Goal: Task Accomplishment & Management: Use online tool/utility

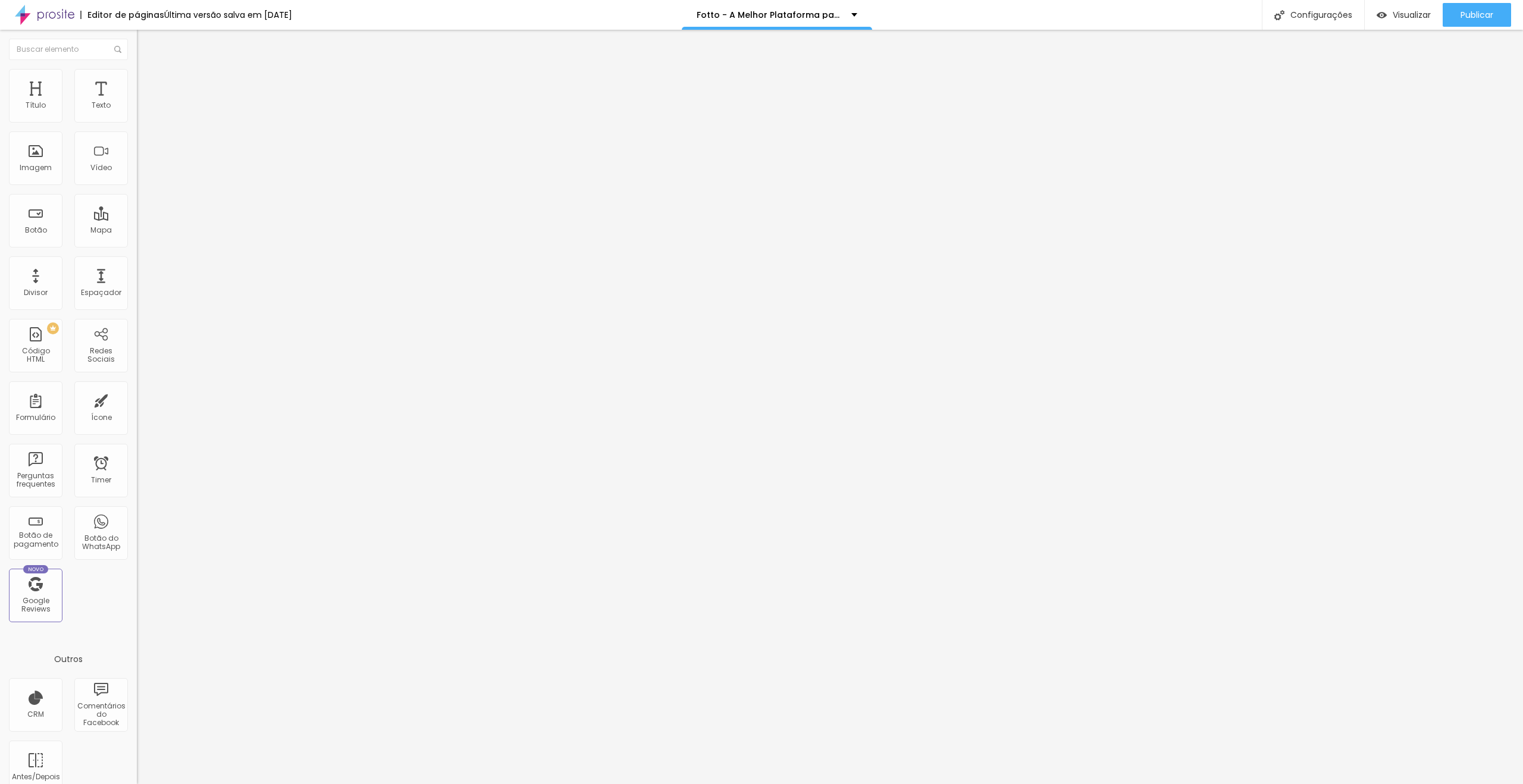
click at [137, 81] on img at bounding box center [142, 85] width 10 height 10
click at [137, 512] on div at bounding box center [205, 512] width 137 height 0
click at [137, 519] on div at bounding box center [205, 519] width 137 height 0
click at [137, 526] on div at bounding box center [205, 526] width 137 height 0
click at [137, 81] on li "Avançado" at bounding box center [205, 86] width 137 height 12
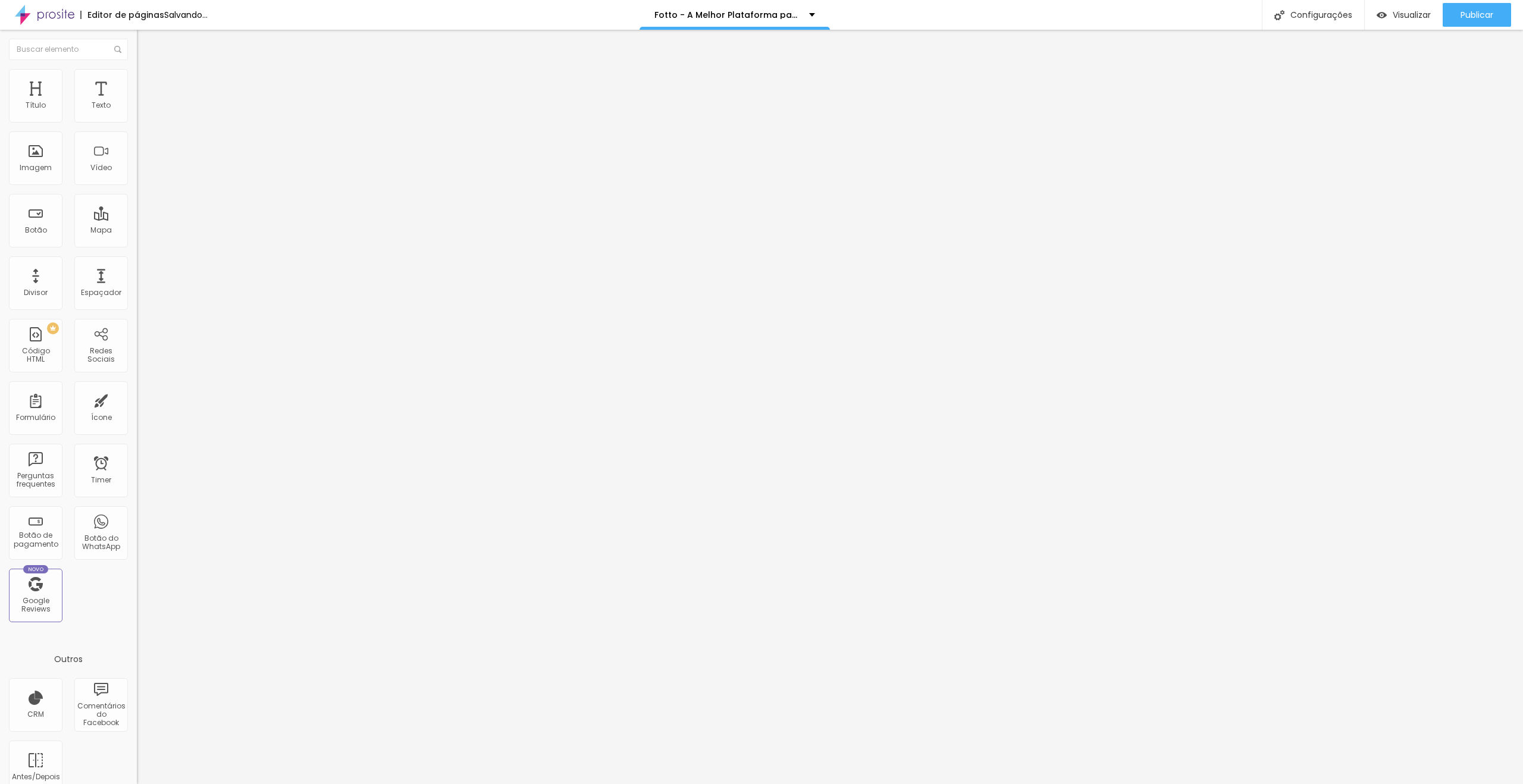
drag, startPoint x: 127, startPoint y: 260, endPoint x: 122, endPoint y: 282, distance: 22.6
click at [137, 512] on div at bounding box center [205, 512] width 137 height 0
click at [137, 519] on div at bounding box center [205, 519] width 137 height 0
click at [137, 526] on div at bounding box center [205, 526] width 137 height 0
drag, startPoint x: 108, startPoint y: 86, endPoint x: 106, endPoint y: 106, distance: 20.1
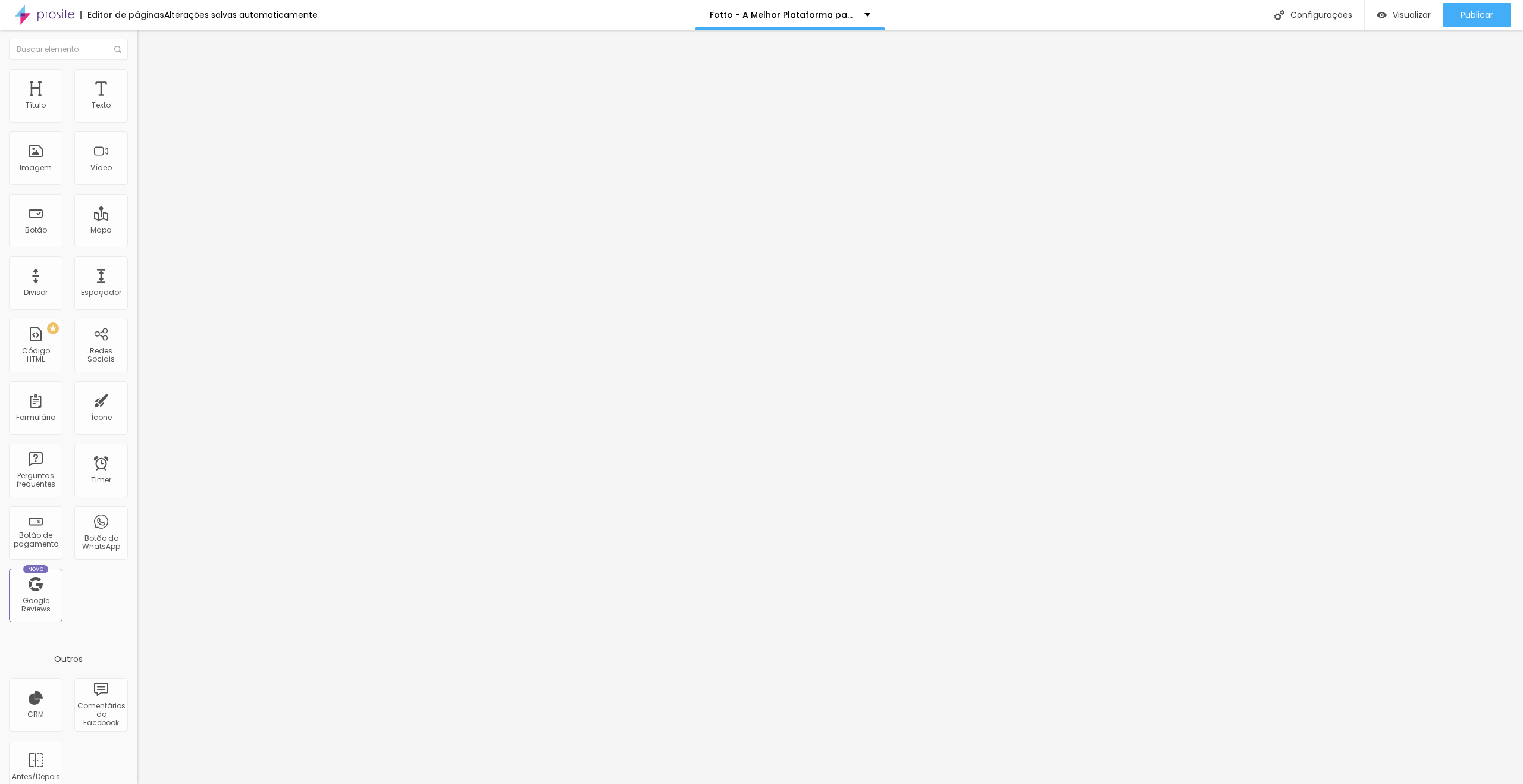
click at [147, 88] on span "Avançado" at bounding box center [167, 89] width 39 height 10
click at [137, 512] on div at bounding box center [205, 512] width 137 height 0
click at [137, 512] on li "Tablet" at bounding box center [205, 515] width 137 height 7
click at [137, 519] on div at bounding box center [205, 519] width 137 height 0
click at [137, 526] on div at bounding box center [205, 526] width 137 height 0
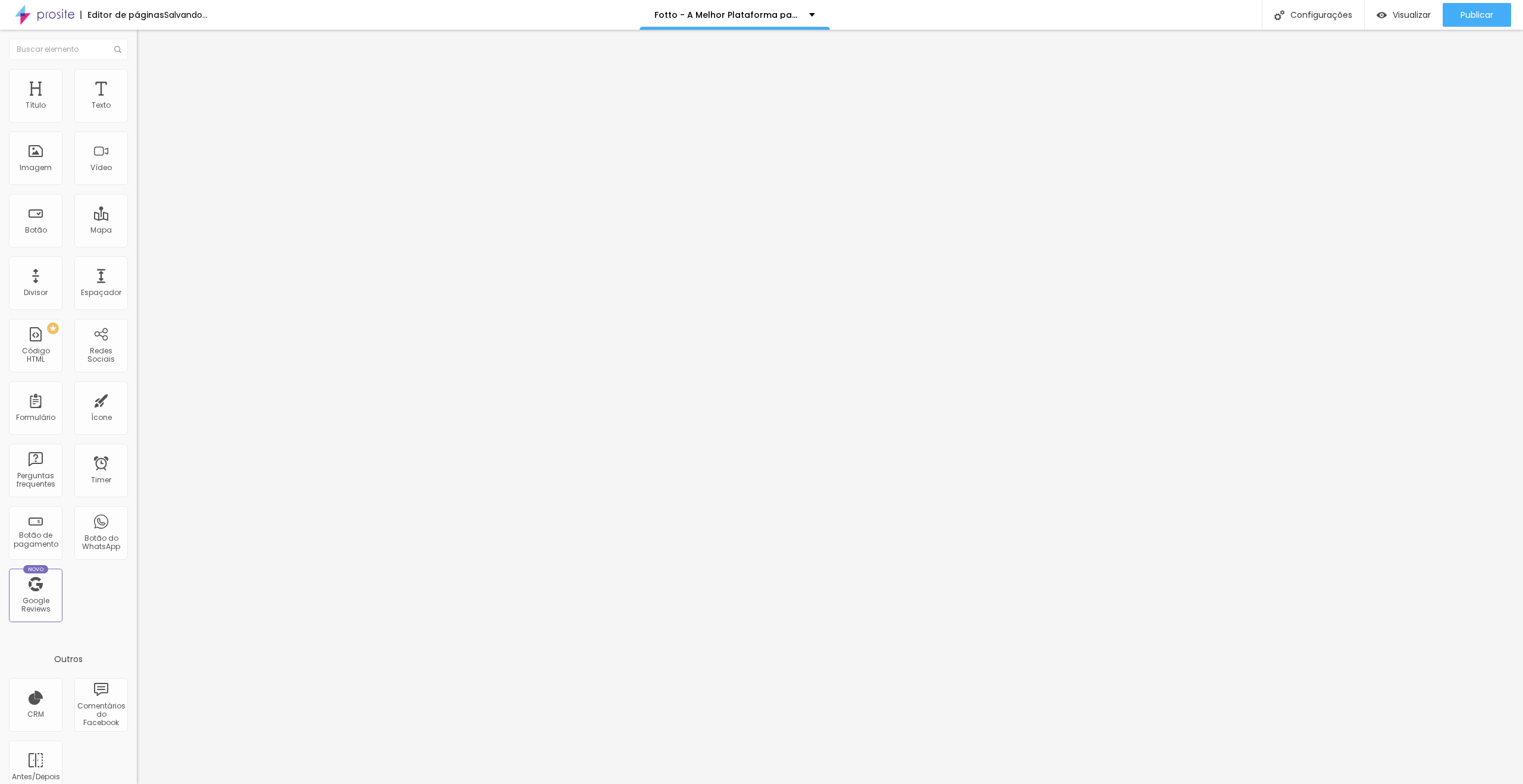
click at [147, 84] on span "Avançado" at bounding box center [167, 89] width 39 height 10
drag, startPoint x: 120, startPoint y: 260, endPoint x: 118, endPoint y: 266, distance: 6.3
click at [137, 512] on div at bounding box center [205, 512] width 137 height 0
drag, startPoint x: 118, startPoint y: 285, endPoint x: 118, endPoint y: 311, distance: 26.0
click at [137, 519] on div at bounding box center [205, 519] width 137 height 0
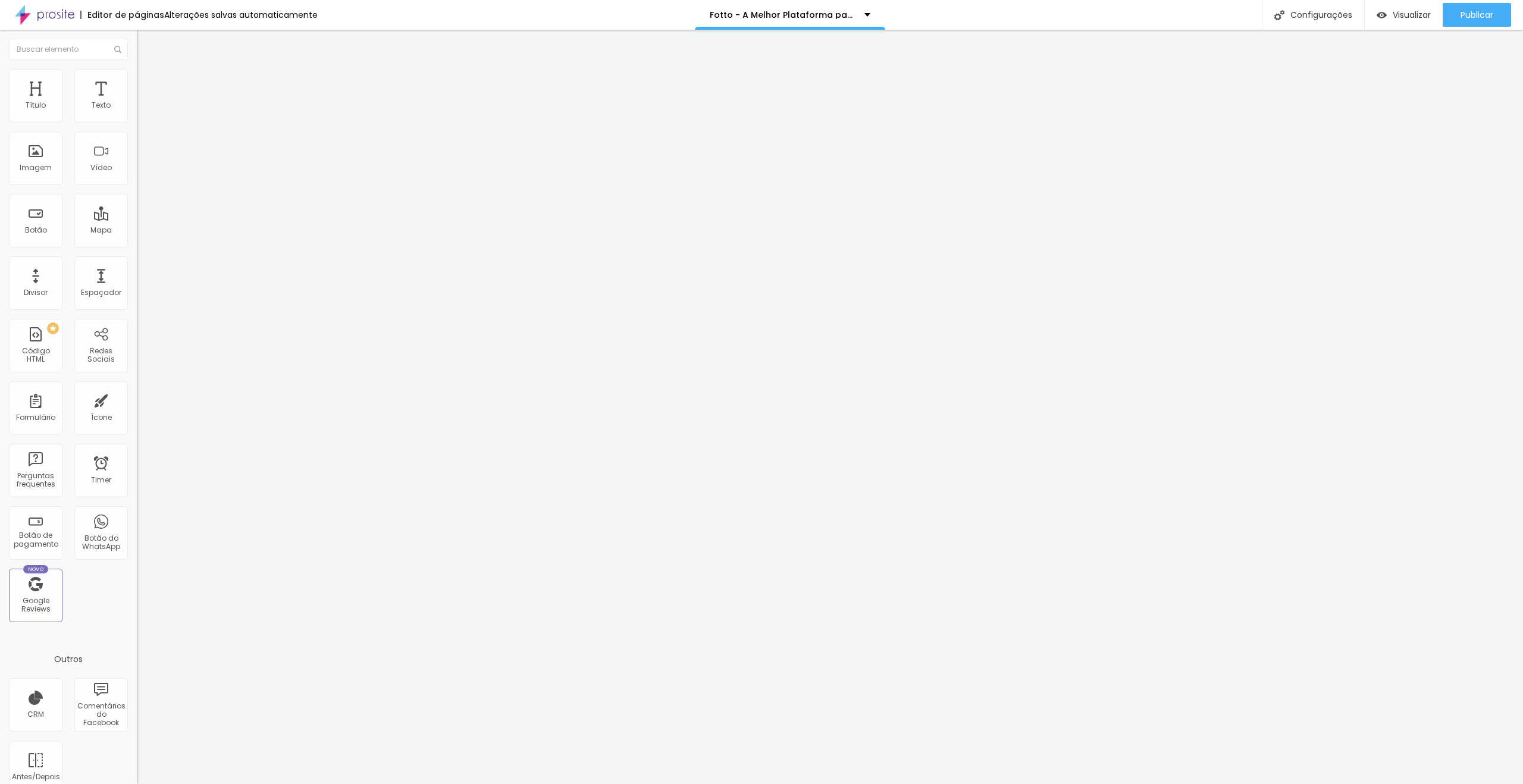
click at [137, 526] on div at bounding box center [205, 526] width 137 height 0
click at [137, 81] on li "Avançado" at bounding box center [205, 86] width 137 height 12
click at [137, 526] on div at bounding box center [205, 526] width 137 height 0
click at [137, 81] on li "Avançado" at bounding box center [205, 86] width 137 height 12
drag, startPoint x: 115, startPoint y: 260, endPoint x: 119, endPoint y: 283, distance: 23.3
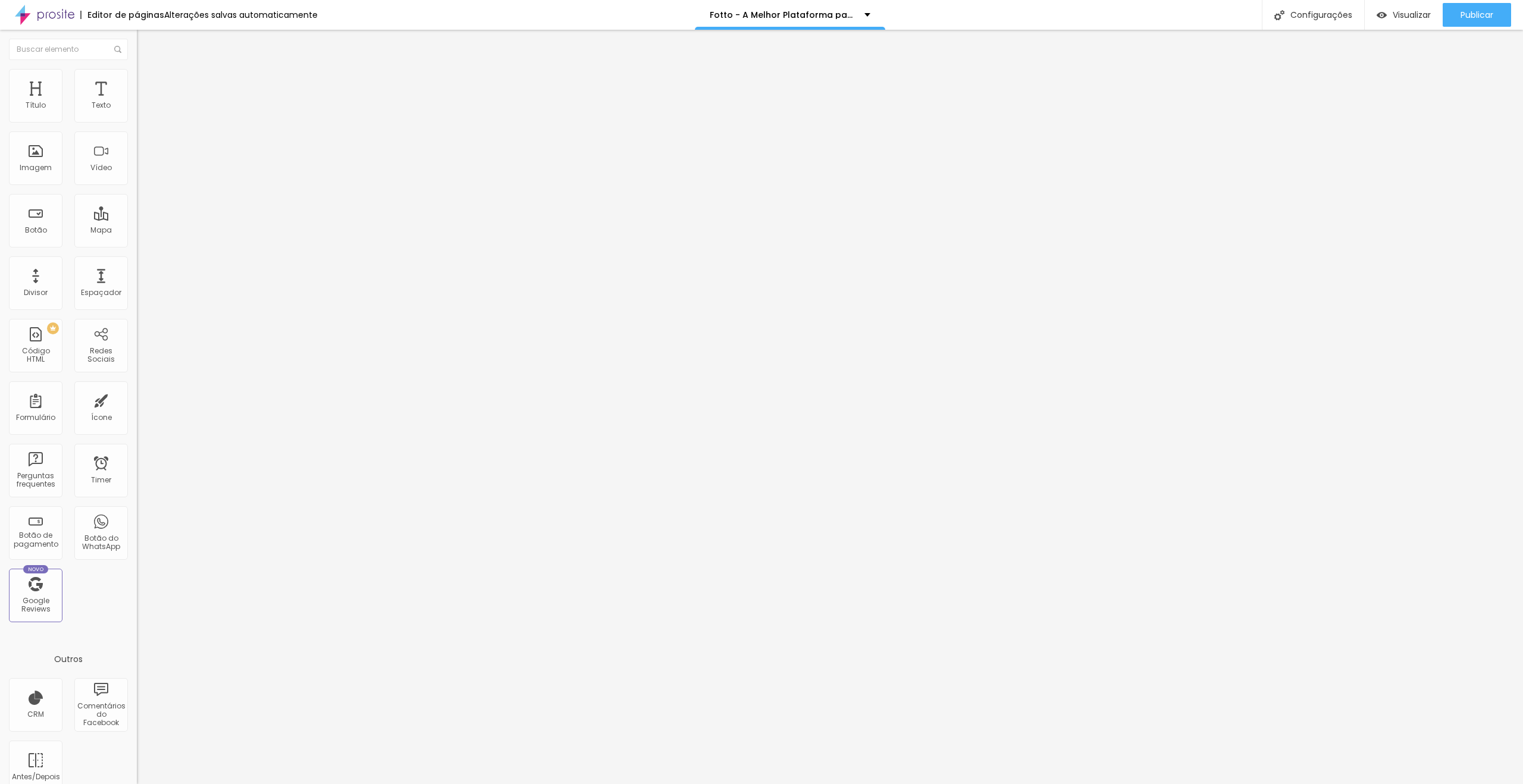
click at [137, 512] on div at bounding box center [205, 512] width 137 height 0
drag, startPoint x: 120, startPoint y: 288, endPoint x: 120, endPoint y: 298, distance: 10.0
click at [137, 519] on div at bounding box center [205, 519] width 137 height 0
click at [137, 526] on div at bounding box center [205, 526] width 137 height 0
click at [1405, 10] on span "Visualizar" at bounding box center [1412, 15] width 38 height 10
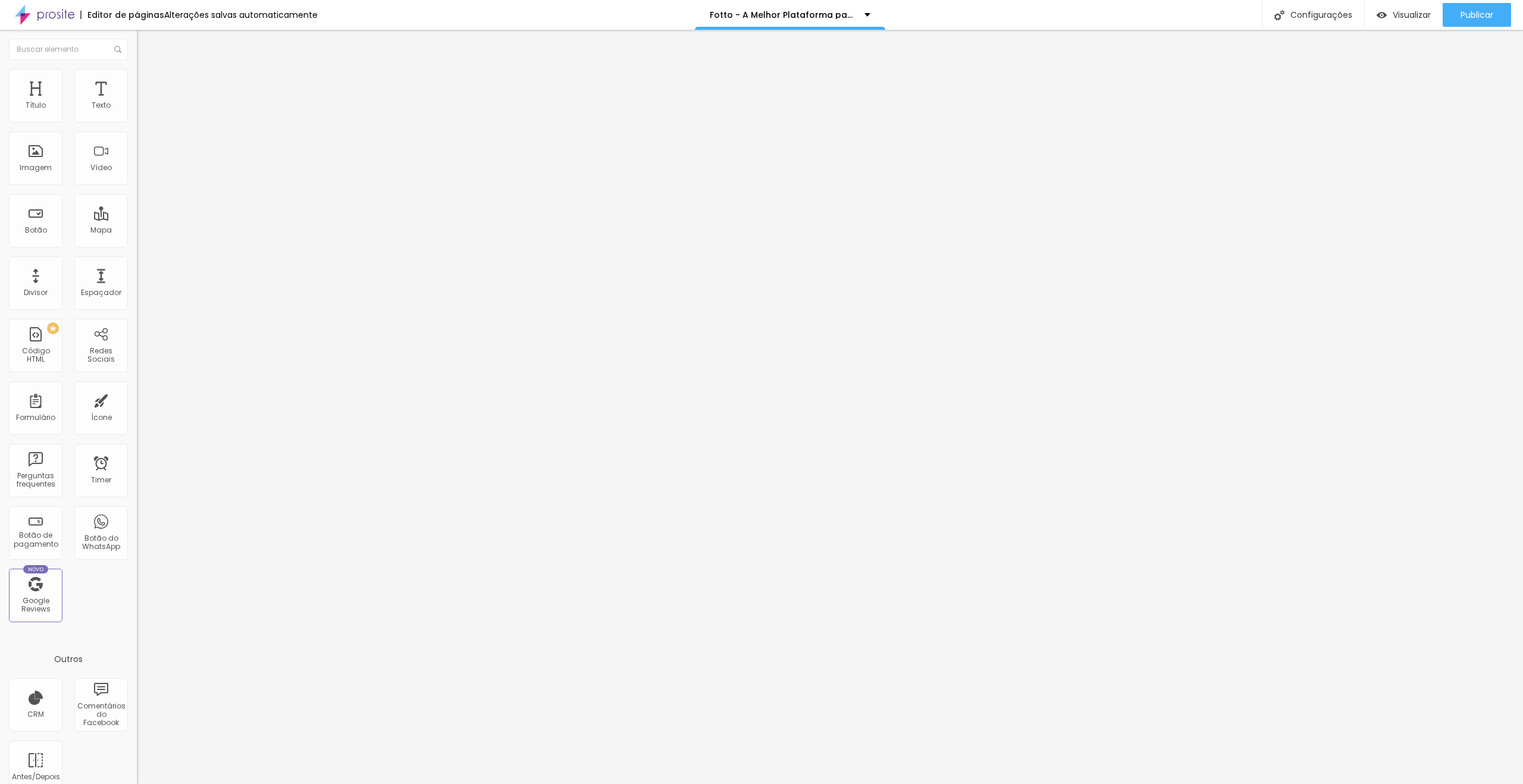
click at [137, 245] on input "https://www.fotto.com.br/vender-fotos" at bounding box center [208, 239] width 143 height 12
click at [137, 245] on input "[URL][DOMAIN_NAME]" at bounding box center [208, 239] width 143 height 12
paste input "auth.alboompro.com/sign_up?srv=core&path=&host=https%3A%2F%2Ffotto.alboompro.com"
type input "https://auth.alboompro.com/sign_up?srv=core&path=&host=https%3A%2F%2Ffotto.albo…"
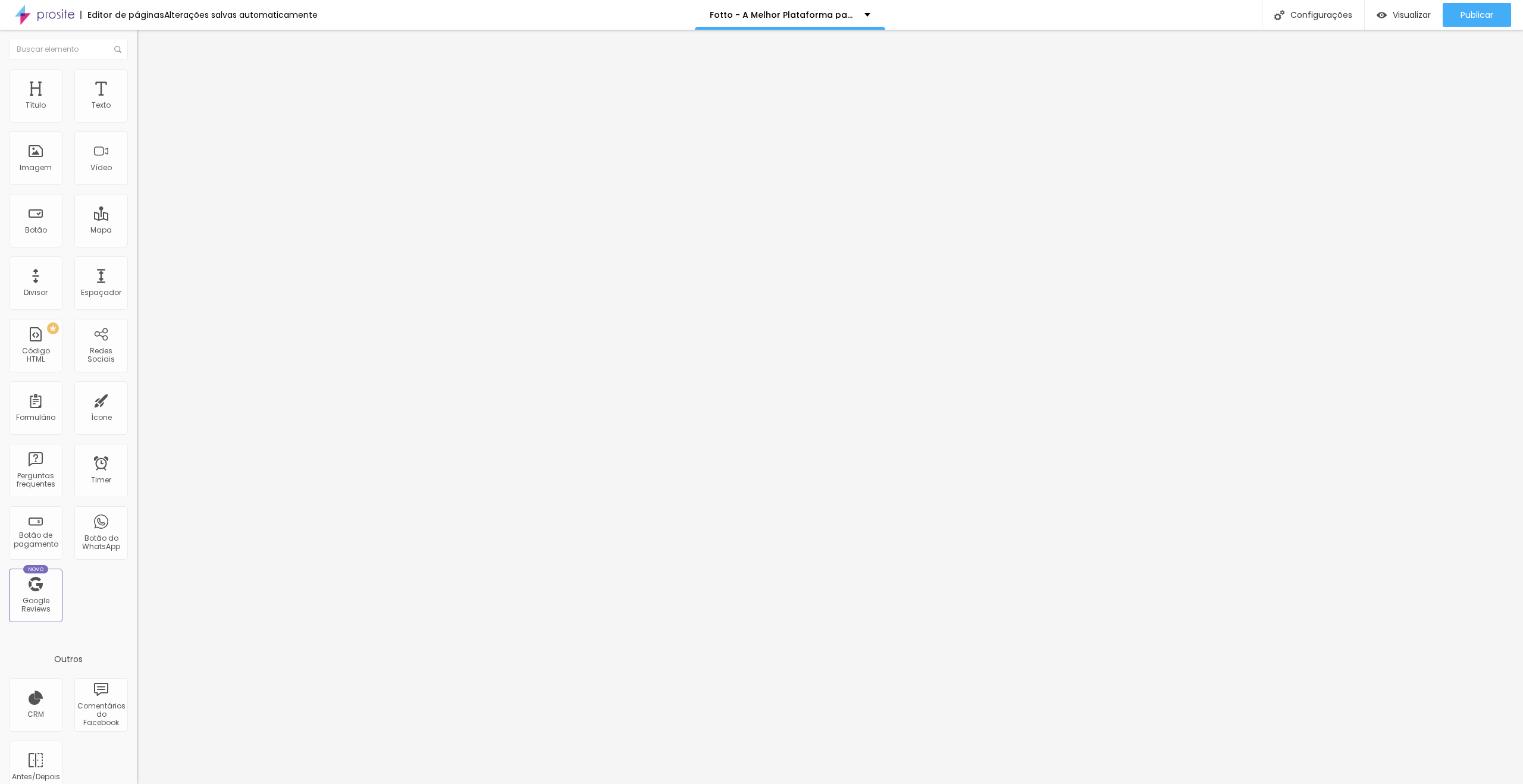
scroll to position [0, 0]
click at [137, 239] on input "[URL][DOMAIN_NAME]" at bounding box center [208, 239] width 143 height 12
paste input "auth.alboompro.com/sign_up?srv=core&path=&host=https%3A%2F%2Ffotto.alboompro.com"
type input "https://auth.alboompro.com/sign_up?srv=core&path=&host=https%3A%2F%2Ffotto.albo…"
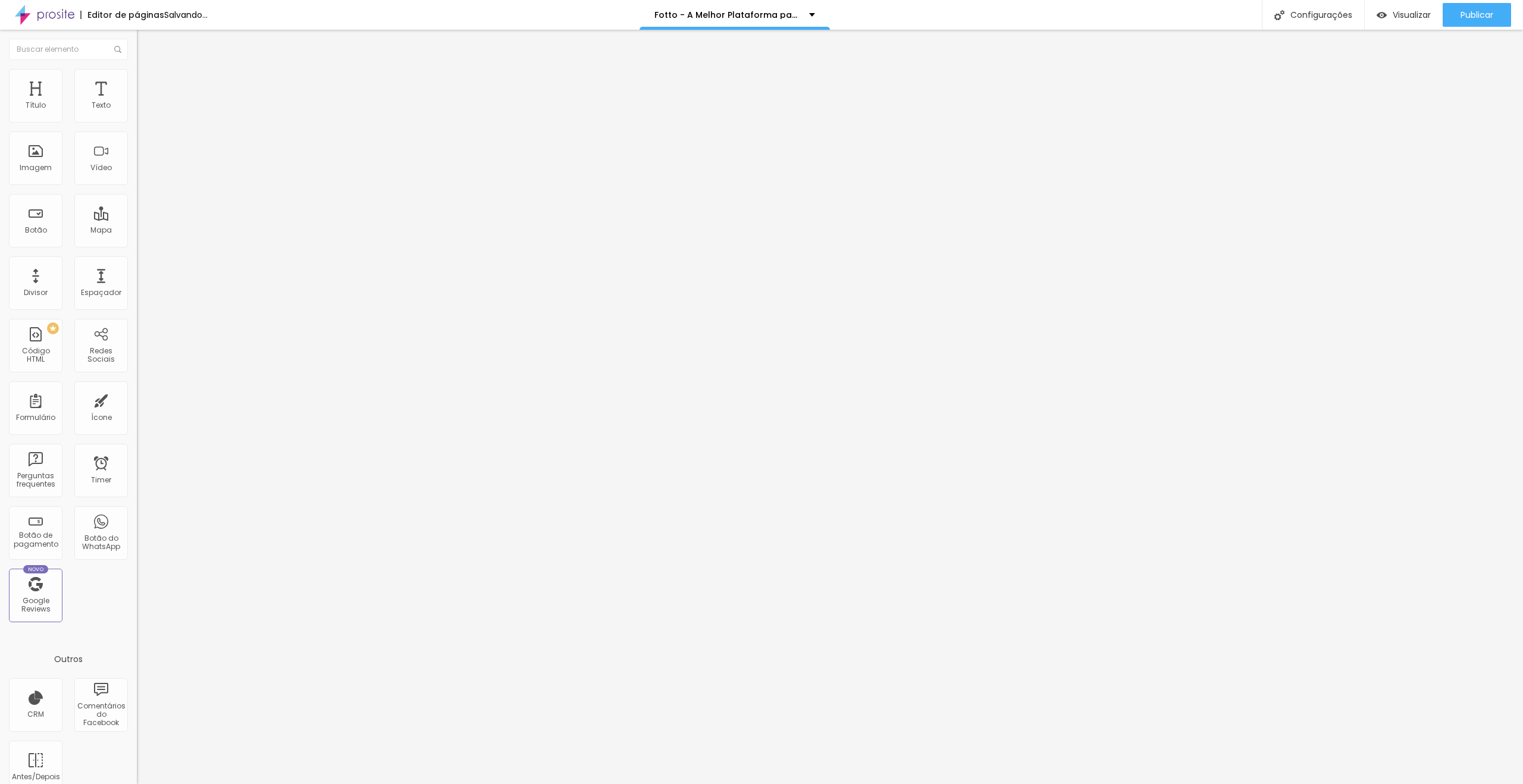
drag, startPoint x: 99, startPoint y: 135, endPoint x: 0, endPoint y: 122, distance: 99.8
click at [137, 122] on div "Texto Começar a vender fotos Alinhamento Tamanho Normal Pequeno Normal Grande L…" at bounding box center [205, 183] width 137 height 180
type input "Veja mais funcionalidades"
click at [137, 238] on input "https://www.fotto.com.br/vender-fotos" at bounding box center [208, 239] width 143 height 12
click at [137, 102] on span "Trocar imagem" at bounding box center [169, 97] width 64 height 10
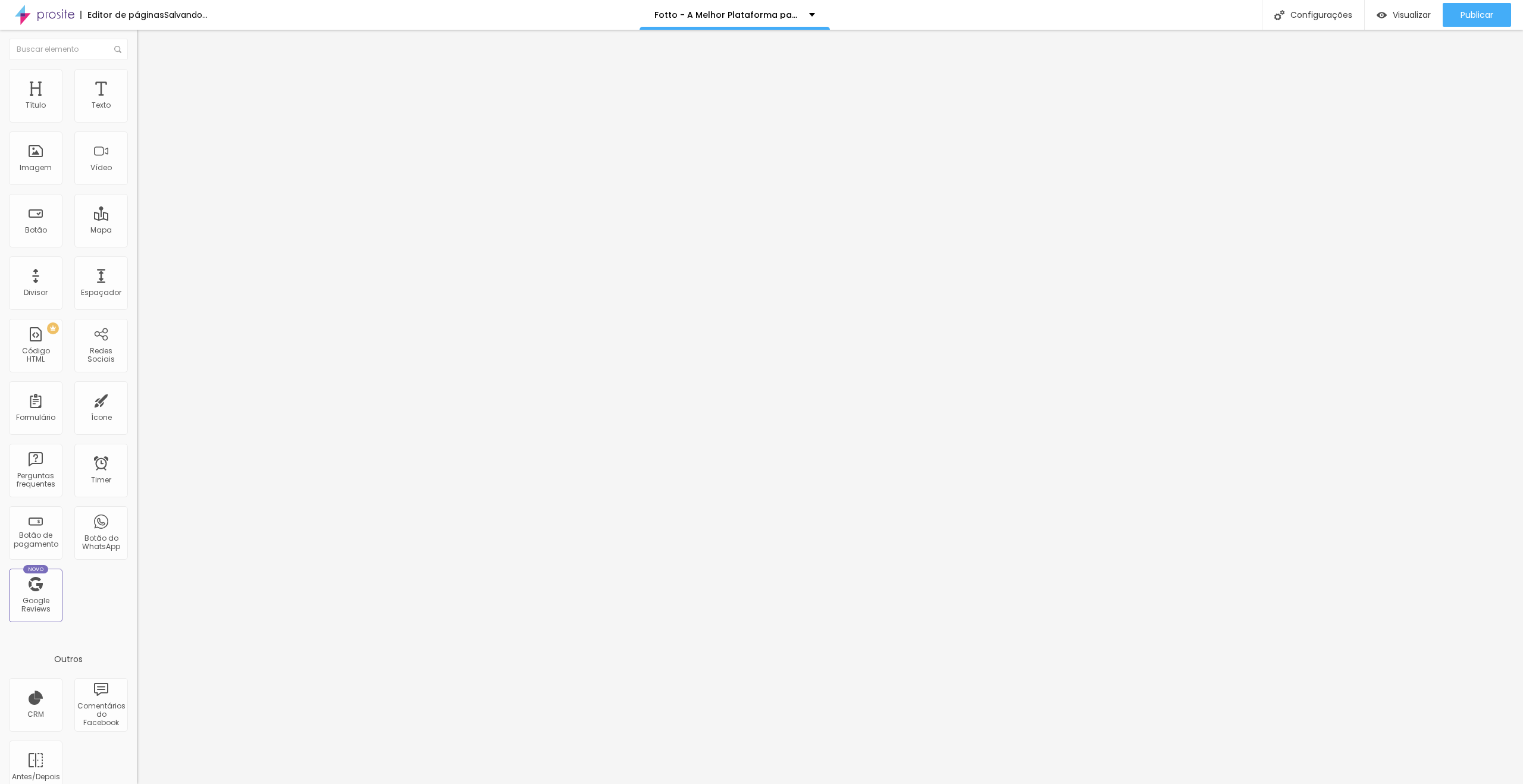
click at [137, 102] on span "Trocar imagem" at bounding box center [169, 97] width 64 height 10
click at [1417, 783] on div at bounding box center [762, 796] width 1523 height 10
click at [137, 102] on span "Trocar imagem" at bounding box center [169, 97] width 64 height 10
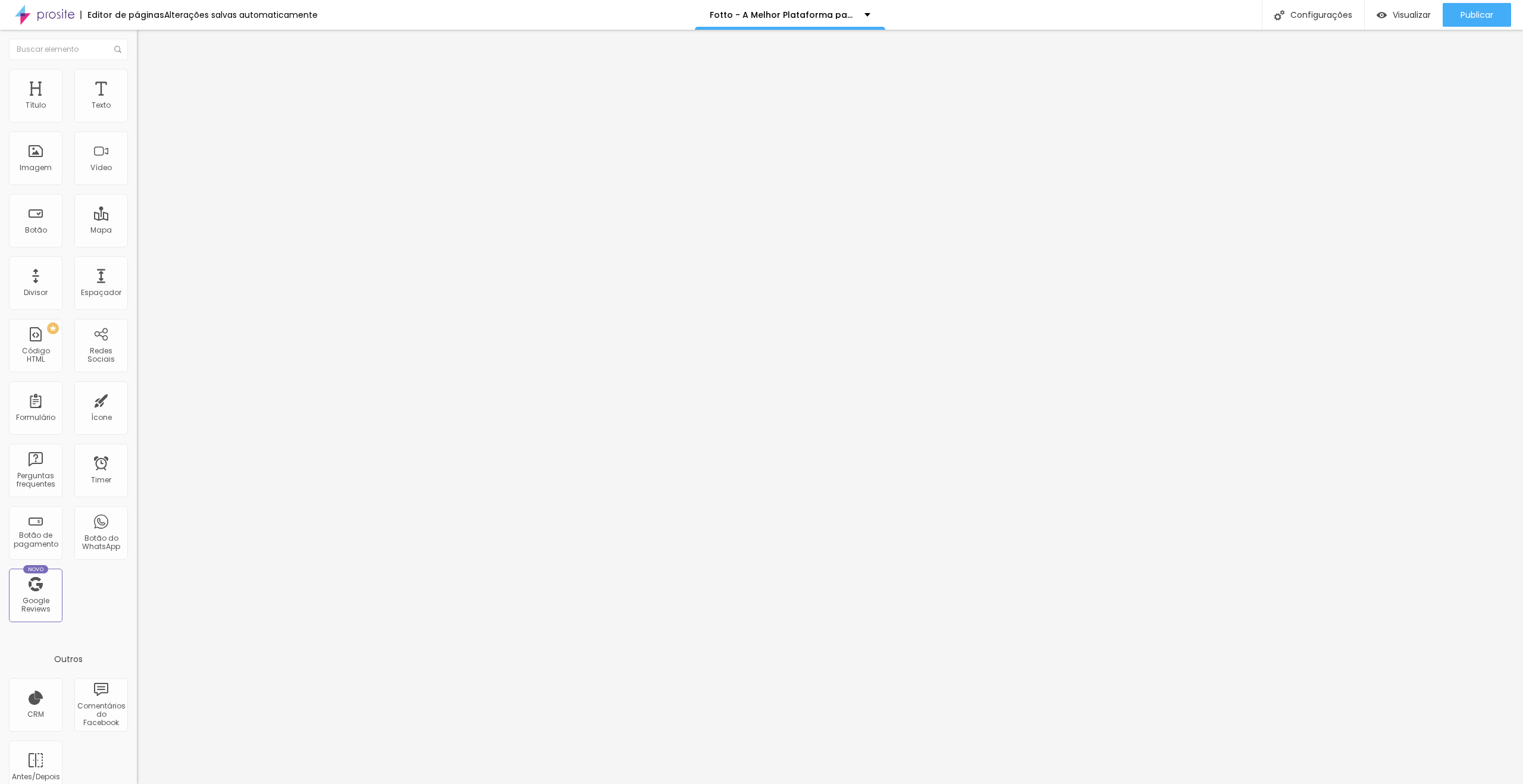
click at [137, 102] on span "Trocar imagem" at bounding box center [169, 97] width 64 height 10
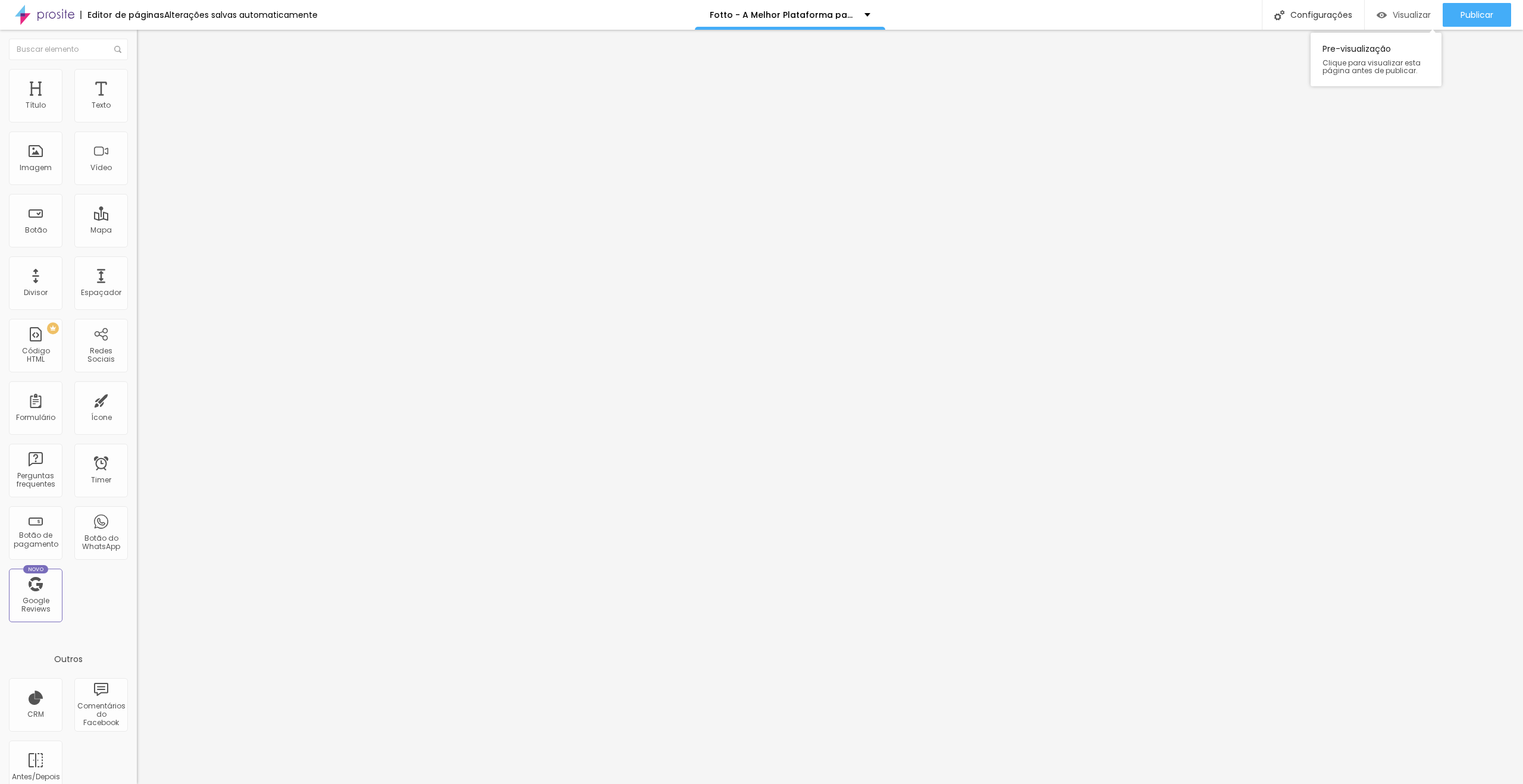
click at [1417, 19] on span "Visualizar" at bounding box center [1412, 15] width 38 height 10
click at [137, 108] on span "Encaixotado" at bounding box center [160, 103] width 47 height 10
click at [137, 127] on span "Completo" at bounding box center [155, 122] width 36 height 10
drag, startPoint x: 113, startPoint y: 134, endPoint x: 0, endPoint y: 110, distance: 115.5
click at [137, 110] on div "Texto Começar a vender fotos Alinhamento Tamanho Normal Pequeno Normal Grande L…" at bounding box center [205, 183] width 137 height 180
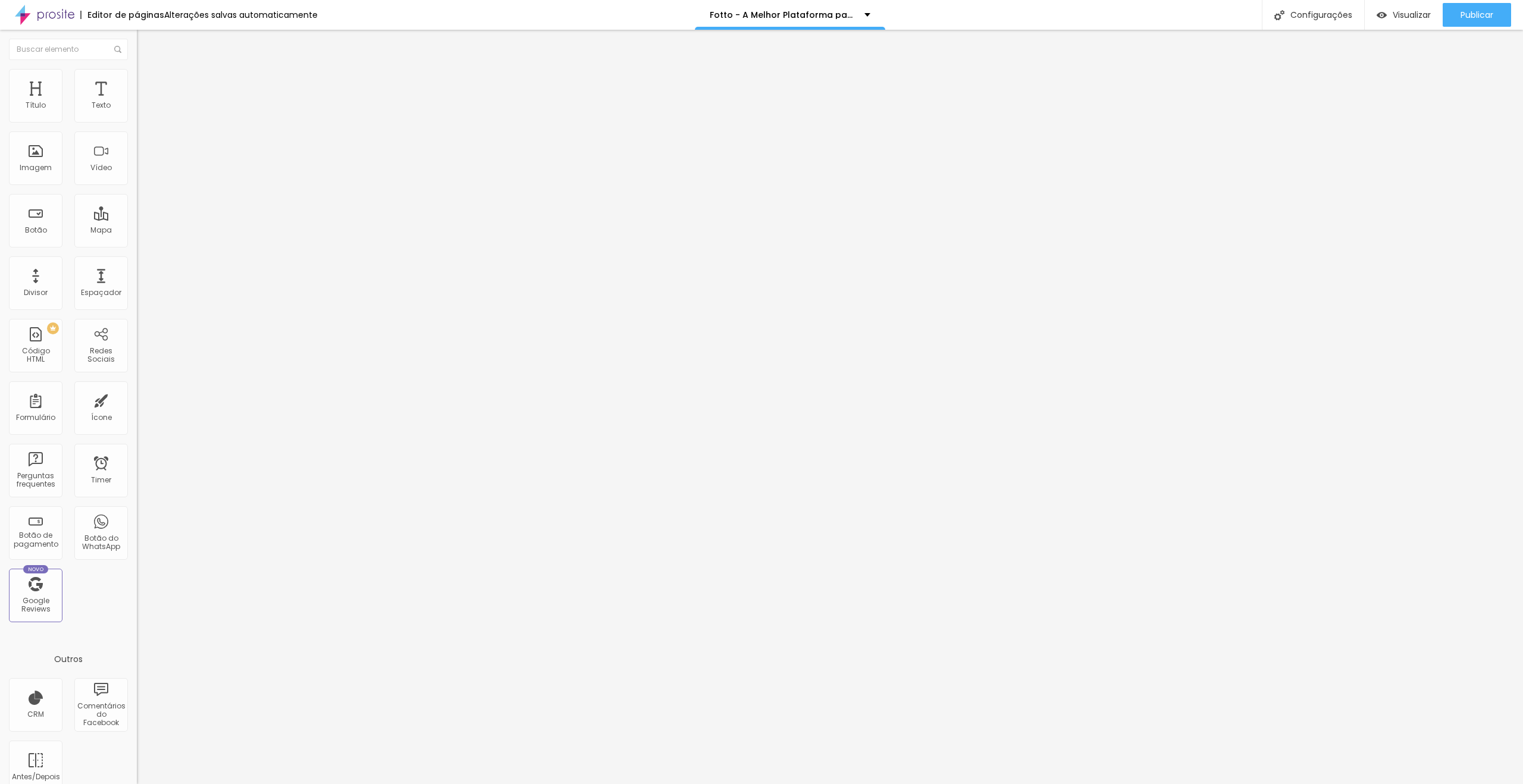
type input "Veja mais funcionalidades"
click at [137, 151] on img at bounding box center [141, 146] width 8 height 8
click at [137, 102] on span "Trocar imagem" at bounding box center [169, 97] width 64 height 10
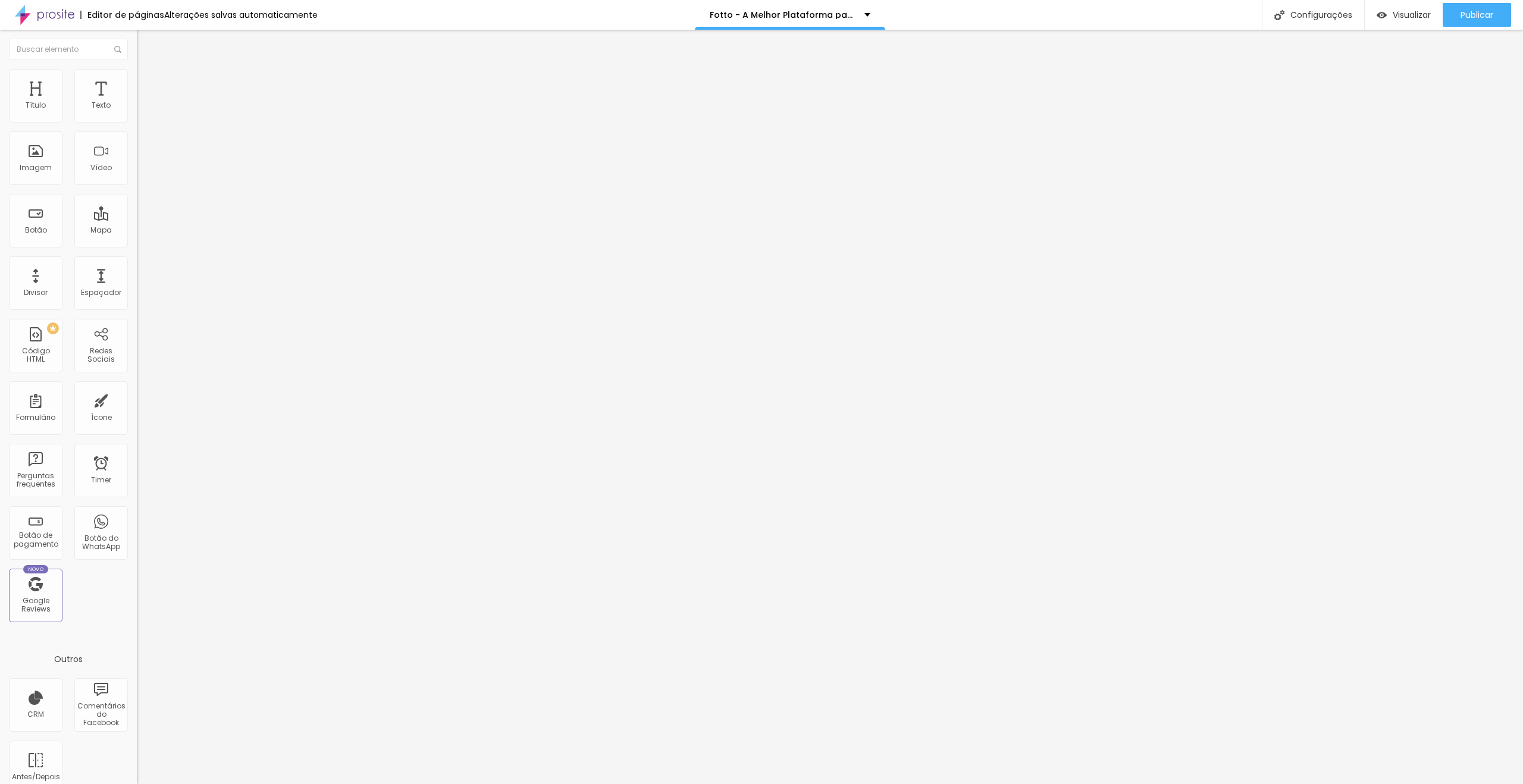
click at [137, 102] on span "Trocar imagem" at bounding box center [169, 97] width 64 height 10
click at [137, 72] on img at bounding box center [142, 74] width 10 height 10
click at [137, 63] on li "Estilo" at bounding box center [205, 63] width 137 height 12
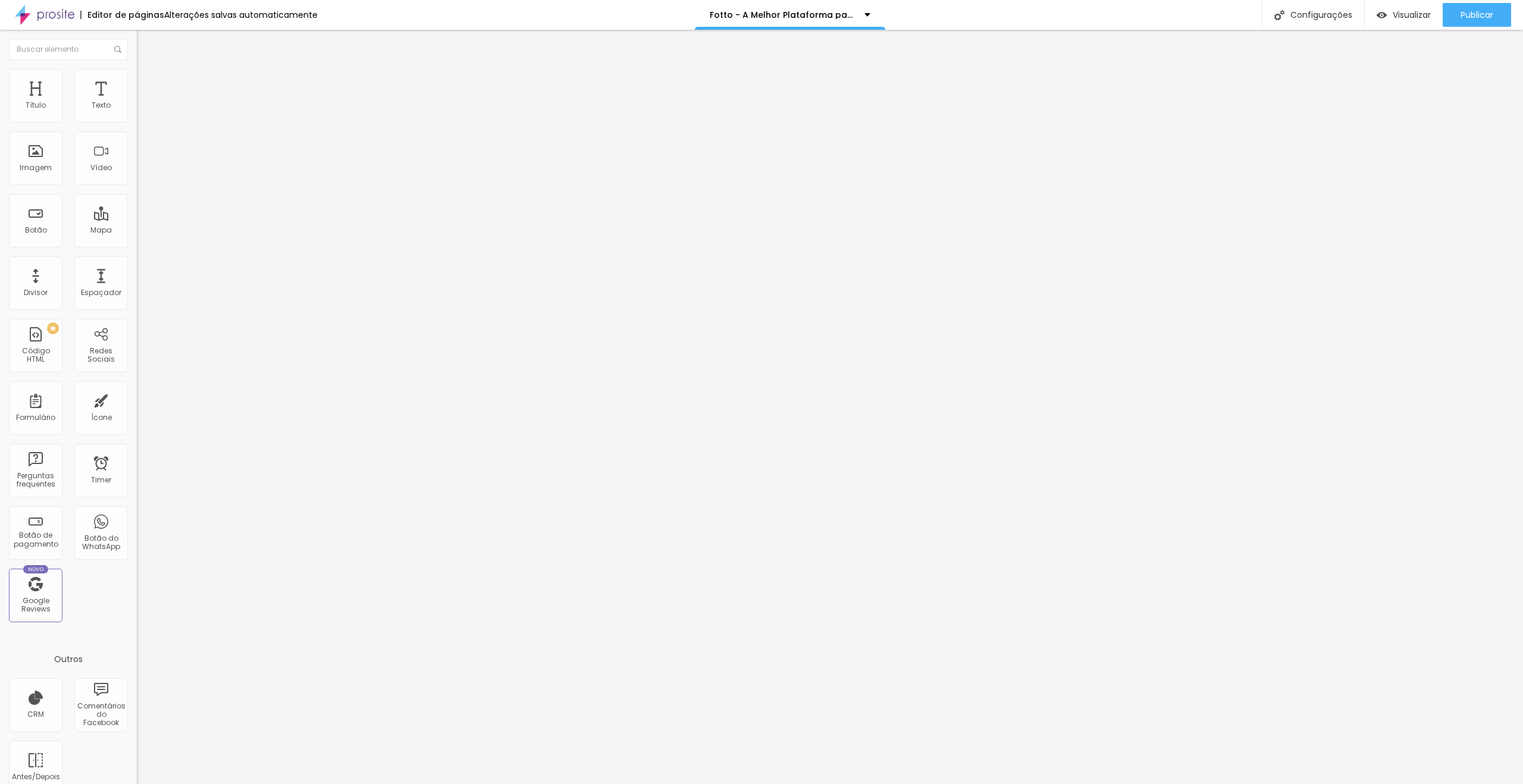
click at [137, 176] on button "button" at bounding box center [145, 170] width 17 height 13
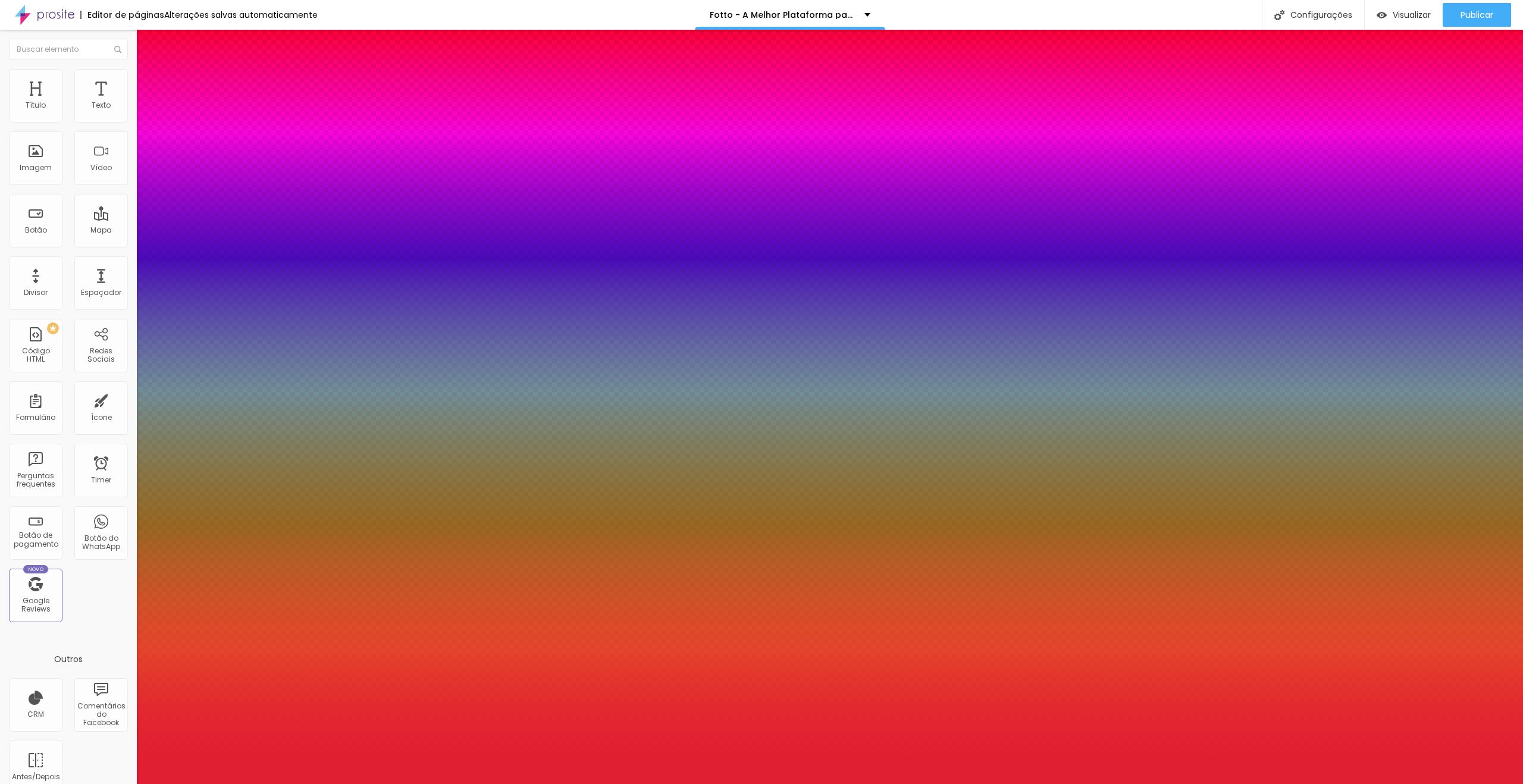
click at [660, 783] on div at bounding box center [762, 784] width 1523 height 0
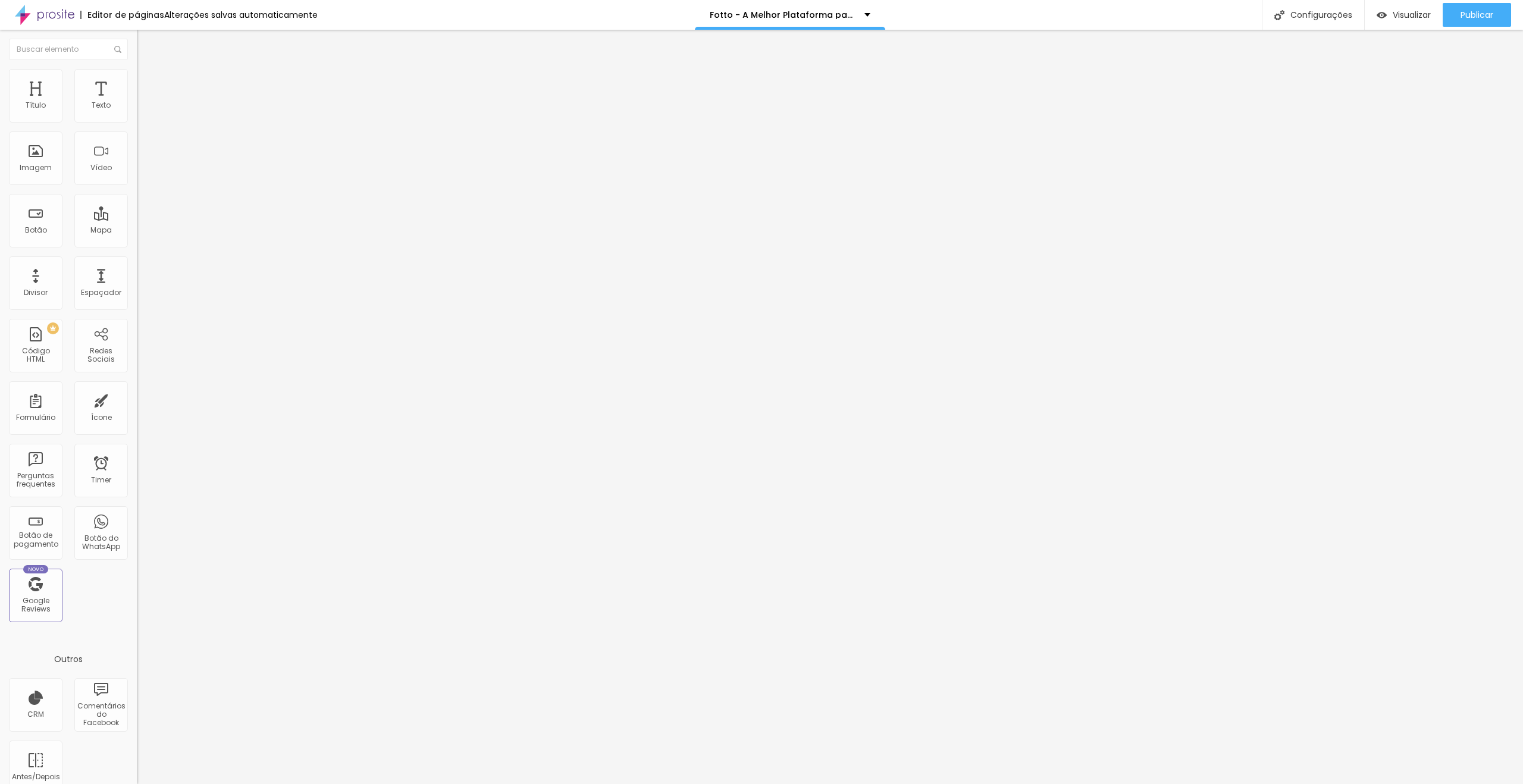
click at [137, 176] on button "button" at bounding box center [145, 170] width 17 height 13
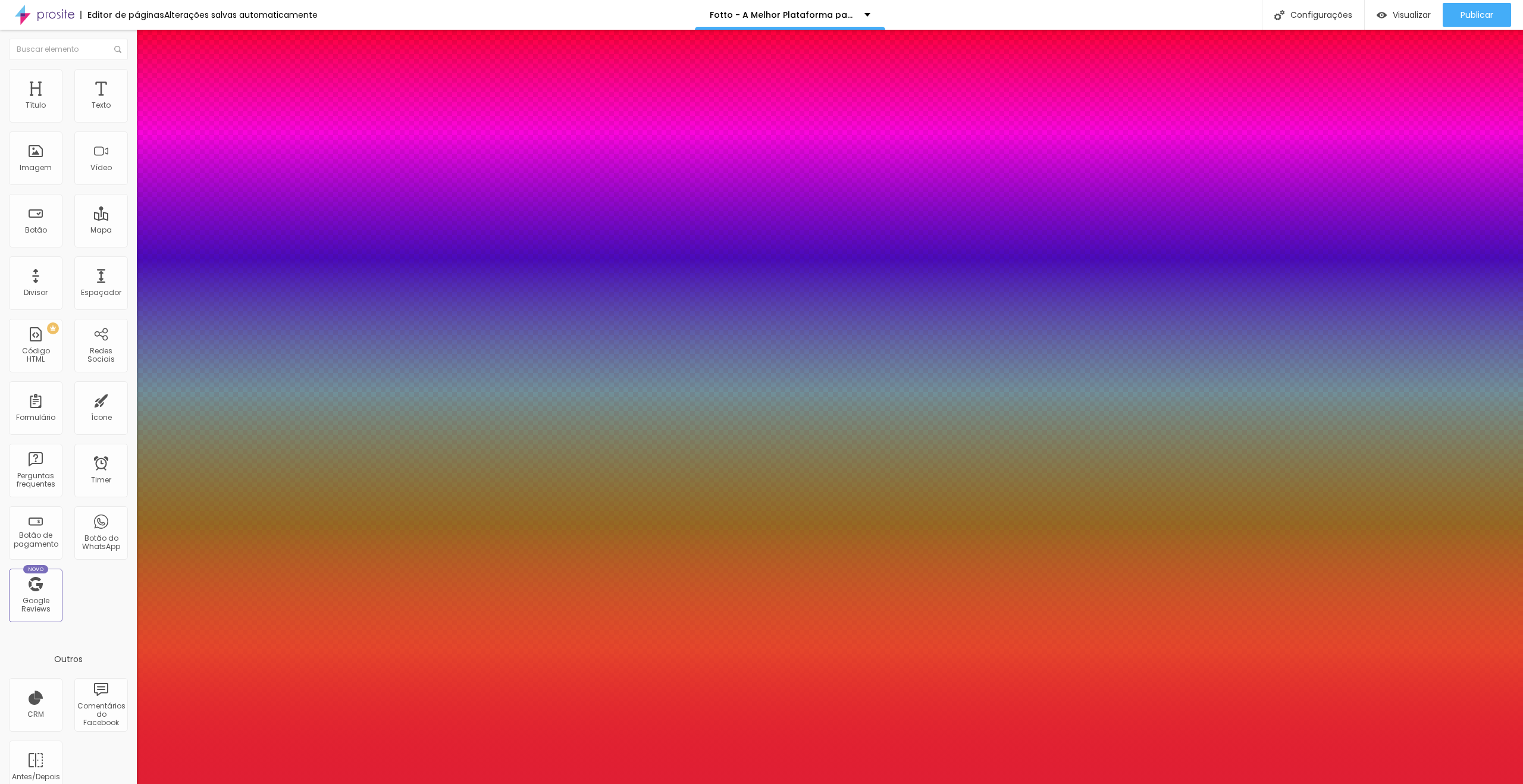
type input "1"
click at [753, 783] on div at bounding box center [762, 784] width 1523 height 0
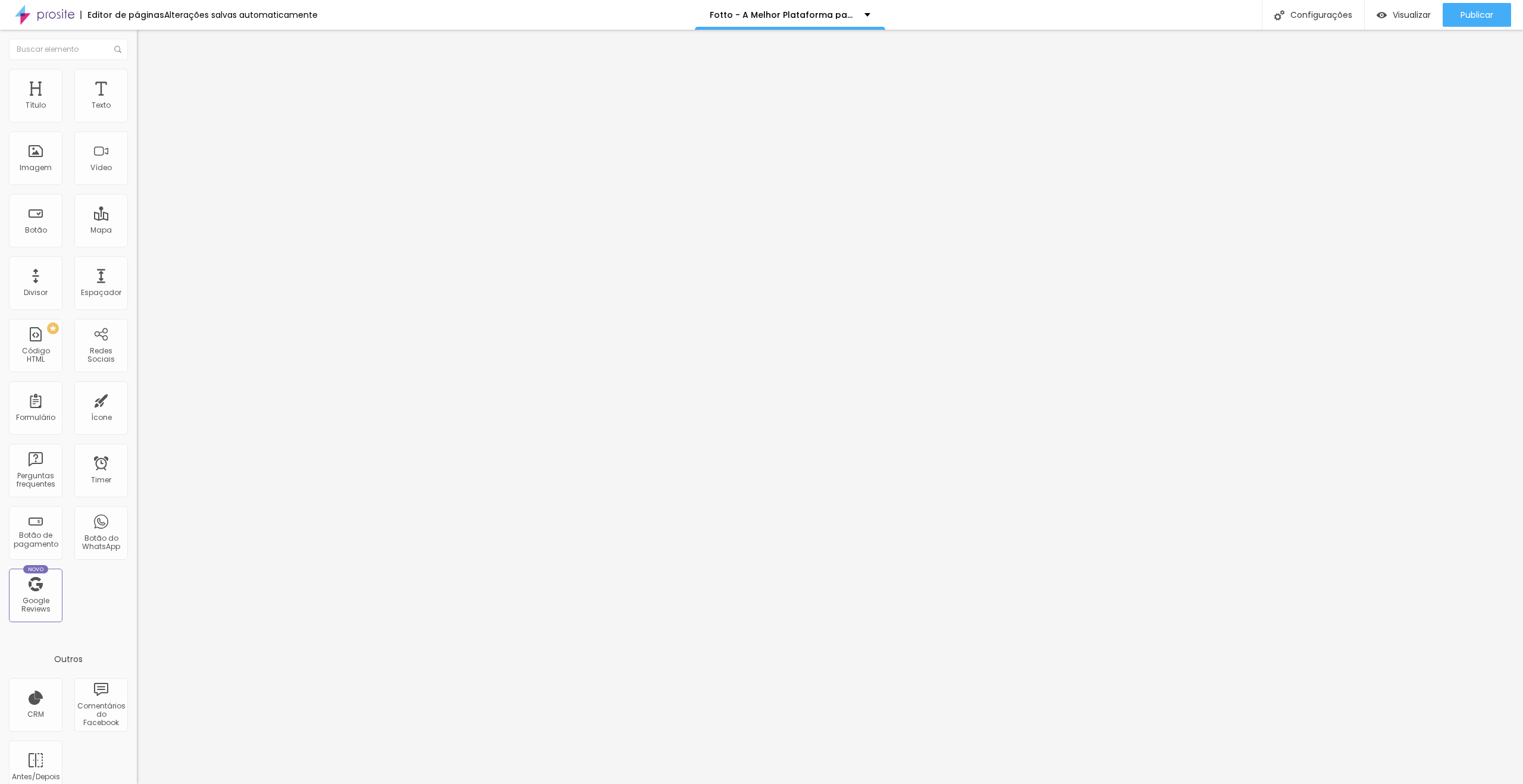
drag, startPoint x: 98, startPoint y: 131, endPoint x: 0, endPoint y: 110, distance: 100.2
click at [137, 110] on div "Texto Crie seu perfil grátis Alinhamento Tamanho Normal Pequeno Normal Grande L…" at bounding box center [205, 183] width 137 height 180
click at [142, 172] on icon "button" at bounding box center [145, 168] width 7 height 7
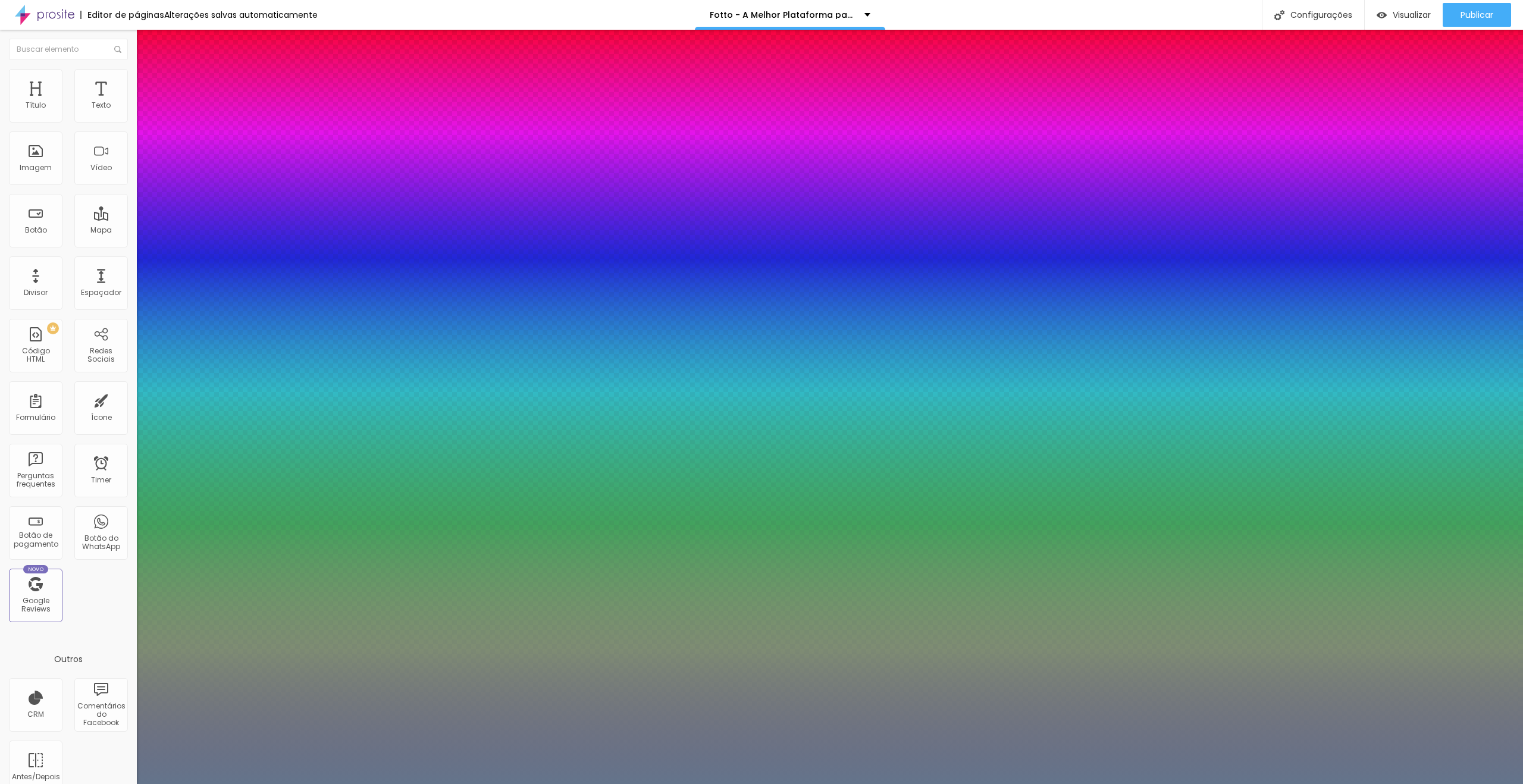
type input "1"
type input "#606D80"
type input "1"
type input "#626C7A"
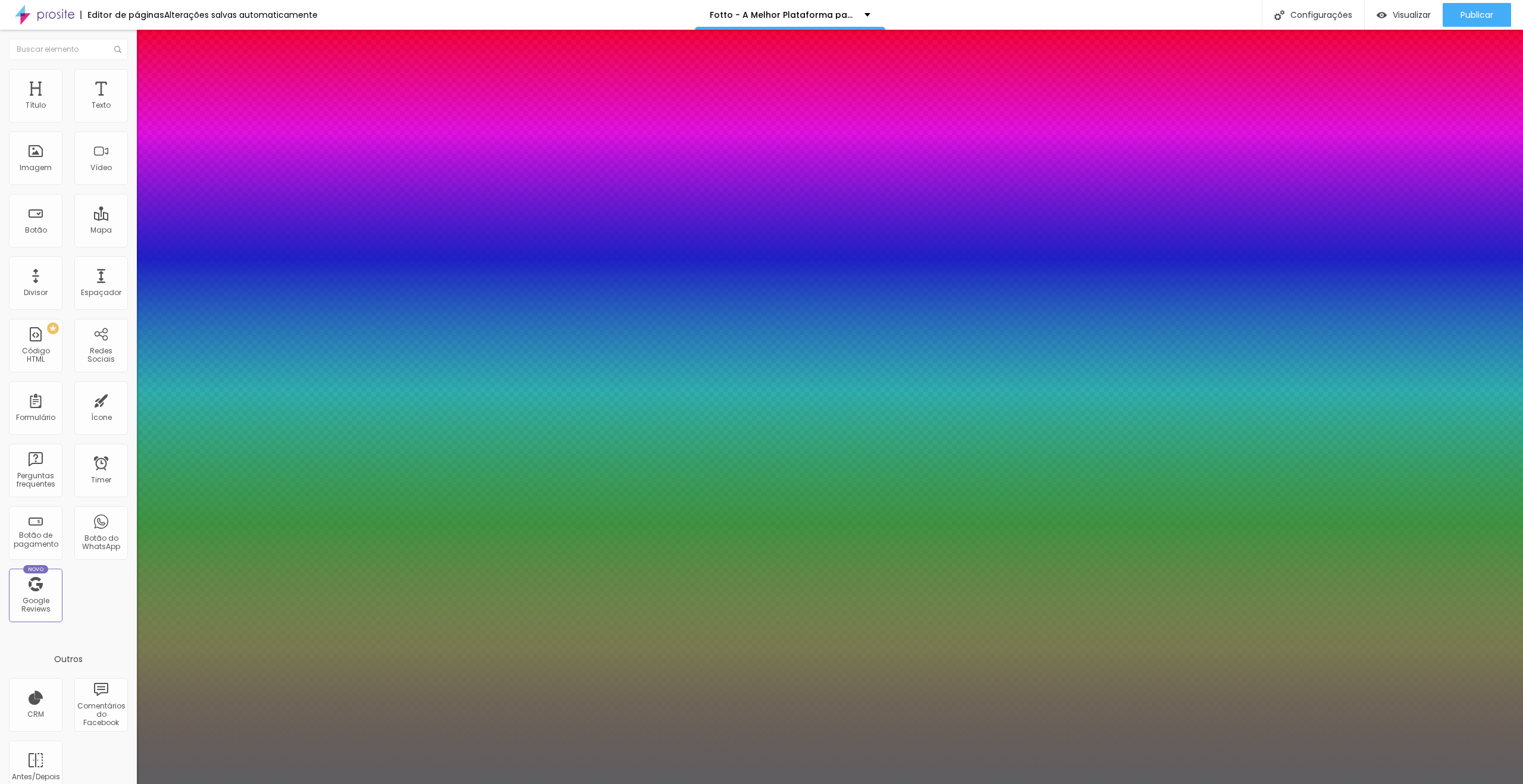
type input "1"
type input "#5E5F61"
type input "1"
type input "#505050"
type input "1"
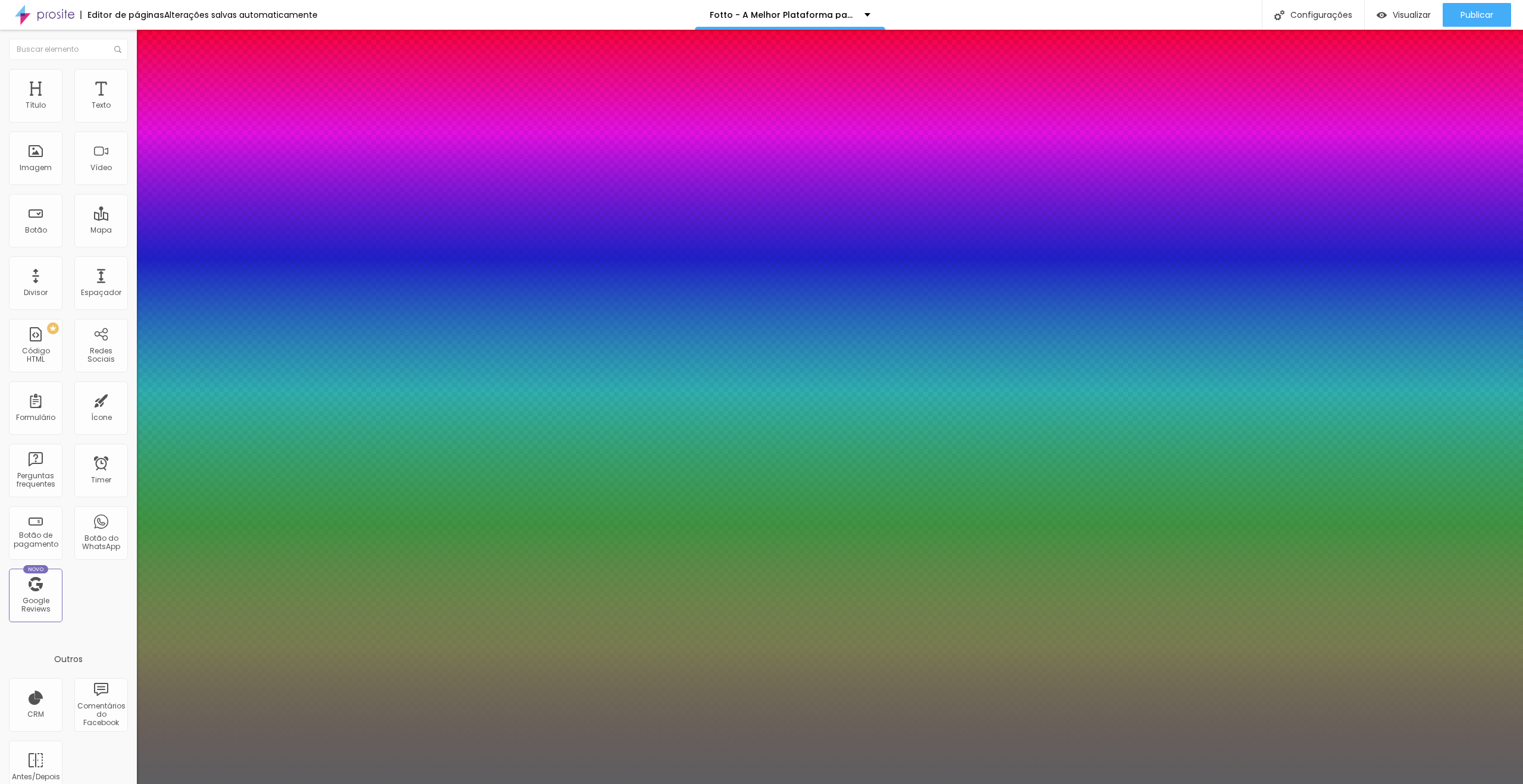
type input "#444444"
type input "1"
type input "#424242"
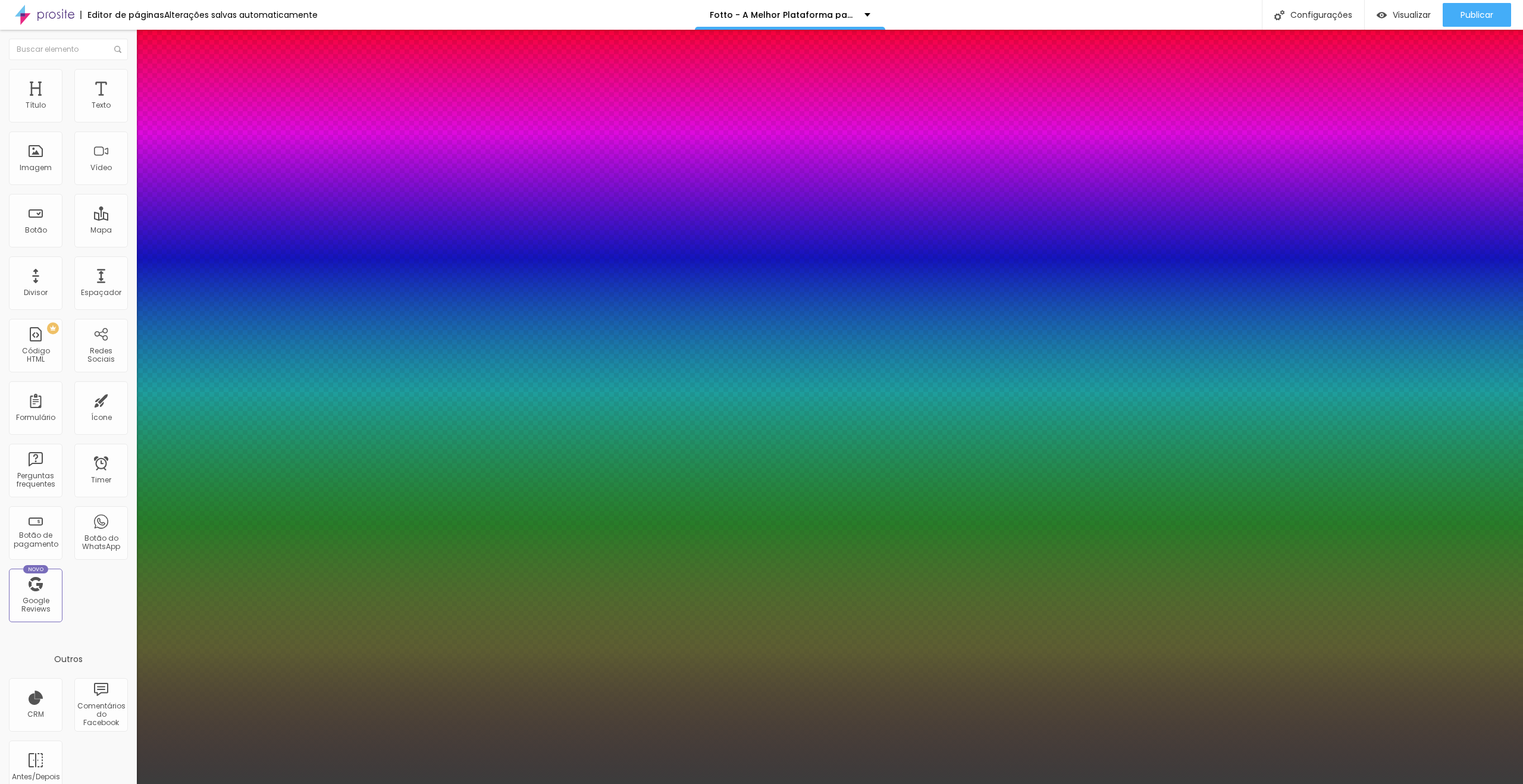
type input "1"
type input "#3C3C3C"
type input "1"
type input "#363636"
type input "1"
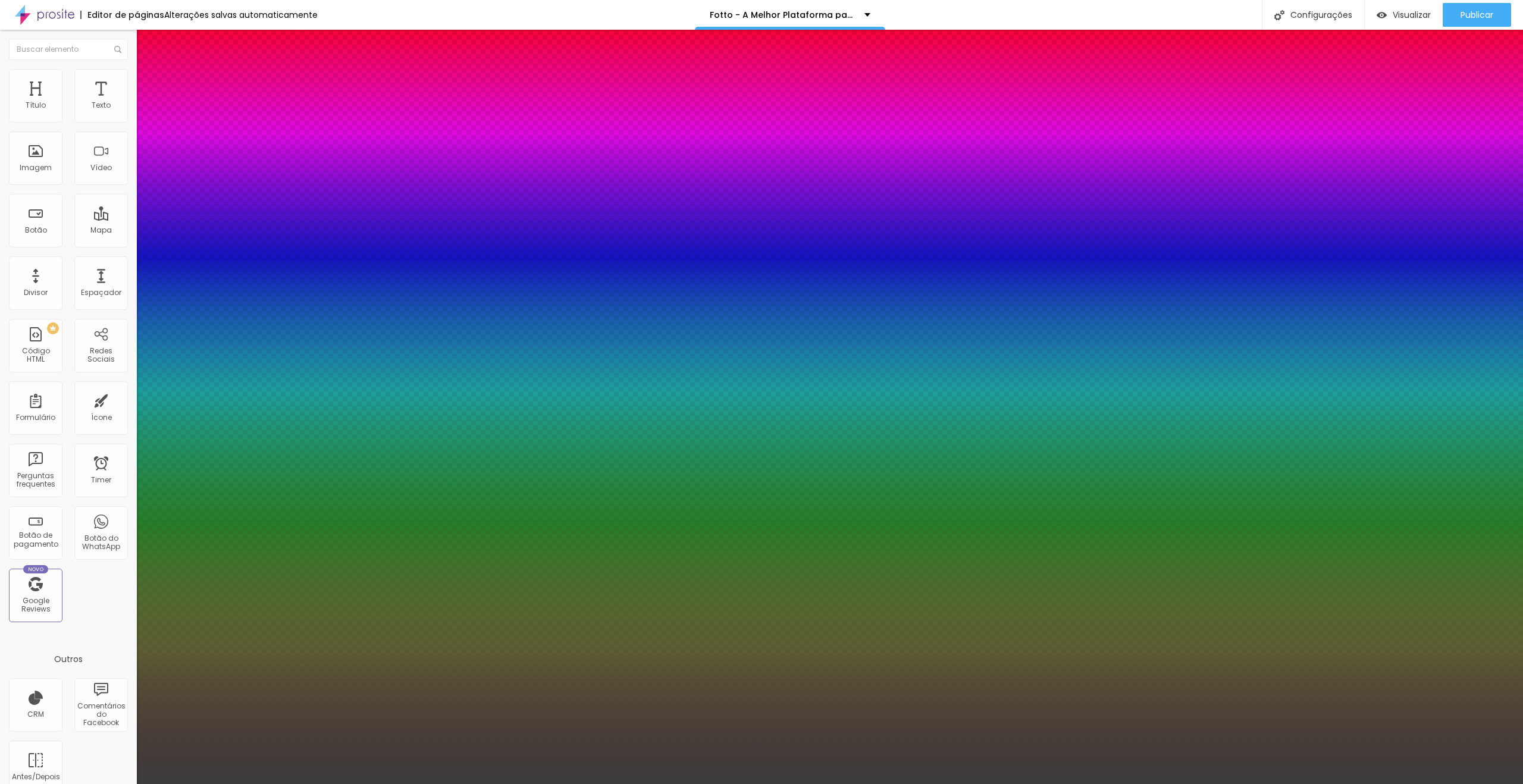
type input "#353535"
type input "1"
type input "#2B2B2B"
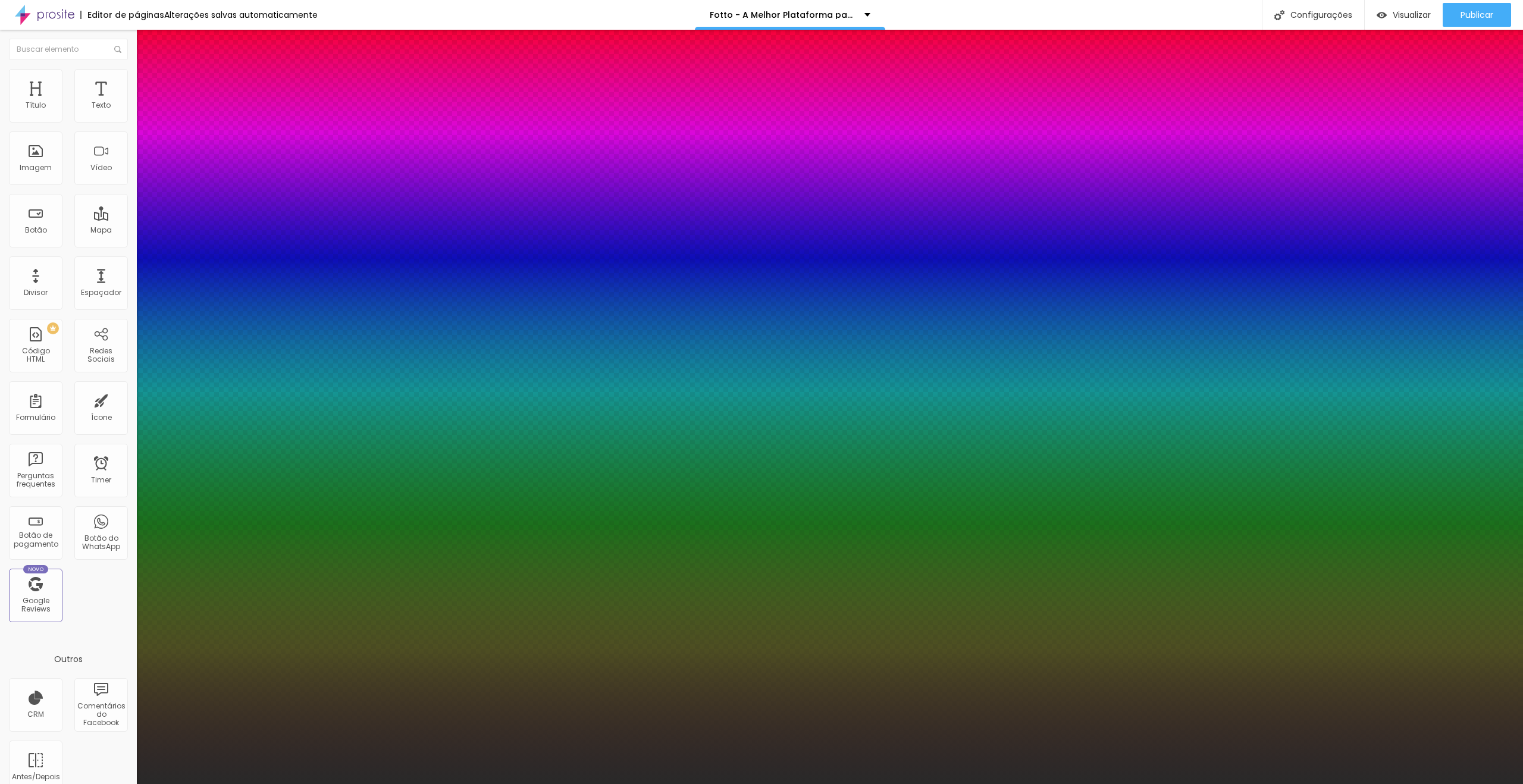
type input "1"
type input "#292929"
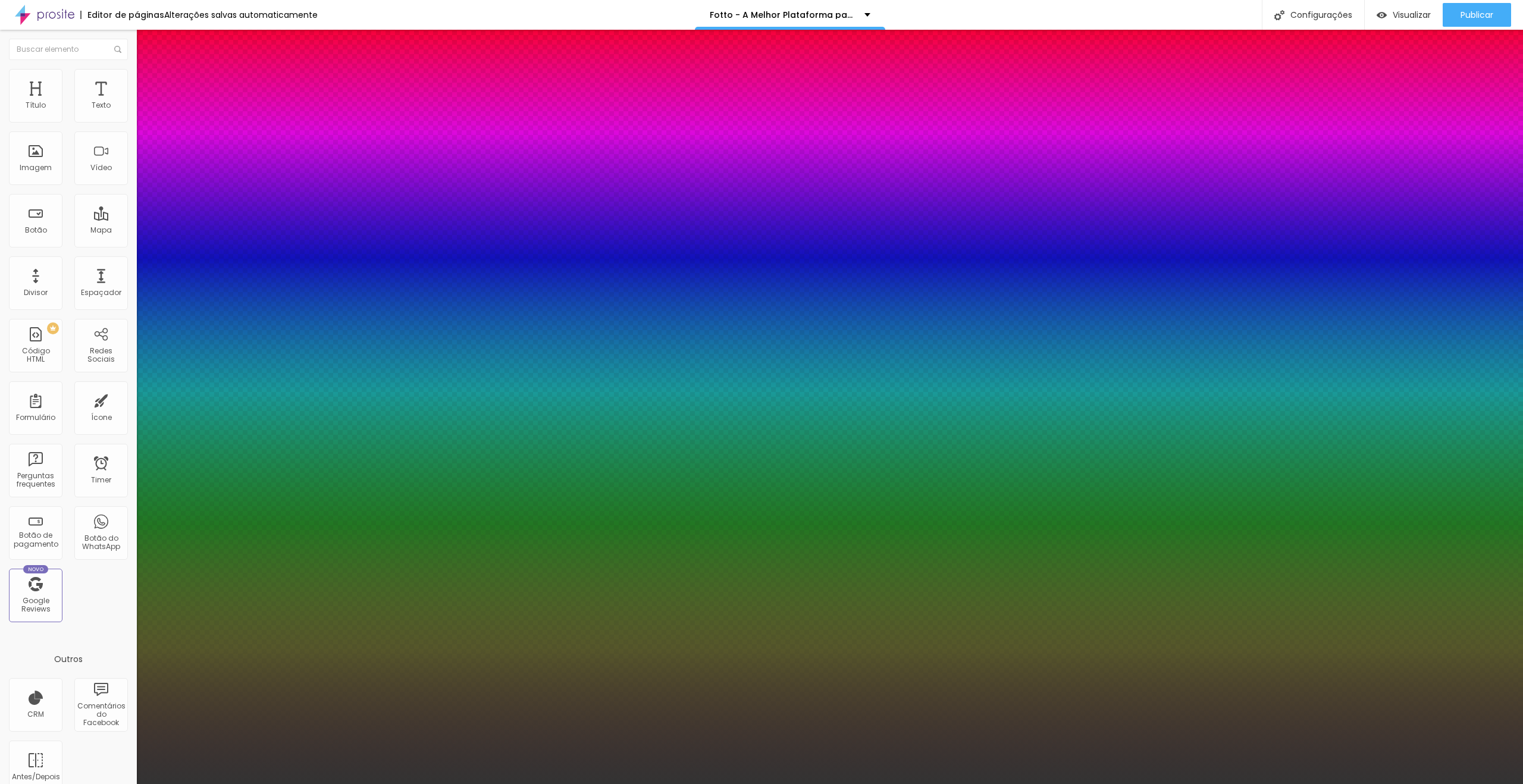
type input "1"
type input "#333333"
type input "1"
type input "#353535"
type input "1"
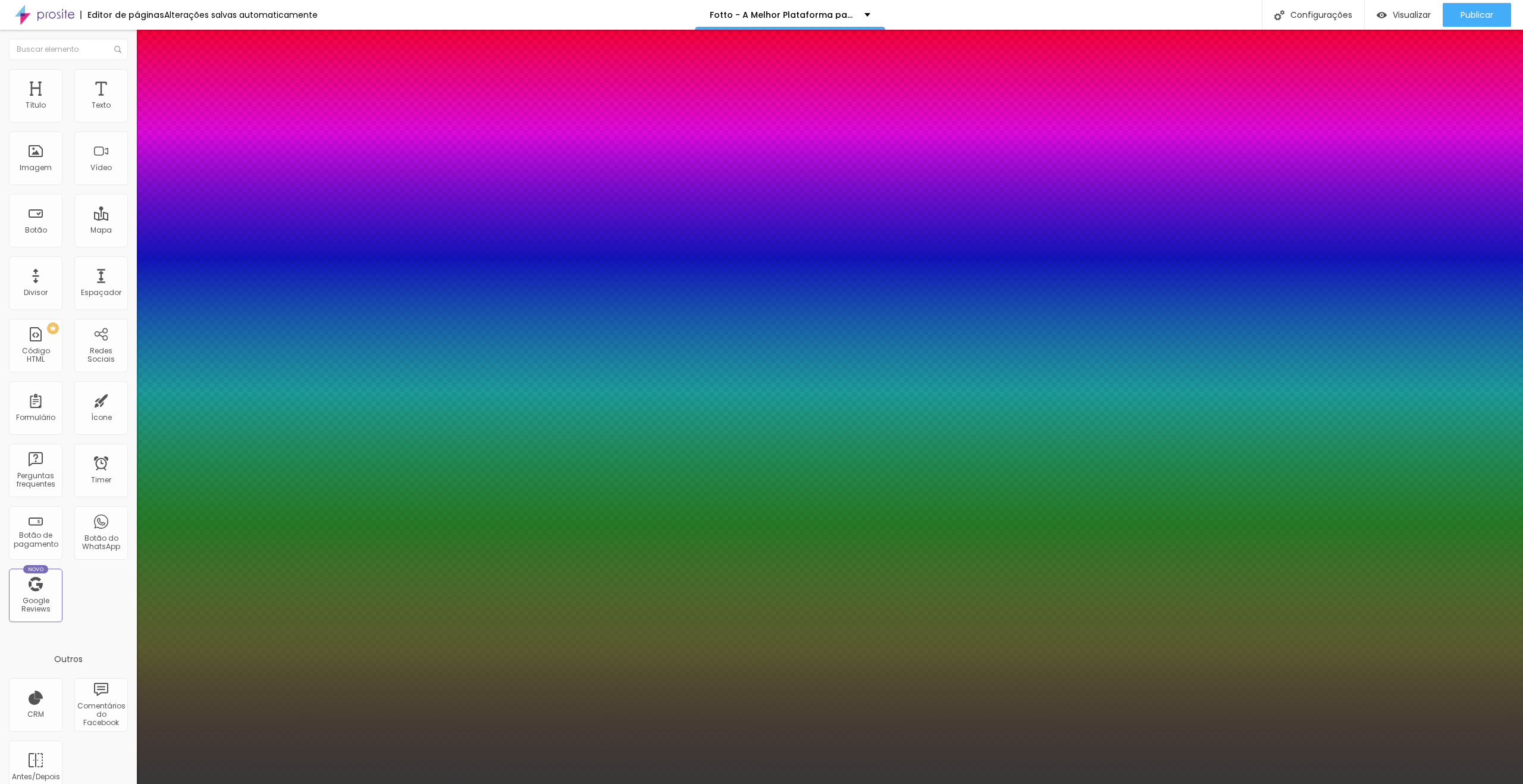
type input "#383838"
type input "1"
type input "#3C3C3C"
type input "1"
type input "#464646"
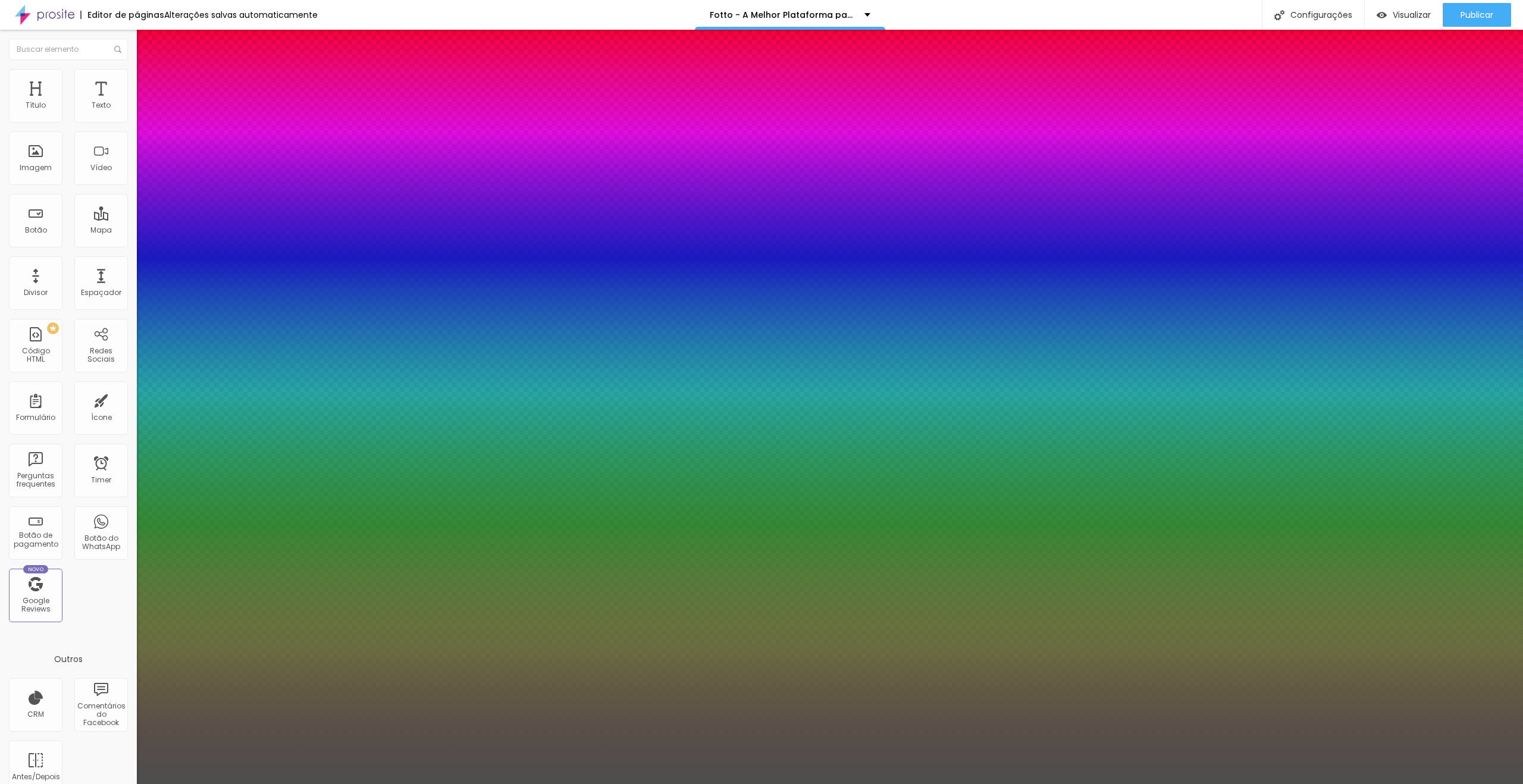
type input "1"
type input "#4E4E4E"
type input "1"
type input "#505050"
type input "1"
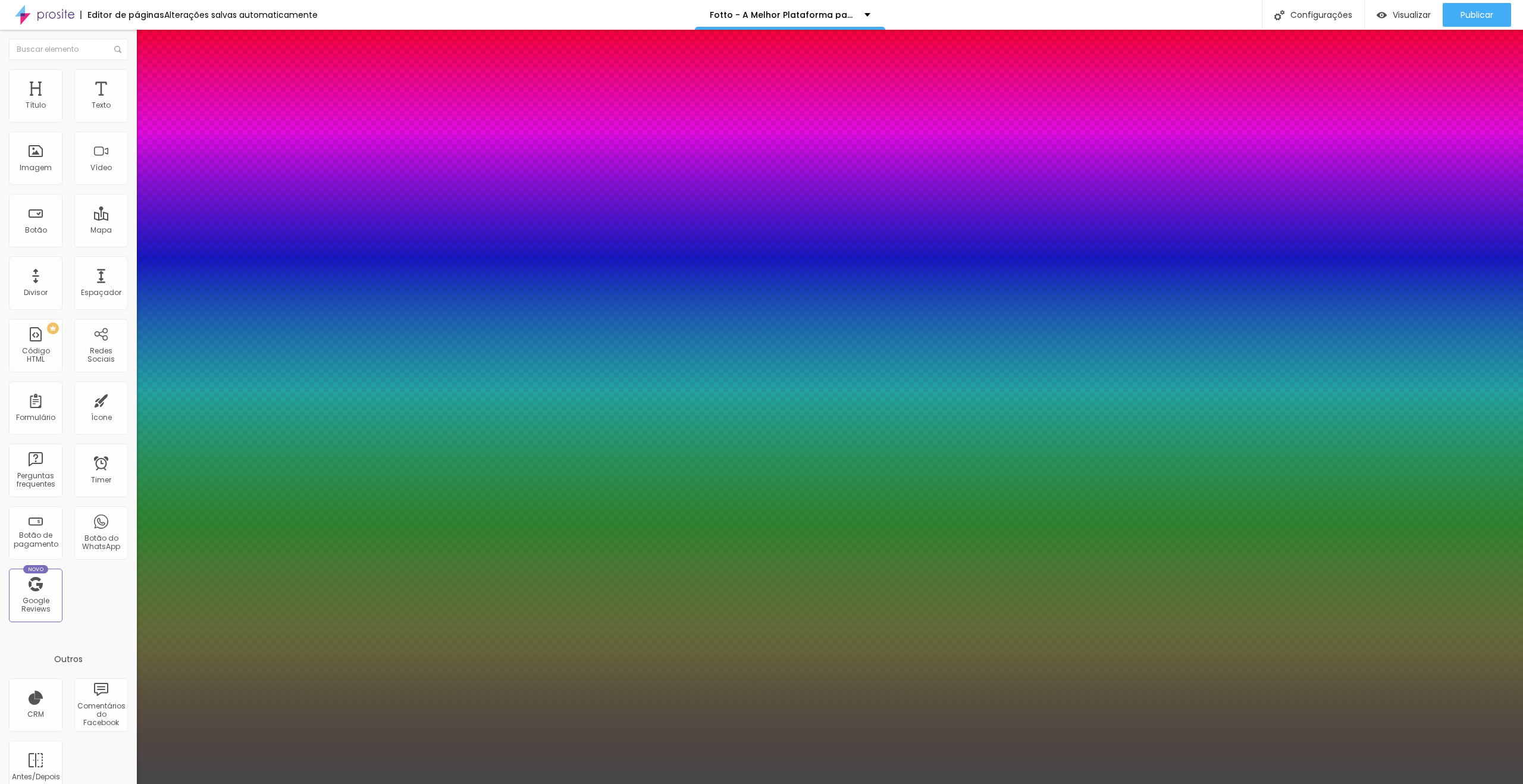
type input "#464646"
type input "1"
type input "#3C3C3C"
type input "1"
type input "#383838"
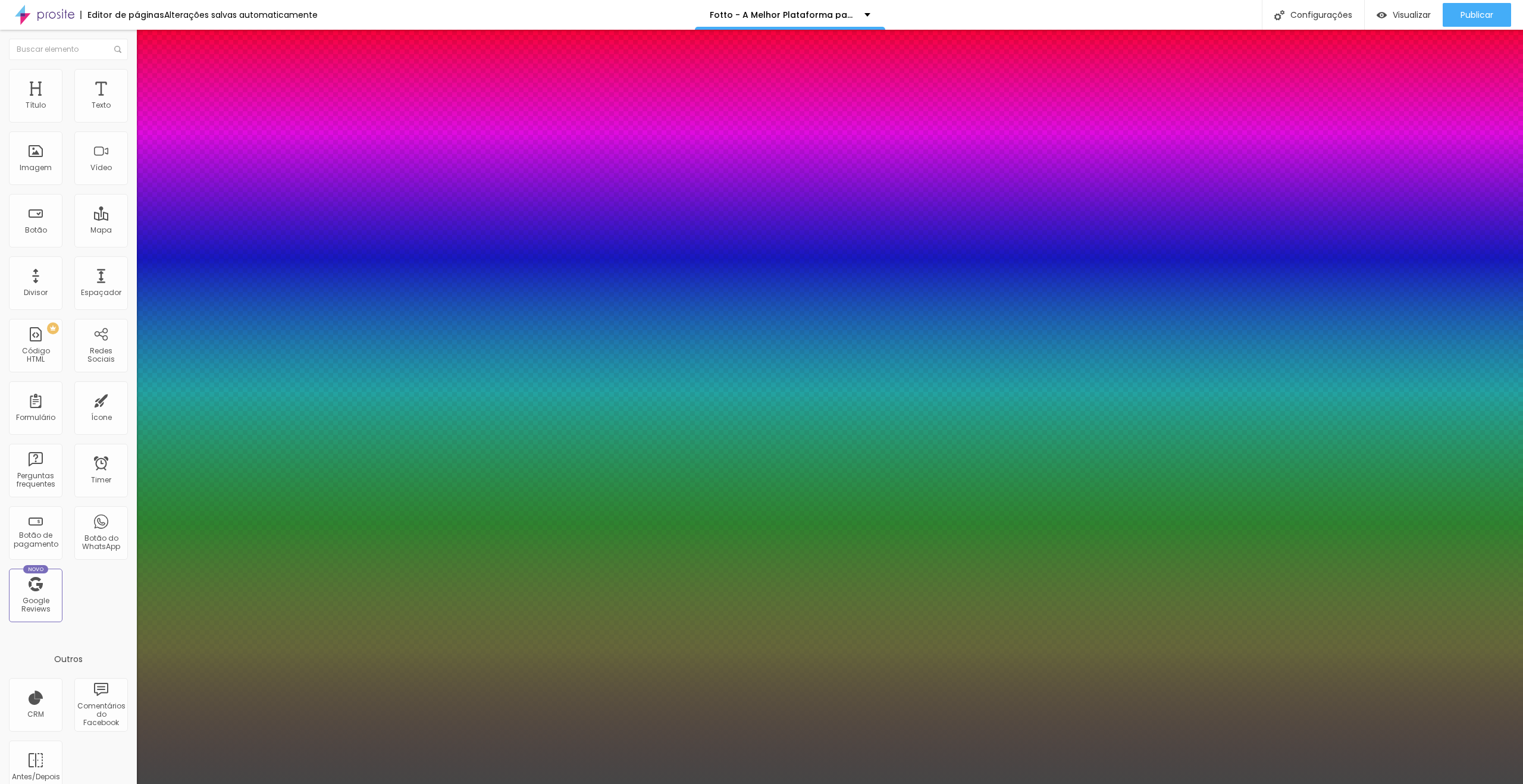
type input "1"
type input "#363636"
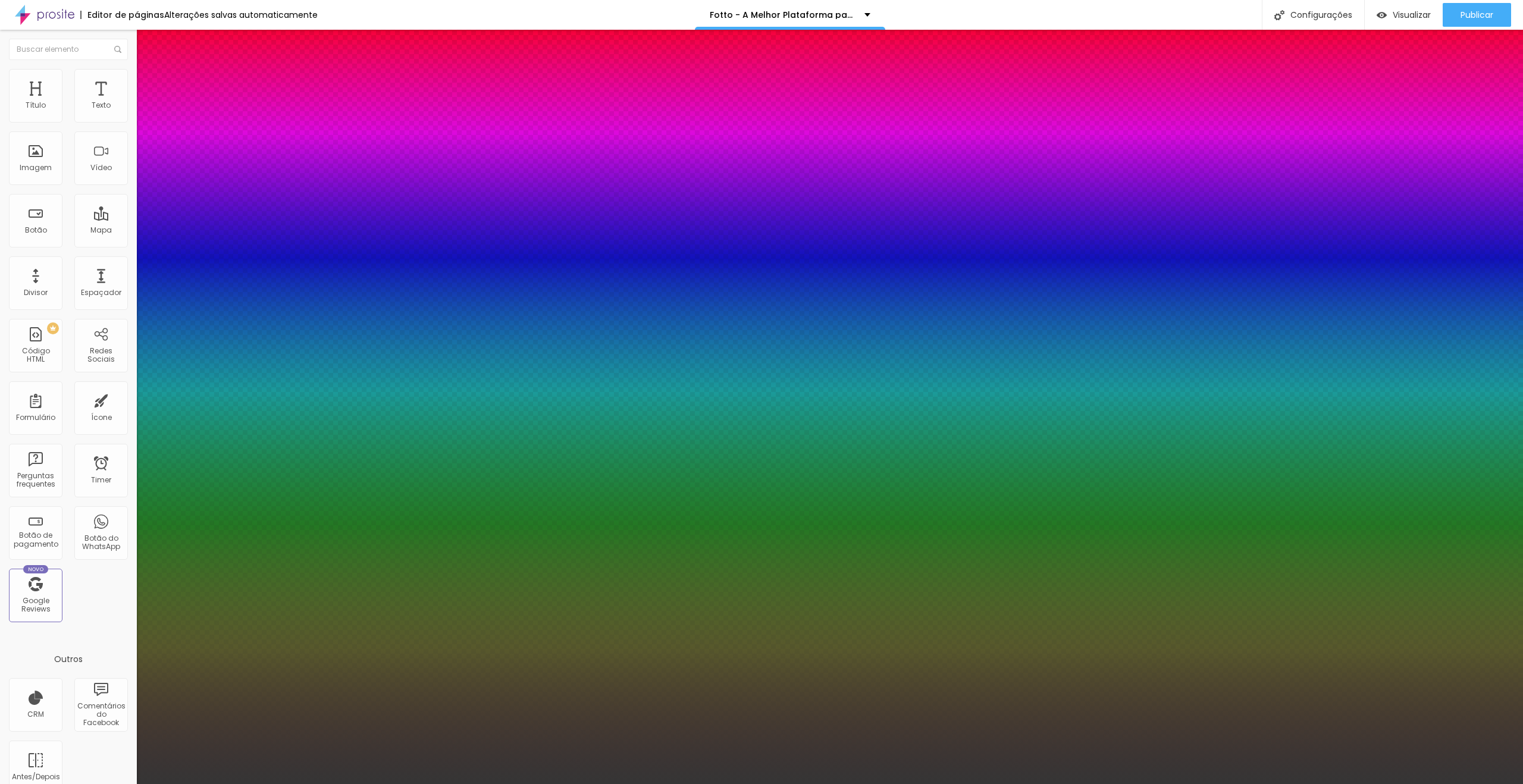
drag, startPoint x: 170, startPoint y: 510, endPoint x: 122, endPoint y: 526, distance: 50.6
click at [122, 526] on body "Editor de páginas Alterações [PERSON_NAME] automaticamente [PERSON_NAME] - A Me…" at bounding box center [762, 392] width 1523 height 784
type input "1"
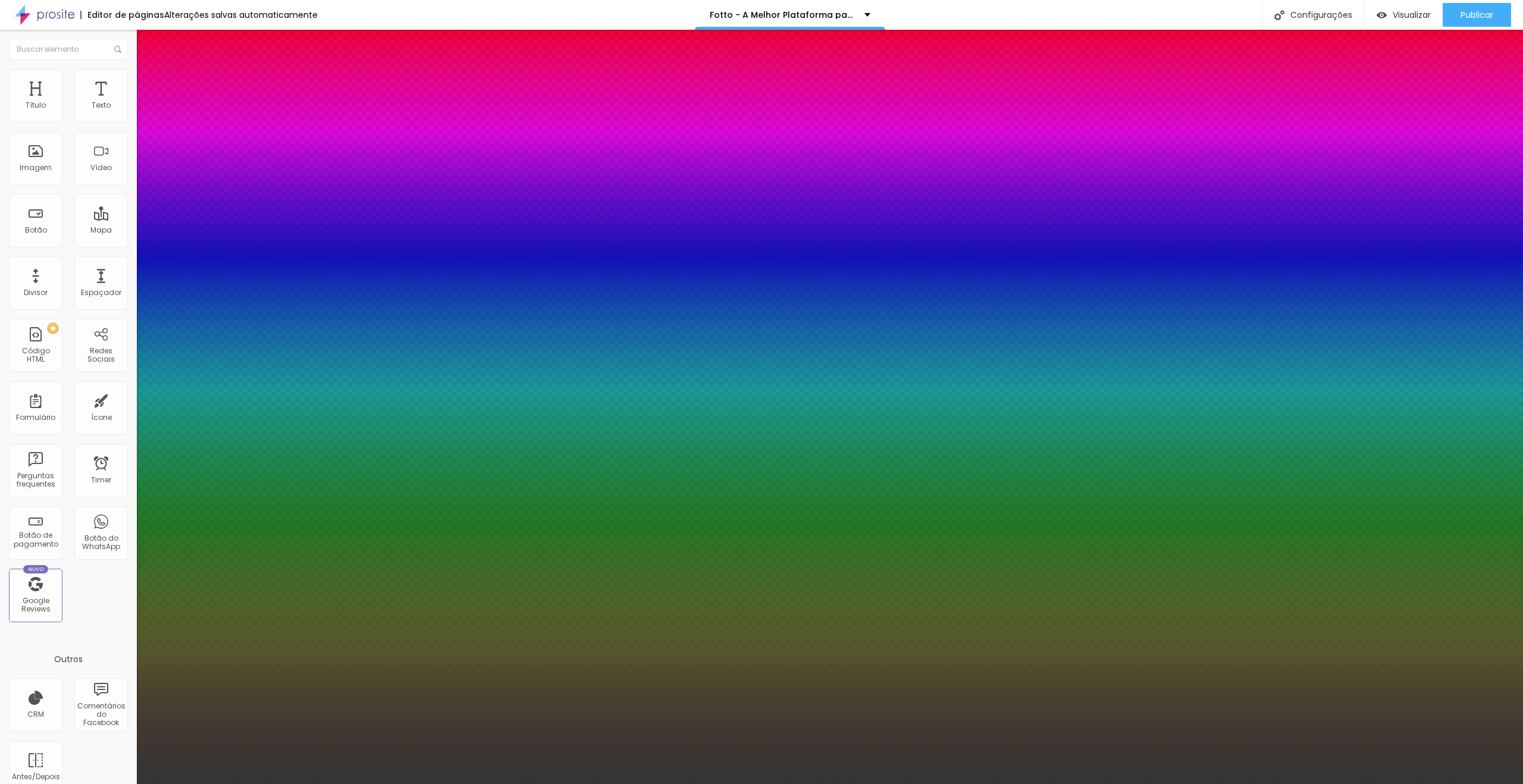
click at [745, 783] on div at bounding box center [762, 784] width 1523 height 0
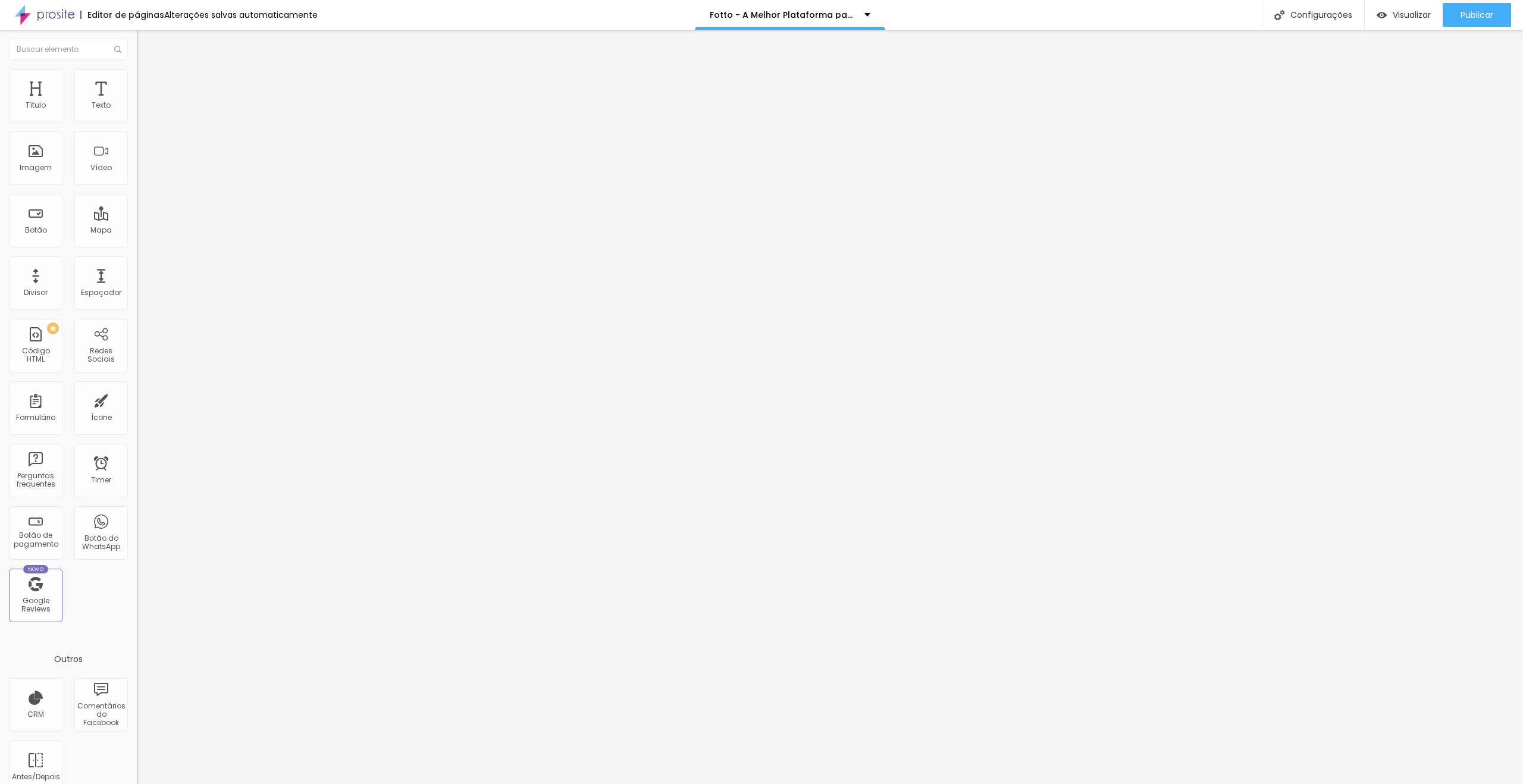
click at [142, 172] on icon "button" at bounding box center [145, 168] width 7 height 7
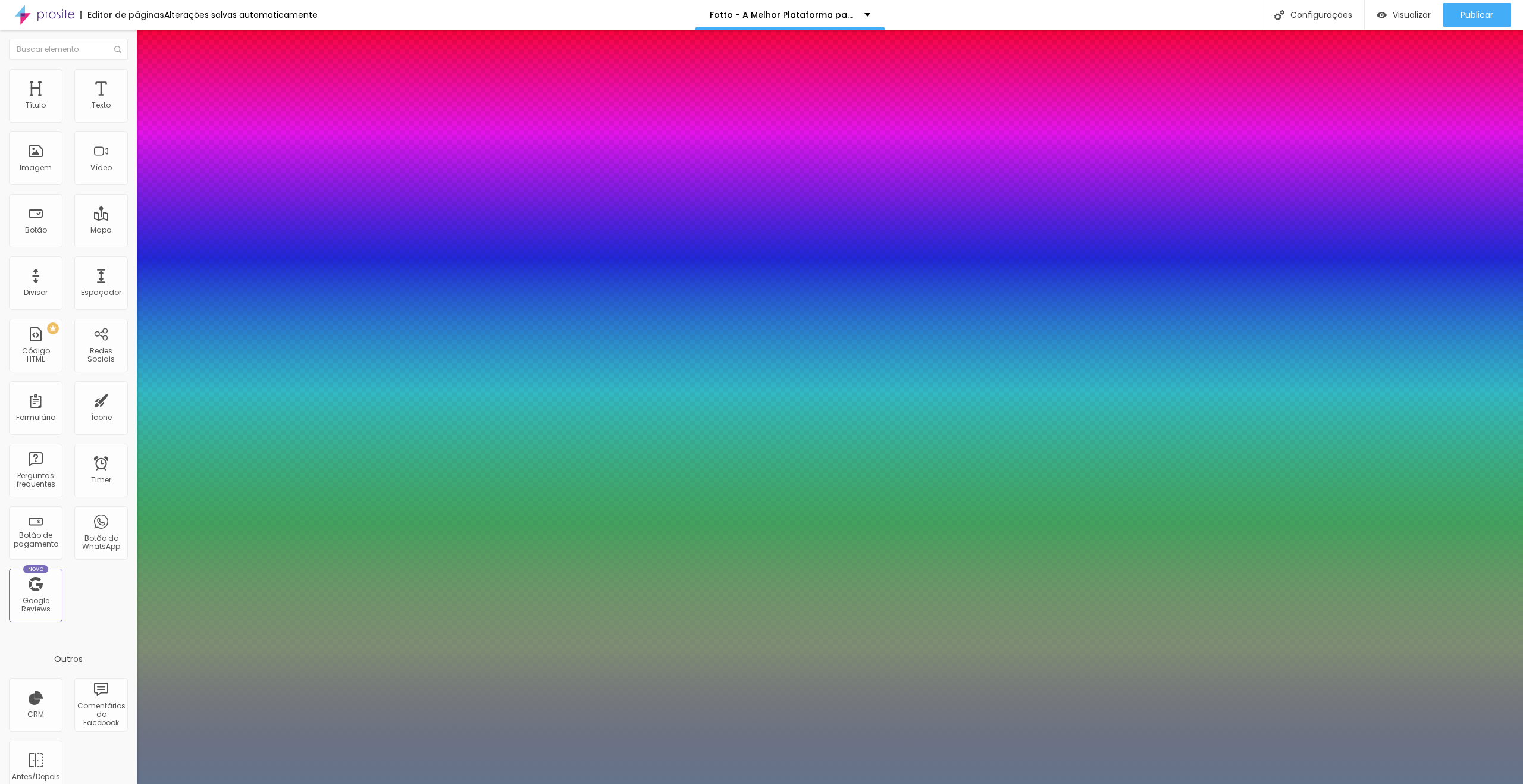
type input "1"
paste input "36363"
type input "#36363"
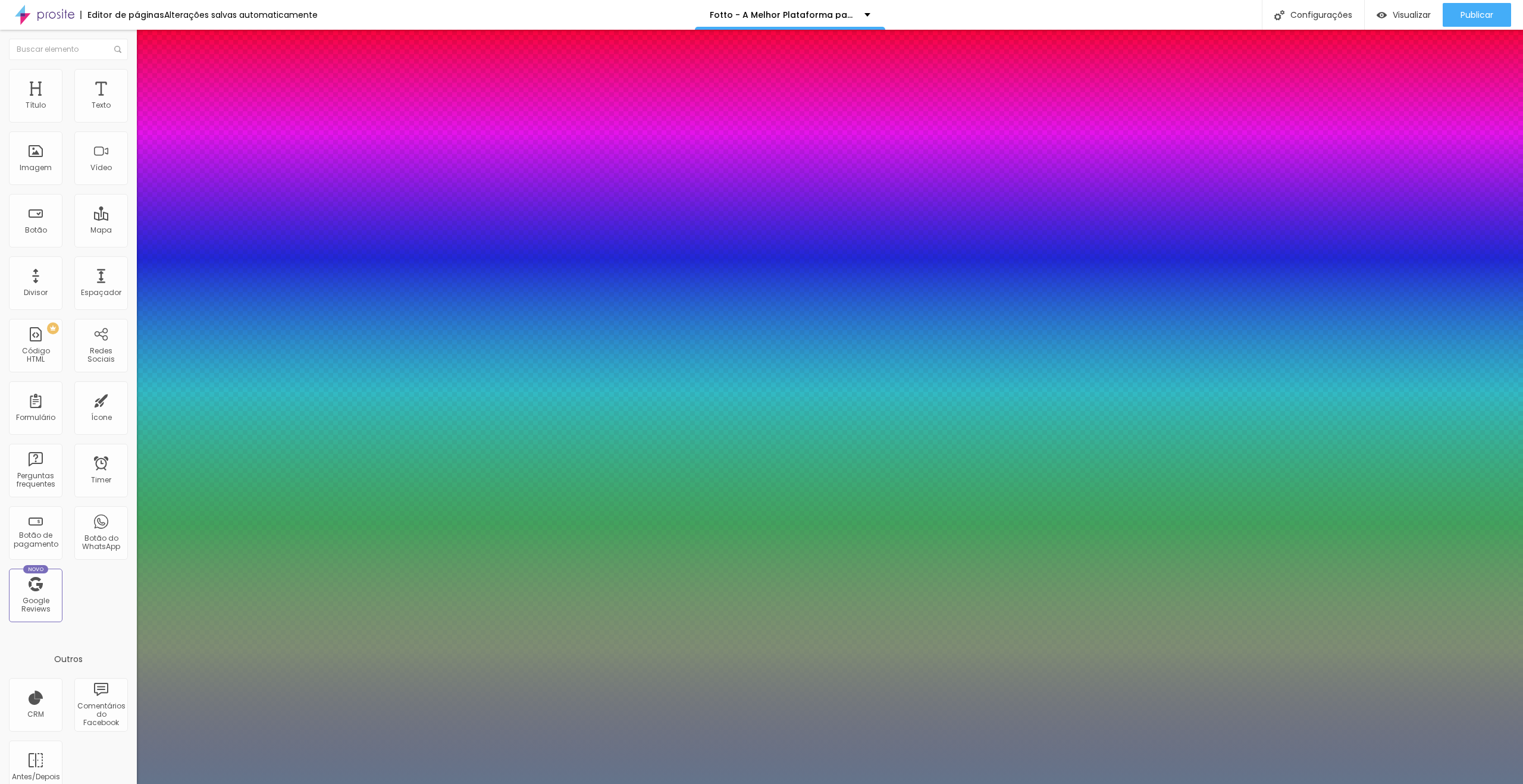
click at [884, 783] on div at bounding box center [762, 784] width 1523 height 0
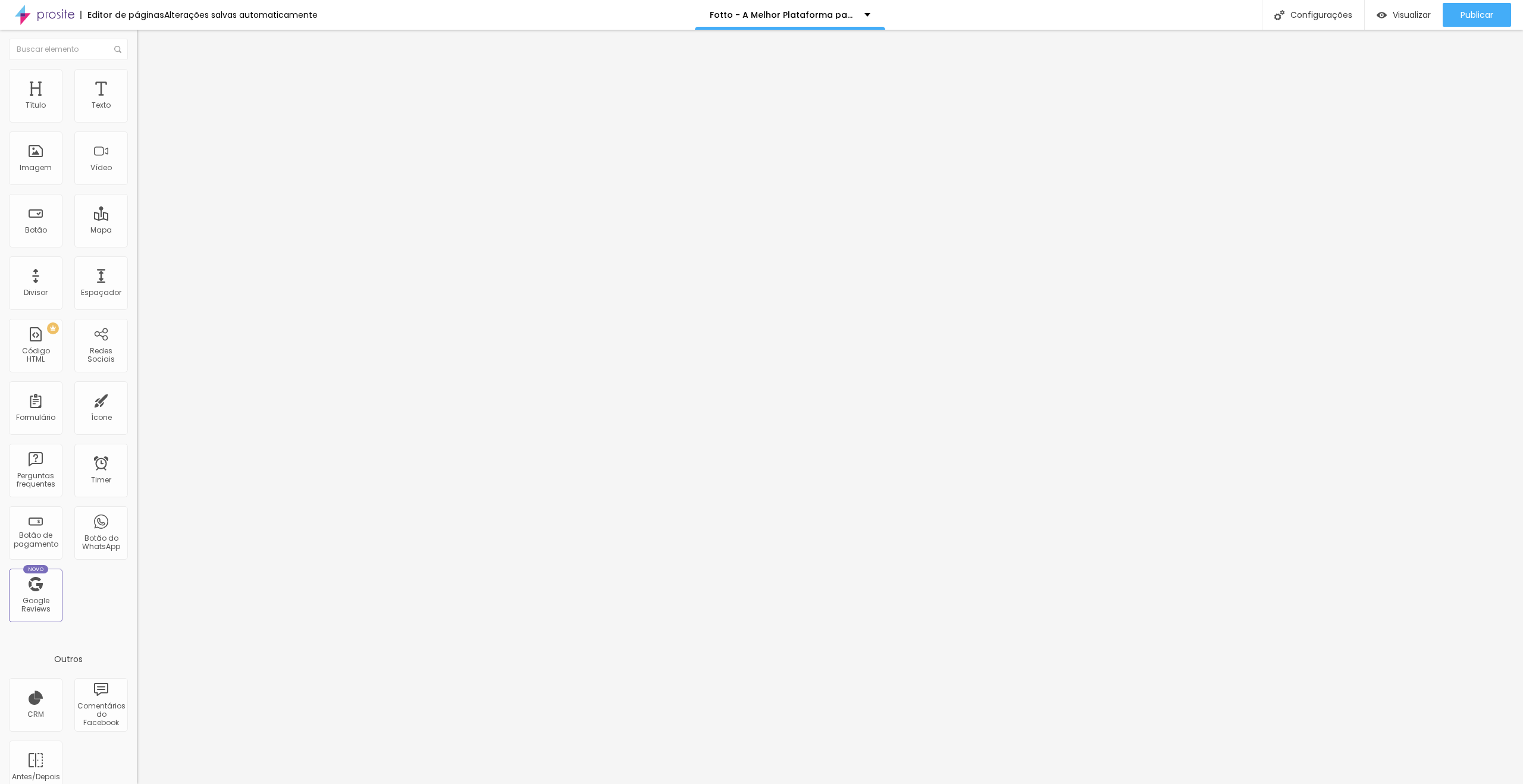
click at [137, 176] on button "button" at bounding box center [145, 170] width 17 height 13
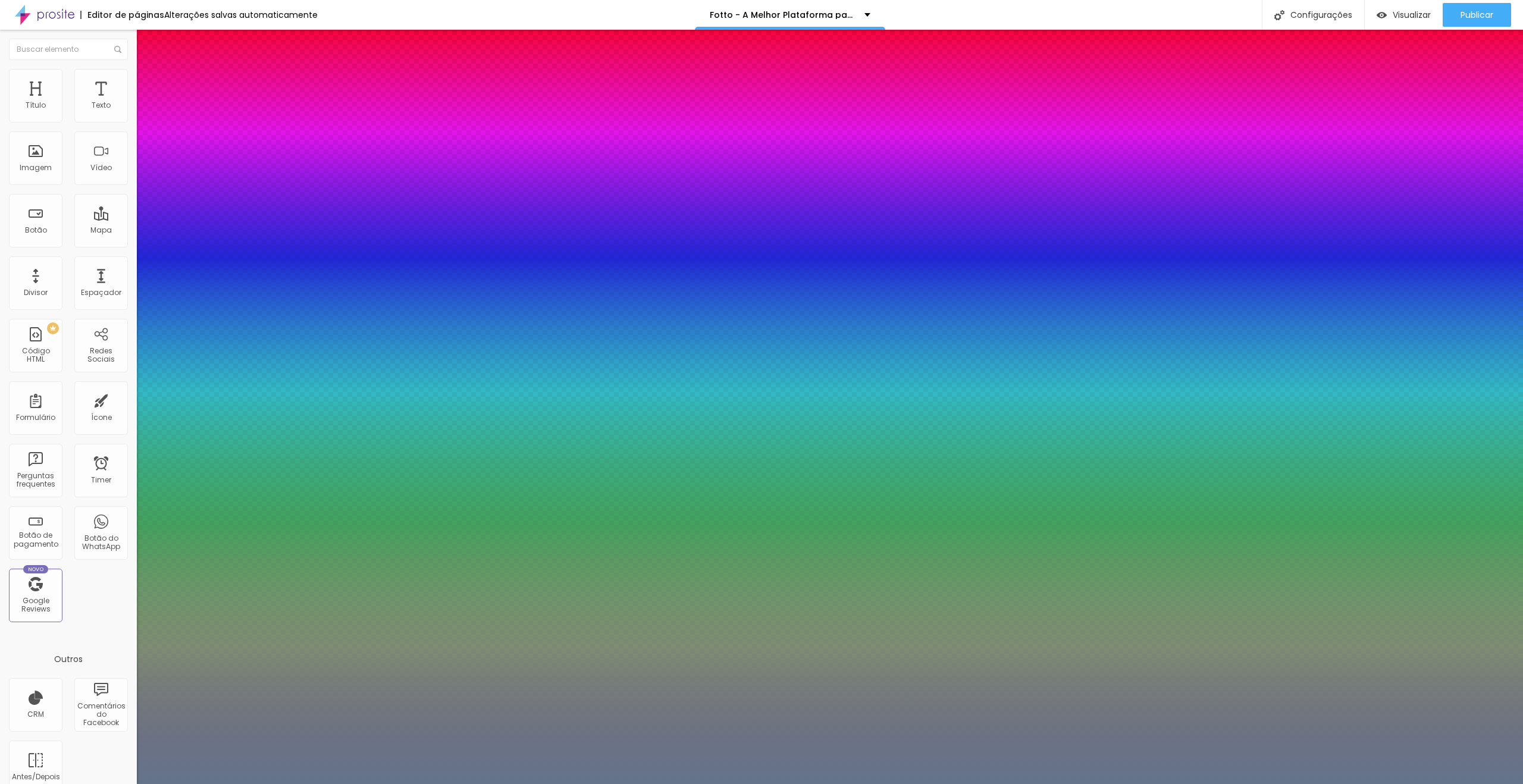
type input "1"
paste input "36363"
type input "#36363"
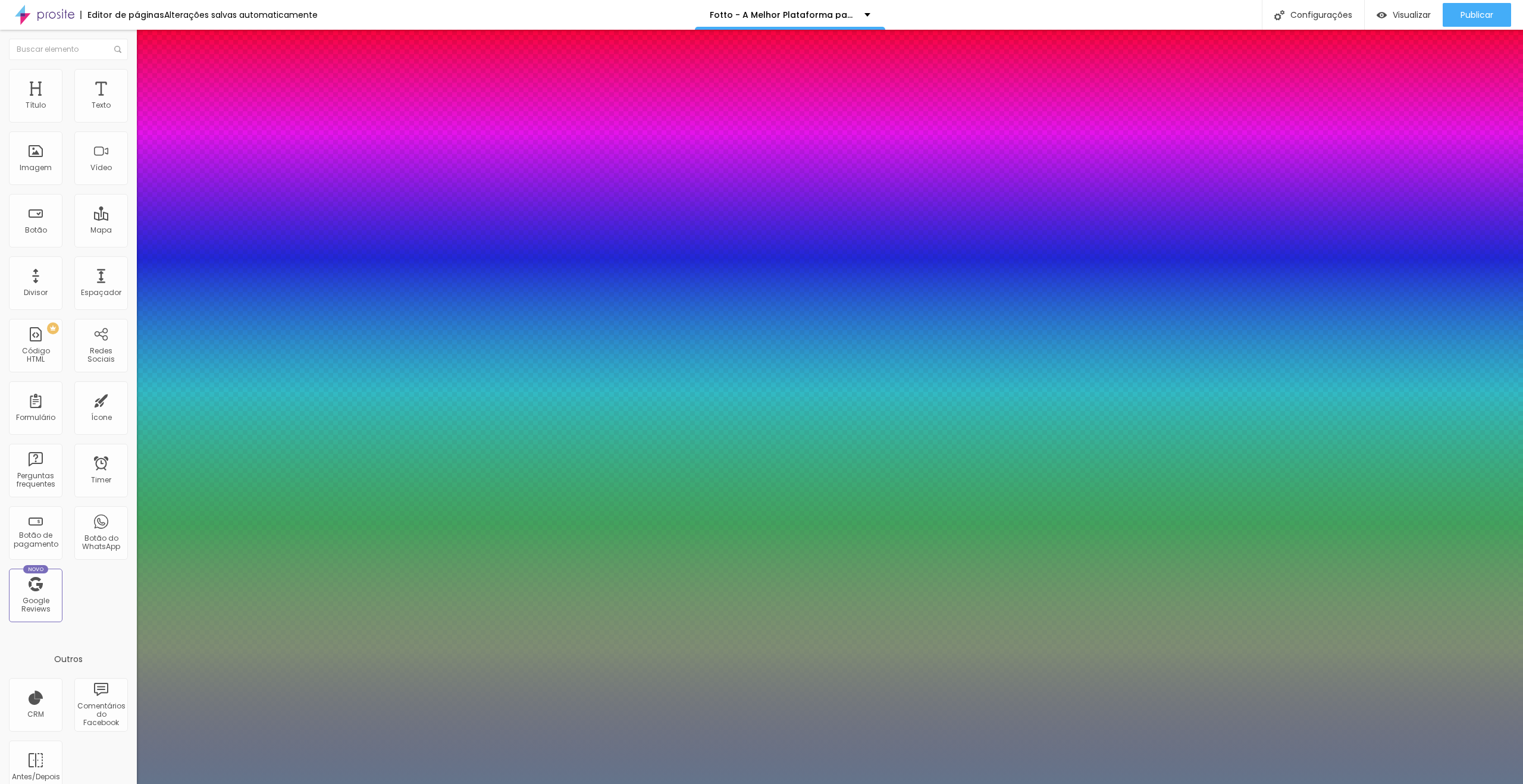
paste input "6"
type input "1"
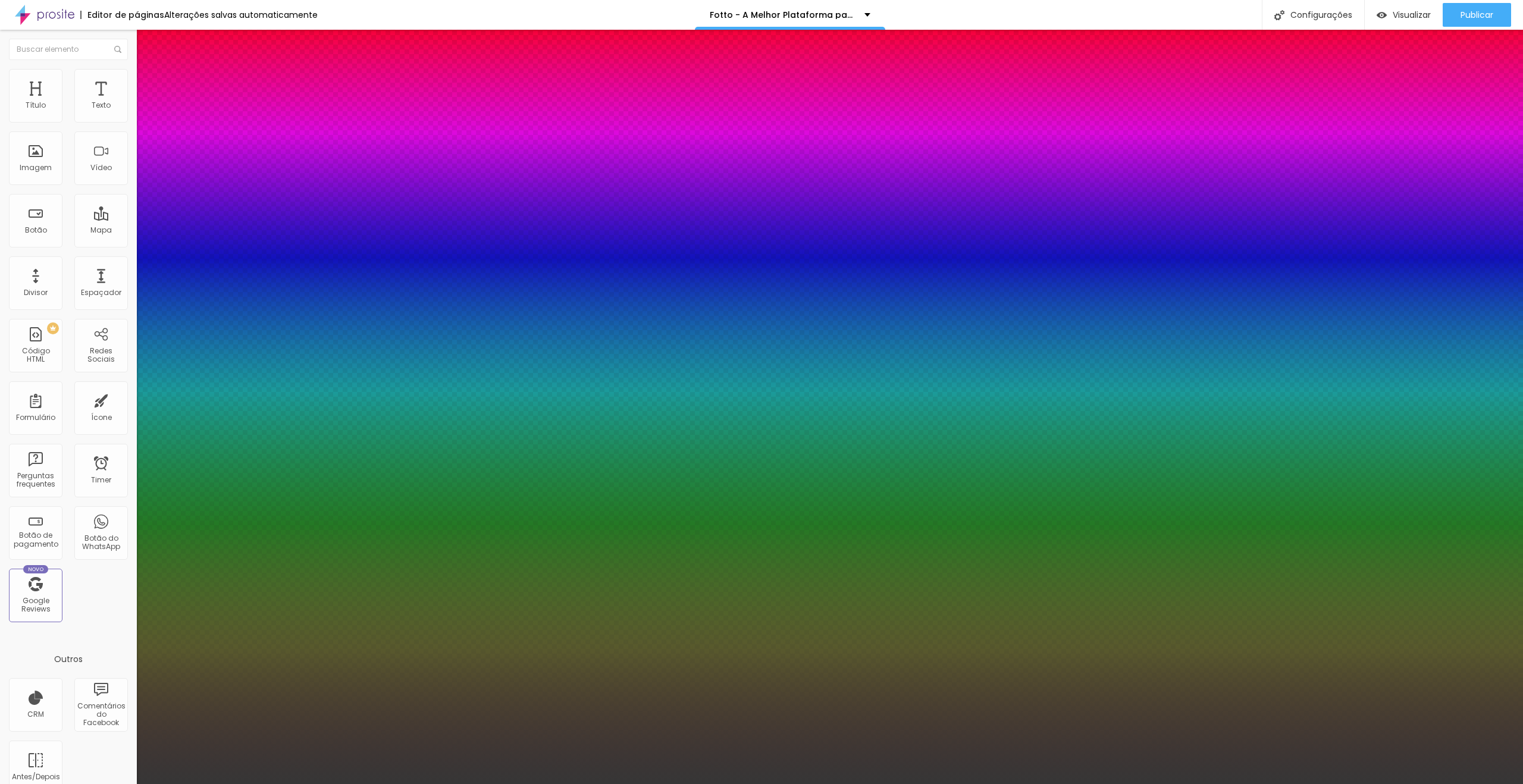
type input "#363636"
click at [911, 783] on div at bounding box center [762, 784] width 1523 height 0
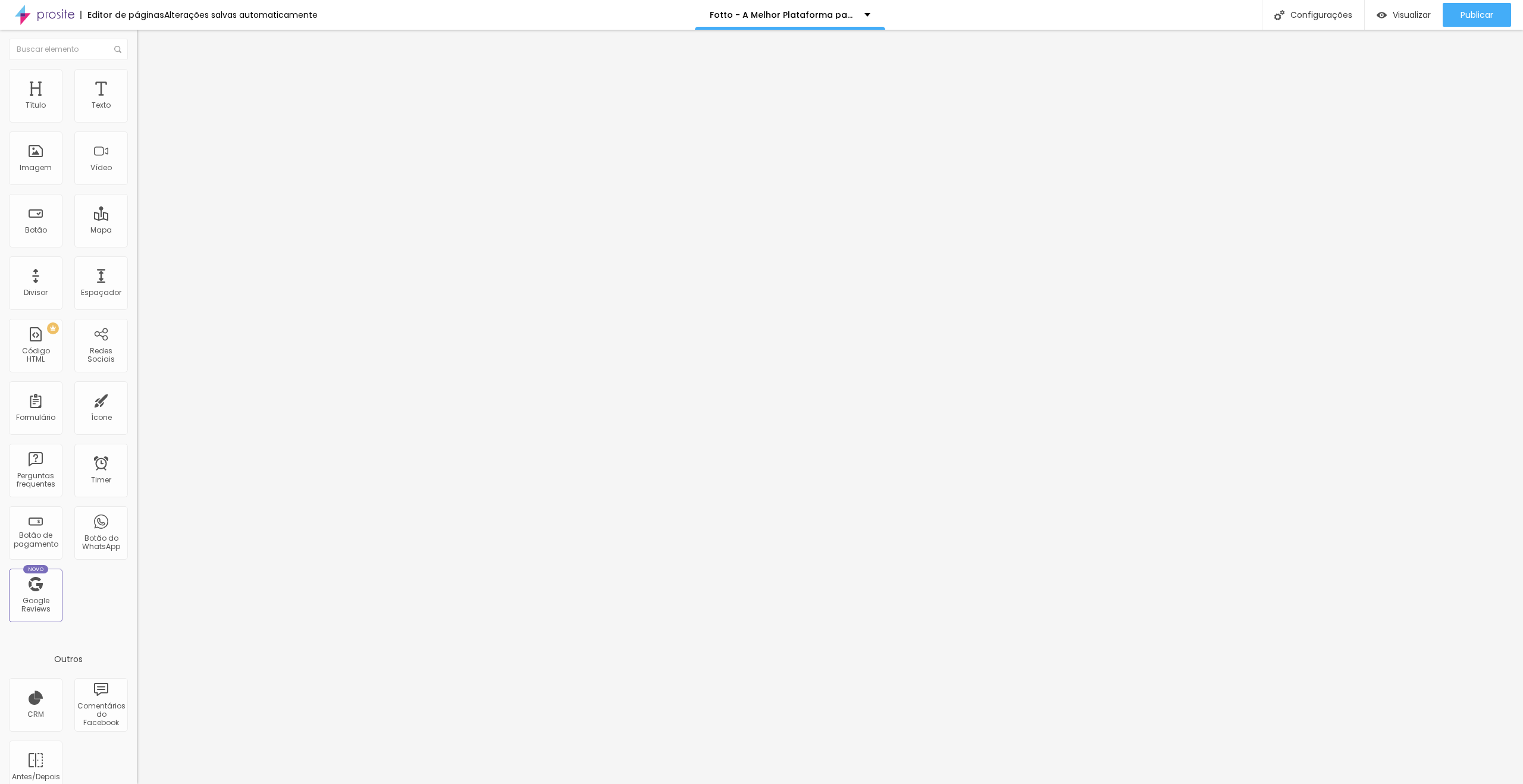
click at [142, 172] on icon "button" at bounding box center [145, 168] width 7 height 7
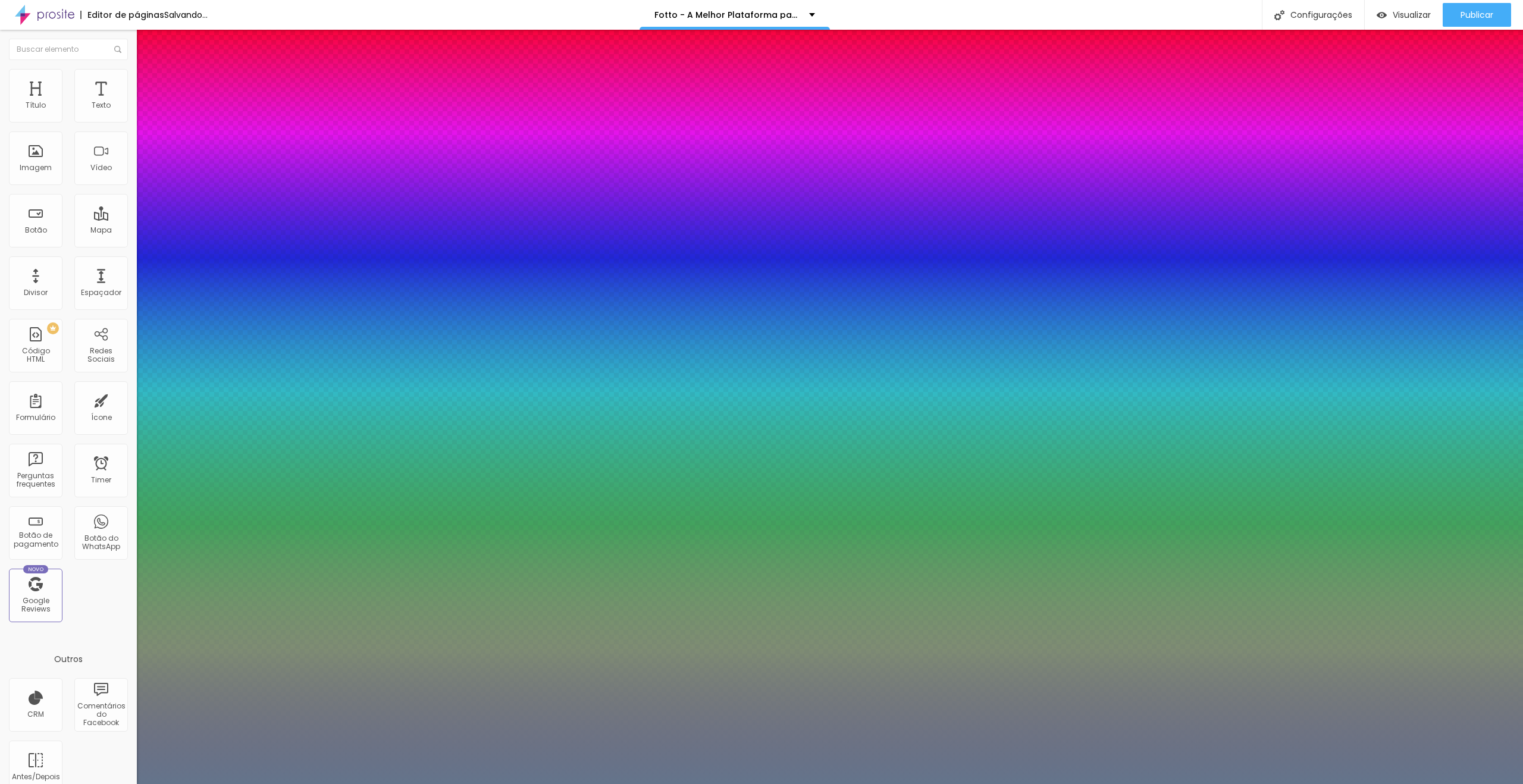
paste input "363636"
type input "1"
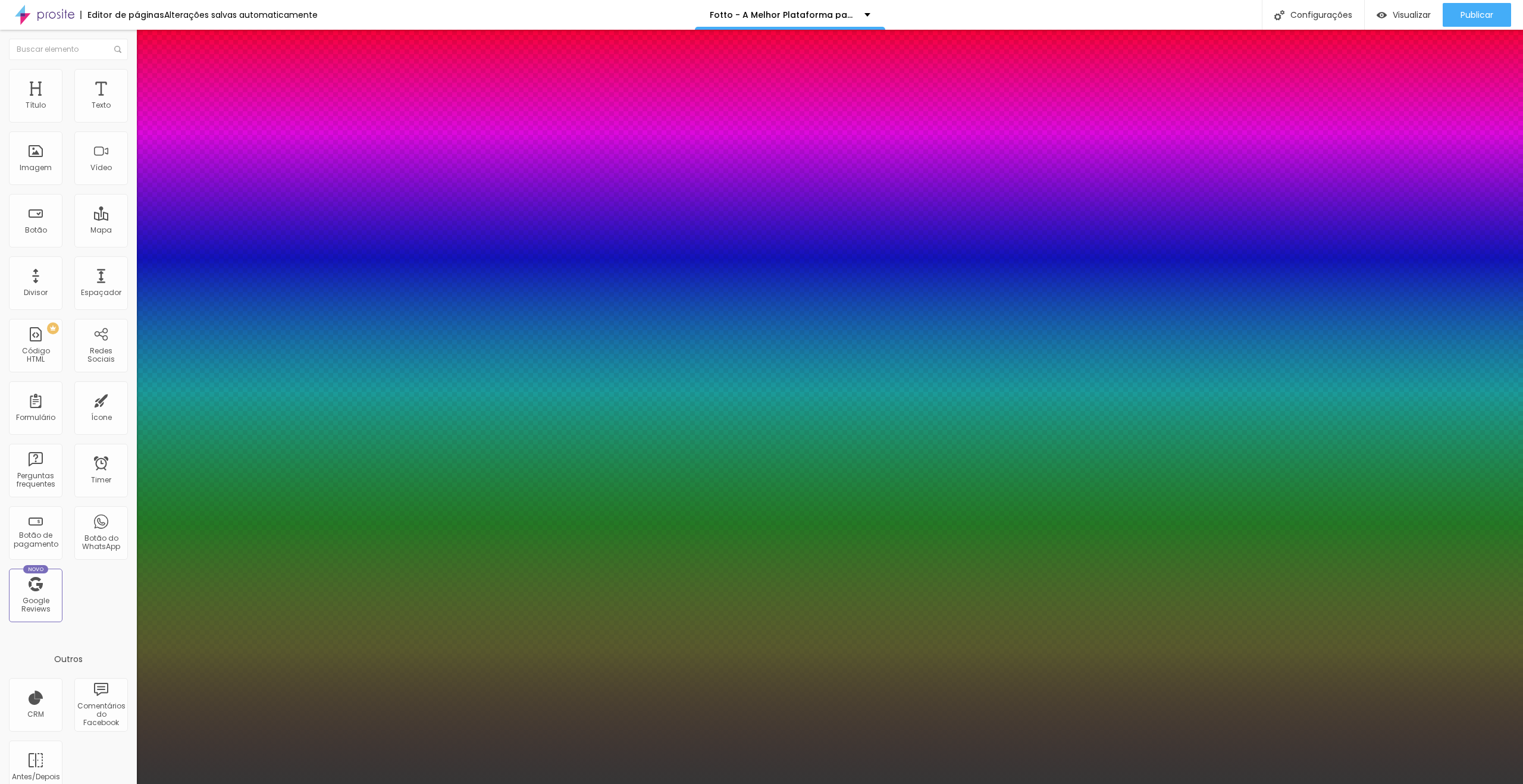
type input "#363636"
click at [1127, 783] on div at bounding box center [762, 784] width 1523 height 0
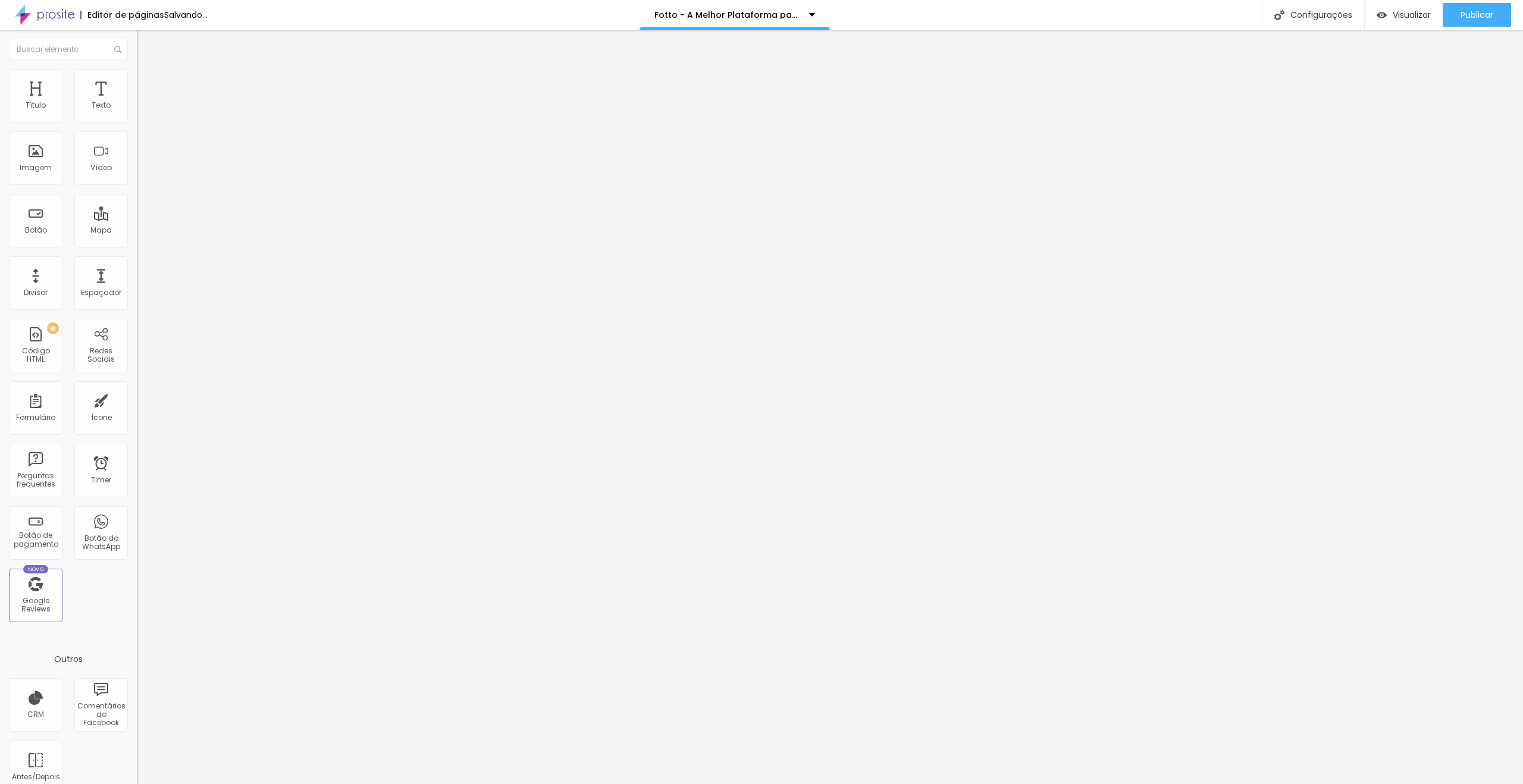
click at [147, 168] on icon "button" at bounding box center [147, 166] width 2 height 2
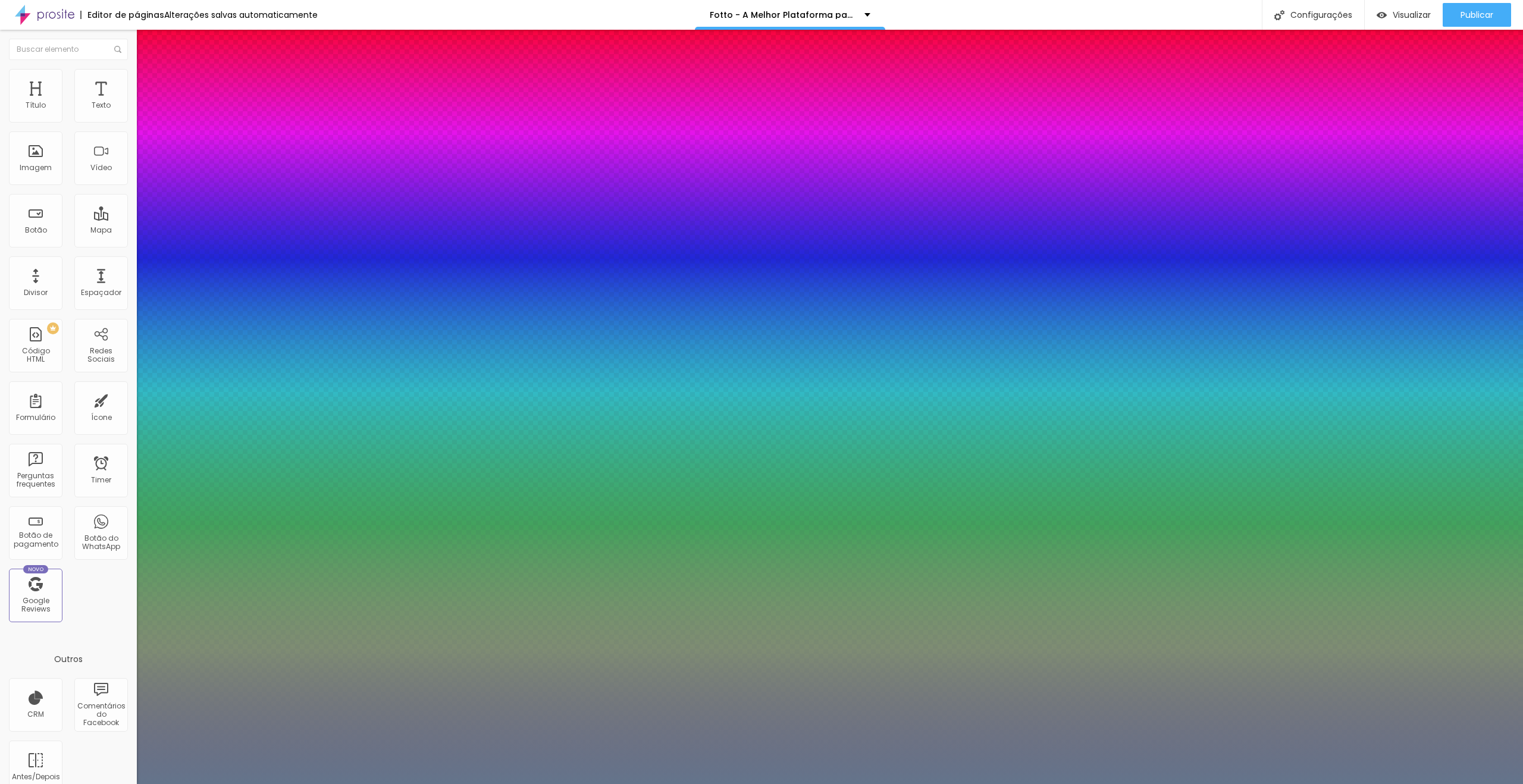
paste input "363636"
type input "1"
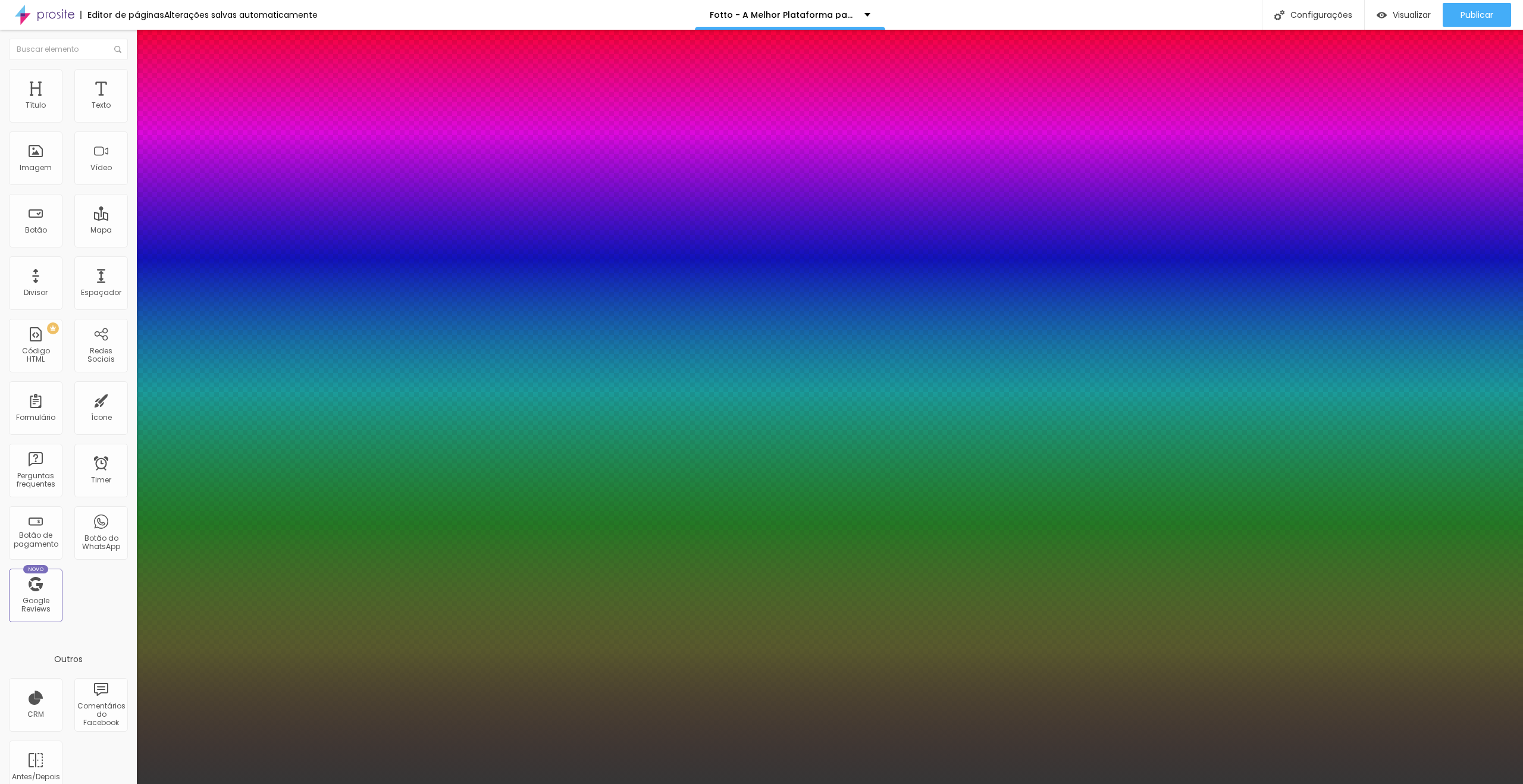
type input "#363636"
click at [600, 783] on div at bounding box center [762, 784] width 1523 height 0
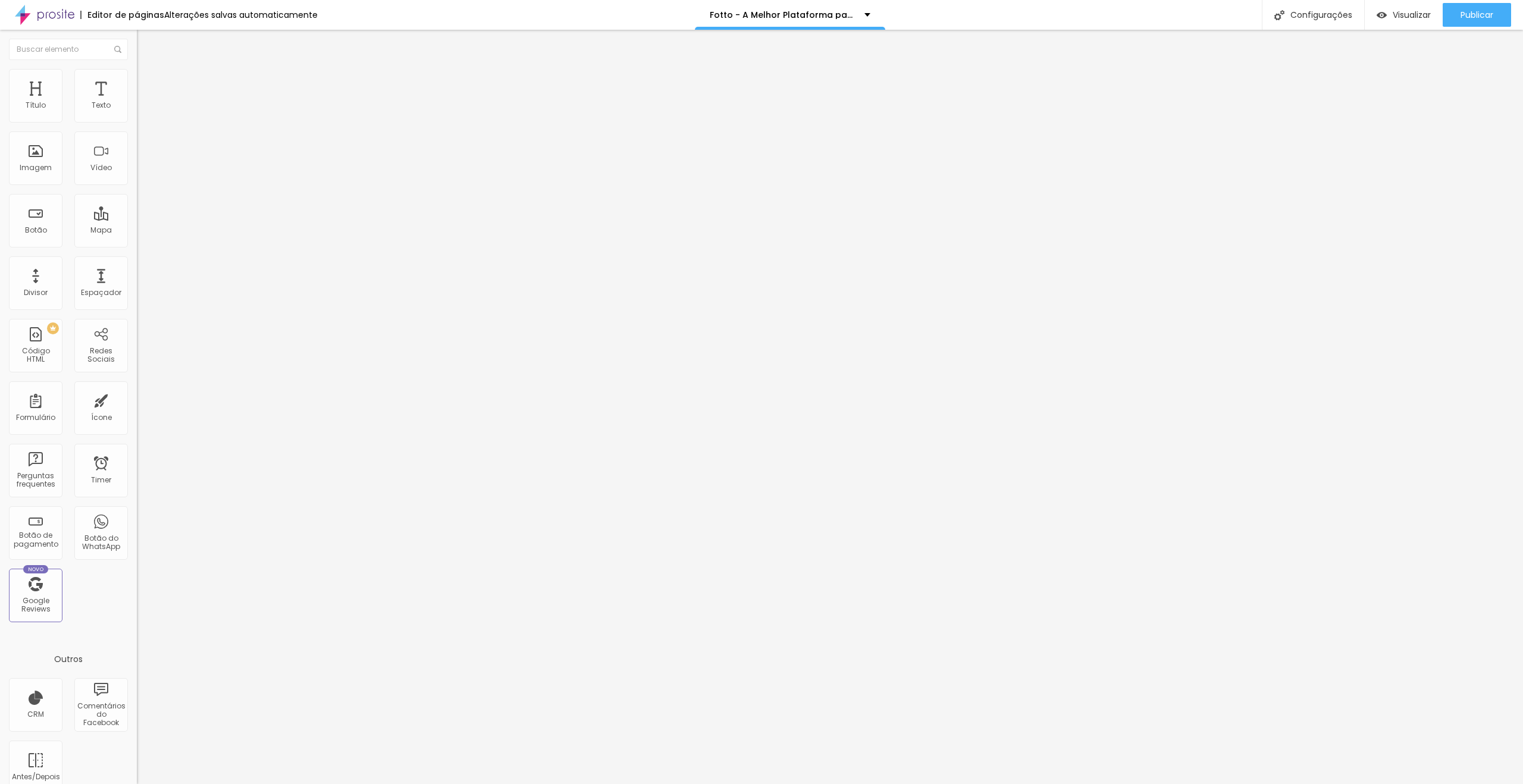
click at [137, 176] on div "Tipografia Voltar ao padrão" at bounding box center [205, 159] width 137 height 33
click at [137, 176] on button "button" at bounding box center [145, 170] width 17 height 13
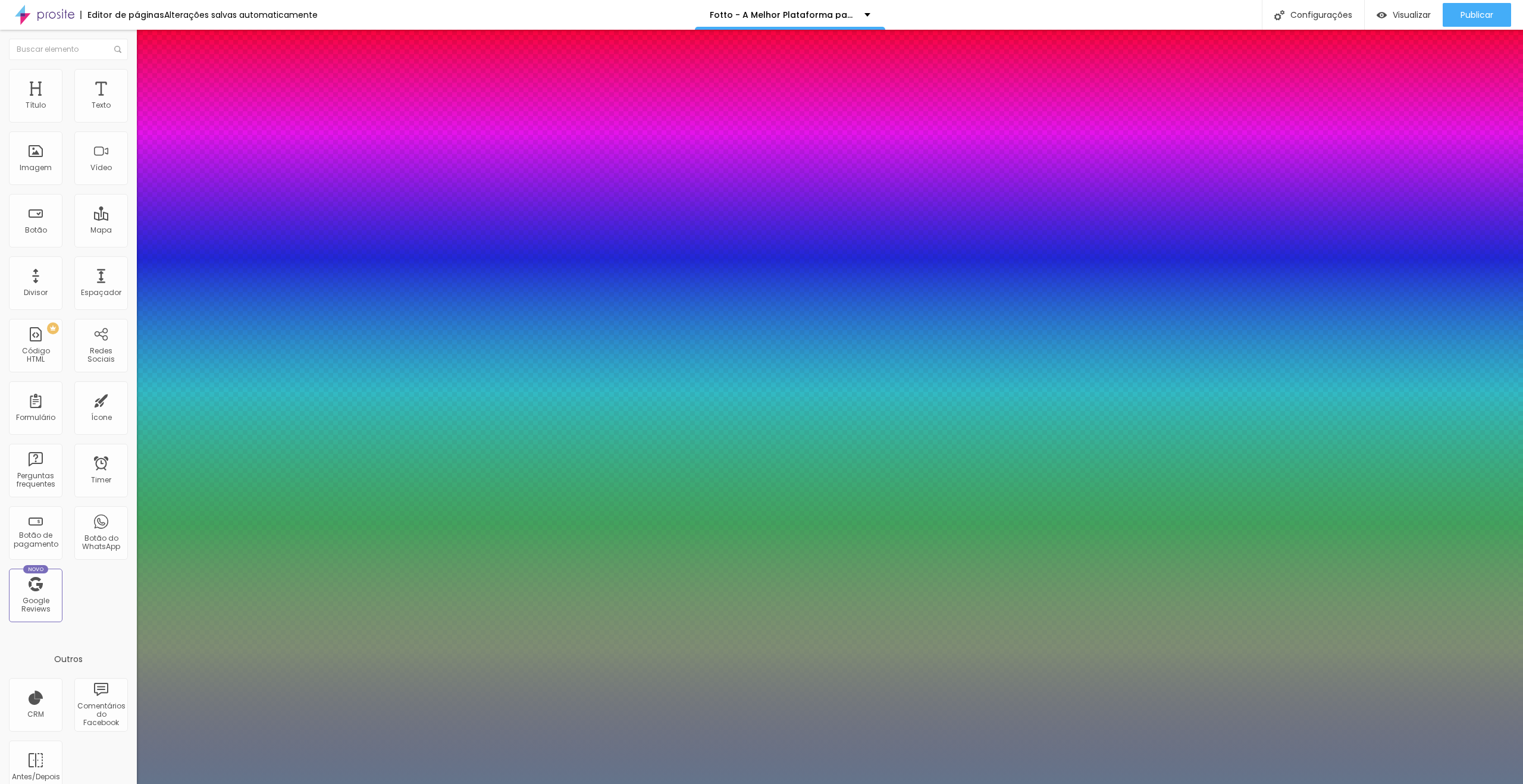
paste input "363636"
type input "1"
type input "#363636"
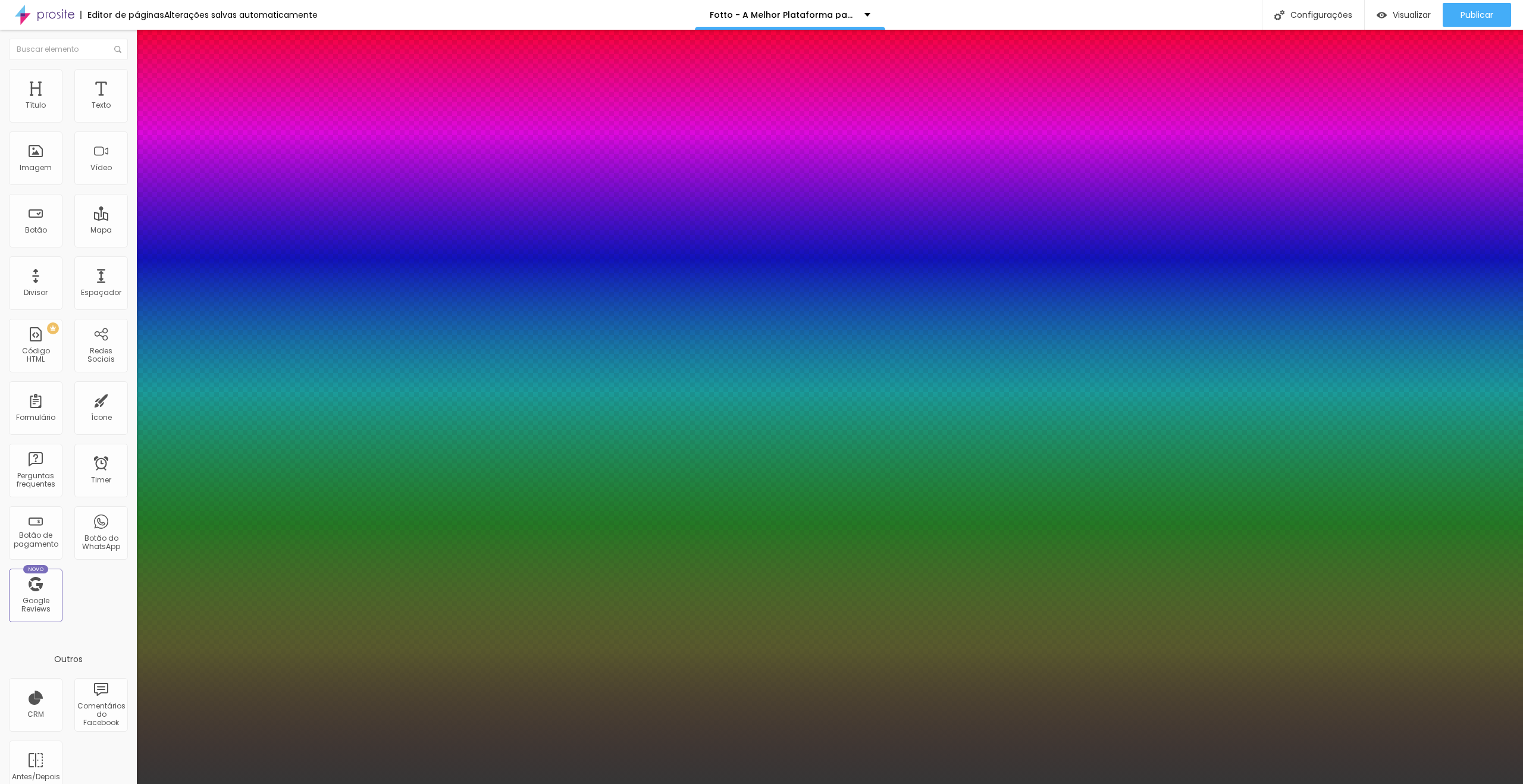
type input "1"
click at [774, 783] on div at bounding box center [762, 784] width 1523 height 0
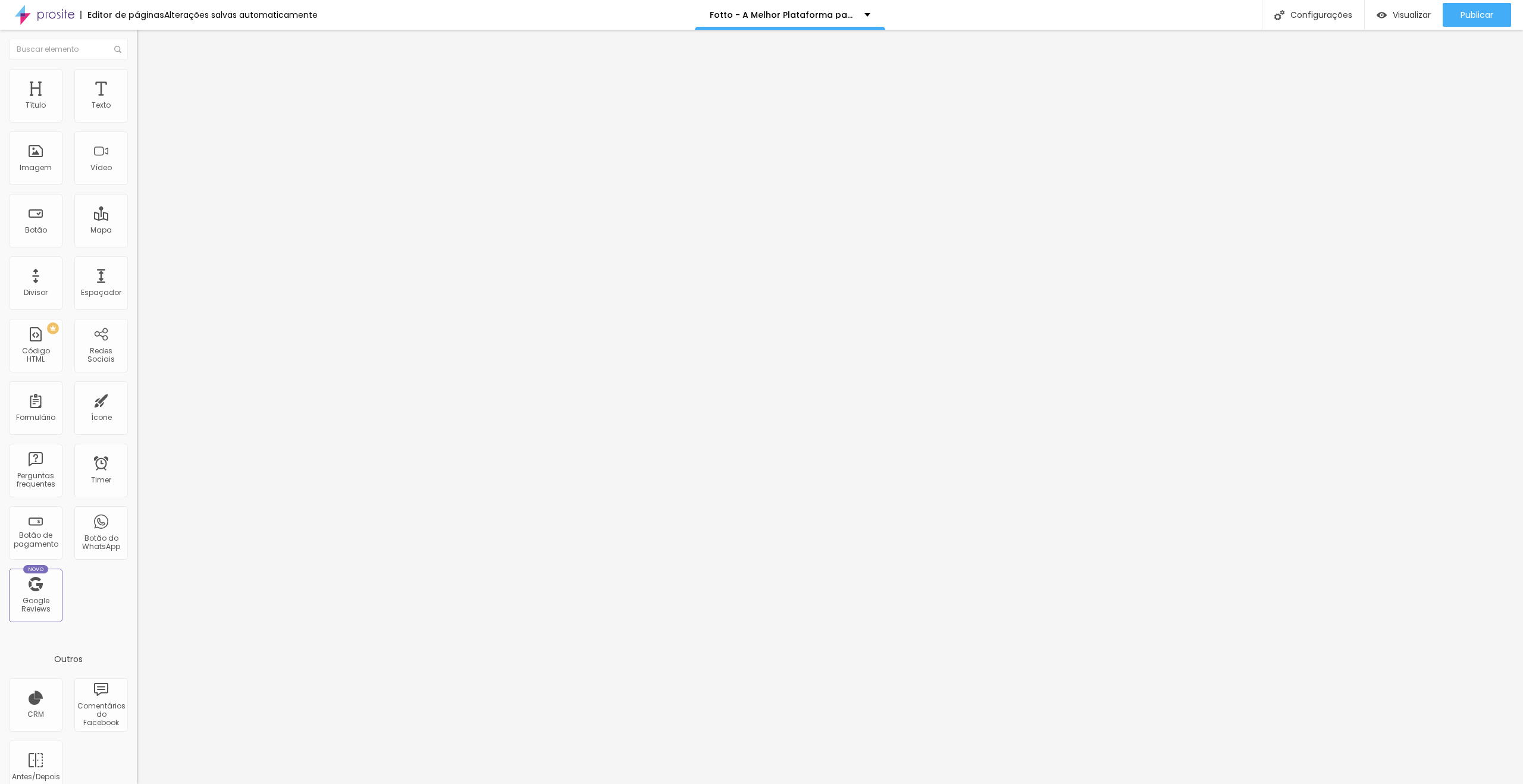
click at [147, 168] on icon "button" at bounding box center [147, 166] width 2 height 2
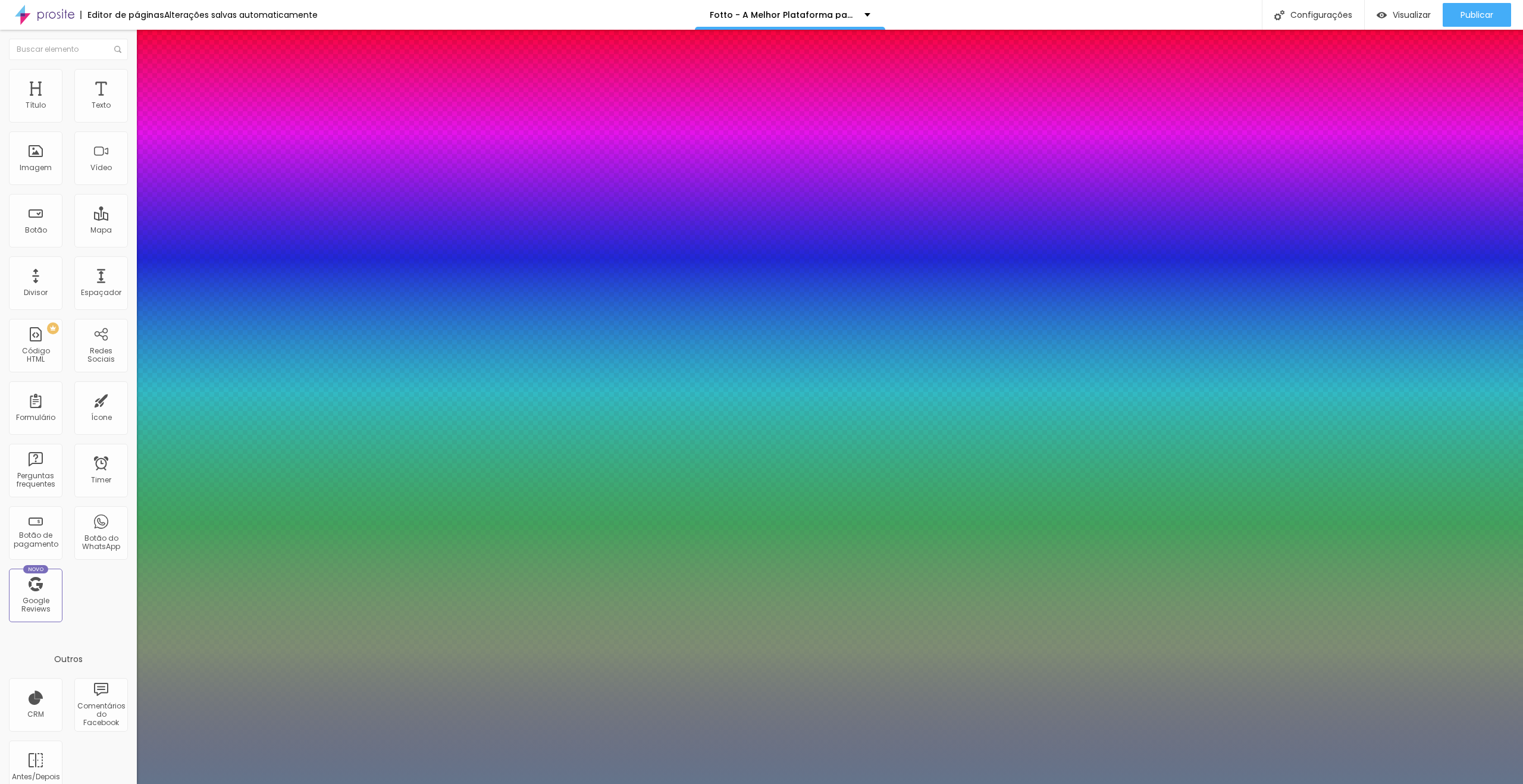
paste input "363636"
type input "1"
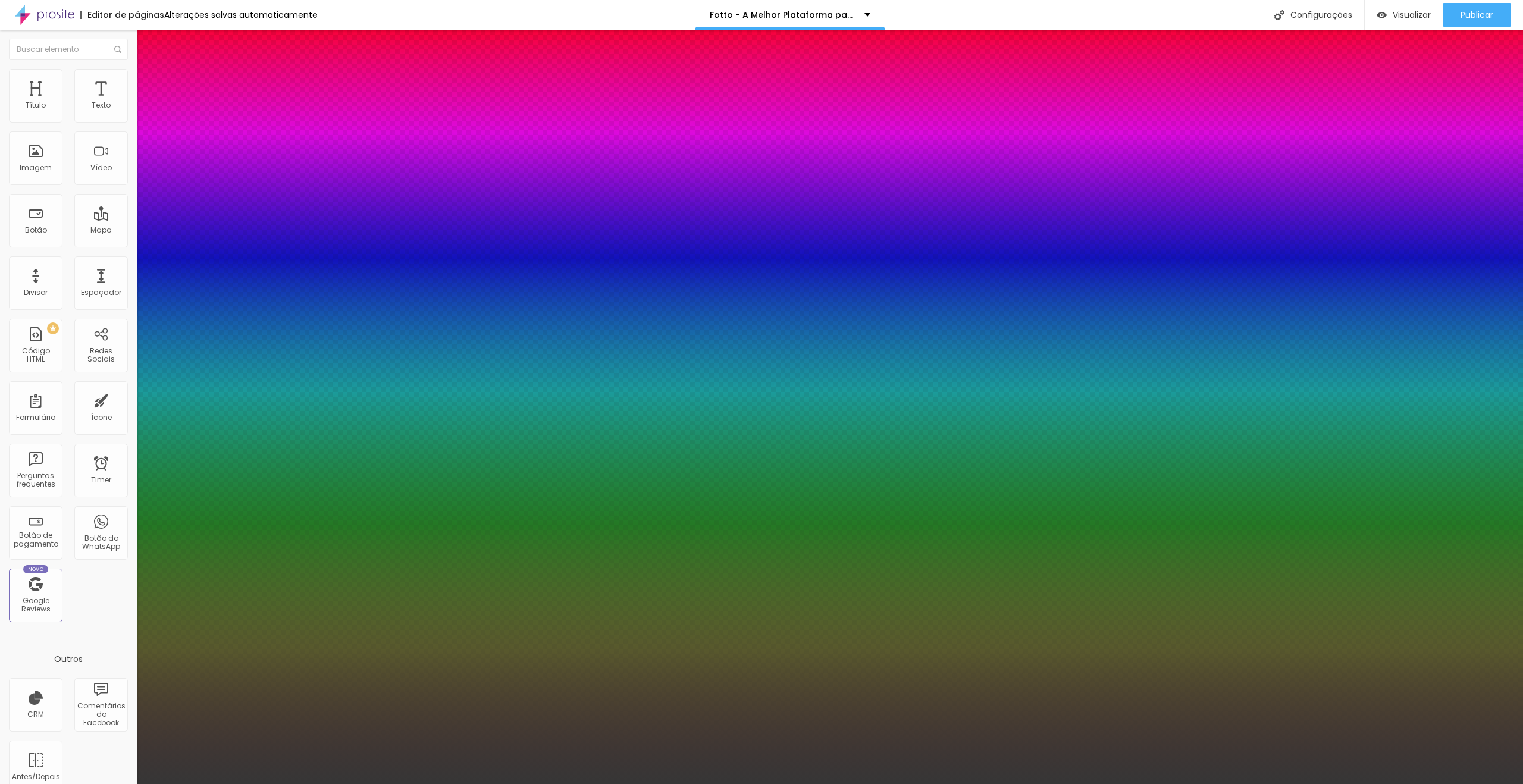
type input "#363636"
click at [898, 783] on div at bounding box center [762, 784] width 1523 height 0
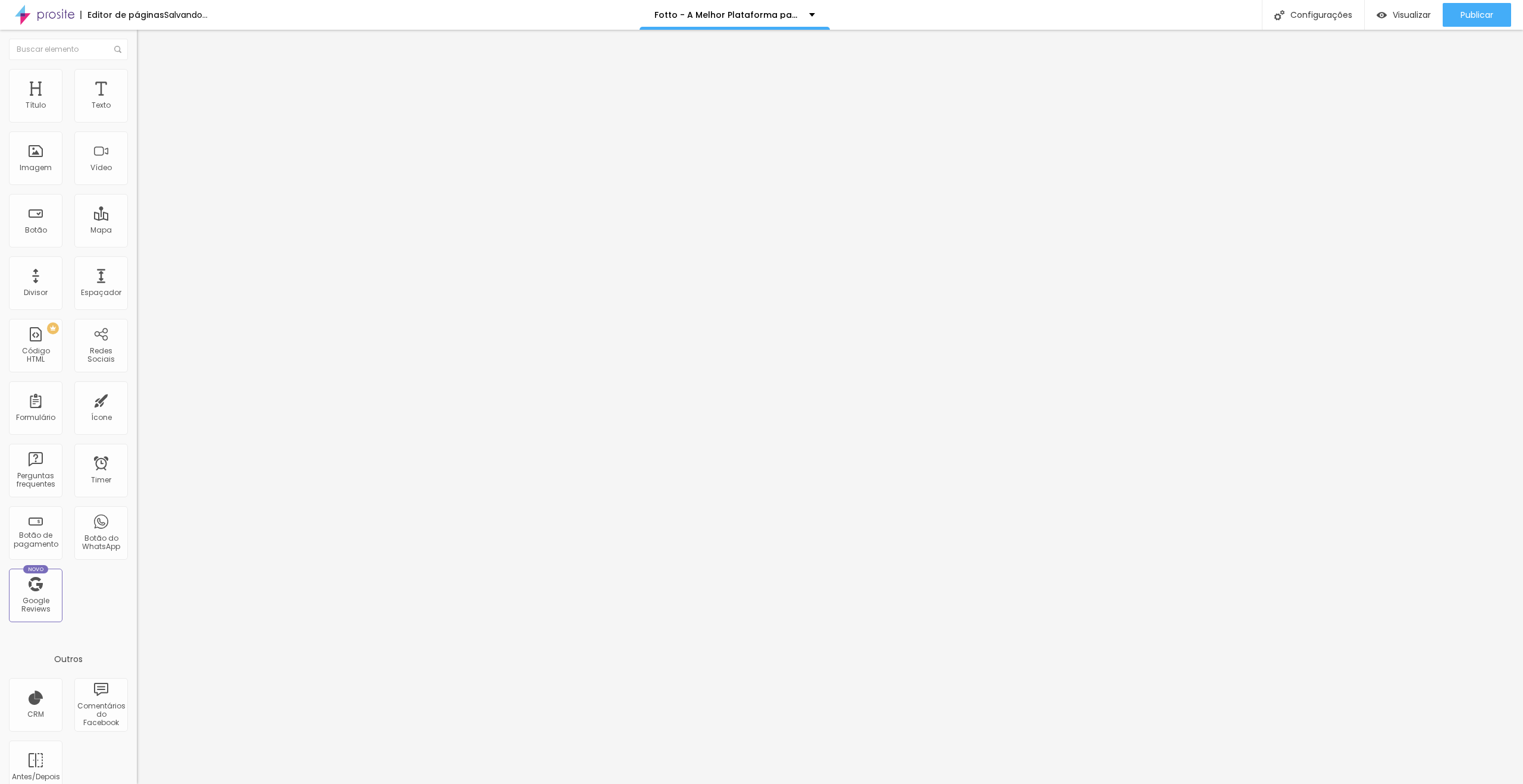
click at [142, 172] on icon "button" at bounding box center [145, 168] width 7 height 7
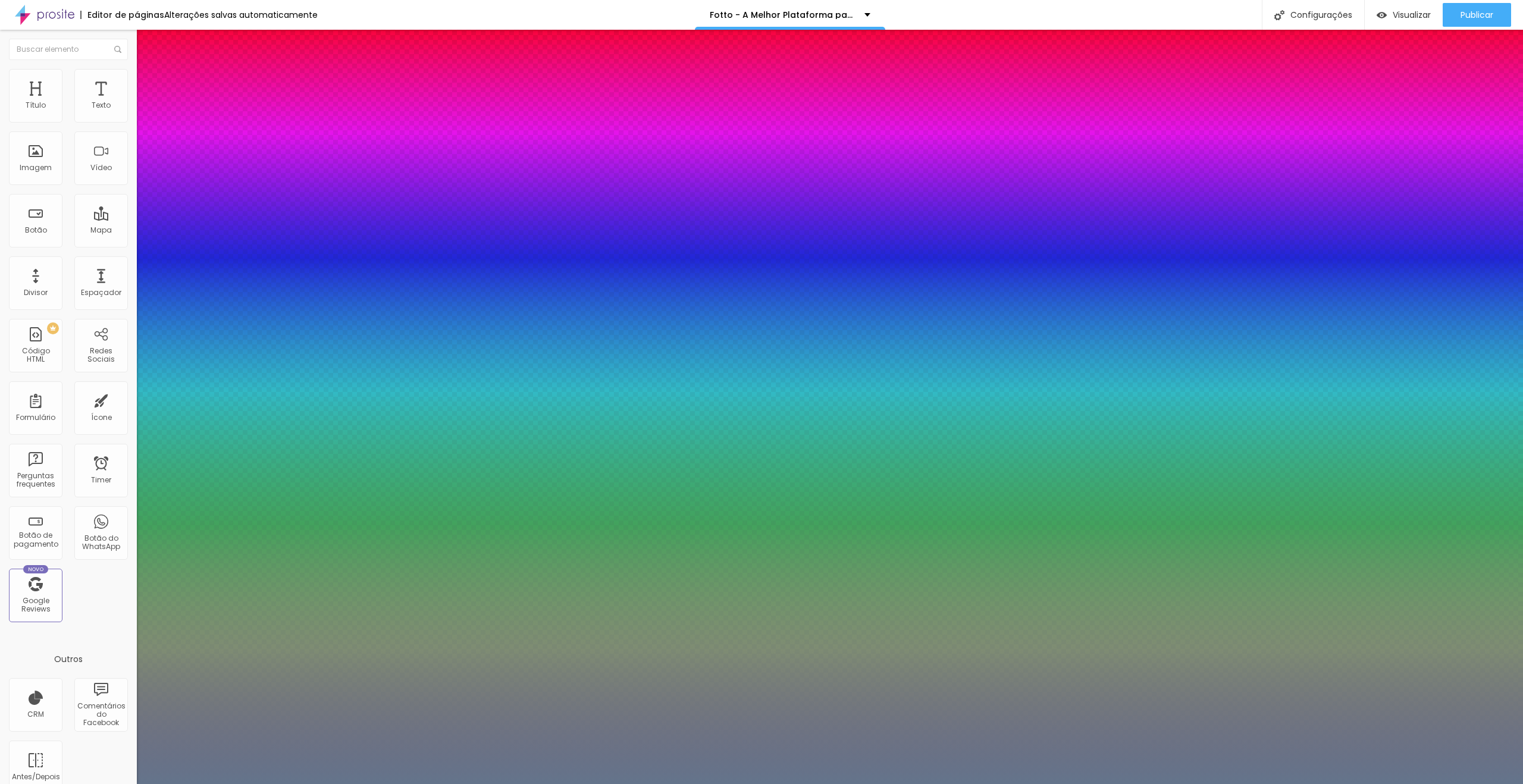
paste input "363636"
type input "1"
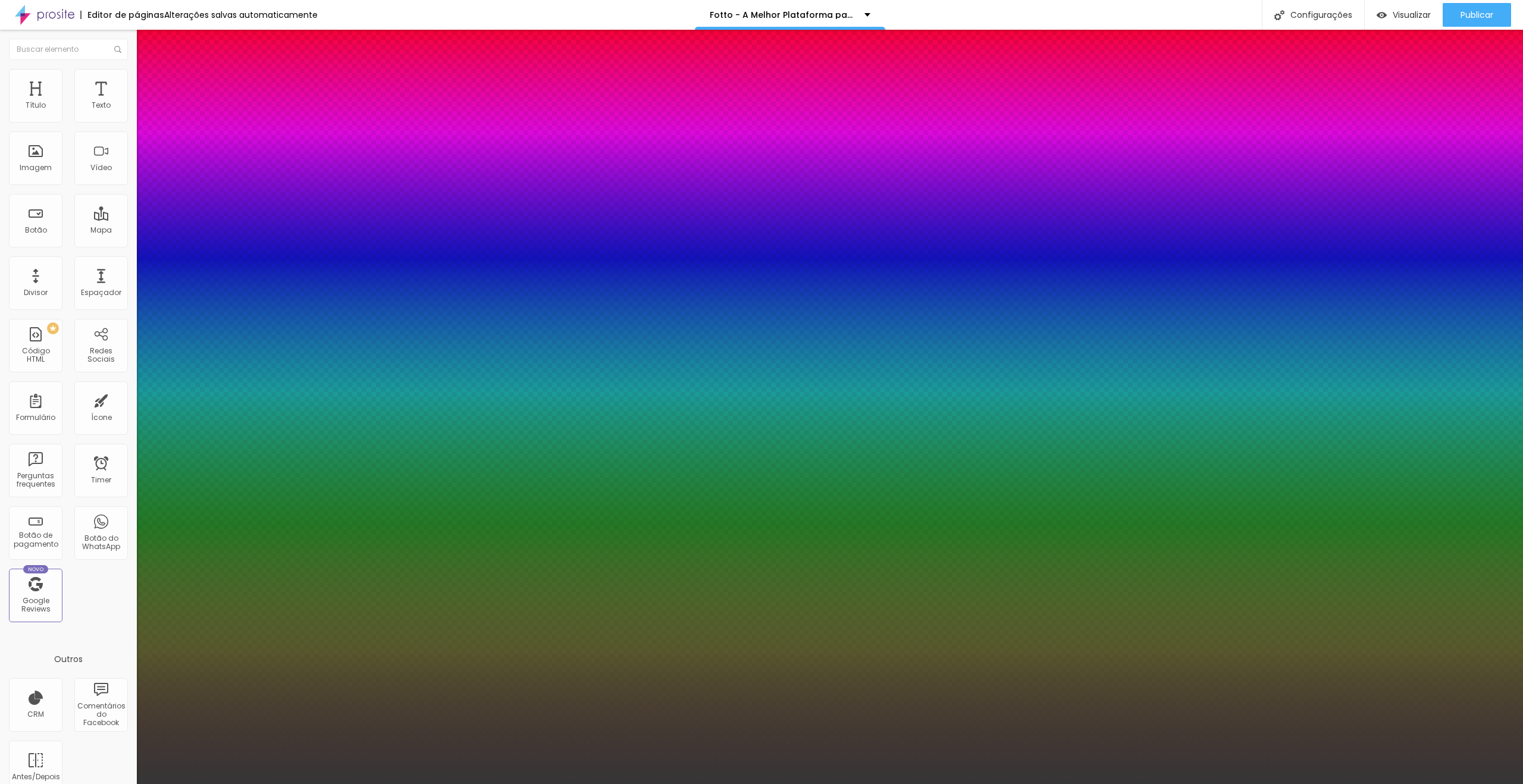
type input "#363636"
click at [1041, 783] on div at bounding box center [762, 784] width 1523 height 0
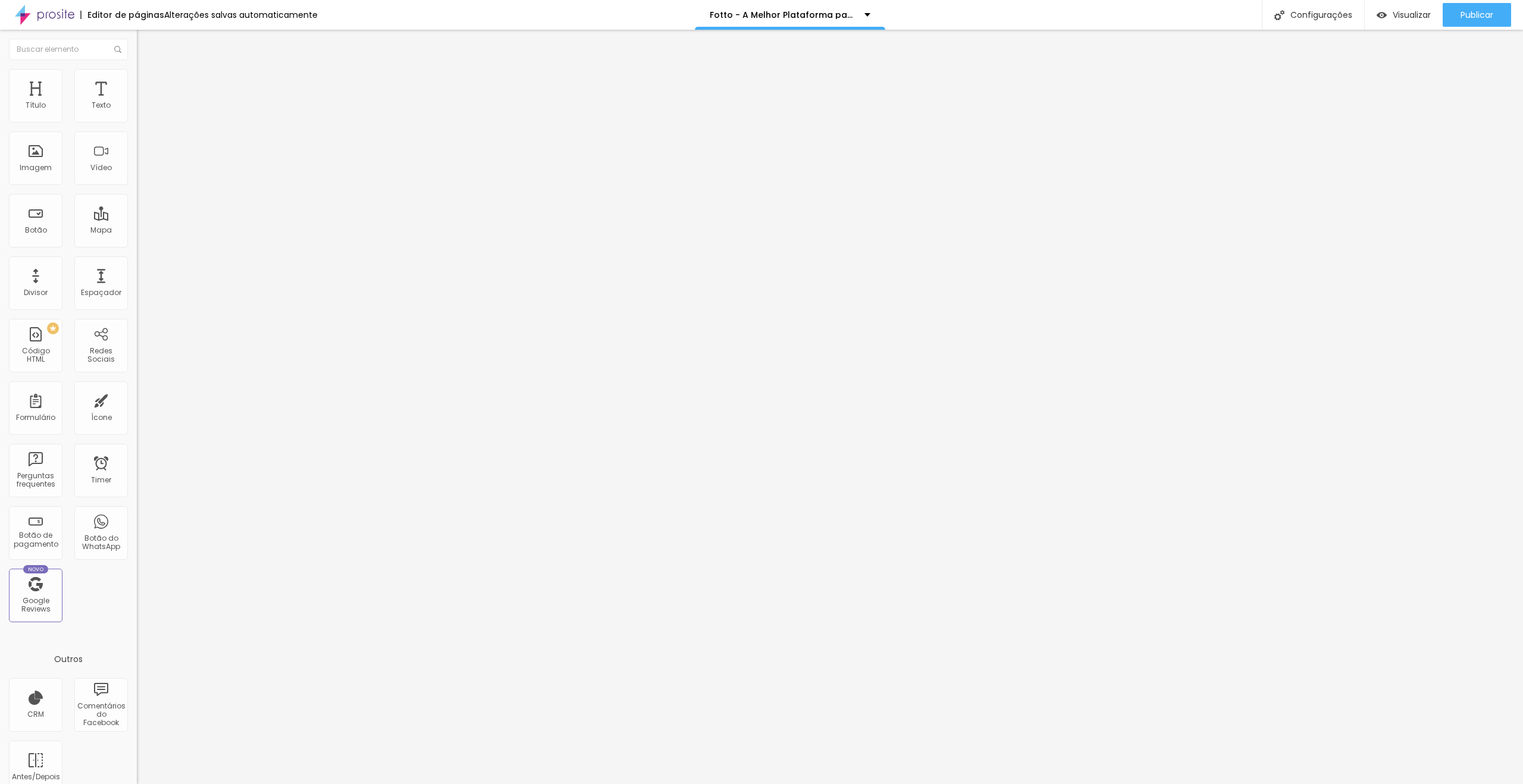
click at [137, 176] on button "button" at bounding box center [145, 170] width 17 height 13
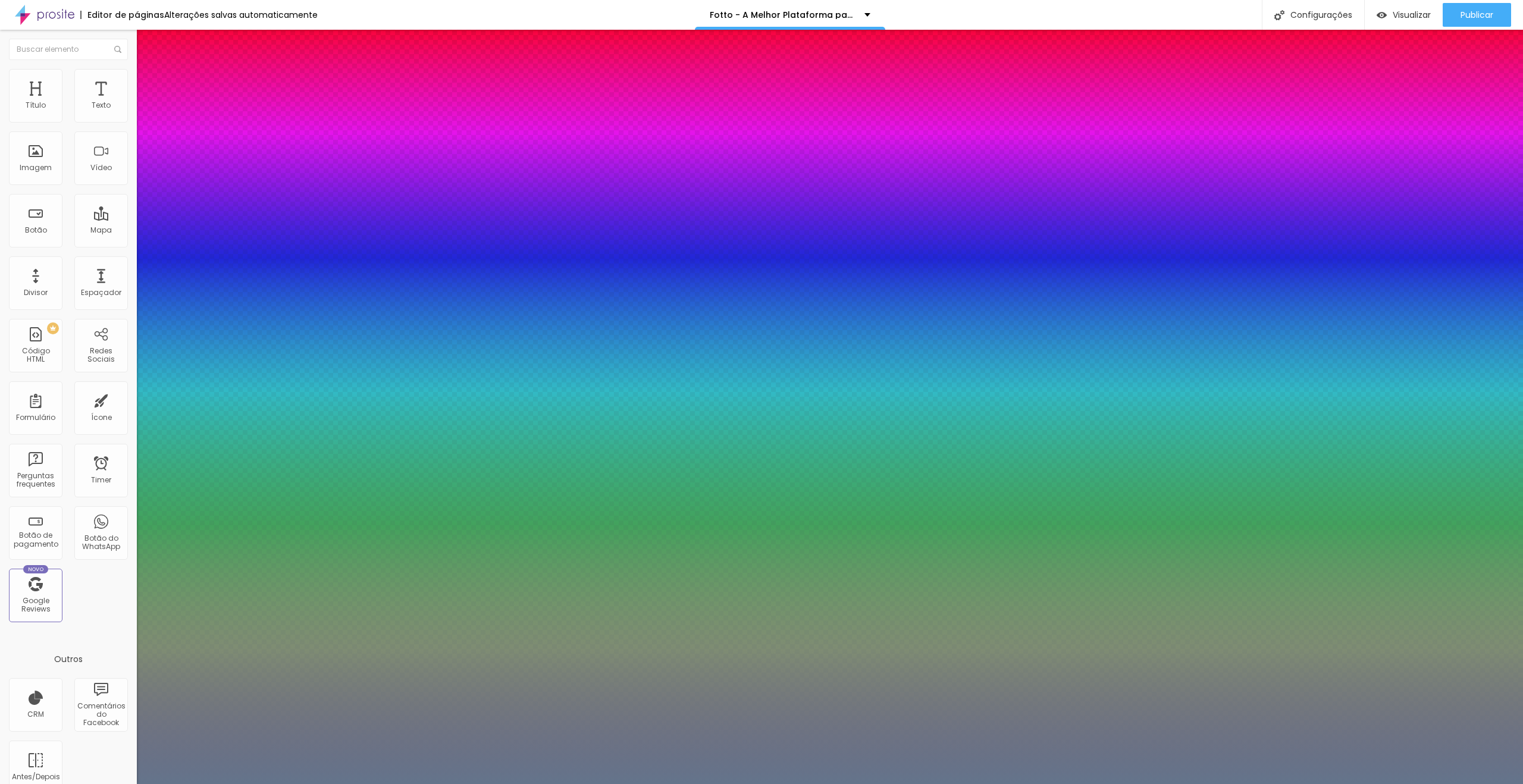
paste input "363636"
type input "1"
type input "#363636"
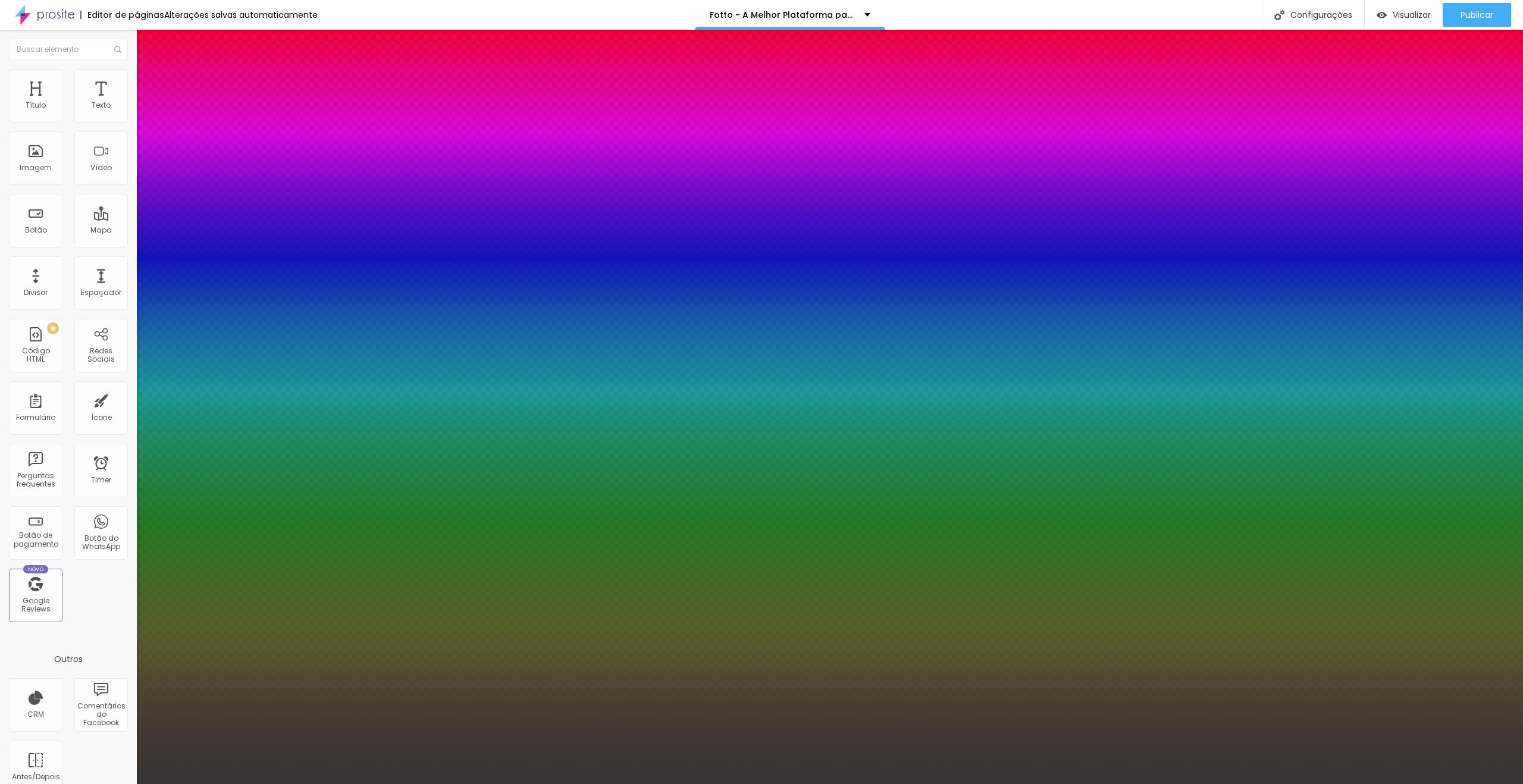
type input "1"
type input "#363636"
click at [1143, 783] on div at bounding box center [762, 784] width 1523 height 0
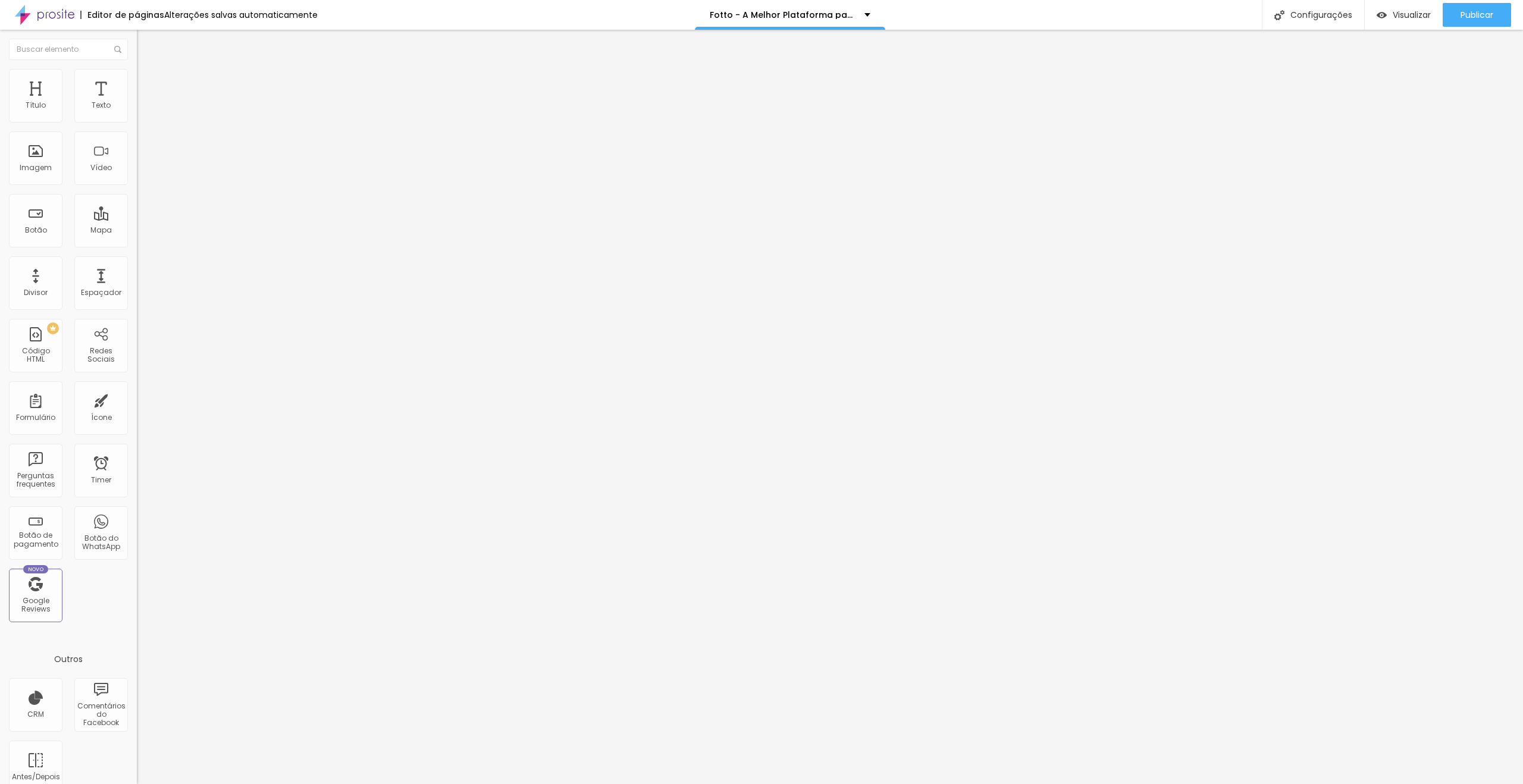
click at [137, 102] on span "Trocar imagem" at bounding box center [169, 97] width 64 height 10
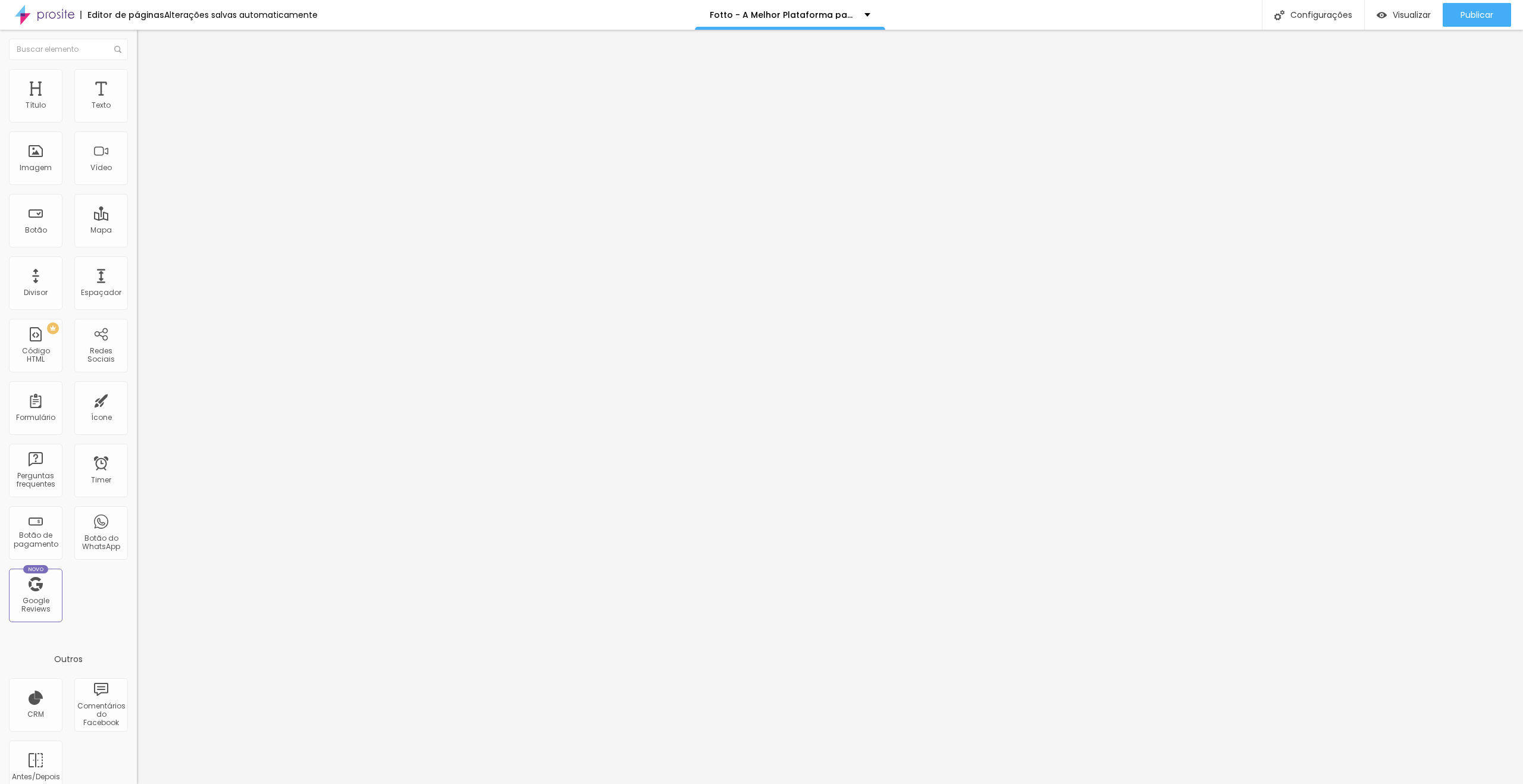
click at [137, 69] on li "Estilo" at bounding box center [205, 75] width 137 height 12
click at [137, 113] on input "20" at bounding box center [163, 106] width 52 height 13
type input "1"
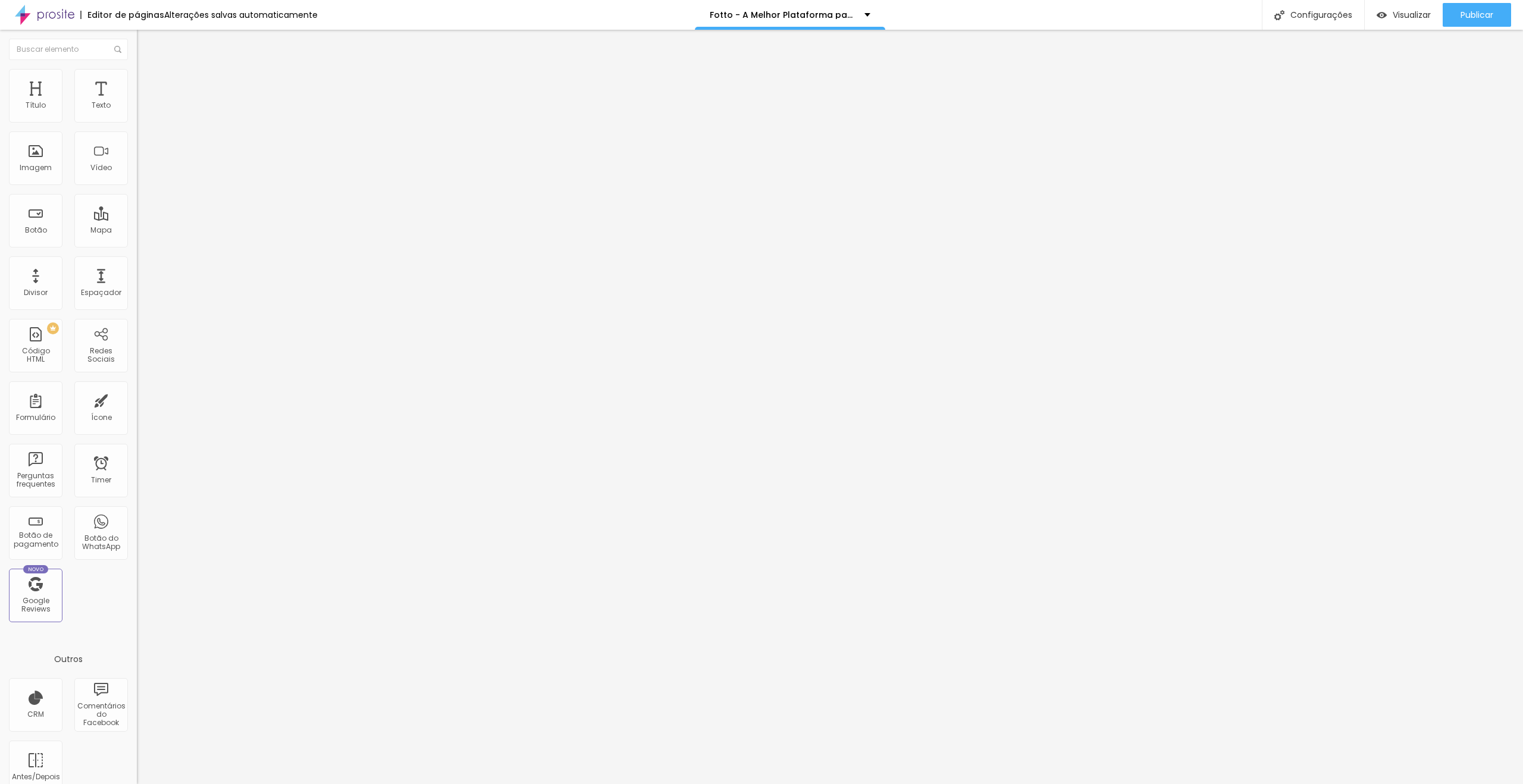
type input "10"
type input "19"
type input "20"
type input "19"
type input "20"
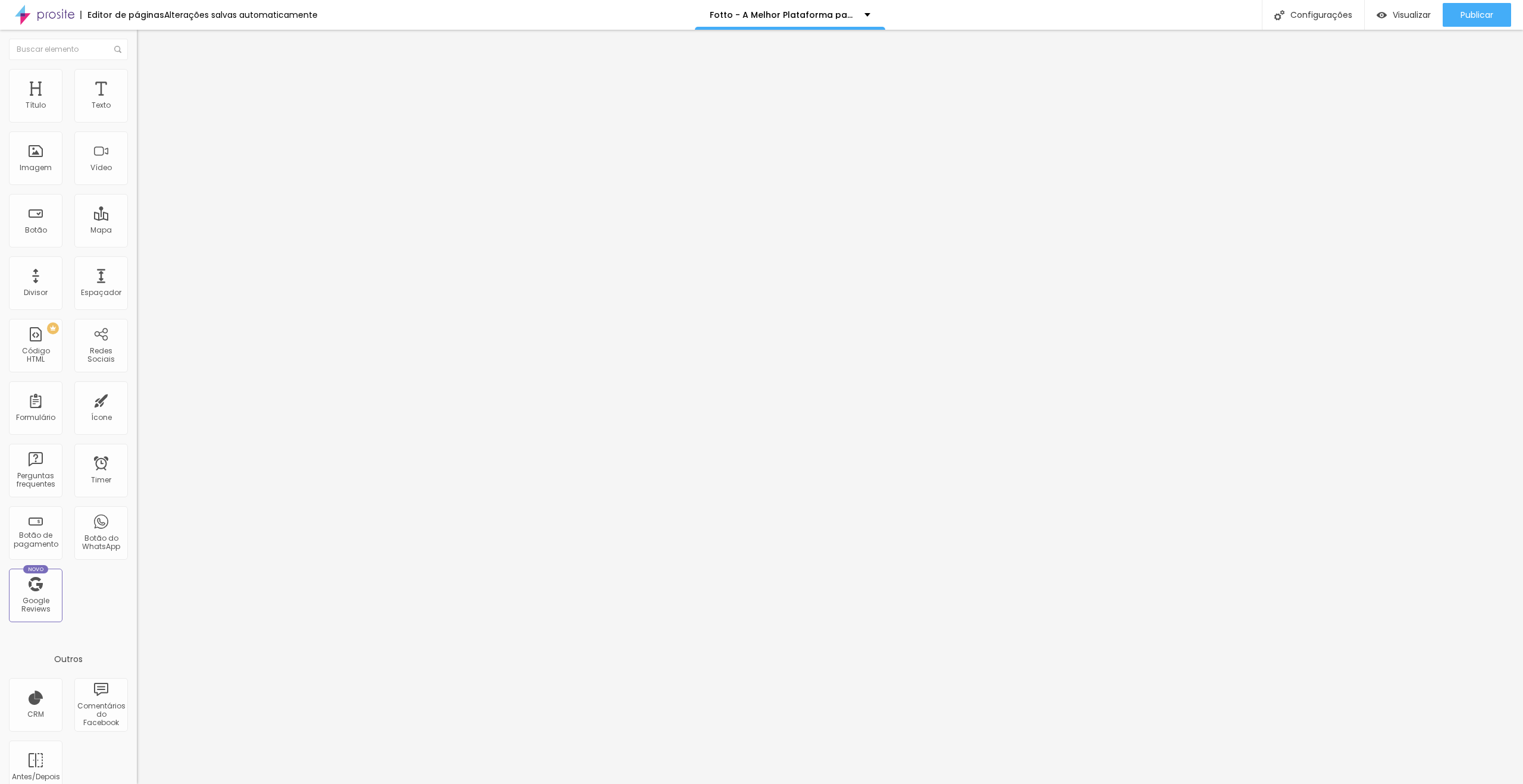
click at [137, 102] on span "Trocar imagem" at bounding box center [169, 97] width 64 height 10
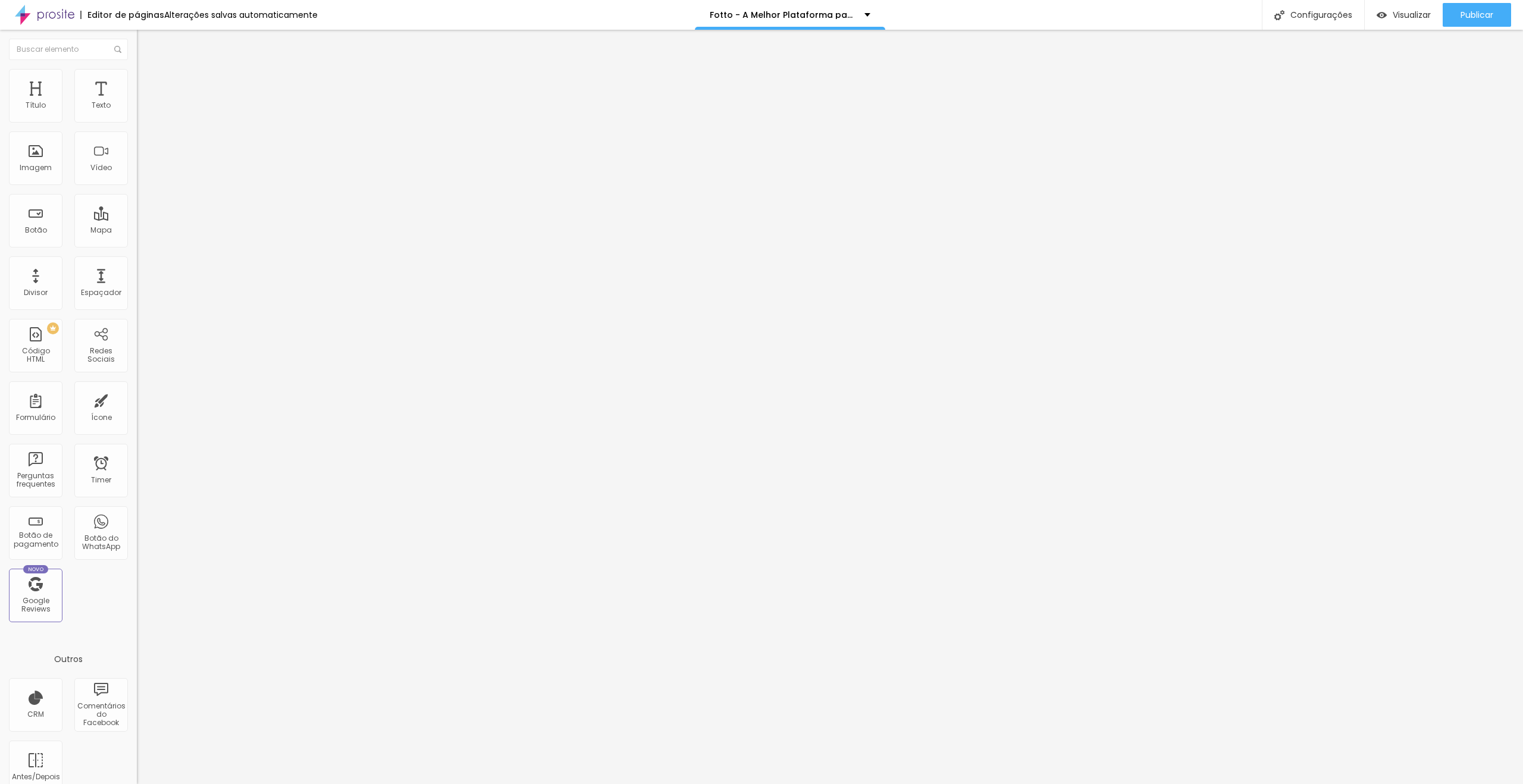
click at [137, 102] on span "Trocar imagem" at bounding box center [169, 97] width 64 height 10
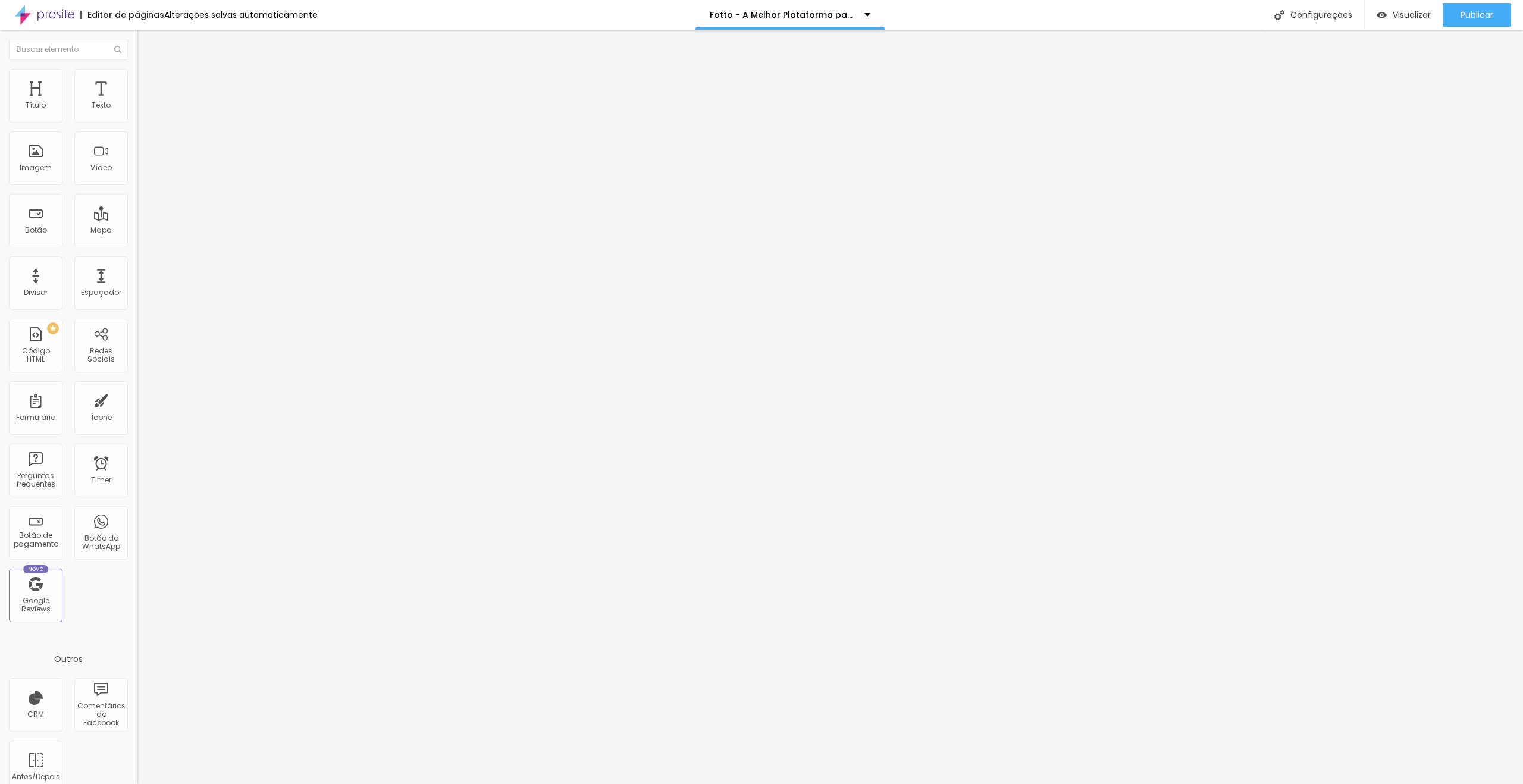
click at [147, 82] on span "Estilo" at bounding box center [156, 77] width 19 height 10
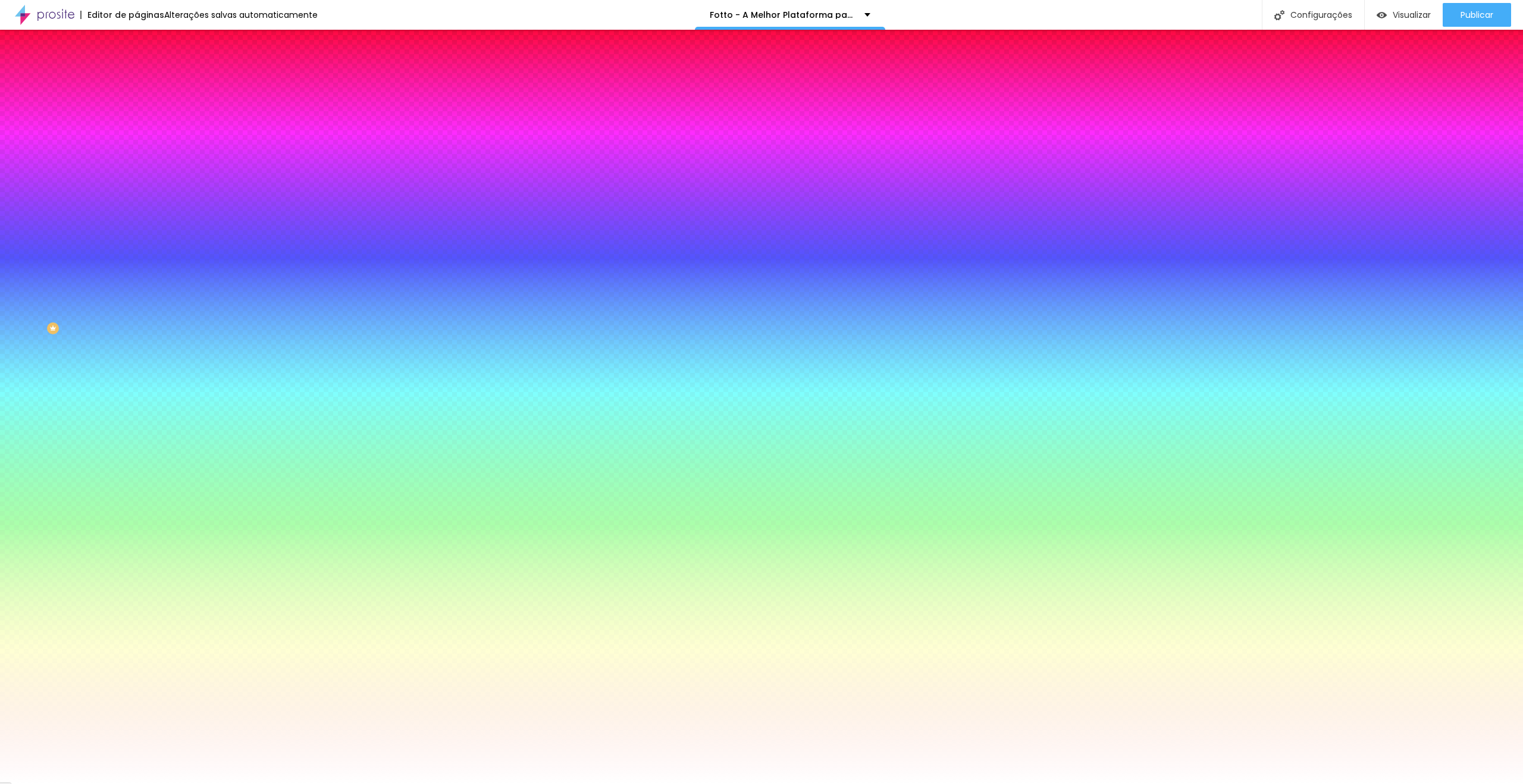
click at [142, 188] on icon "button" at bounding box center [145, 191] width 7 height 7
type input "1"
type input "2"
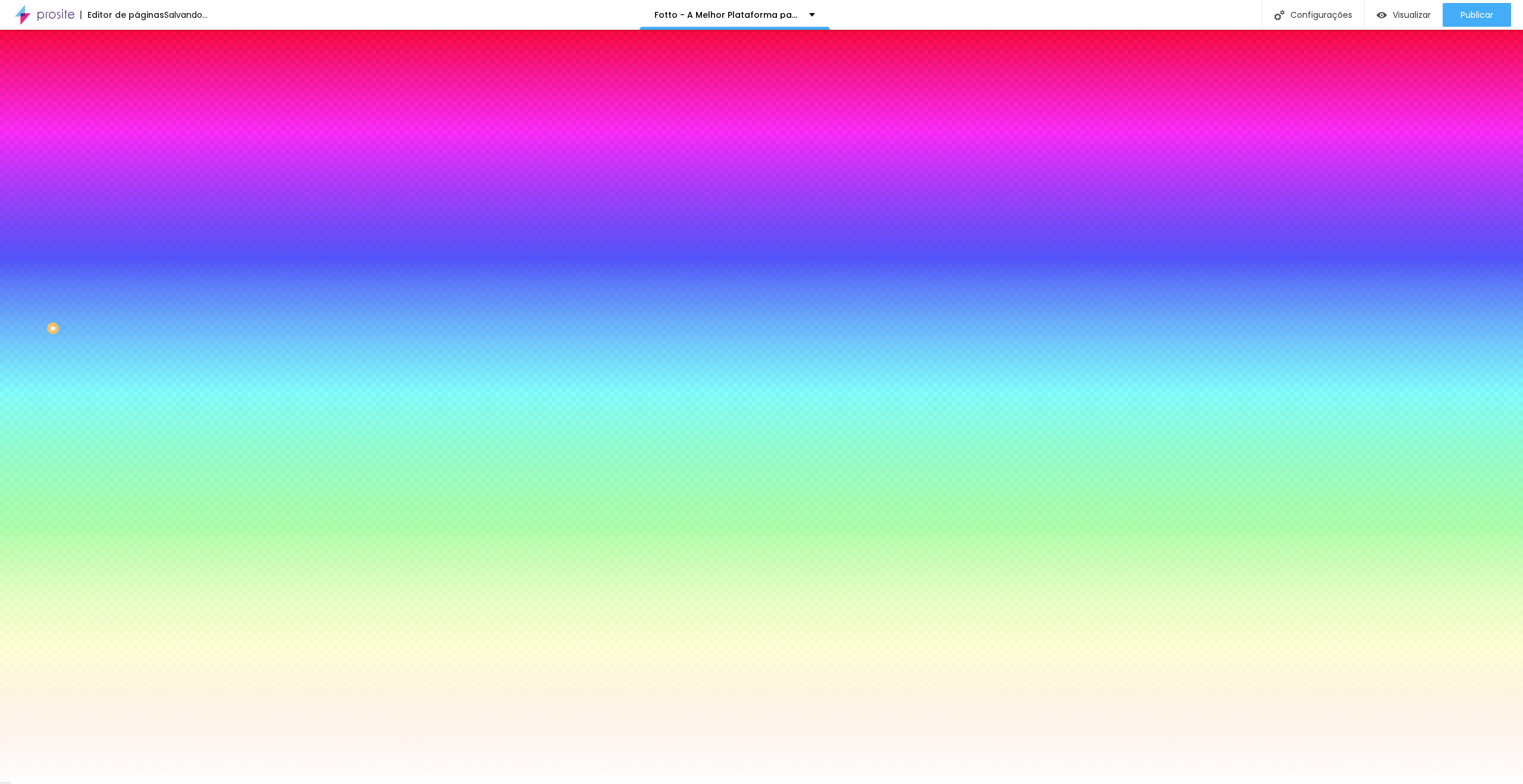
type input "3"
type input "4"
type input "5"
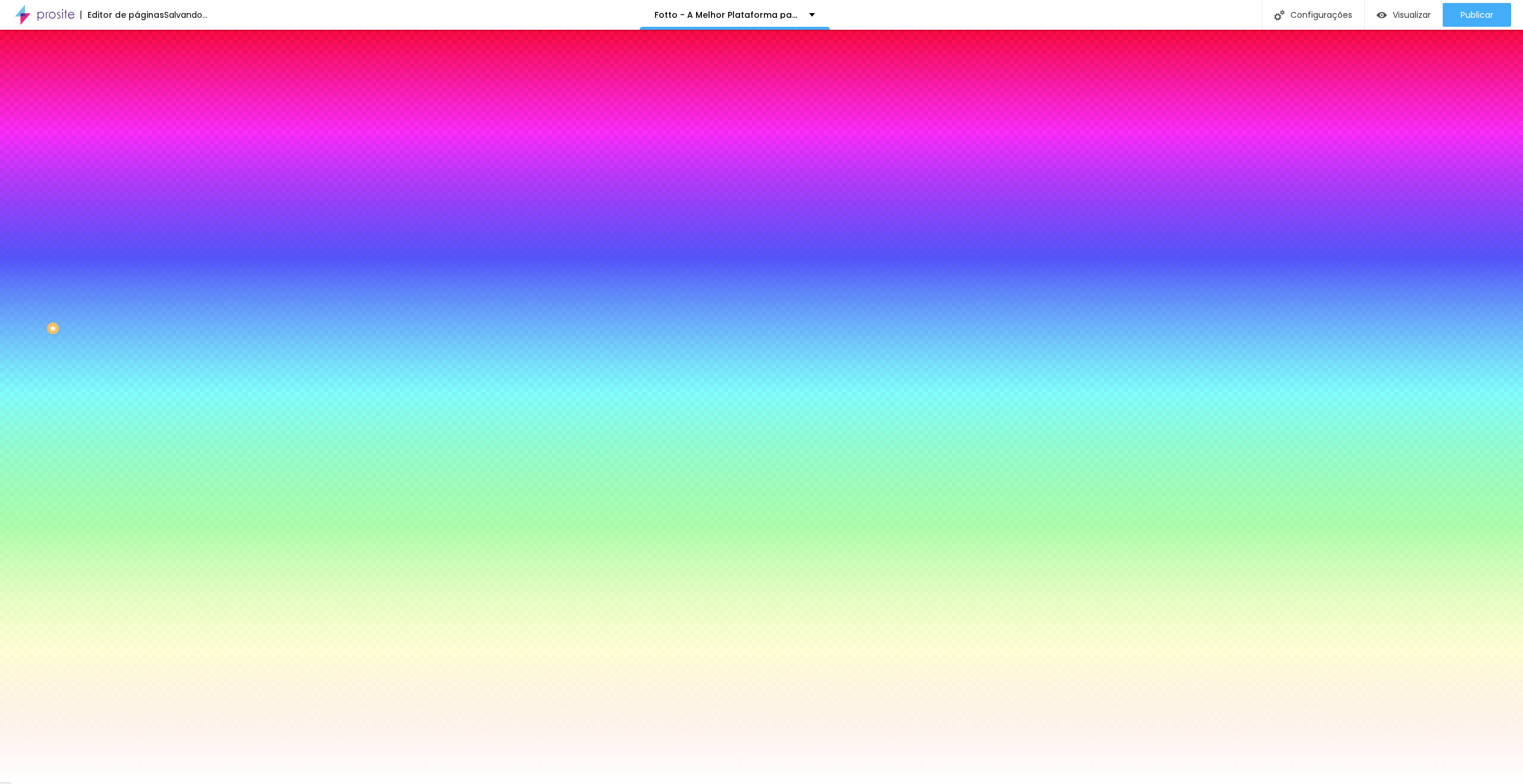
type input "5"
type input "6"
type input "9"
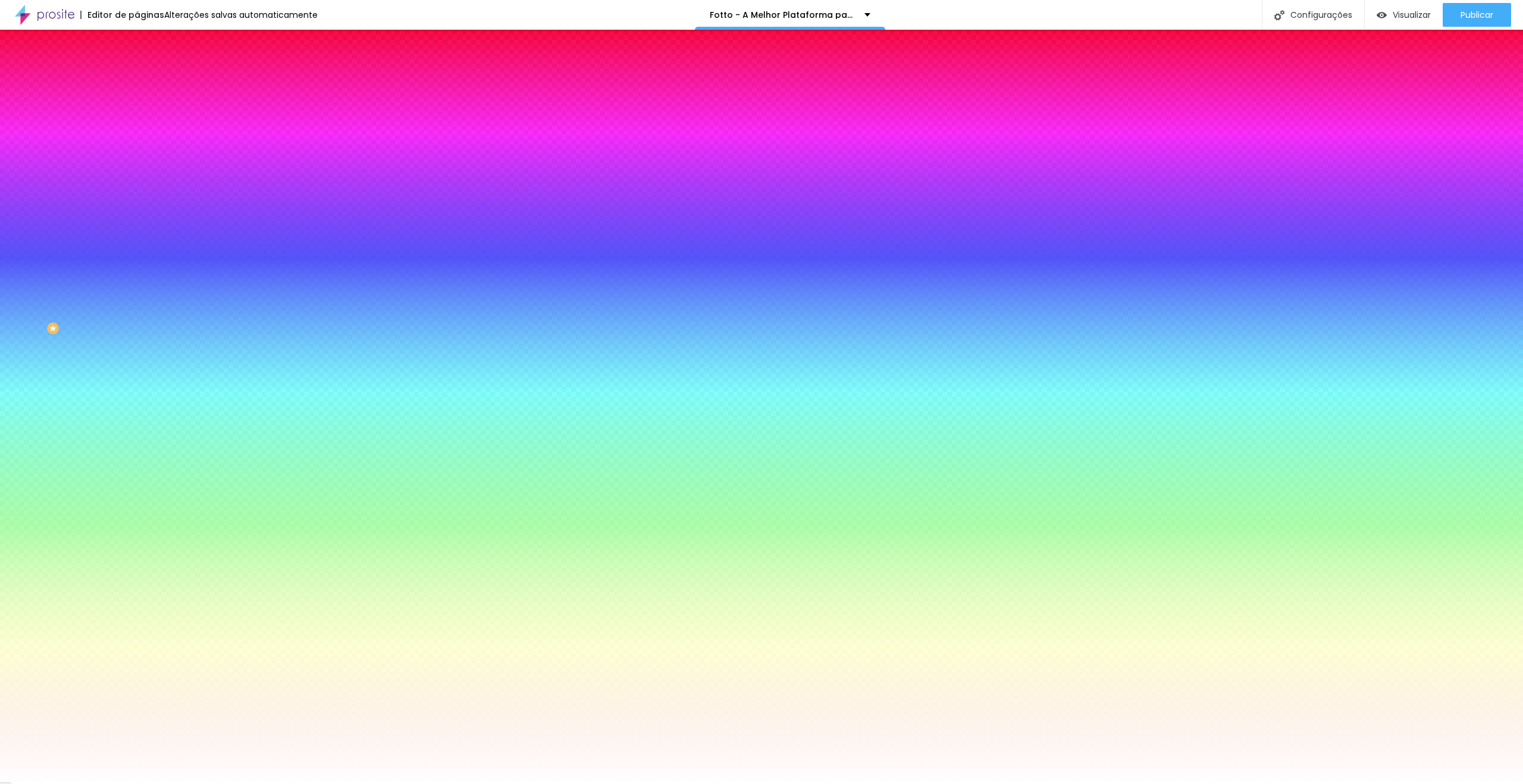
type input "13"
type input "14"
type input "15"
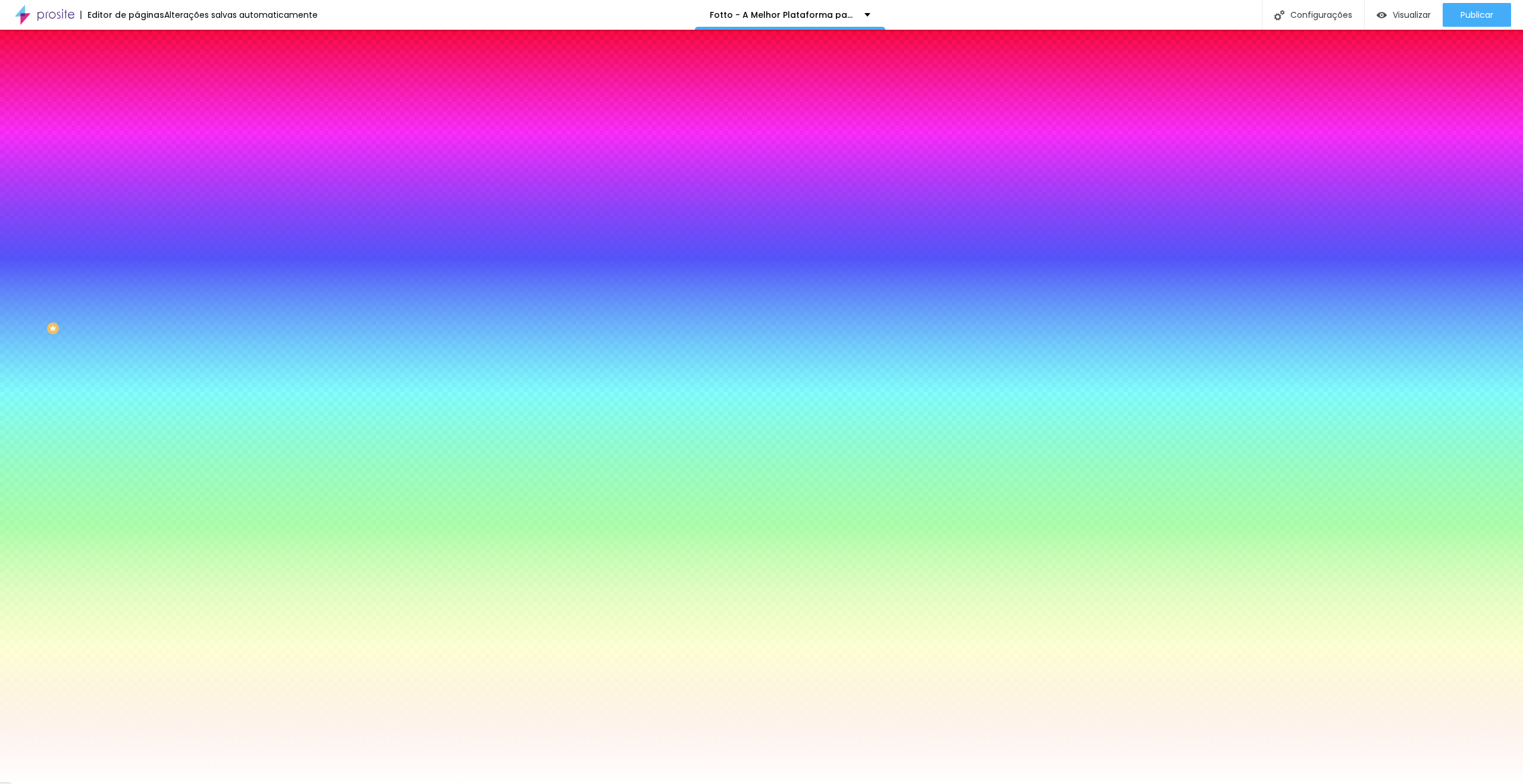
drag, startPoint x: 131, startPoint y: 218, endPoint x: 168, endPoint y: 218, distance: 37.0
type input "15"
click at [114, 783] on div at bounding box center [762, 784] width 1523 height 0
click at [137, 153] on button "button" at bounding box center [145, 160] width 17 height 13
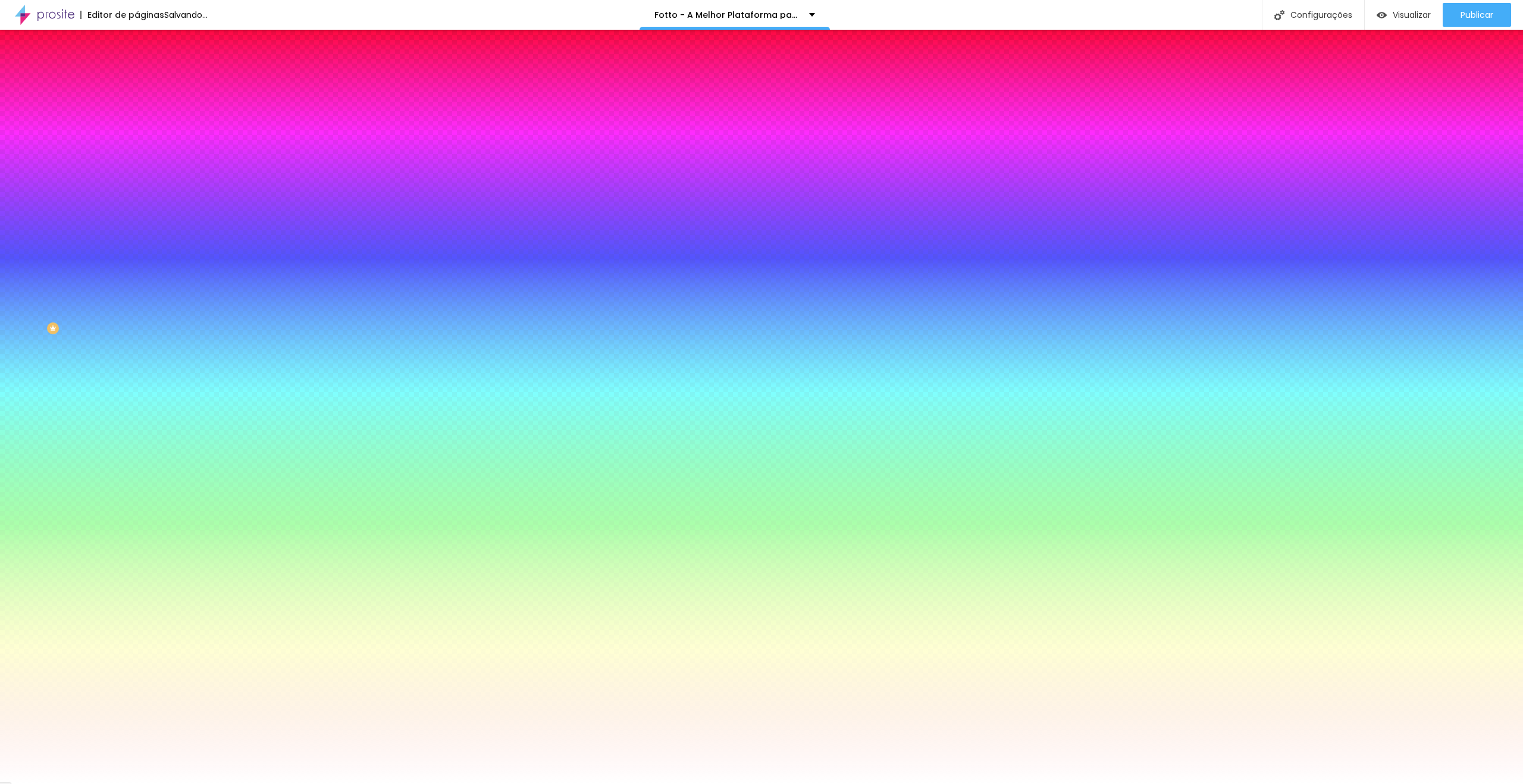
click at [217, 783] on div at bounding box center [762, 791] width 1523 height 0
drag, startPoint x: 219, startPoint y: 251, endPoint x: 220, endPoint y: 243, distance: 8.1
click at [220, 243] on div at bounding box center [762, 392] width 1523 height 784
click at [396, 783] on div at bounding box center [762, 784] width 1523 height 0
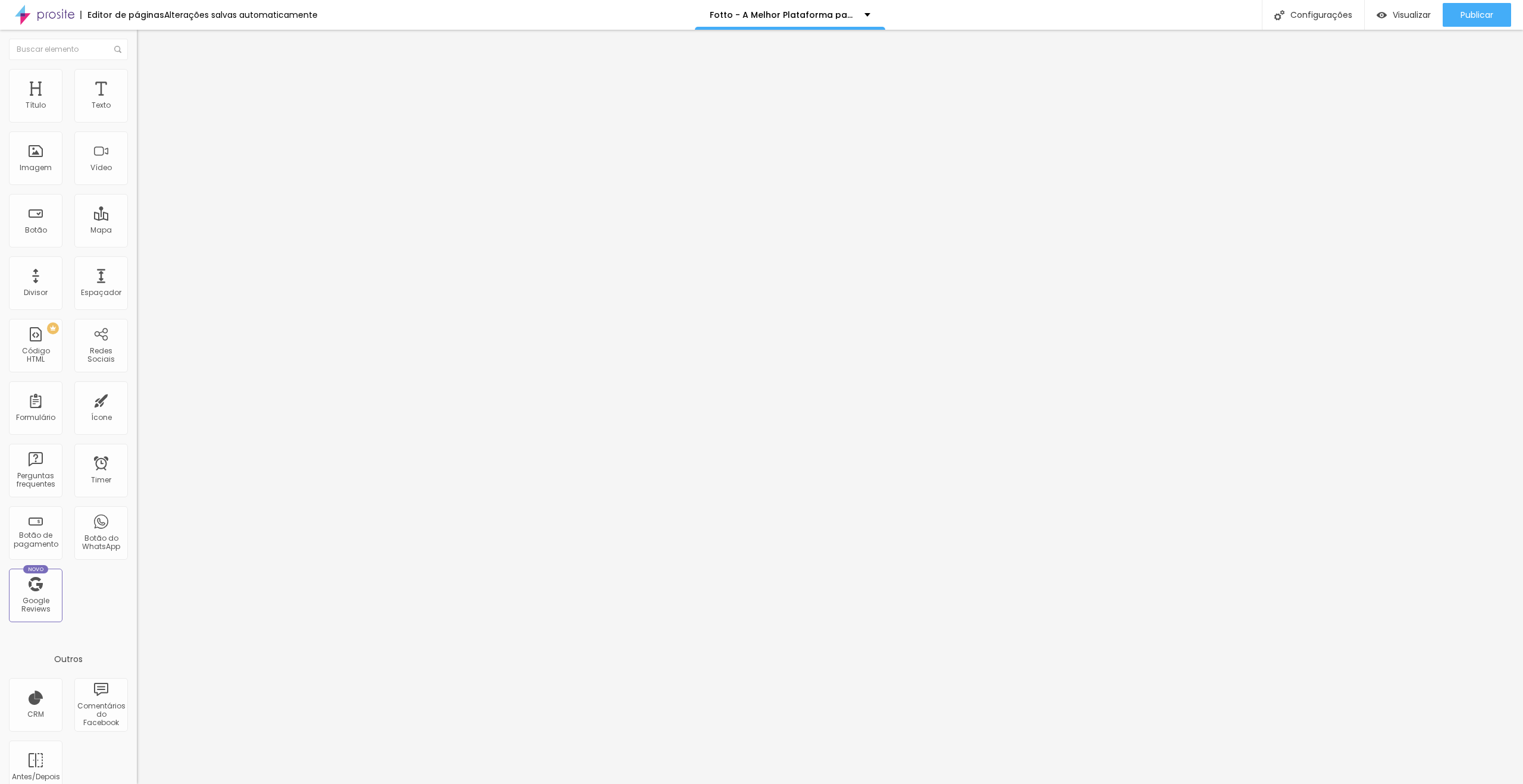
click at [137, 75] on img at bounding box center [142, 74] width 10 height 10
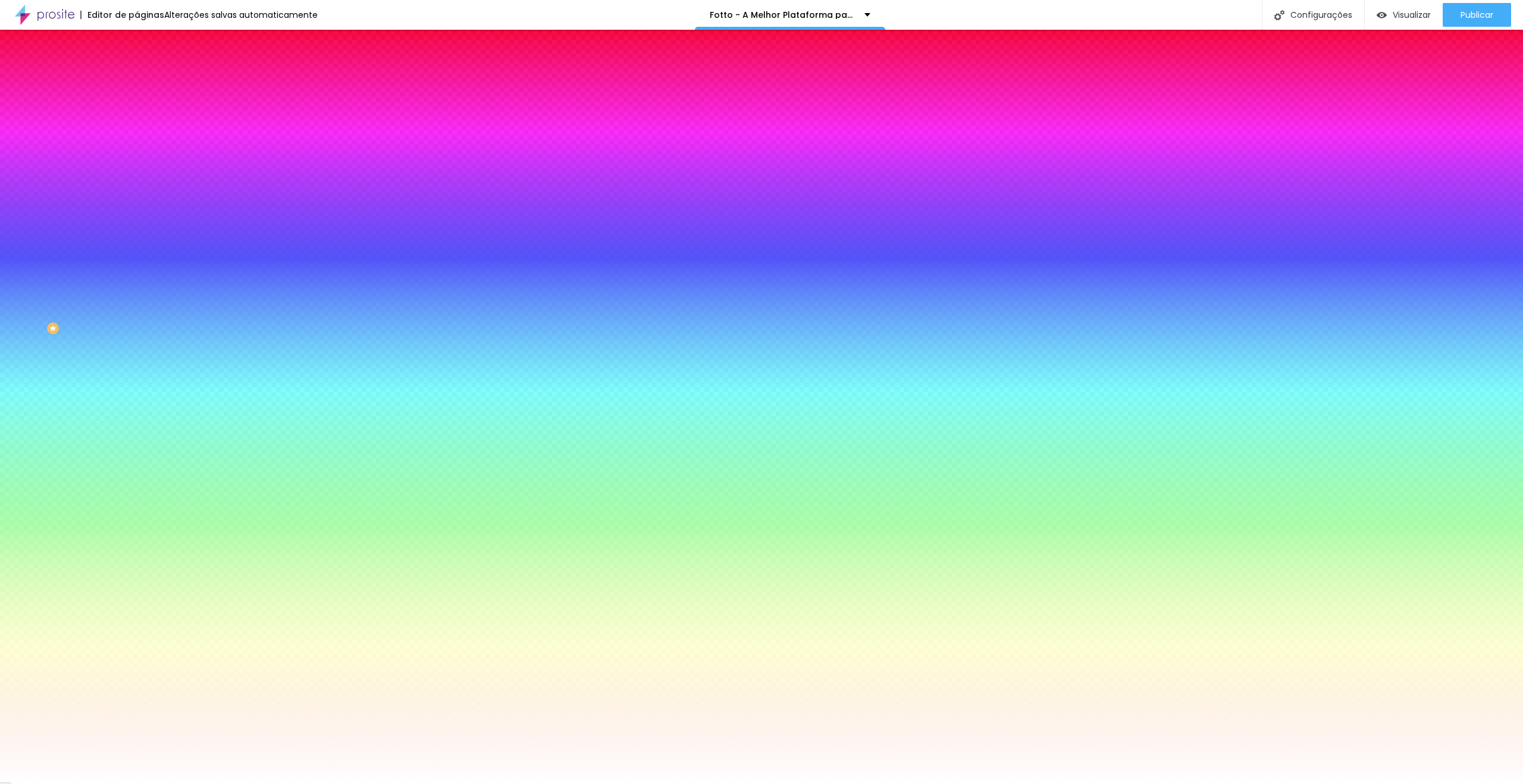
click at [147, 84] on span "Avançado" at bounding box center [167, 89] width 39 height 10
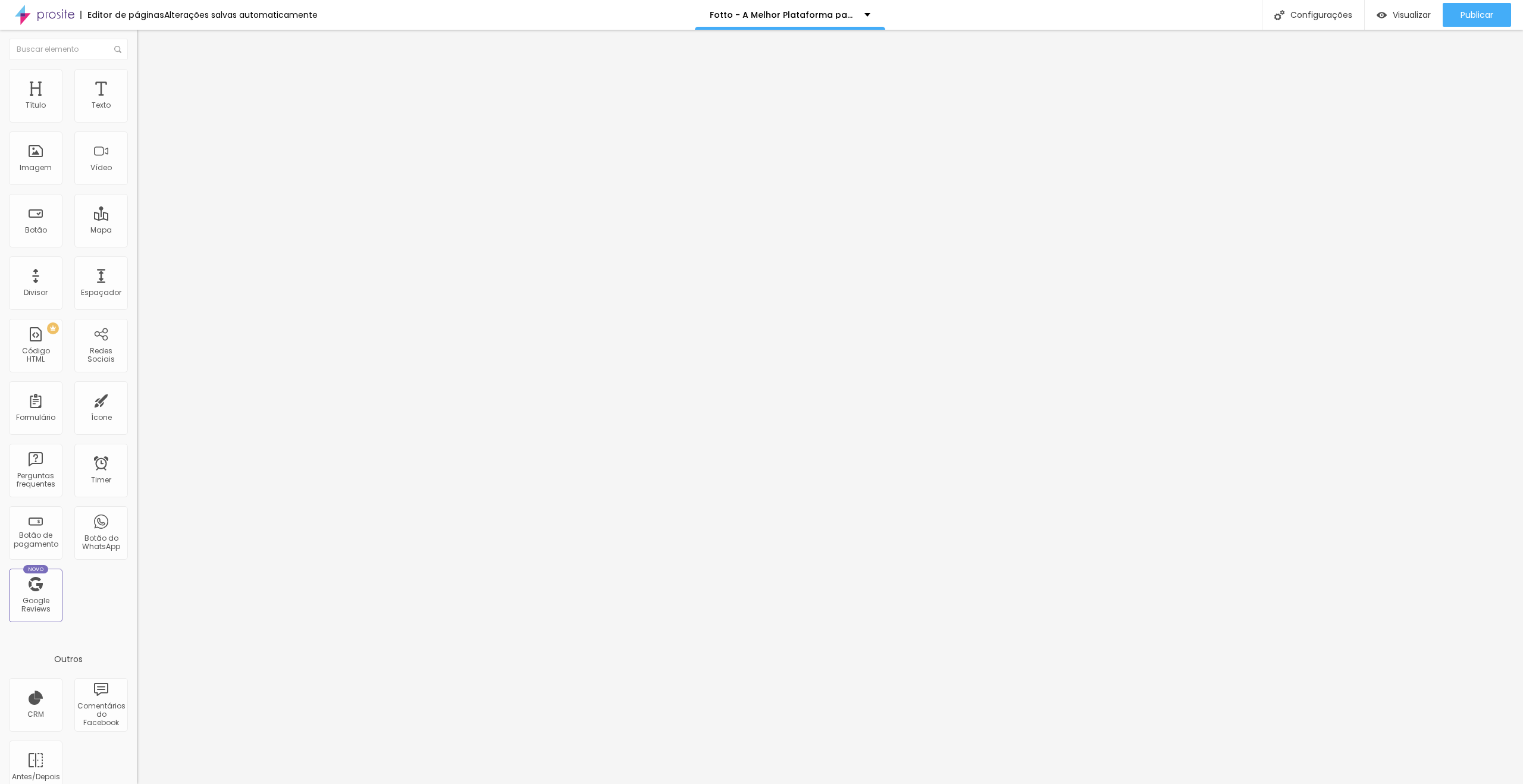
click at [137, 77] on li "Estilo" at bounding box center [205, 75] width 137 height 12
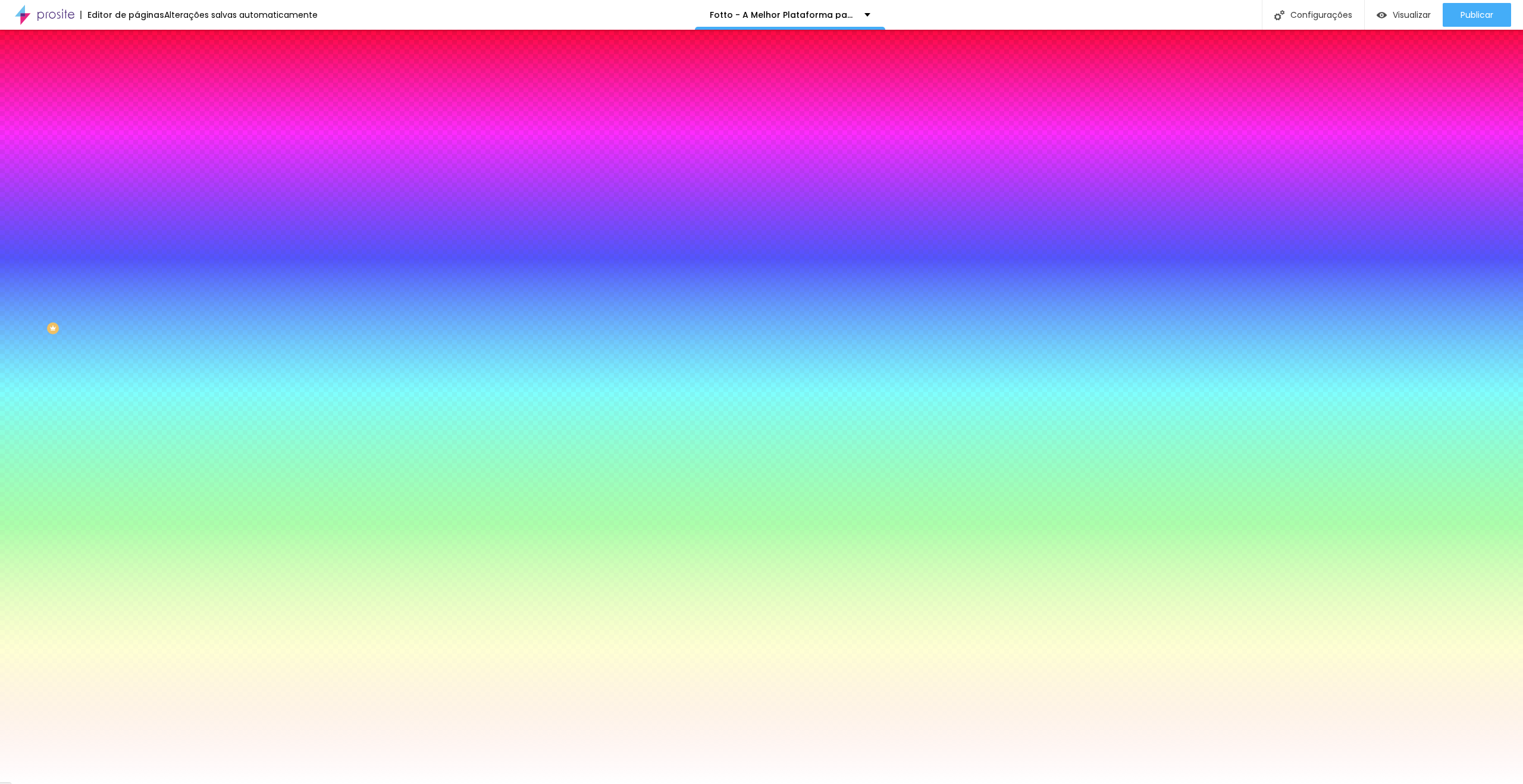
click at [143, 189] on icon "button" at bounding box center [145, 192] width 5 height 5
click at [122, 783] on div at bounding box center [762, 784] width 1523 height 0
click at [142, 155] on icon "button" at bounding box center [145, 158] width 7 height 7
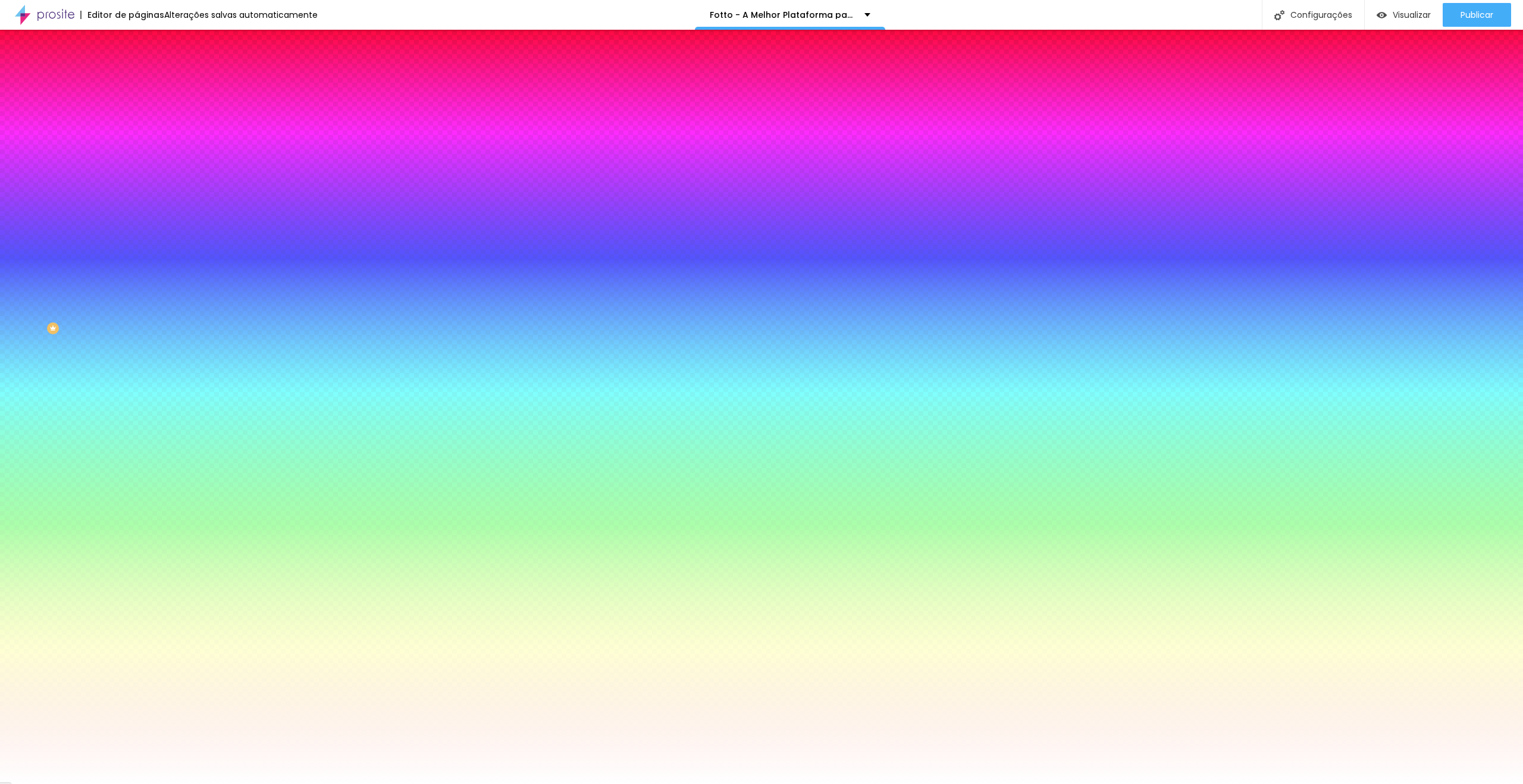
click at [686, 783] on div at bounding box center [762, 784] width 1523 height 0
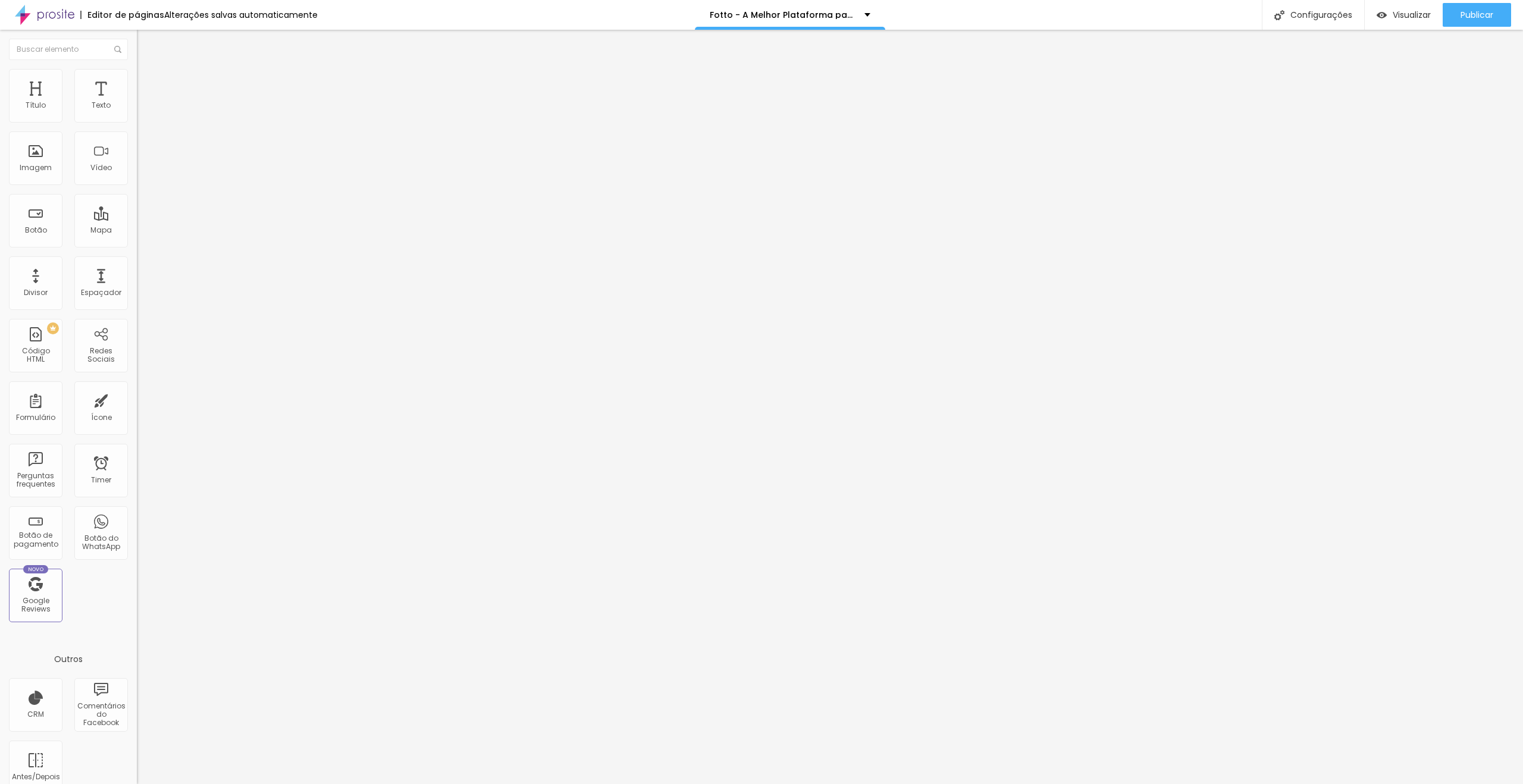
click at [137, 78] on ul "Conteúdo Estilo Avançado" at bounding box center [205, 75] width 137 height 35
click at [137, 79] on li "Estilo" at bounding box center [205, 75] width 137 height 12
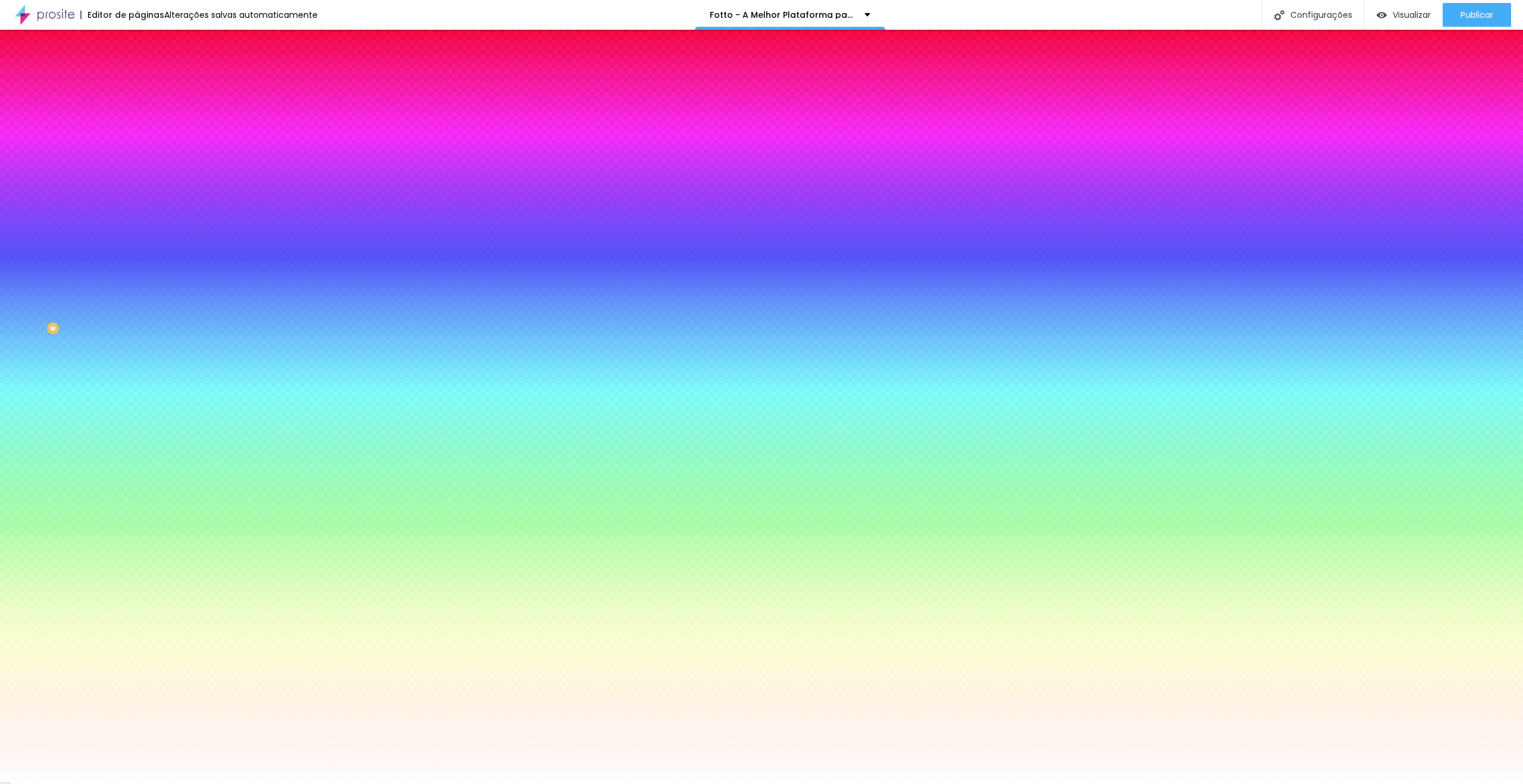
click at [142, 188] on icon "button" at bounding box center [145, 191] width 7 height 7
drag, startPoint x: 247, startPoint y: 206, endPoint x: 255, endPoint y: 206, distance: 8.0
type input "1"
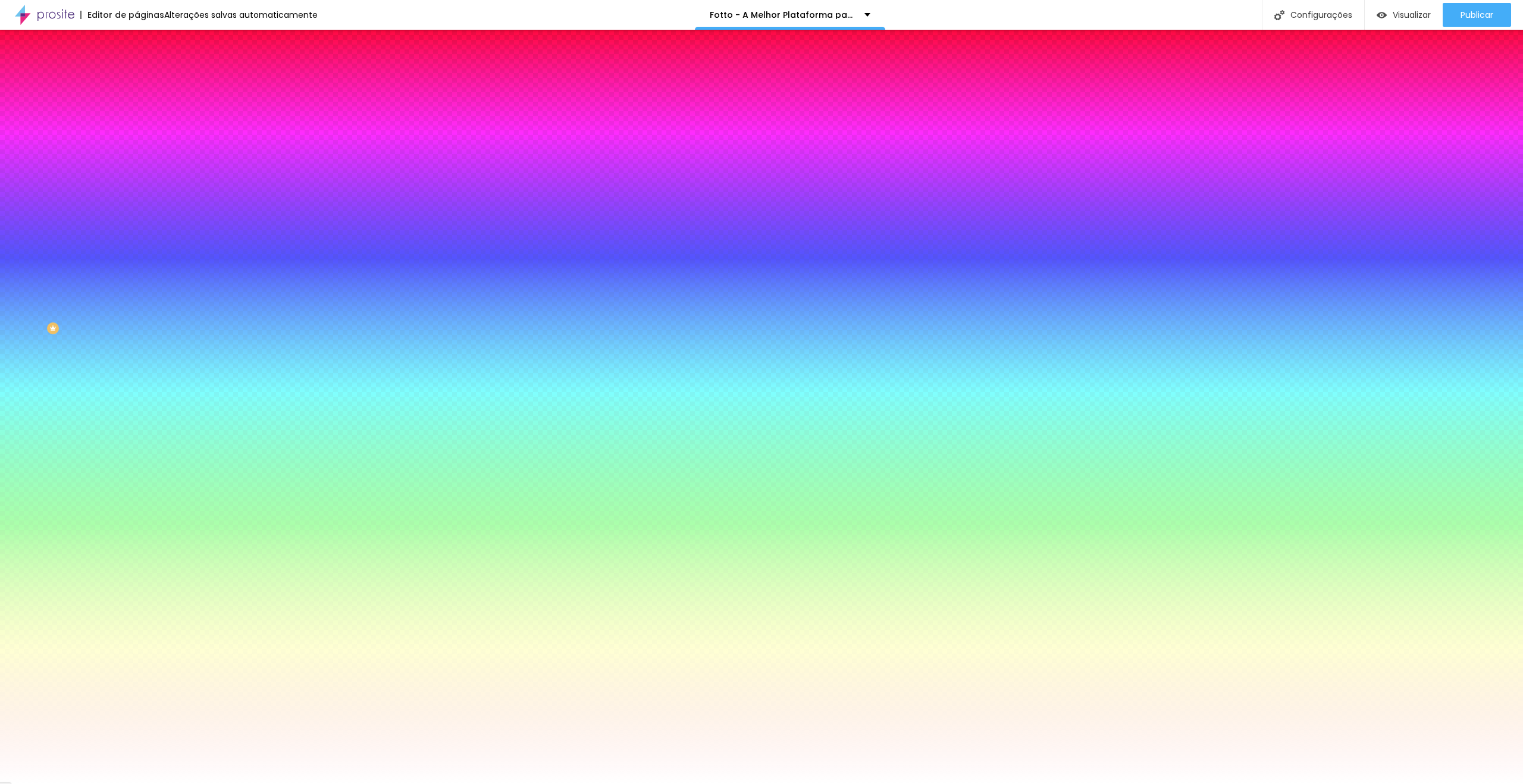
type input "15"
click at [113, 783] on div at bounding box center [762, 784] width 1523 height 0
click at [137, 153] on button "button" at bounding box center [145, 160] width 17 height 13
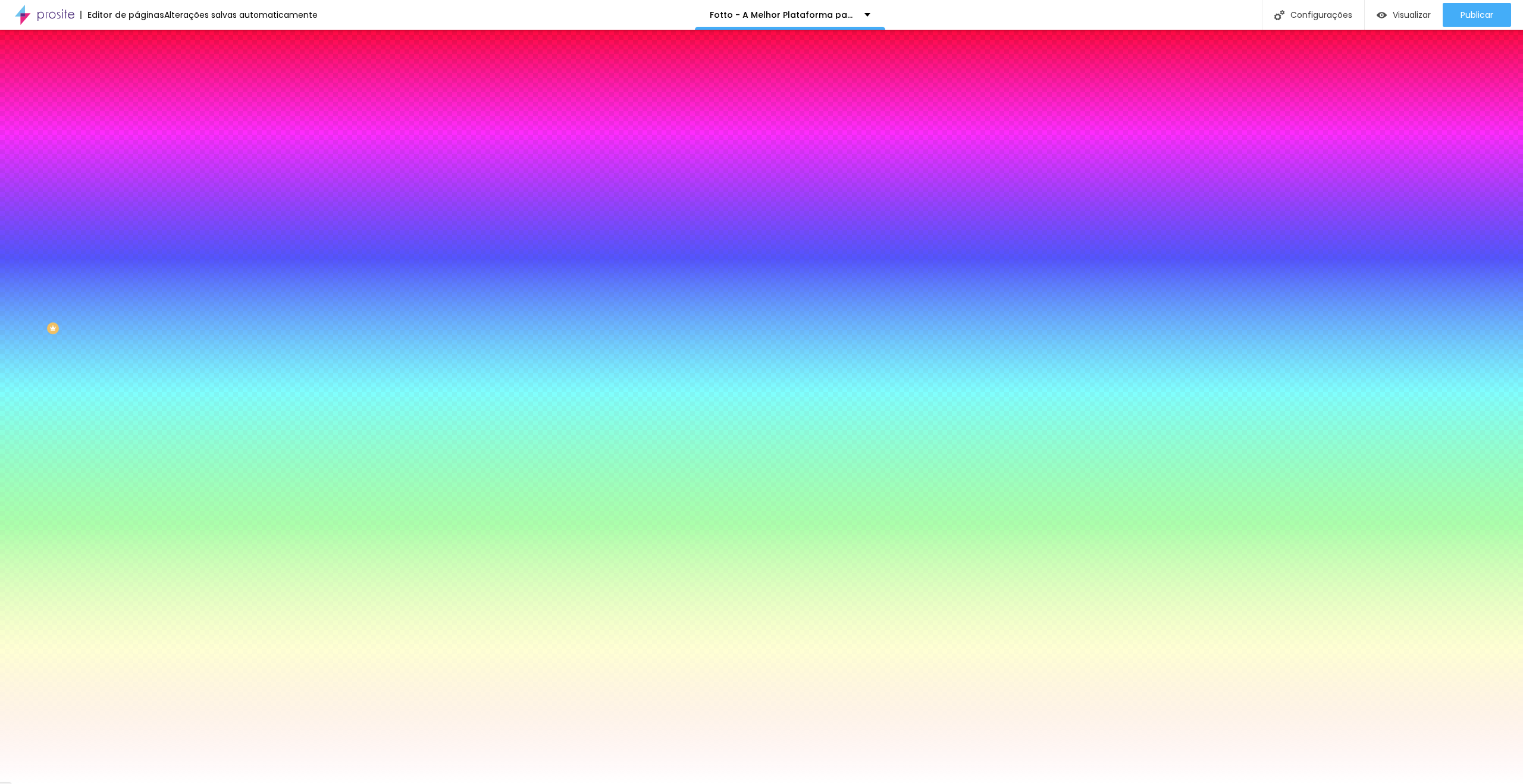
drag, startPoint x: 217, startPoint y: 175, endPoint x: 199, endPoint y: 211, distance: 40.2
click at [217, 783] on div at bounding box center [762, 791] width 1523 height 0
drag, startPoint x: 218, startPoint y: 248, endPoint x: 224, endPoint y: 243, distance: 7.8
click at [224, 243] on div at bounding box center [762, 392] width 1523 height 784
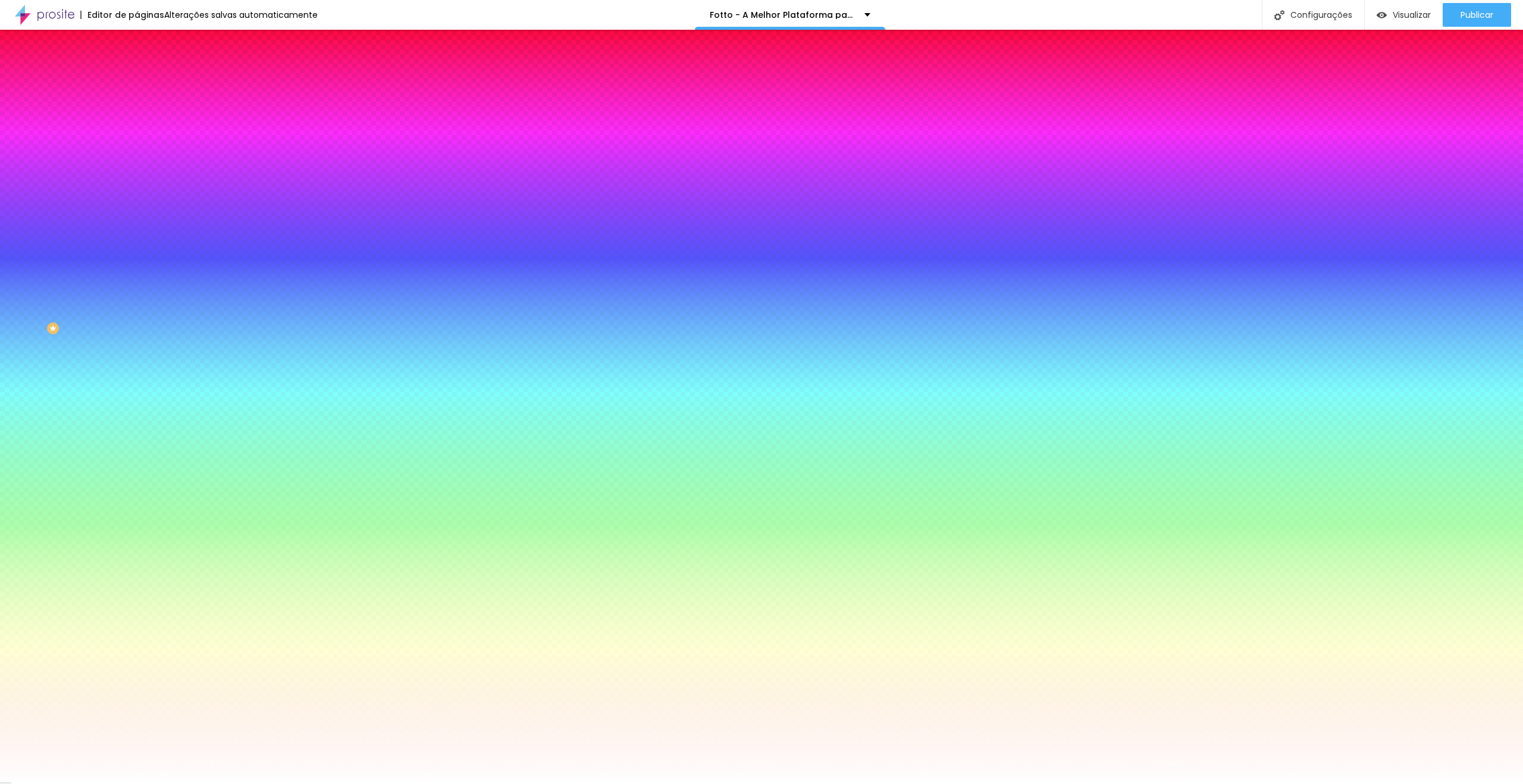
click at [1270, 783] on div at bounding box center [762, 784] width 1523 height 0
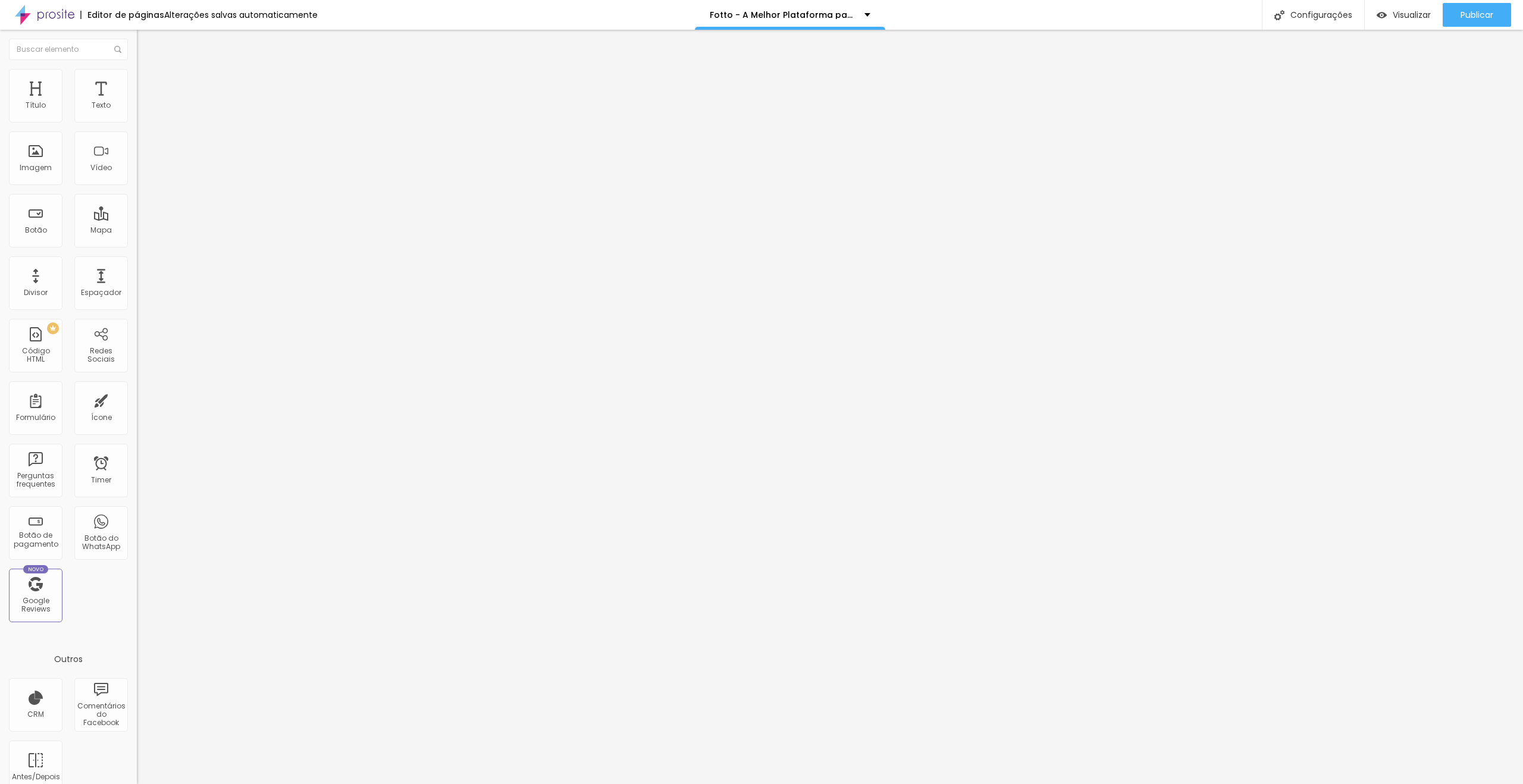
click at [137, 77] on li "Estilo" at bounding box center [205, 75] width 137 height 12
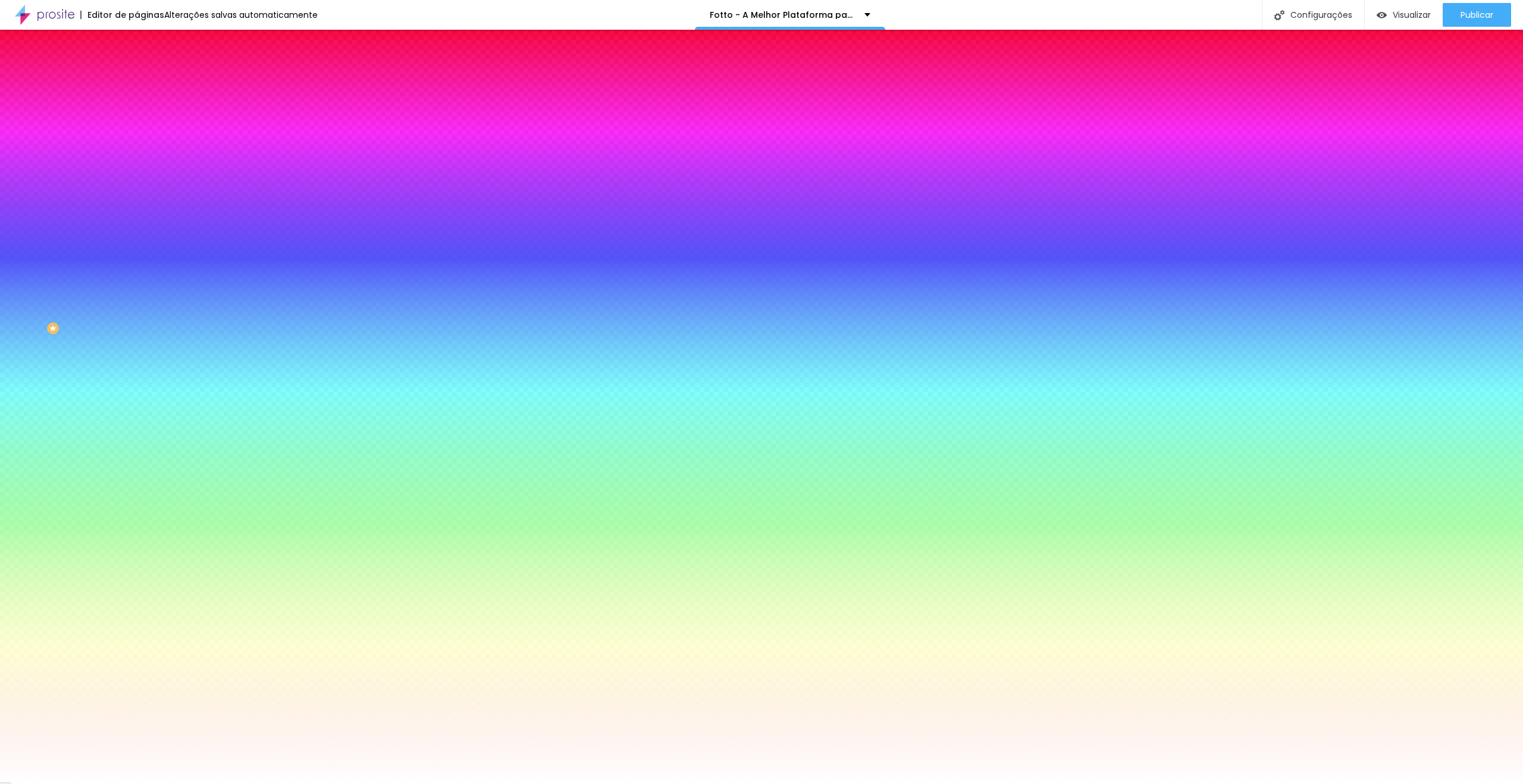
click at [142, 188] on icon "button" at bounding box center [145, 191] width 7 height 7
drag, startPoint x: 244, startPoint y: 208, endPoint x: 262, endPoint y: 208, distance: 18.0
type input "1"
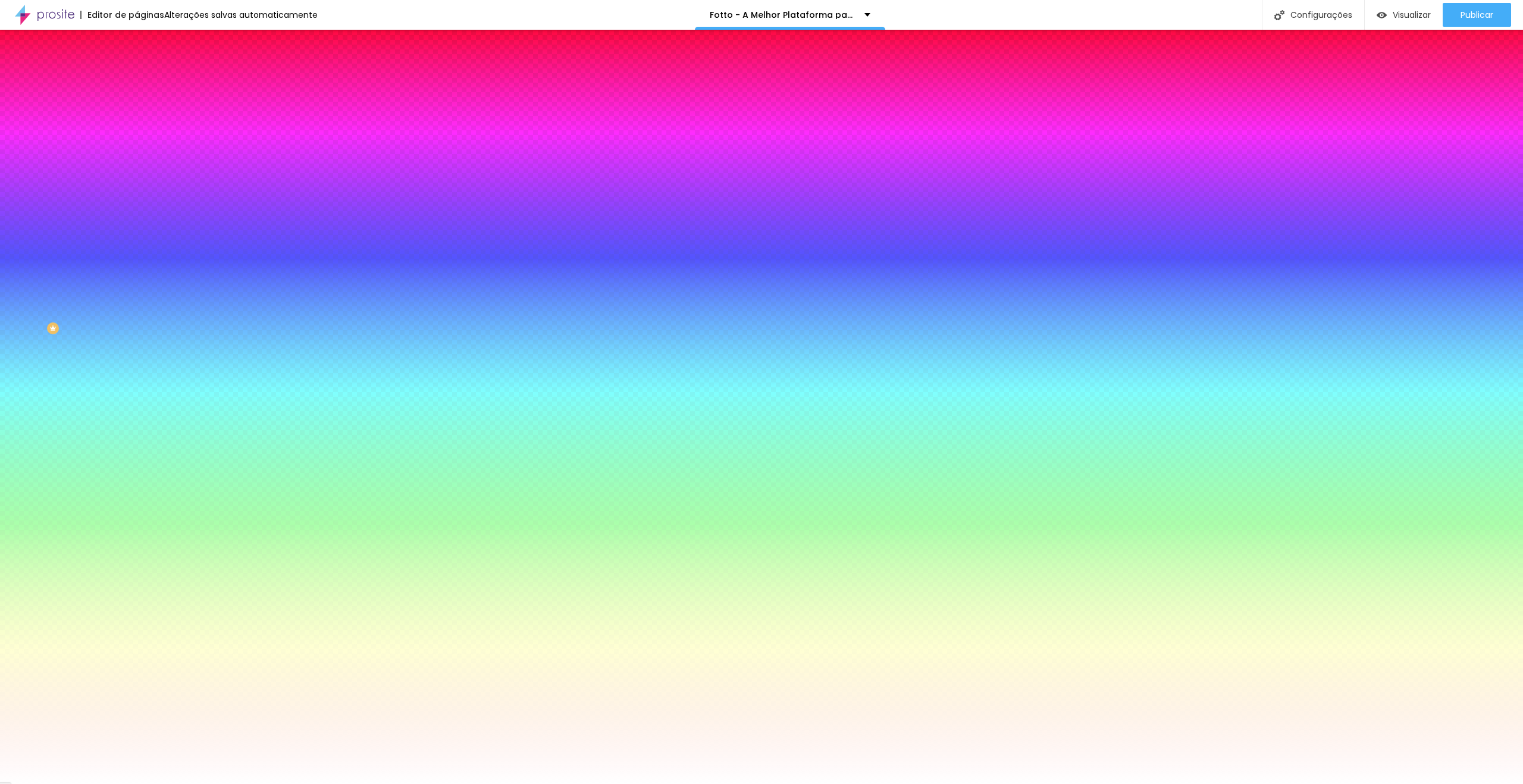
type input "15"
click at [116, 783] on div at bounding box center [762, 784] width 1523 height 0
click at [142, 155] on icon "button" at bounding box center [145, 158] width 7 height 7
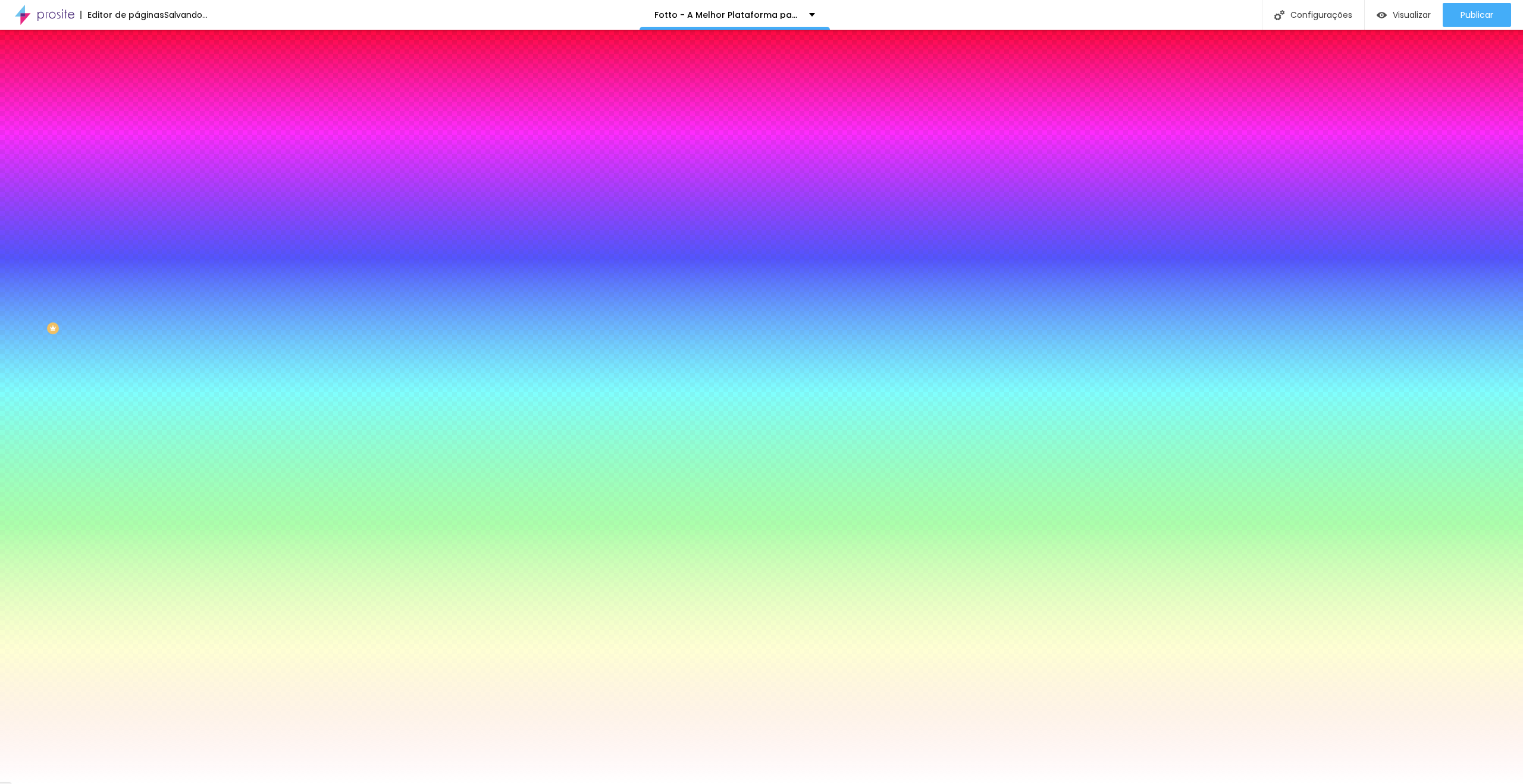
click at [208, 783] on div at bounding box center [762, 791] width 1523 height 0
click at [220, 243] on div at bounding box center [762, 392] width 1523 height 784
click at [1040, 783] on div at bounding box center [762, 784] width 1523 height 0
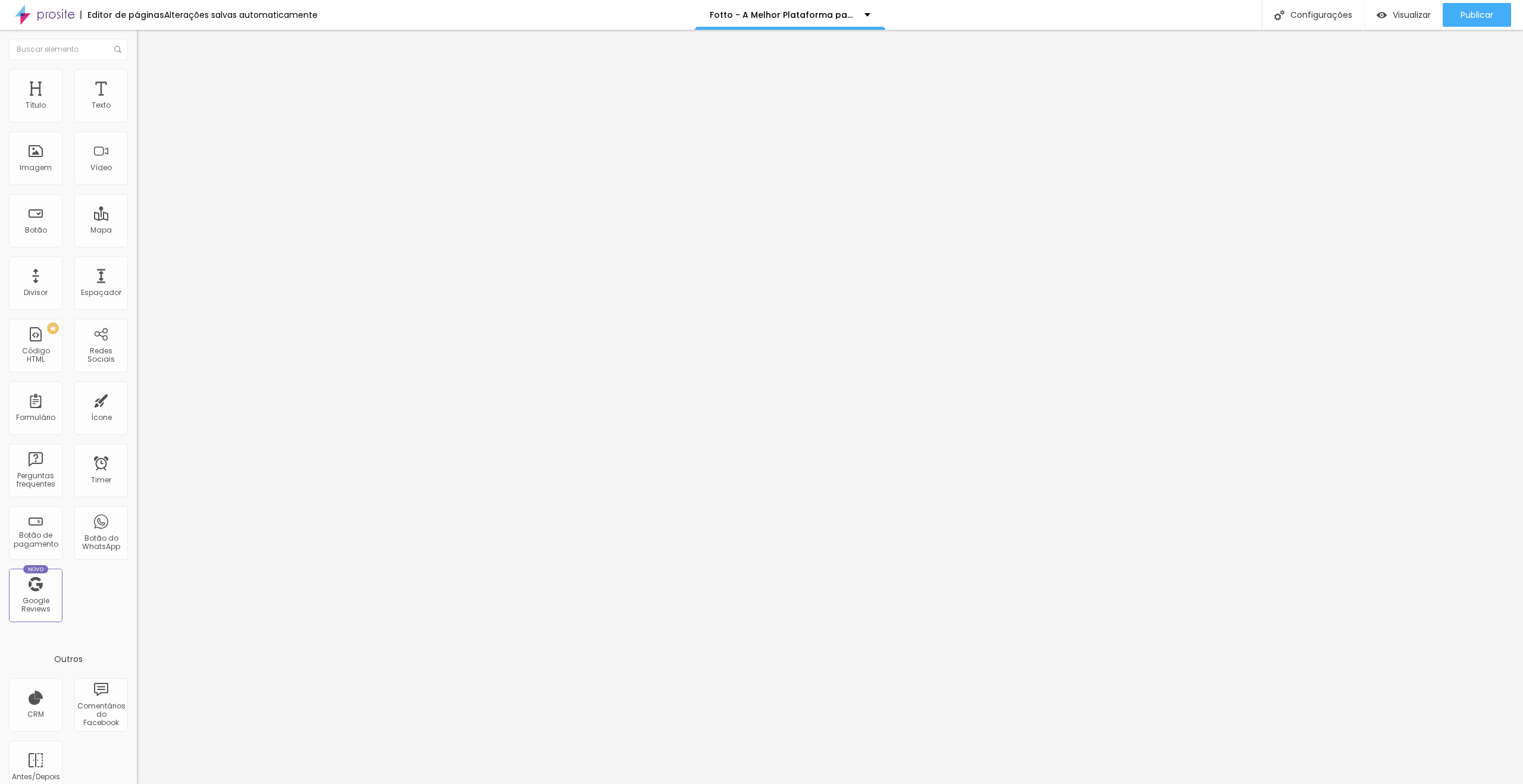
click at [137, 74] on img at bounding box center [142, 74] width 10 height 10
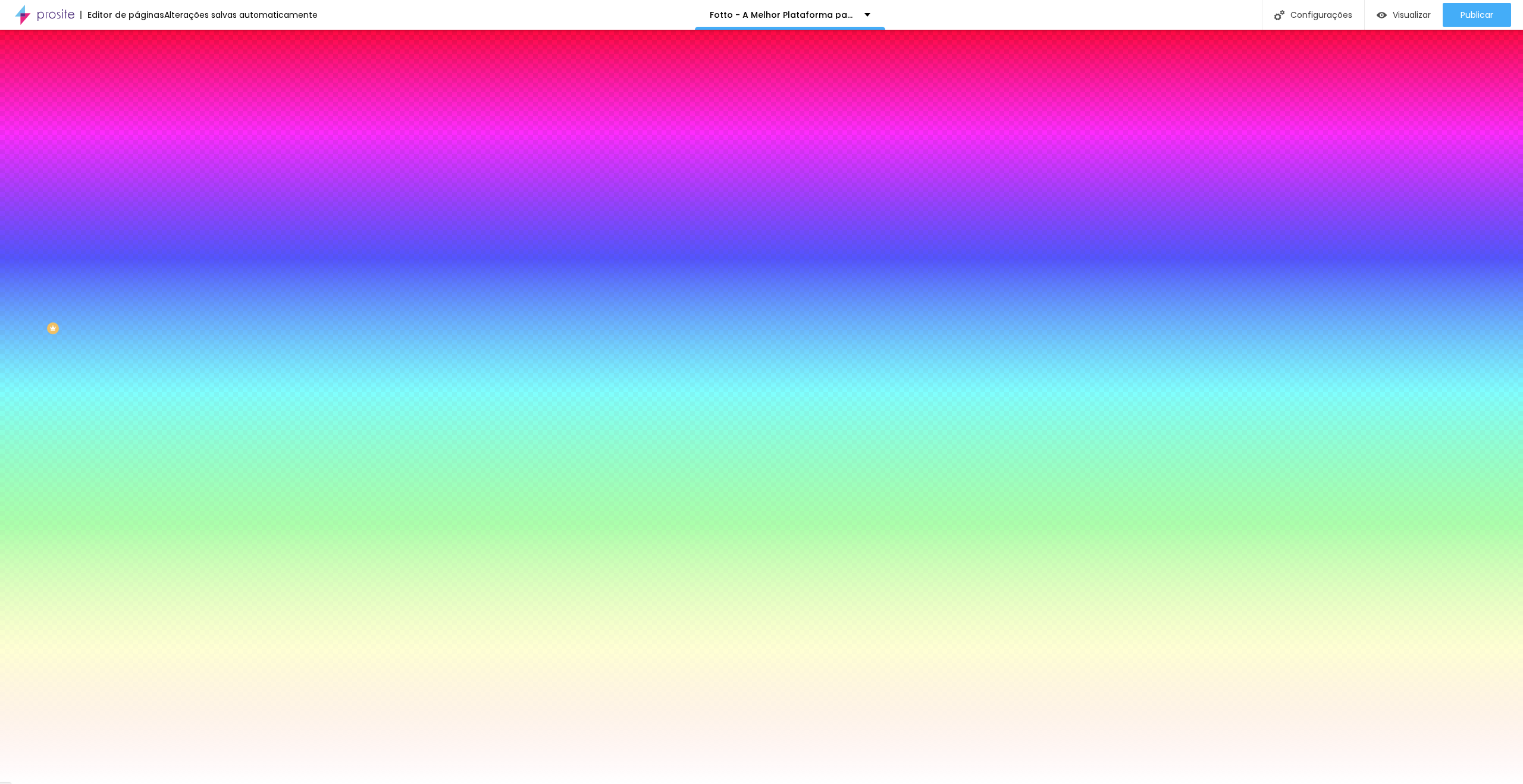
click at [137, 186] on button "button" at bounding box center [145, 193] width 17 height 13
drag, startPoint x: 254, startPoint y: 206, endPoint x: 235, endPoint y: 206, distance: 19.0
click at [237, 783] on div "Arredondamento 0 px" at bounding box center [762, 797] width 1523 height 26
type input "1"
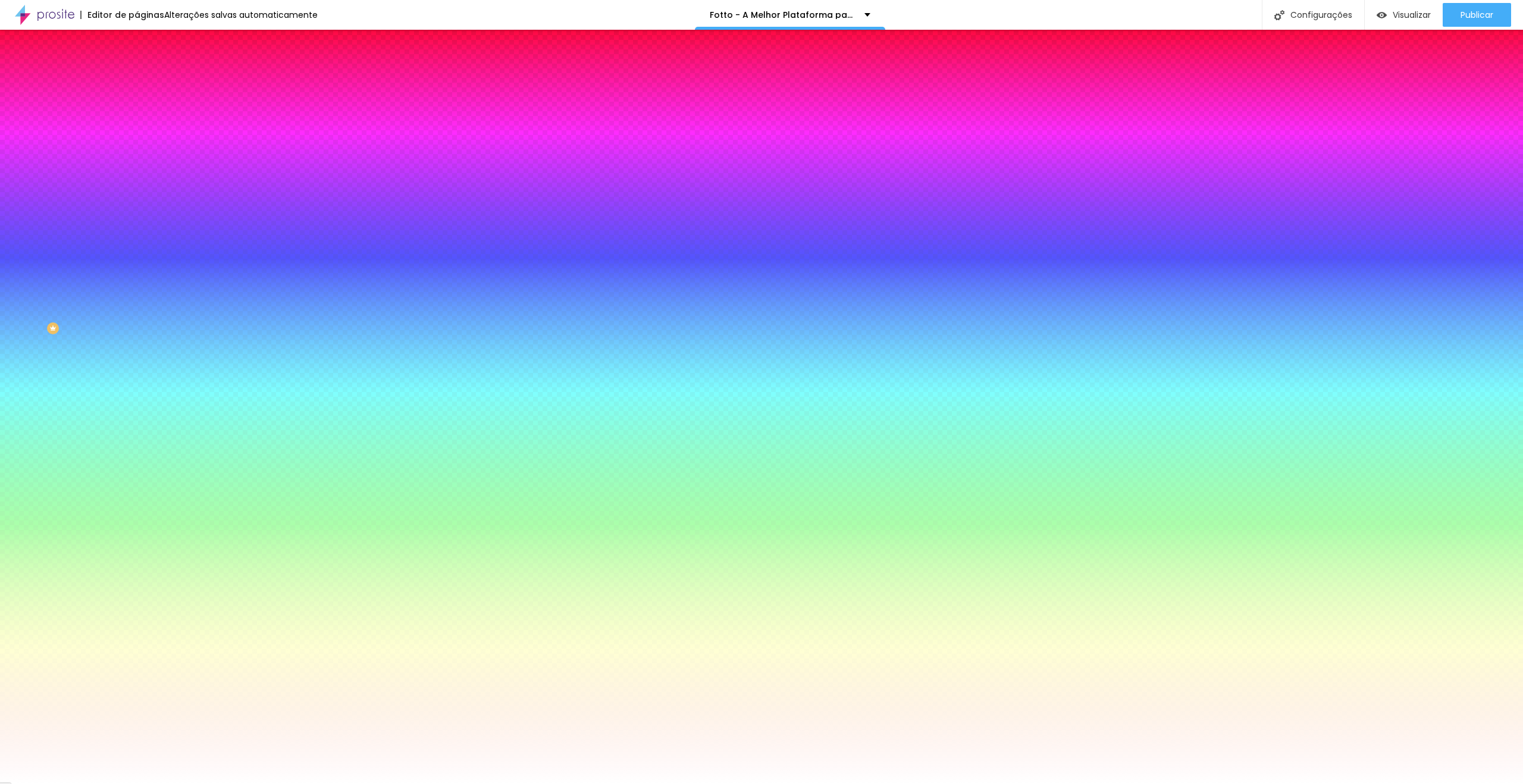
type input "15"
click at [102, 783] on div at bounding box center [762, 784] width 1523 height 0
click at [142, 155] on icon "button" at bounding box center [145, 158] width 7 height 7
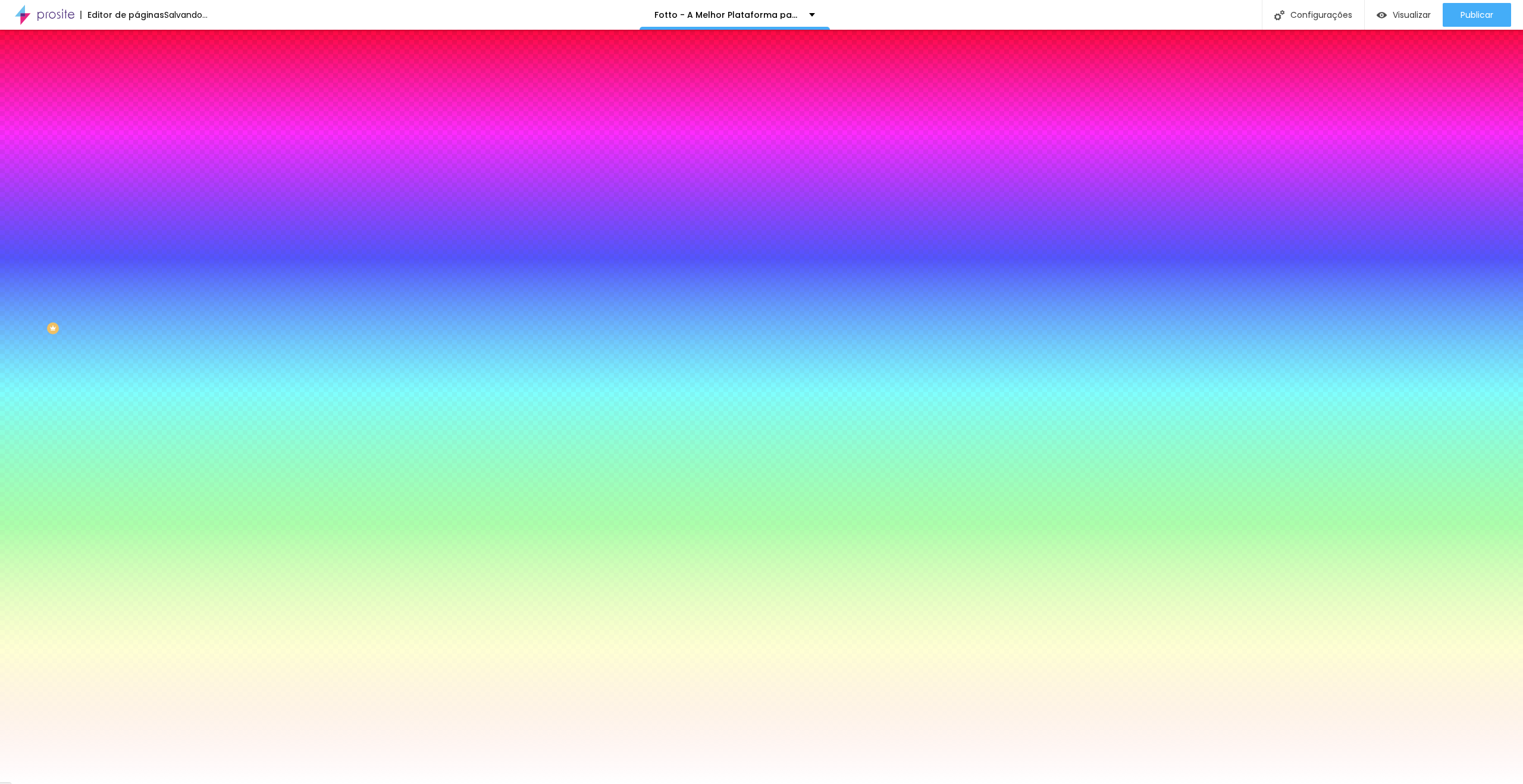
click at [213, 783] on div at bounding box center [762, 791] width 1523 height 0
drag, startPoint x: 185, startPoint y: 220, endPoint x: 205, endPoint y: 238, distance: 26.9
click at [218, 243] on div at bounding box center [762, 392] width 1523 height 784
click at [560, 783] on div at bounding box center [762, 784] width 1523 height 0
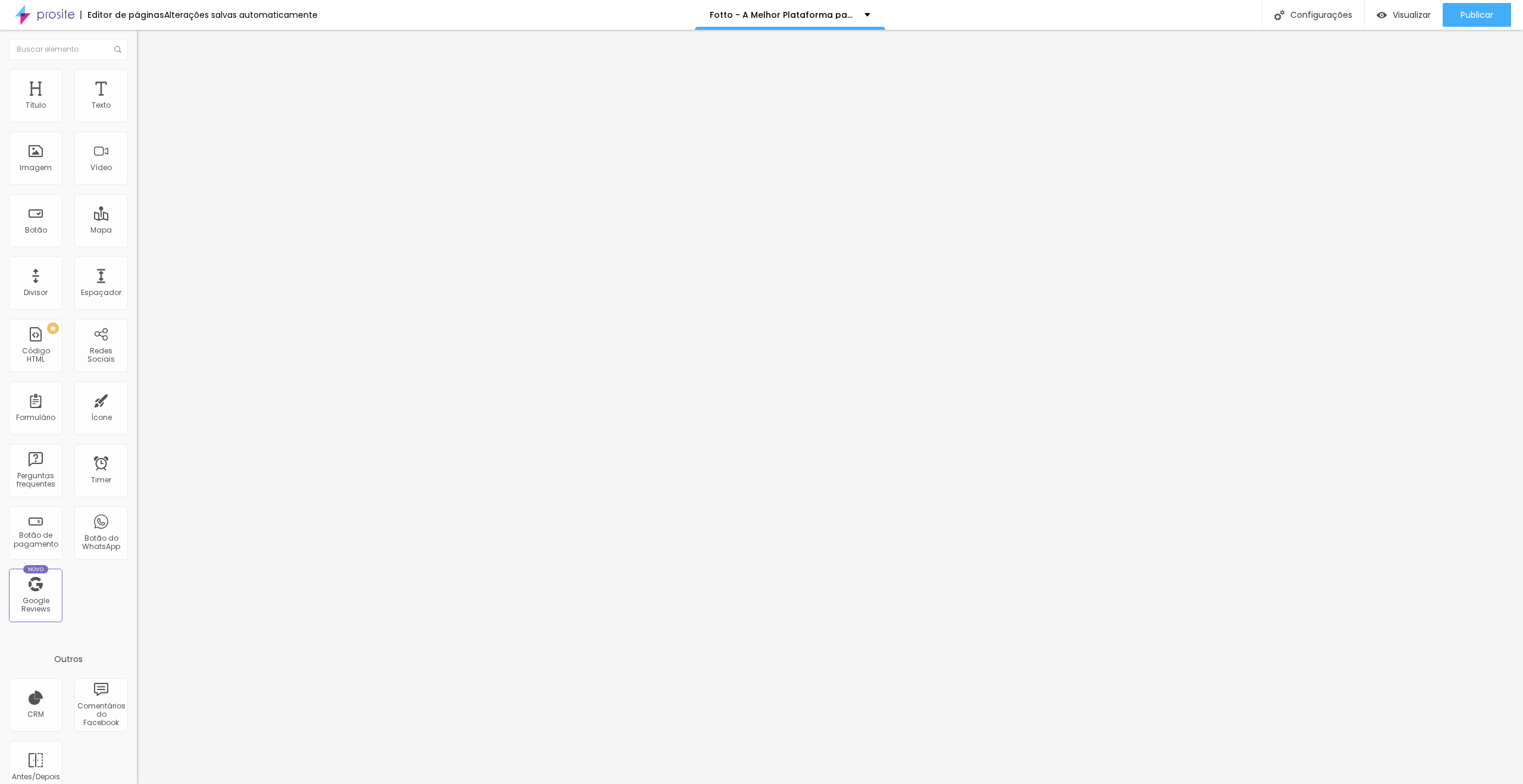
drag, startPoint x: 73, startPoint y: 84, endPoint x: 73, endPoint y: 99, distance: 15.0
click at [147, 82] on span "Estilo" at bounding box center [156, 77] width 19 height 10
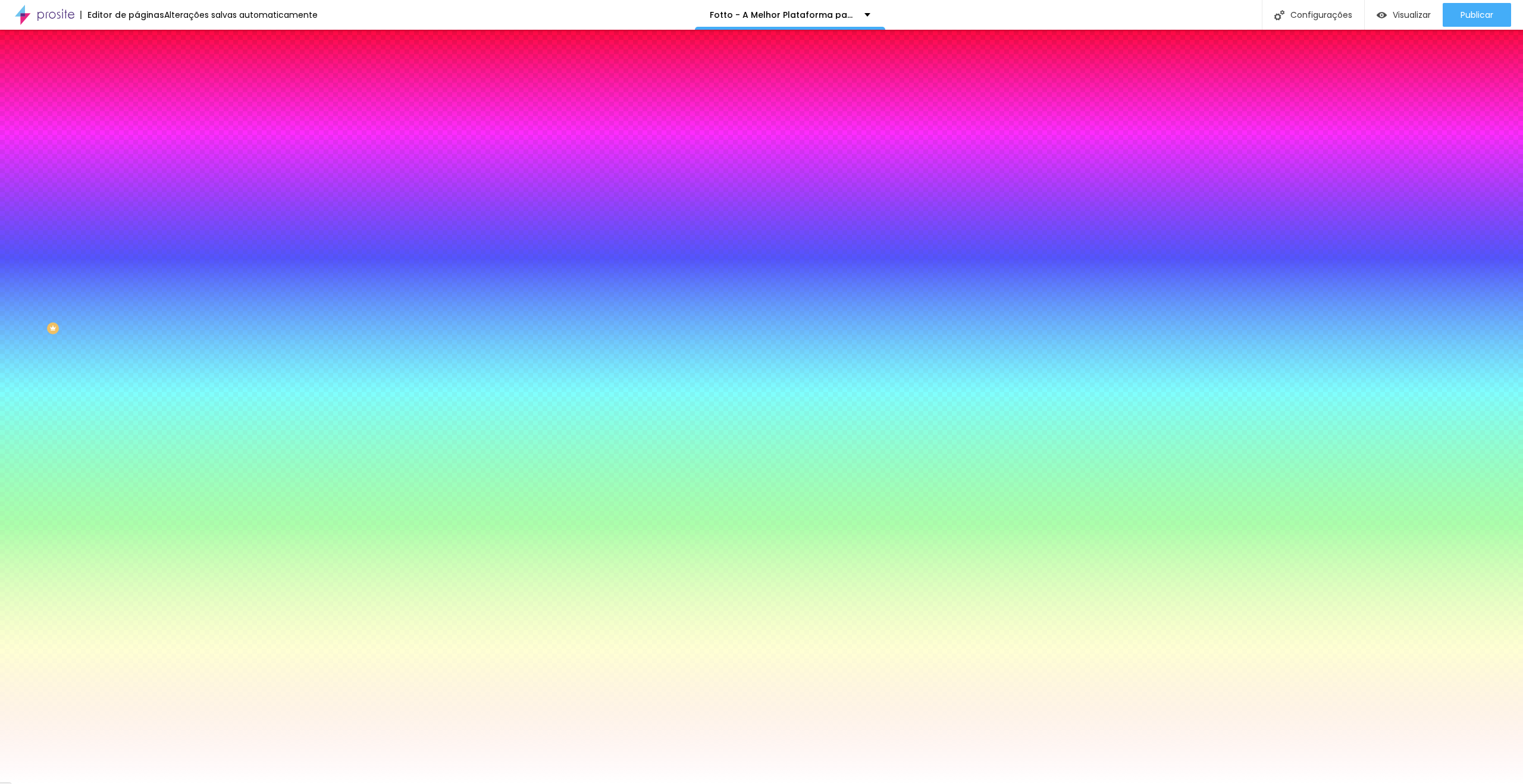
click at [143, 189] on icon "button" at bounding box center [145, 192] width 5 height 5
drag, startPoint x: 241, startPoint y: 205, endPoint x: 257, endPoint y: 205, distance: 16.0
type input "1"
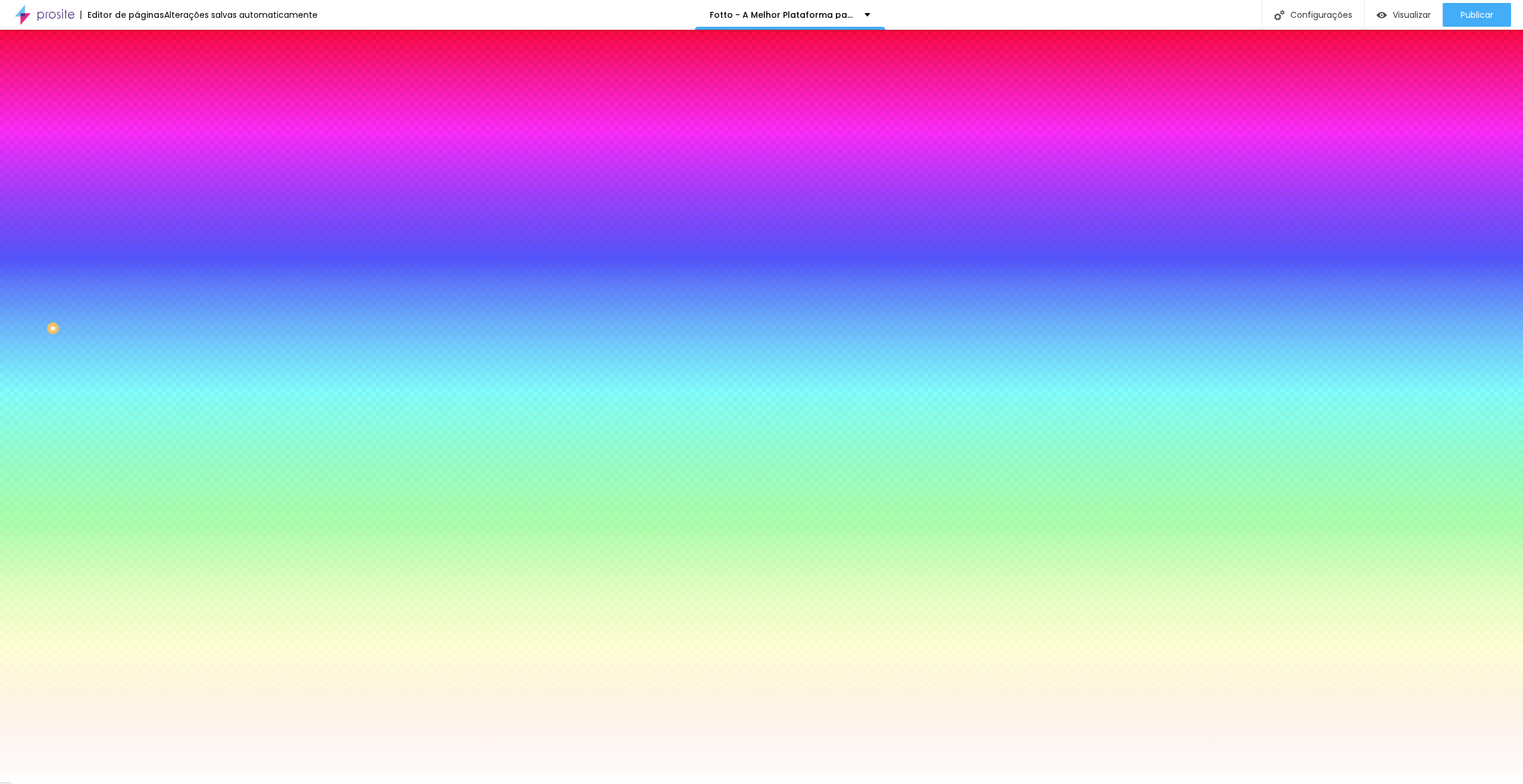
type input "15"
click at [119, 783] on div at bounding box center [762, 784] width 1523 height 0
click at [142, 155] on icon "button" at bounding box center [145, 158] width 7 height 7
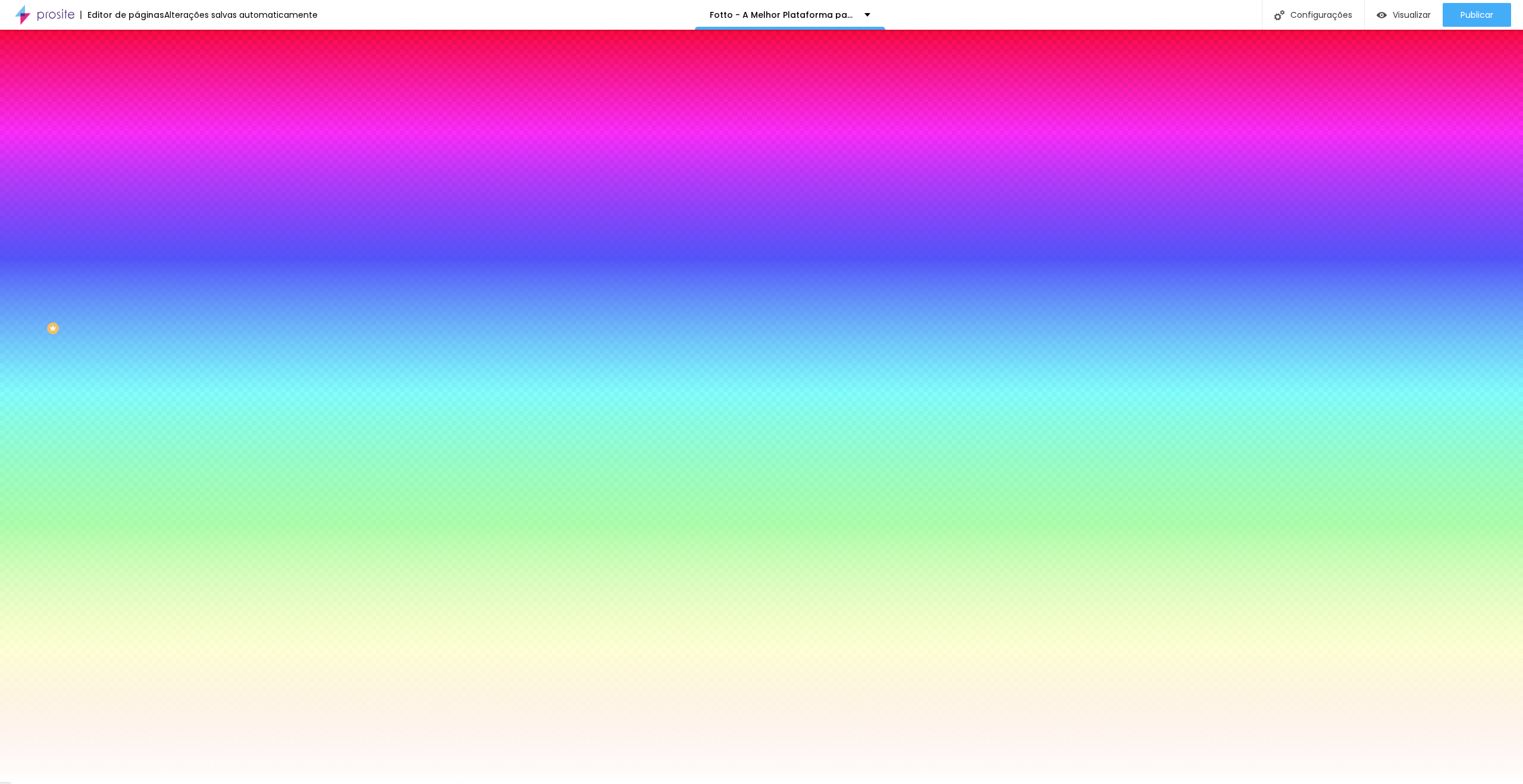
click at [216, 783] on div at bounding box center [762, 791] width 1523 height 0
drag, startPoint x: 181, startPoint y: 222, endPoint x: 190, endPoint y: 230, distance: 12.0
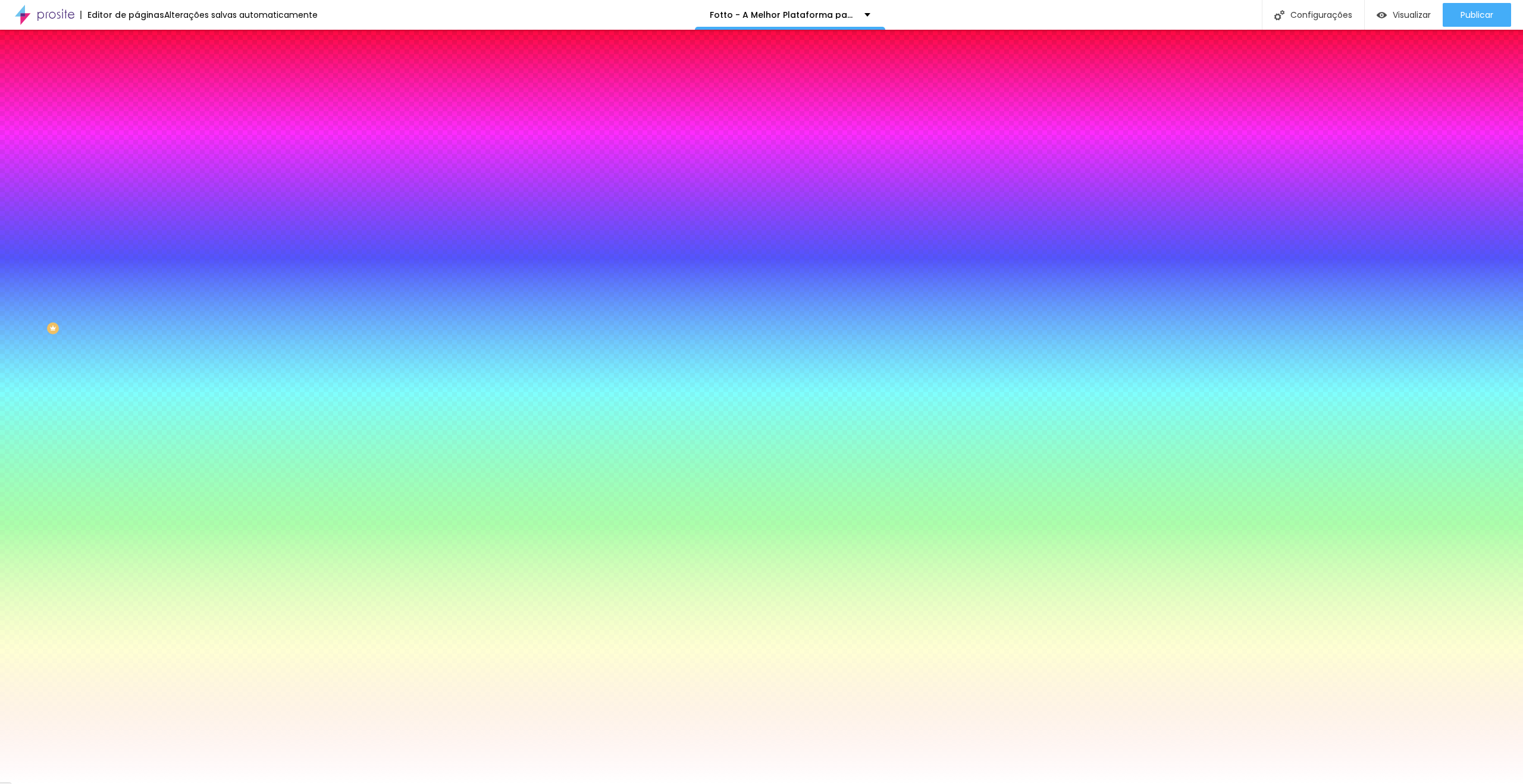
click at [221, 243] on div at bounding box center [762, 392] width 1523 height 784
click at [691, 783] on div at bounding box center [762, 784] width 1523 height 0
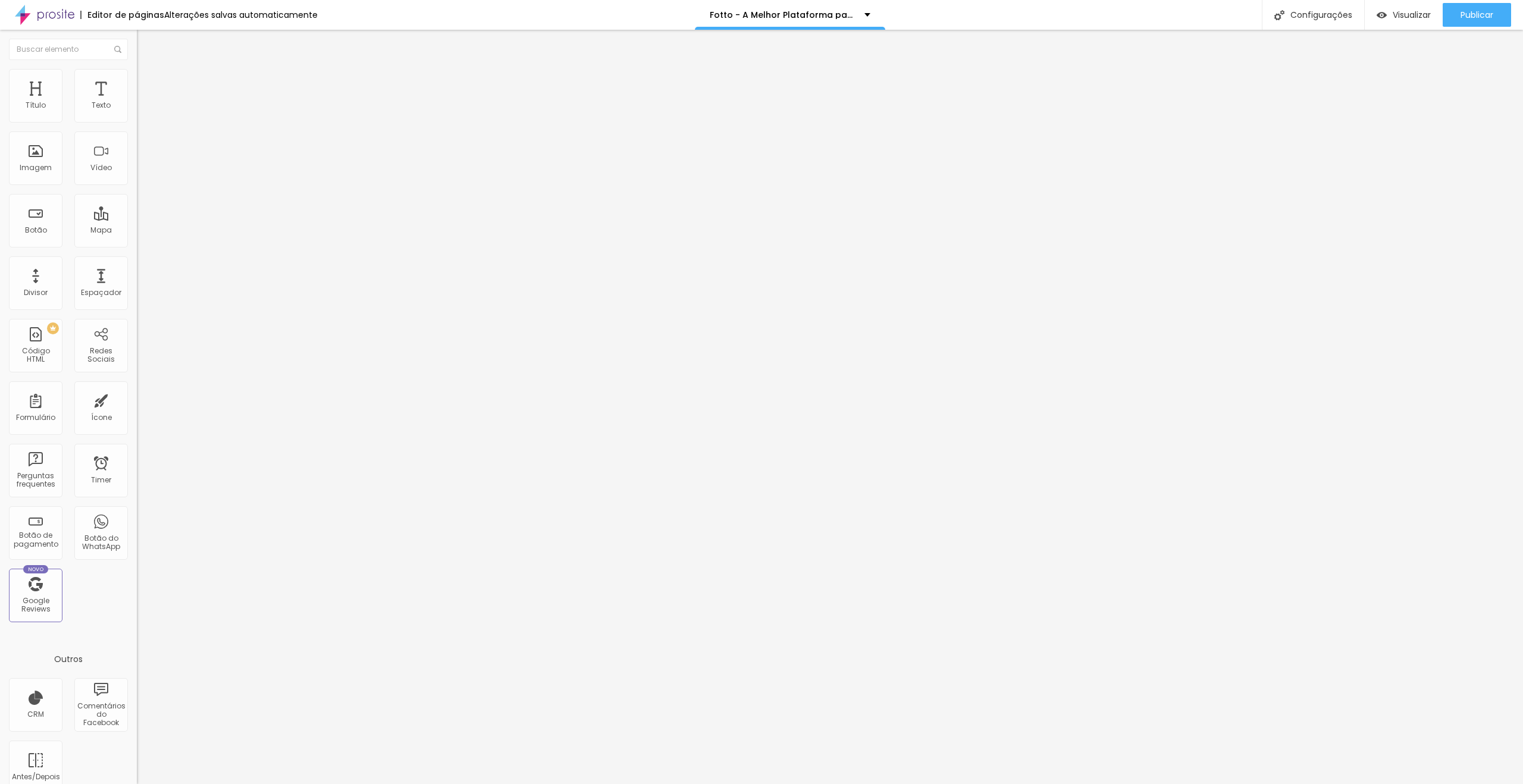
click at [137, 84] on ul "Conteúdo Estilo Avançado" at bounding box center [205, 75] width 137 height 35
click at [147, 82] on span "Estilo" at bounding box center [156, 77] width 19 height 10
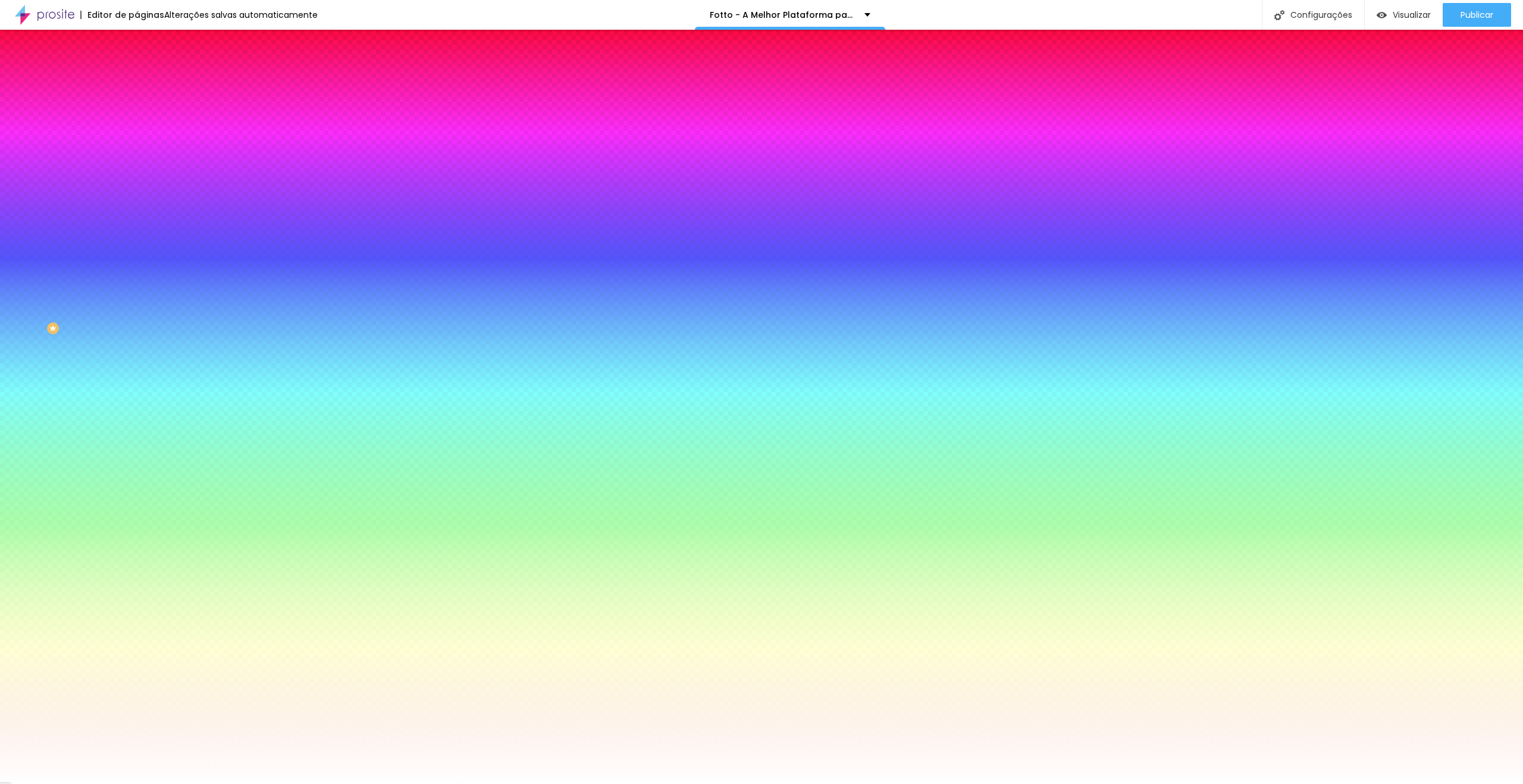
click at [142, 188] on icon "button" at bounding box center [145, 191] width 7 height 7
drag, startPoint x: 244, startPoint y: 205, endPoint x: 263, endPoint y: 206, distance: 19.0
type input "1"
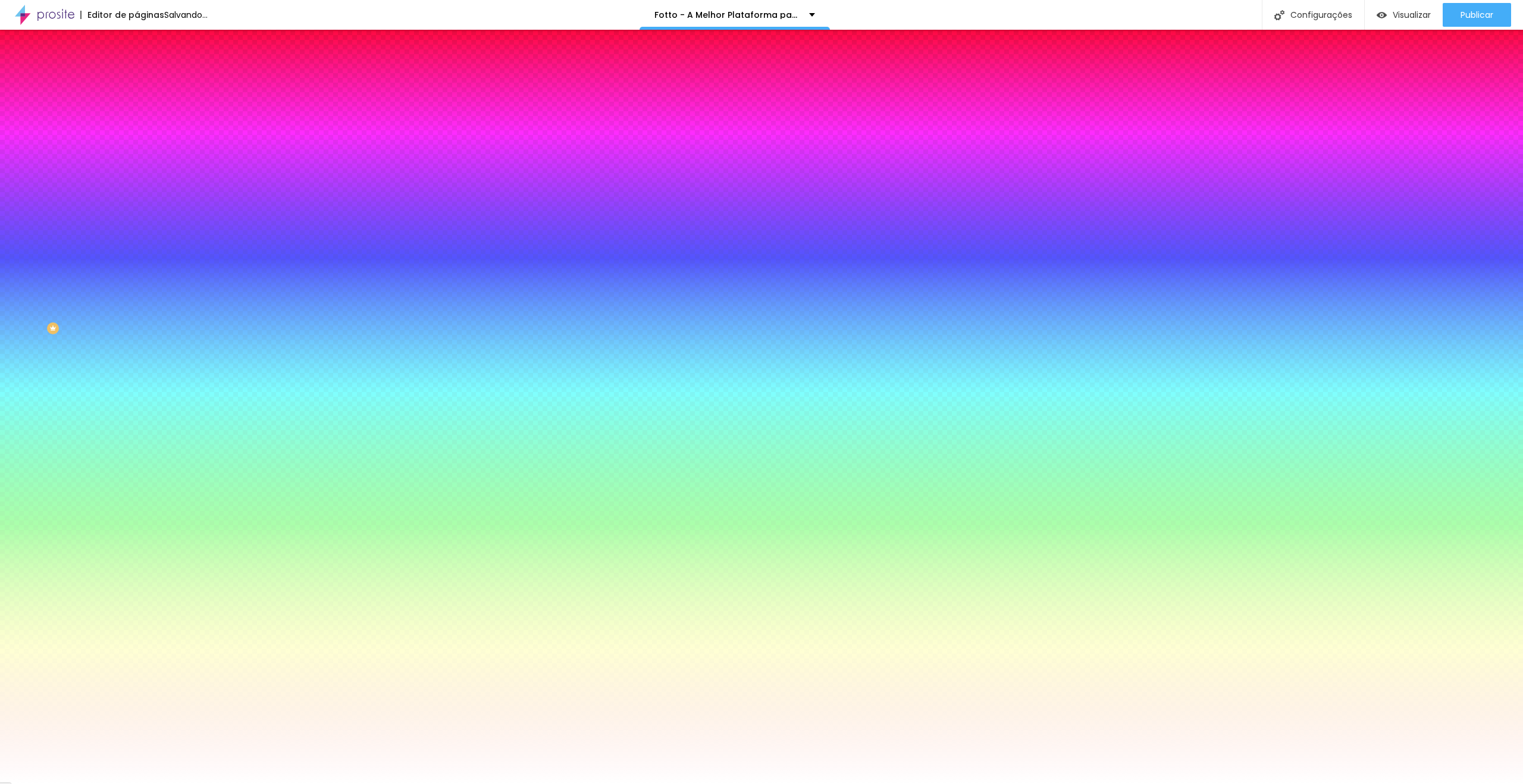
type input "15"
click at [118, 783] on div at bounding box center [762, 784] width 1523 height 0
click at [142, 155] on icon "button" at bounding box center [145, 158] width 7 height 7
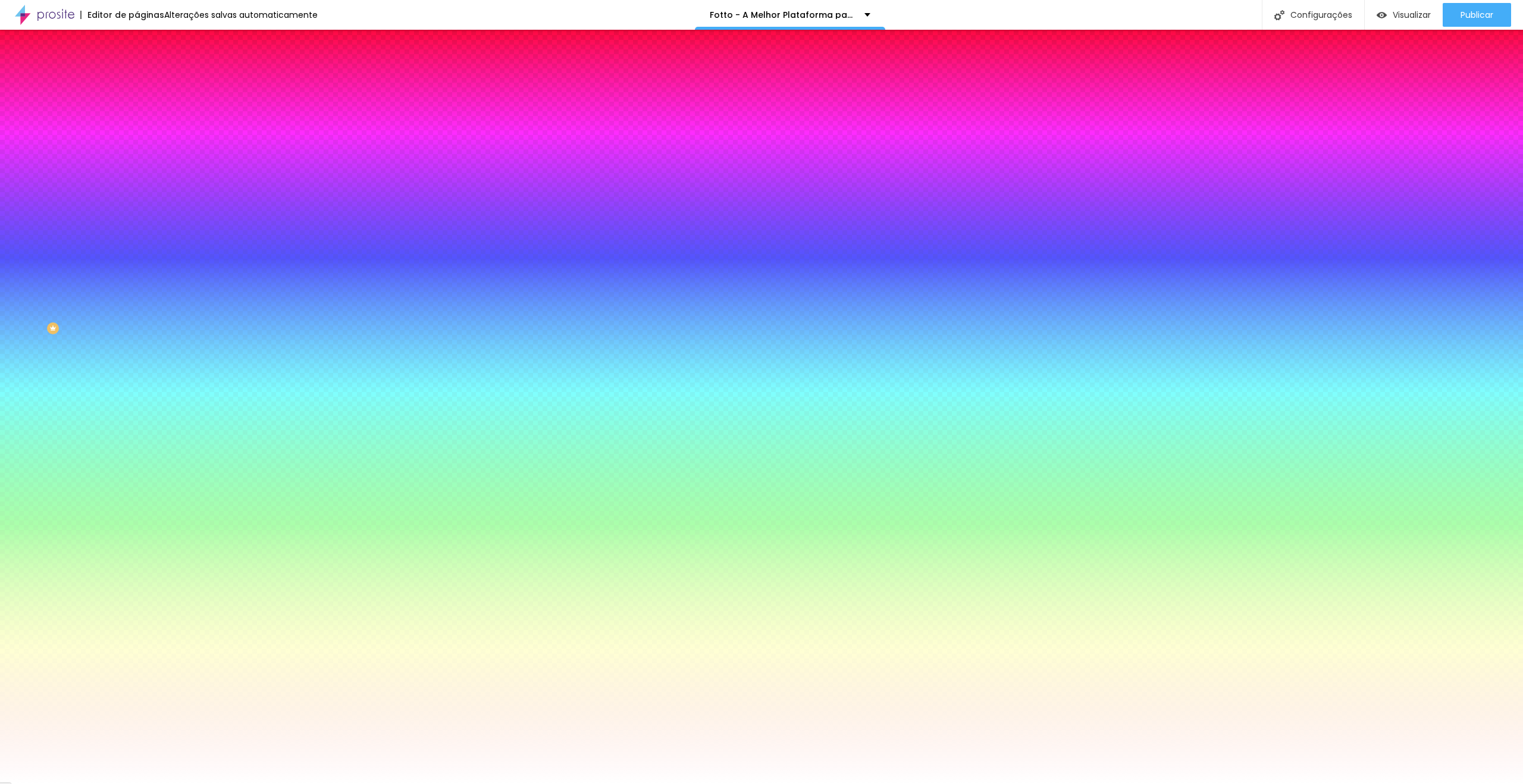
click at [214, 783] on div at bounding box center [762, 791] width 1523 height 0
click at [219, 243] on div at bounding box center [762, 392] width 1523 height 784
click at [828, 783] on div at bounding box center [762, 784] width 1523 height 0
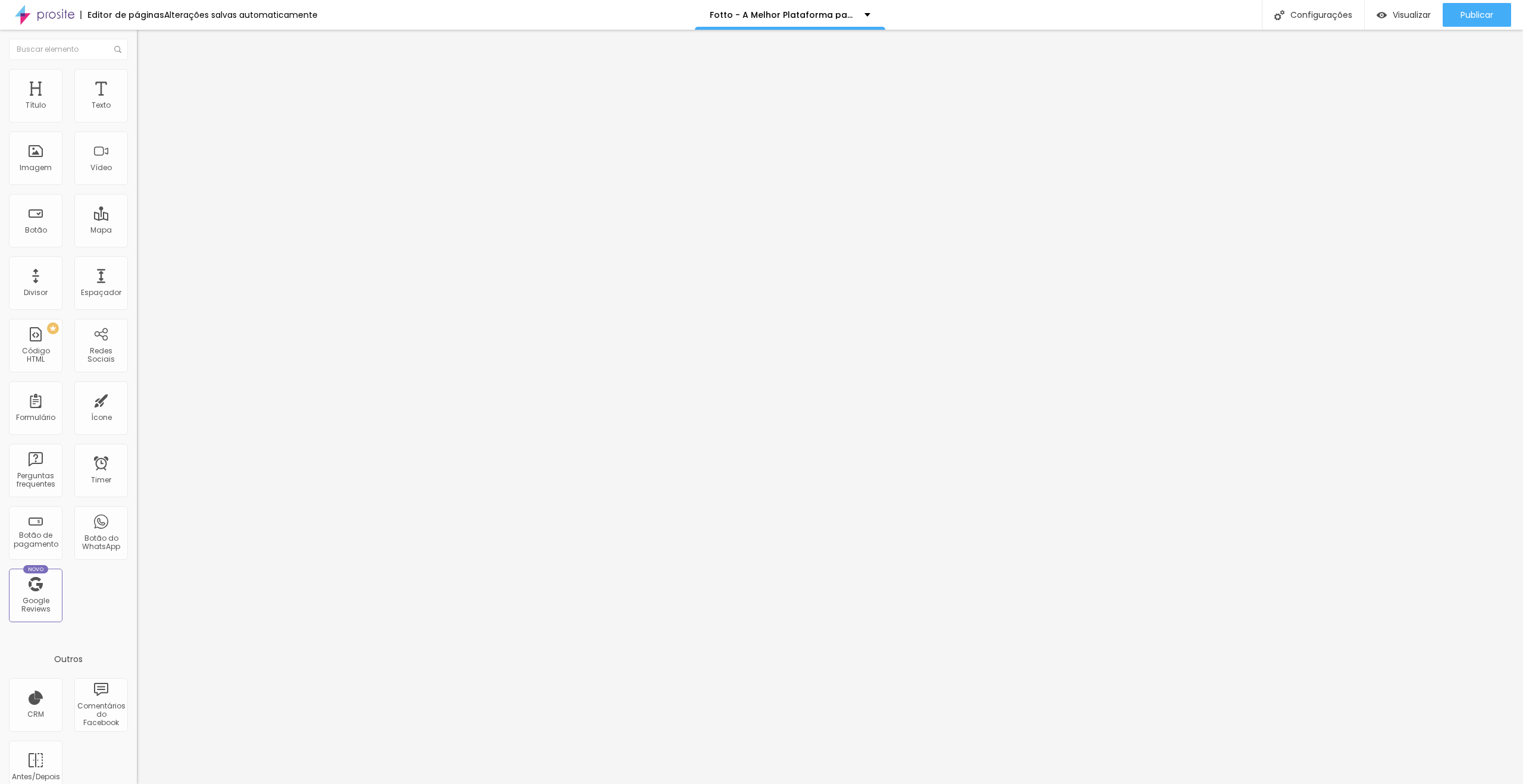
click at [137, 81] on li "Avançado" at bounding box center [205, 86] width 137 height 12
click at [137, 79] on li "Estilo" at bounding box center [205, 75] width 137 height 12
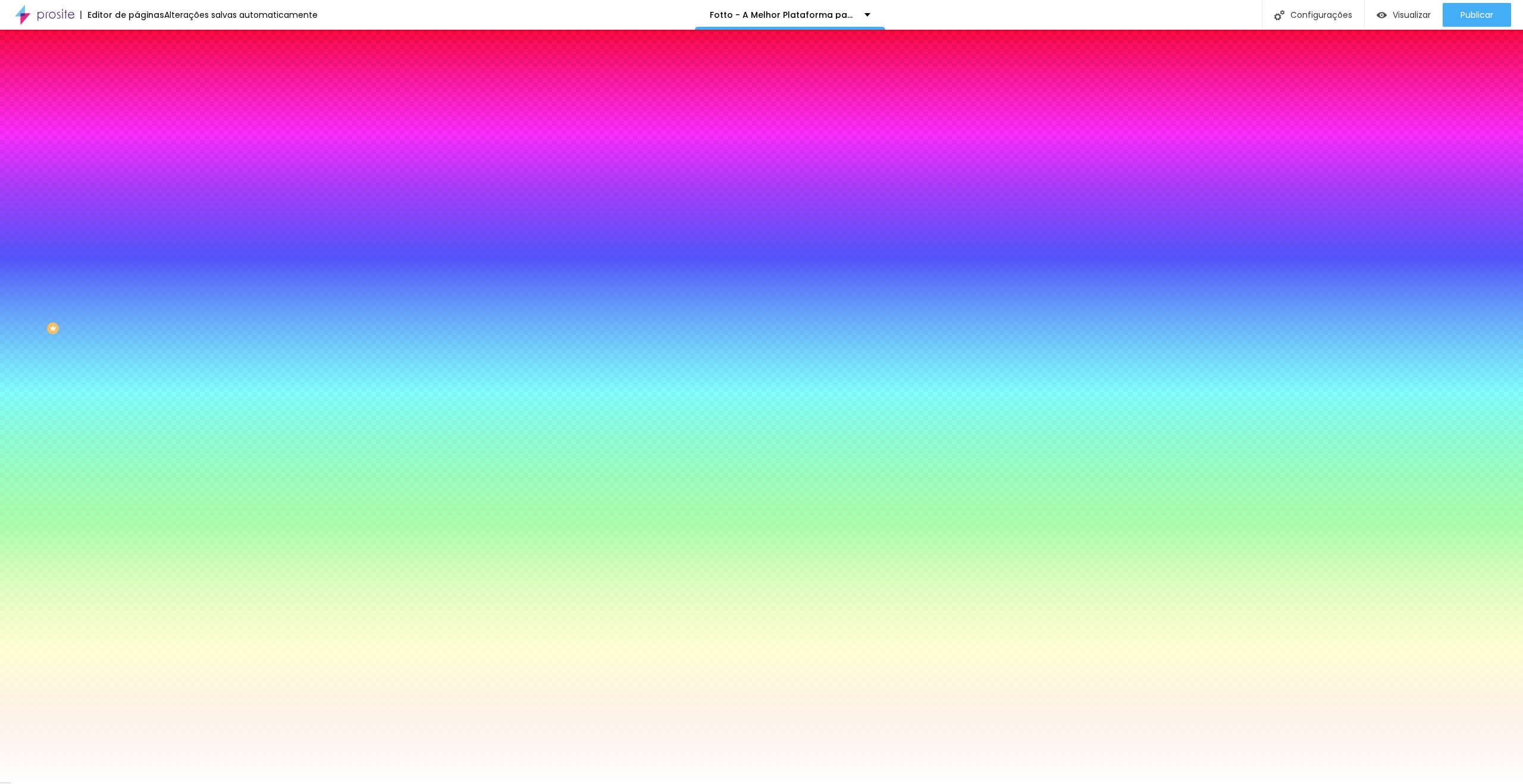
click at [137, 186] on button "button" at bounding box center [145, 193] width 17 height 13
drag, startPoint x: 247, startPoint y: 205, endPoint x: 254, endPoint y: 205, distance: 7.0
type input "1"
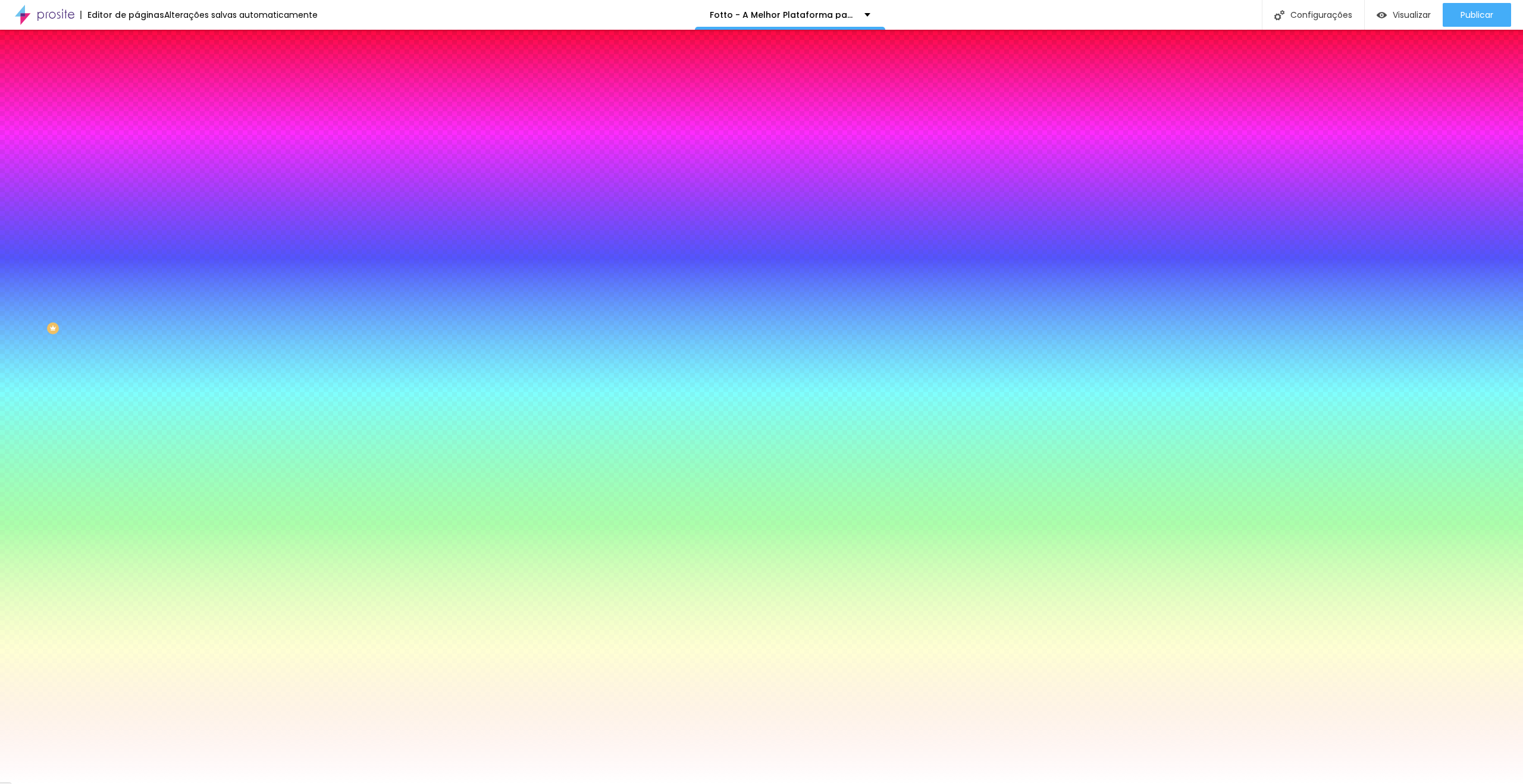
type input "15"
click at [122, 783] on div at bounding box center [762, 784] width 1523 height 0
click at [143, 156] on icon "button" at bounding box center [145, 158] width 5 height 5
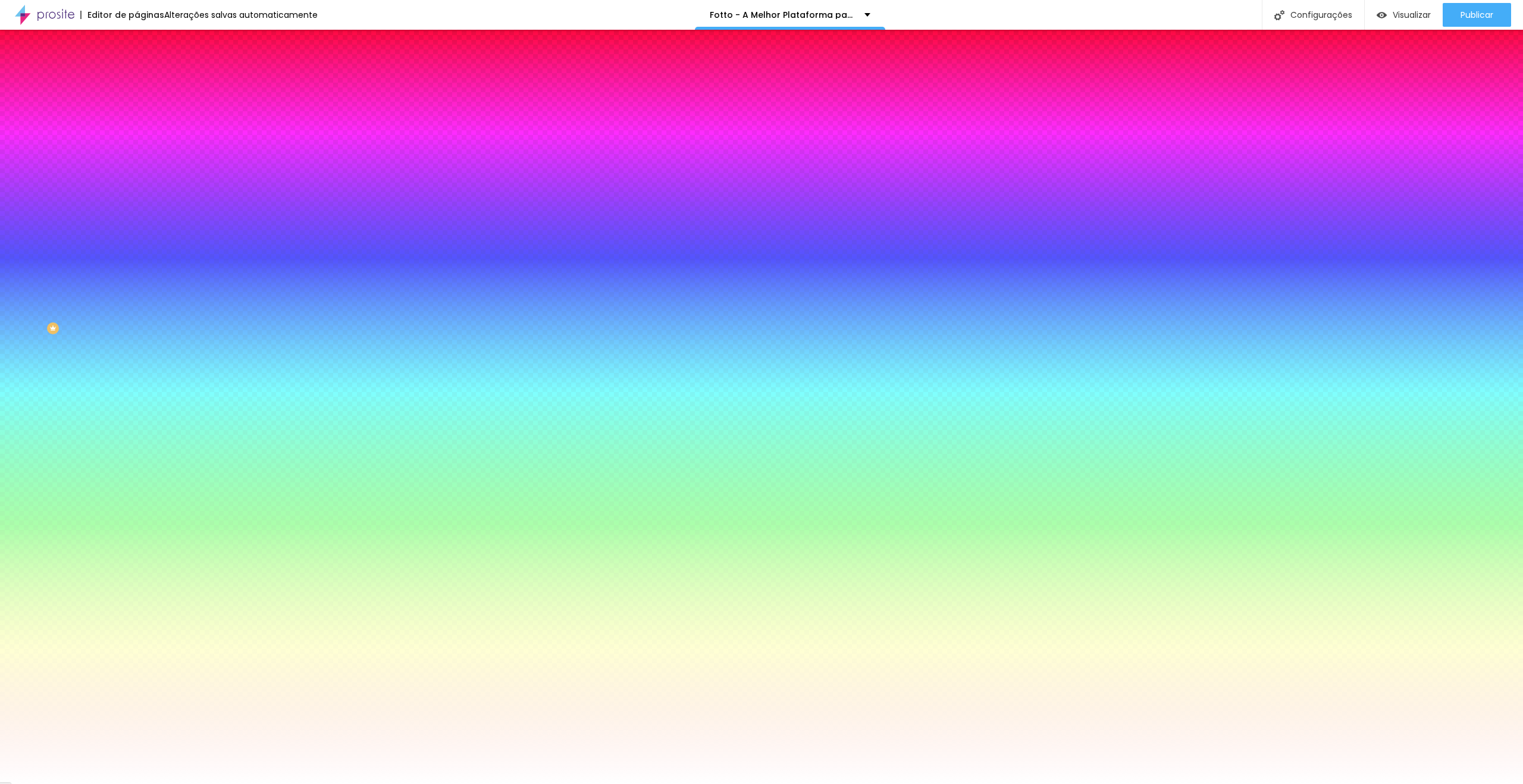
click at [206, 783] on div at bounding box center [762, 791] width 1523 height 0
click at [220, 243] on div at bounding box center [762, 392] width 1523 height 784
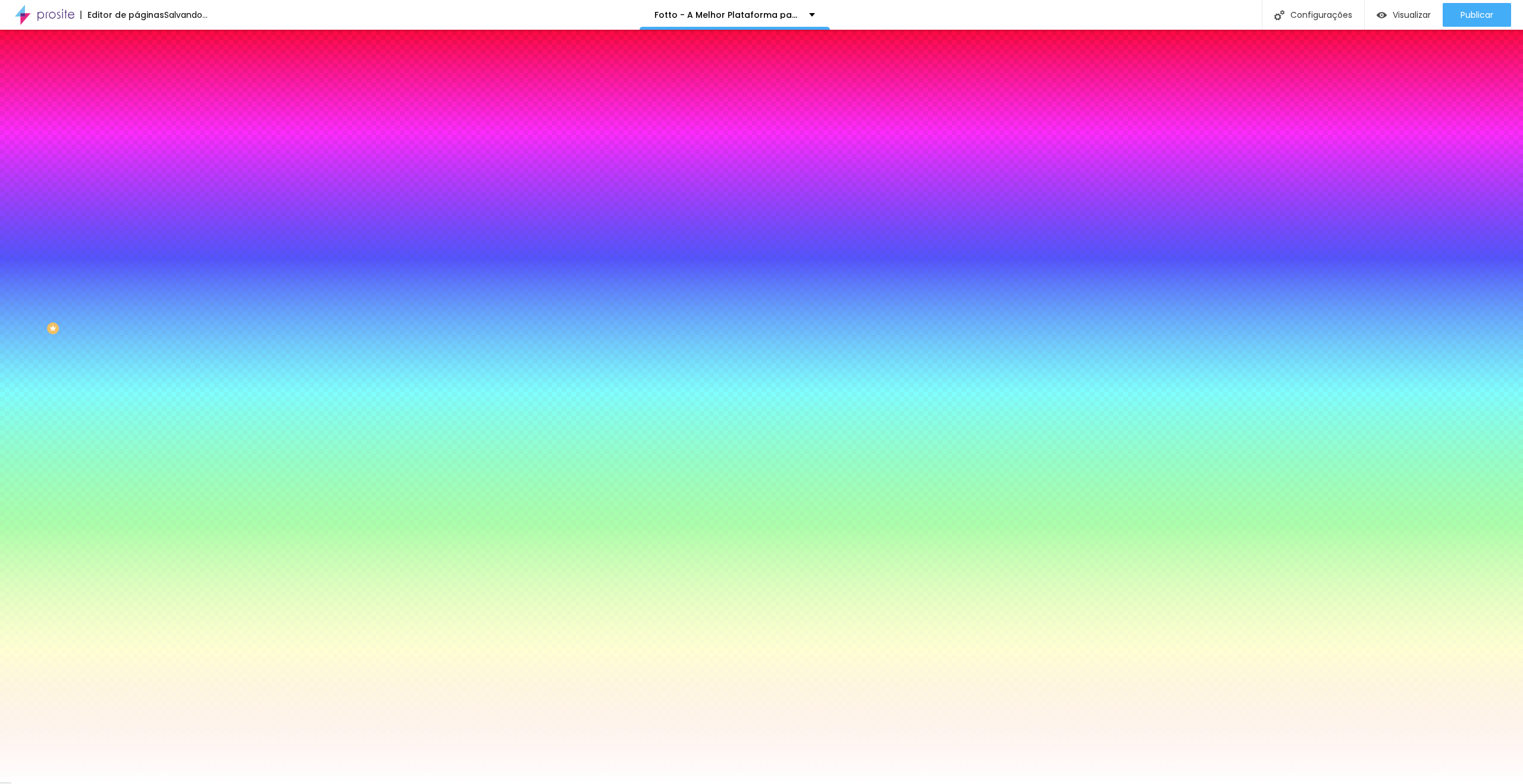
click at [1028, 783] on div at bounding box center [762, 784] width 1523 height 0
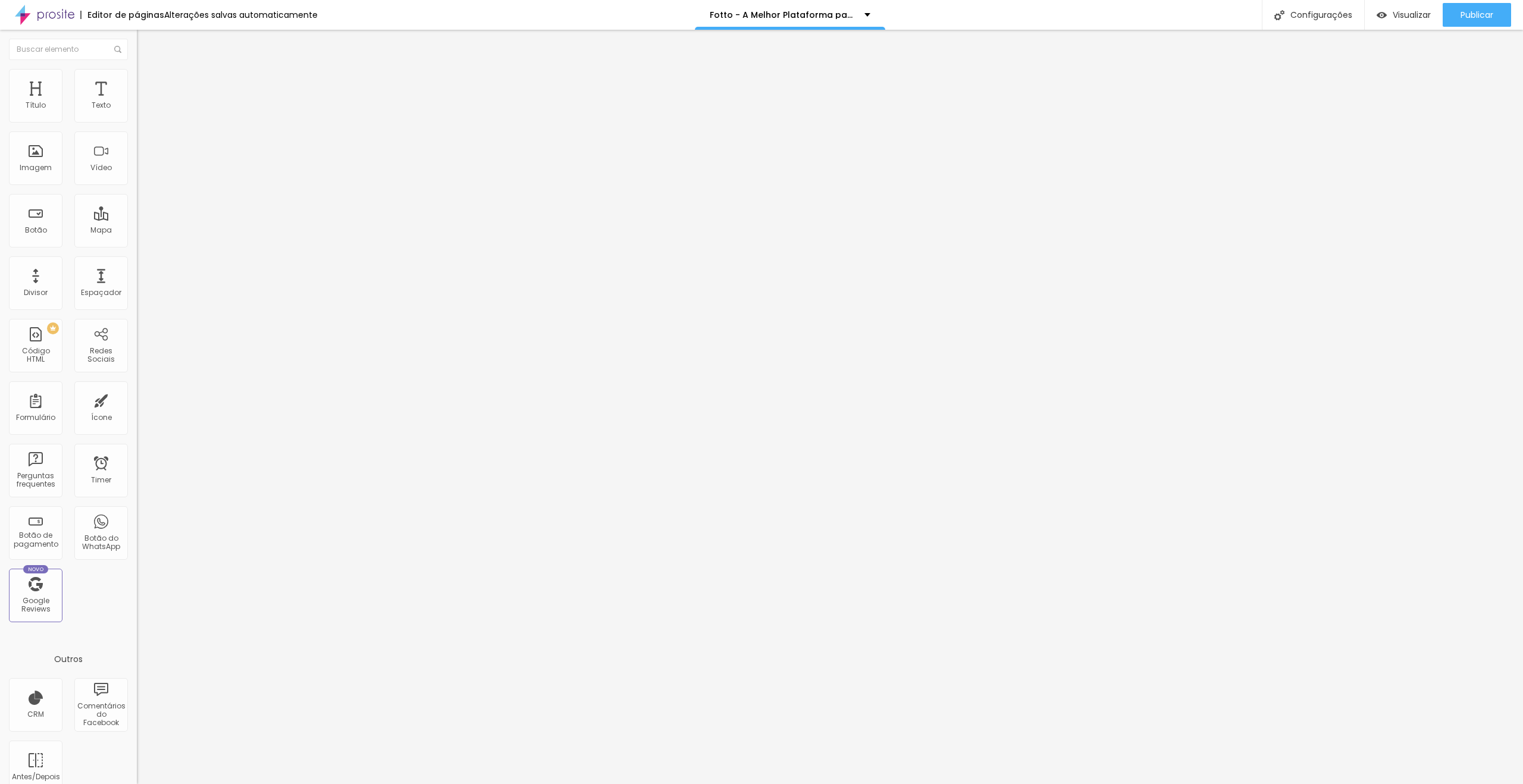
click at [137, 79] on li "Estilo" at bounding box center [205, 75] width 137 height 12
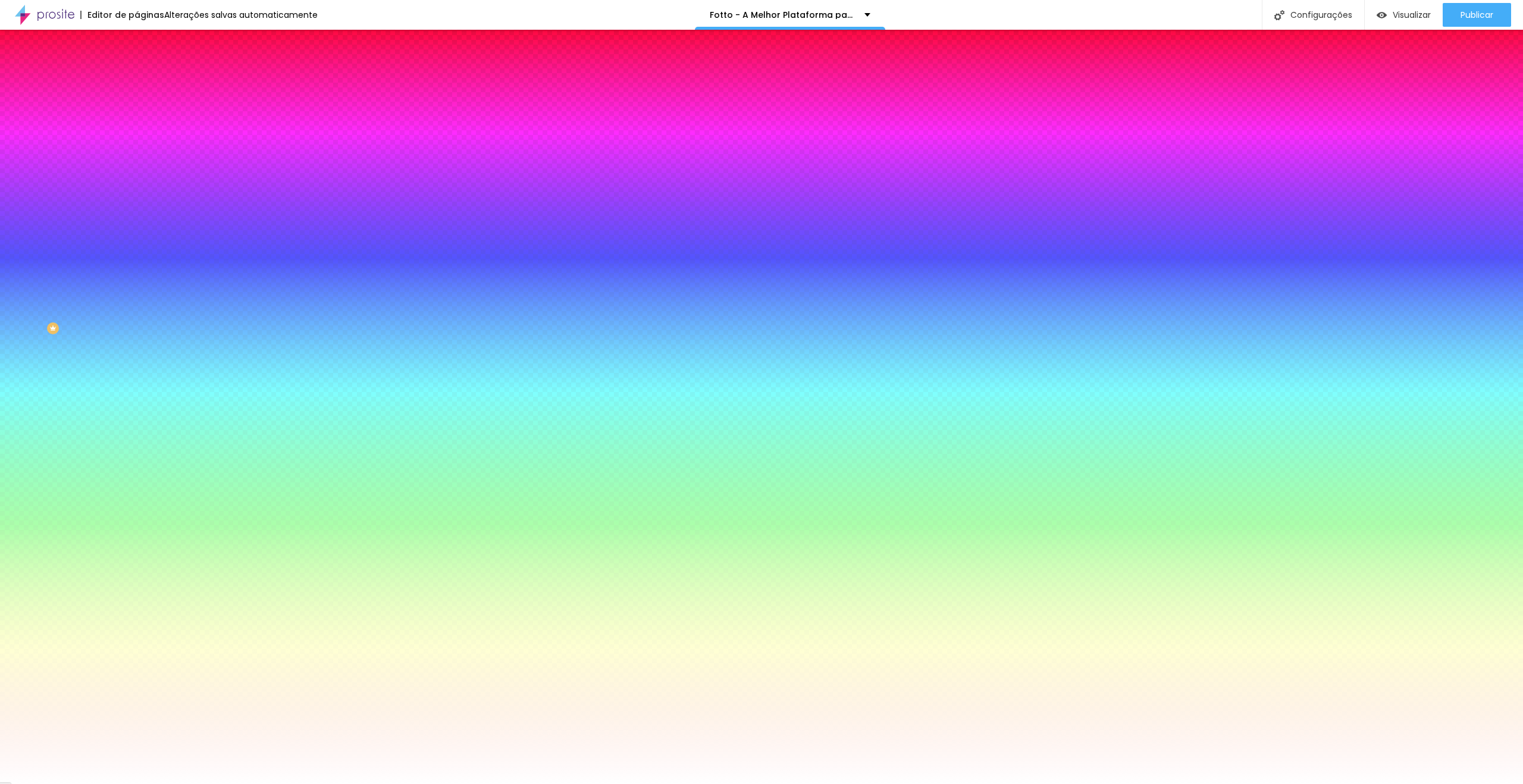
click at [137, 186] on button "button" at bounding box center [145, 193] width 17 height 13
drag, startPoint x: 247, startPoint y: 209, endPoint x: 258, endPoint y: 208, distance: 11.0
type input "1"
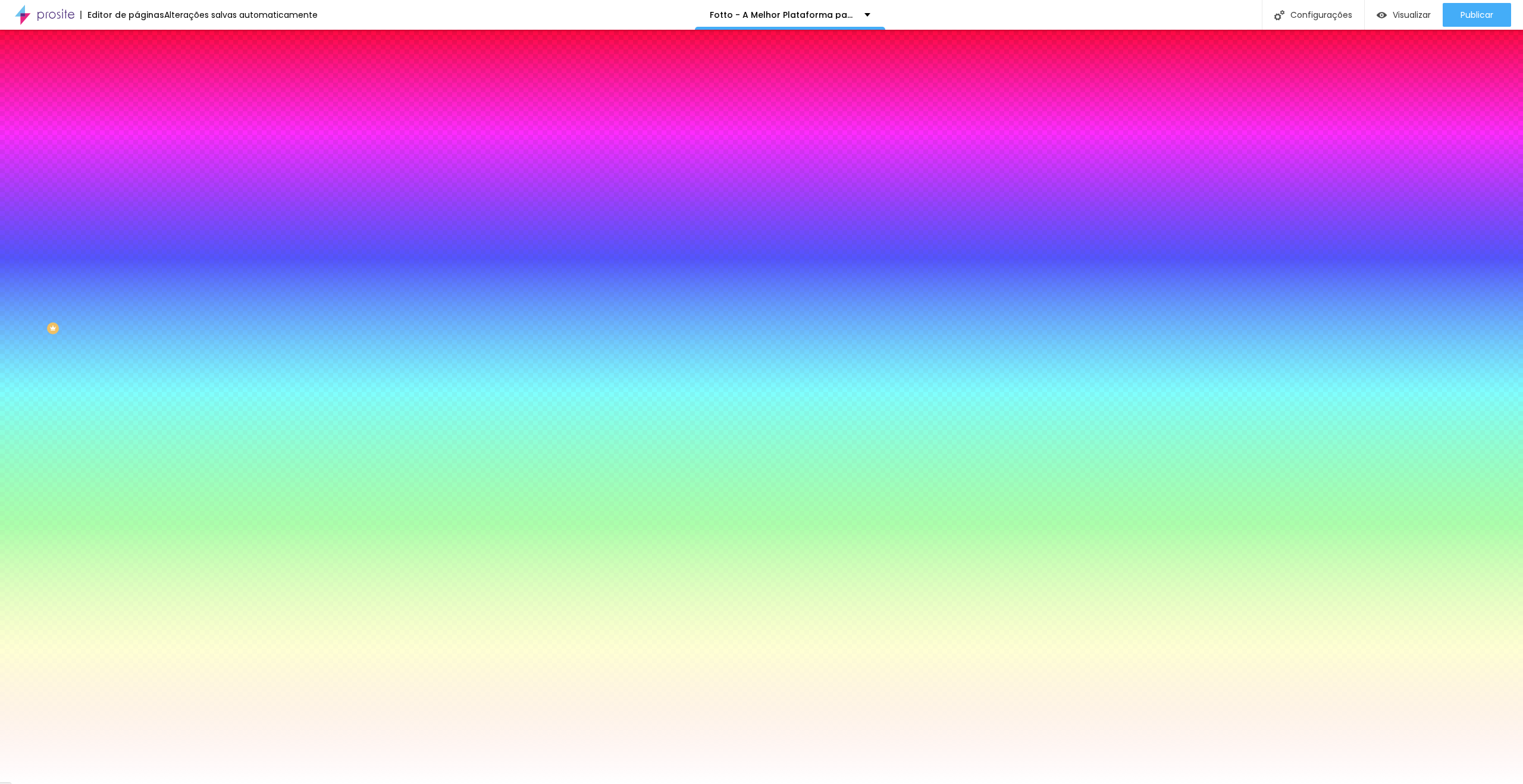
type input "15"
click at [120, 783] on div at bounding box center [762, 784] width 1523 height 0
click at [142, 155] on icon "button" at bounding box center [145, 158] width 7 height 7
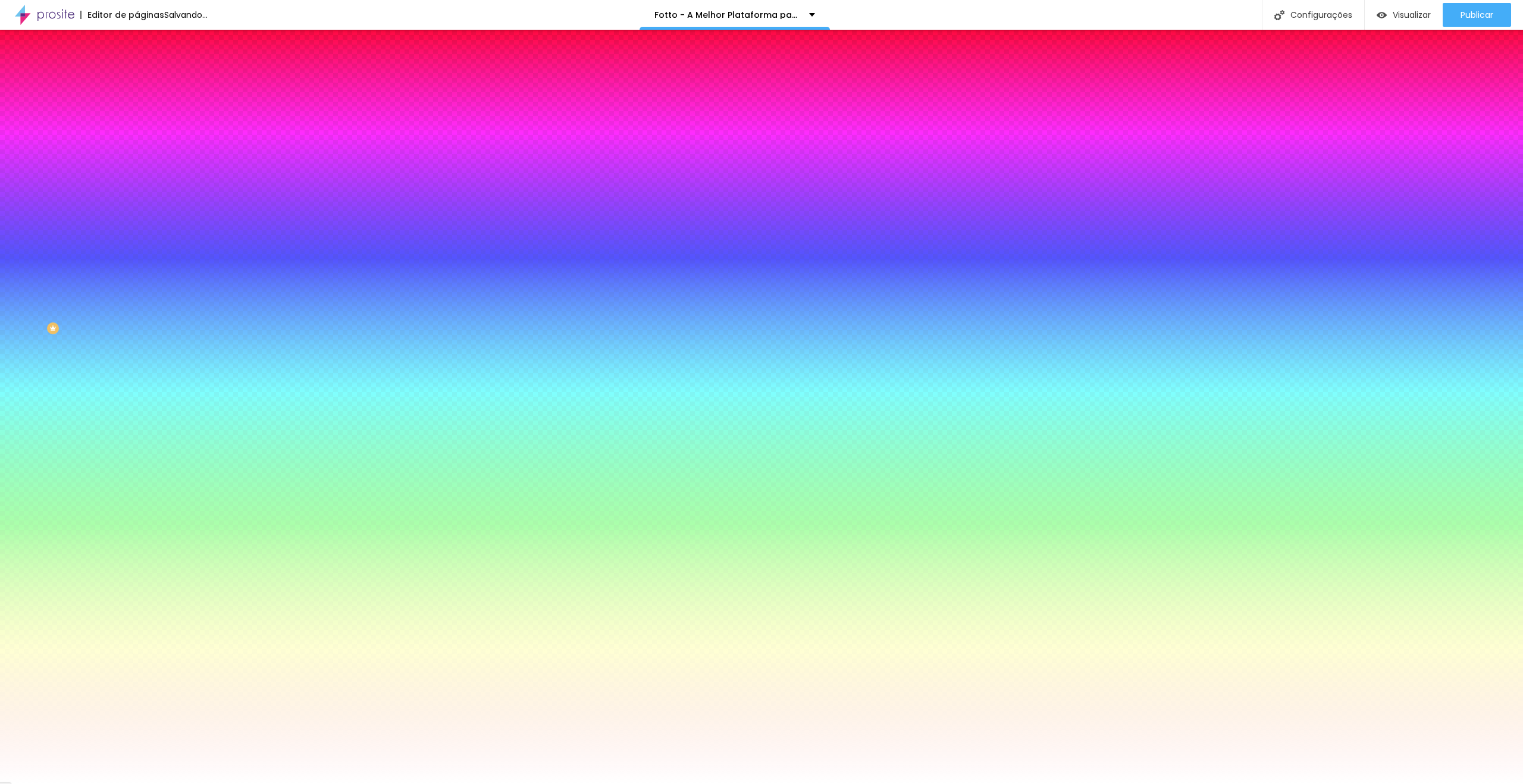
click at [212, 783] on div at bounding box center [762, 791] width 1523 height 0
click at [218, 243] on div at bounding box center [762, 392] width 1523 height 784
click at [1278, 783] on div at bounding box center [762, 784] width 1523 height 0
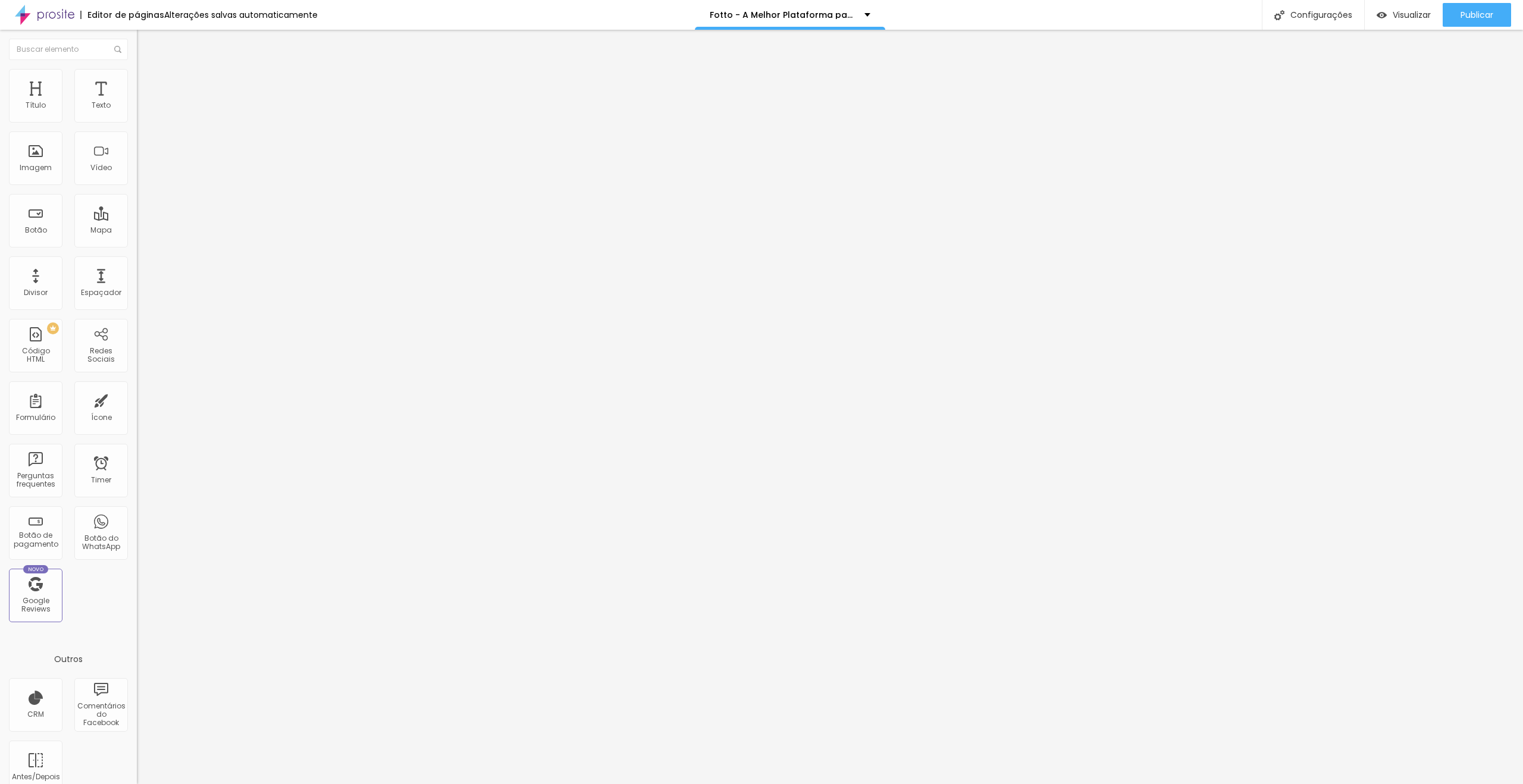
click at [137, 81] on li "Avançado" at bounding box center [205, 86] width 137 height 12
click at [147, 87] on span "Avançado" at bounding box center [167, 89] width 39 height 10
drag, startPoint x: 118, startPoint y: 117, endPoint x: 127, endPoint y: 117, distance: 9.0
click at [137, 117] on div "0 Espaçamento entre colunas" at bounding box center [205, 176] width 137 height 168
type input "5"
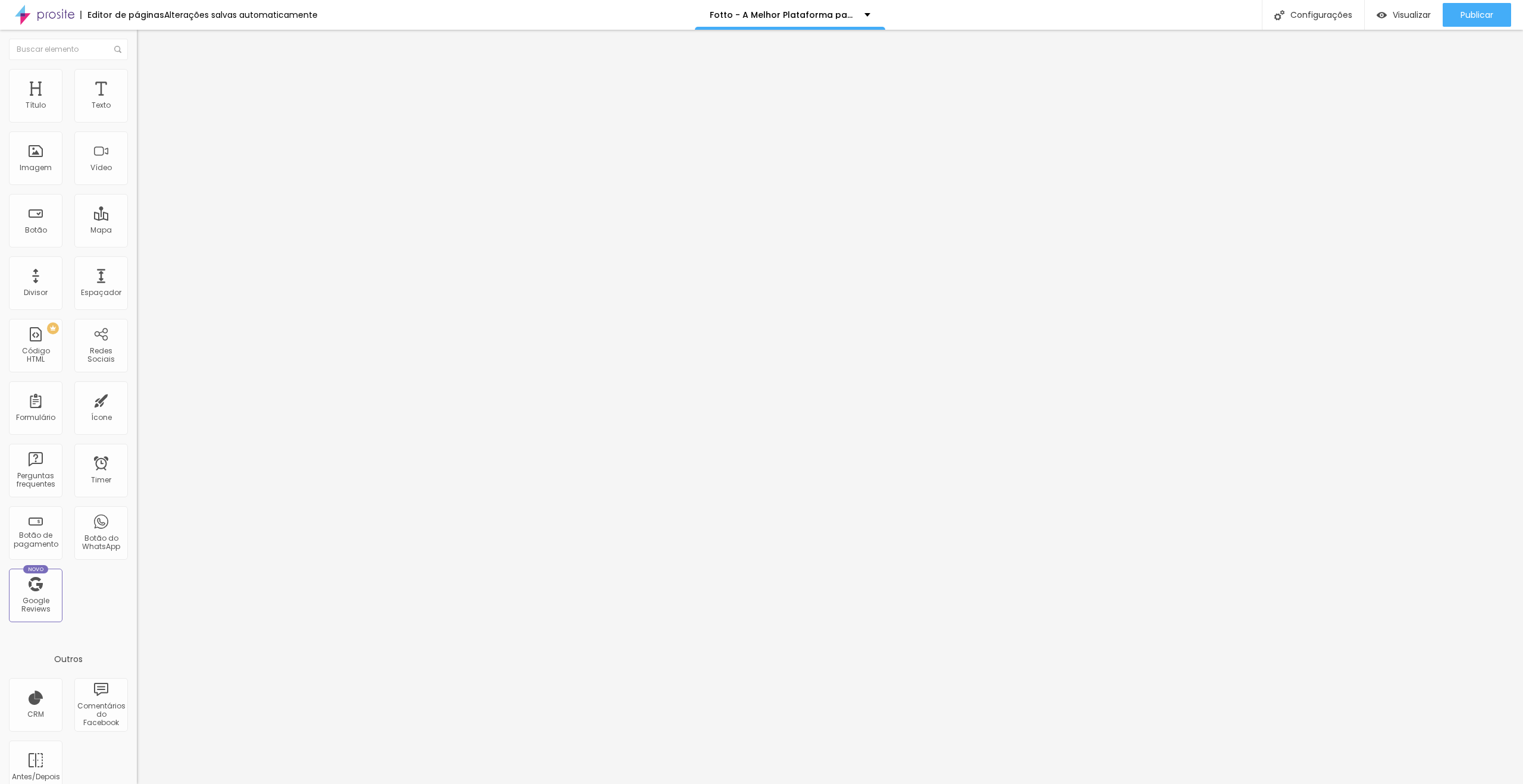
type input "5"
click at [137, 69] on li "Estilo" at bounding box center [205, 75] width 137 height 12
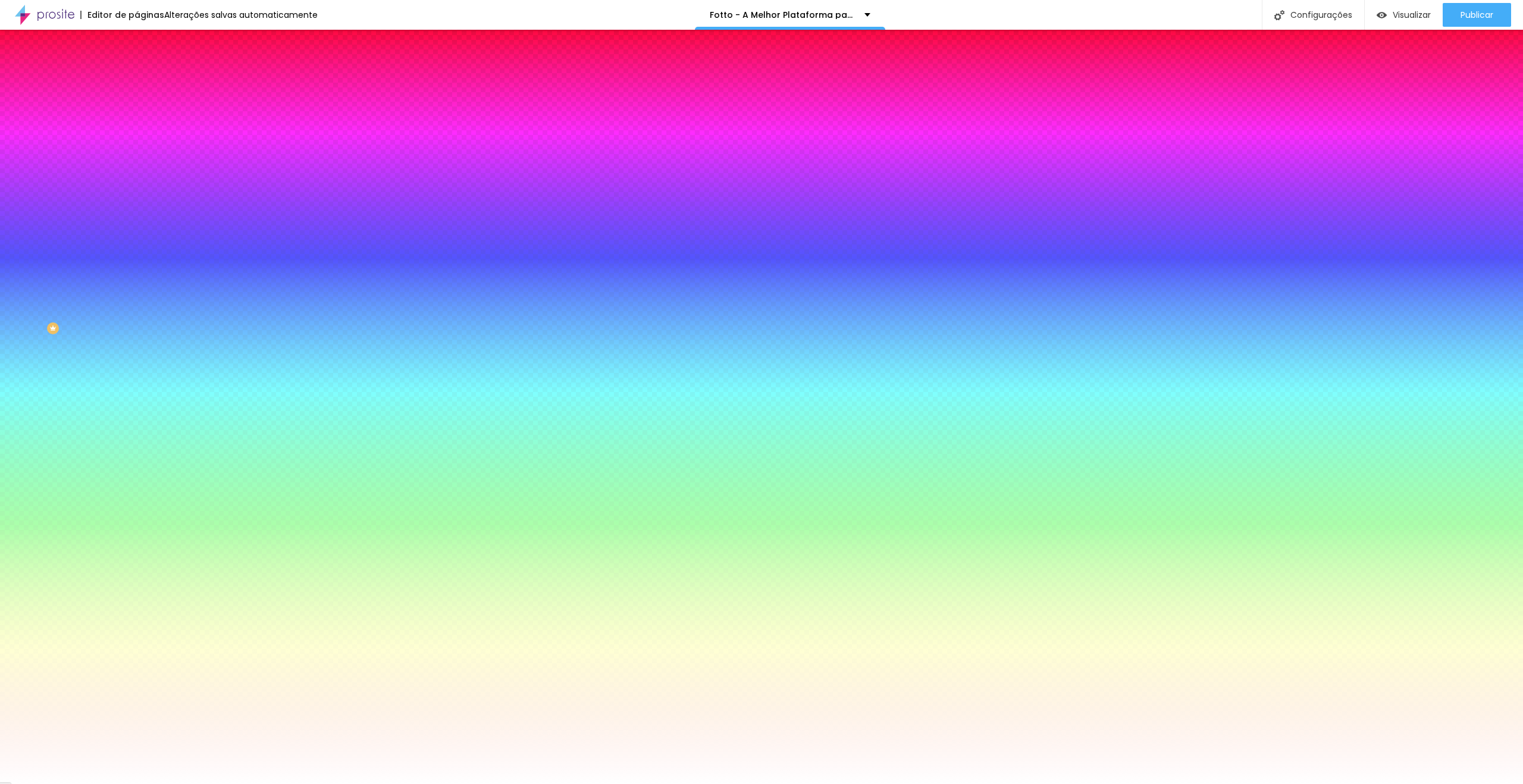
click at [137, 162] on div at bounding box center [205, 162] width 137 height 0
drag, startPoint x: 47, startPoint y: 404, endPoint x: 82, endPoint y: 257, distance: 151.1
click at [137, 389] on div "Editar Seção Conteúdo Estilo Avançado Imagem de fundo Adicionar imagem Efeito d…" at bounding box center [205, 407] width 137 height 754
click at [143, 243] on icon "button" at bounding box center [145, 240] width 5 height 5
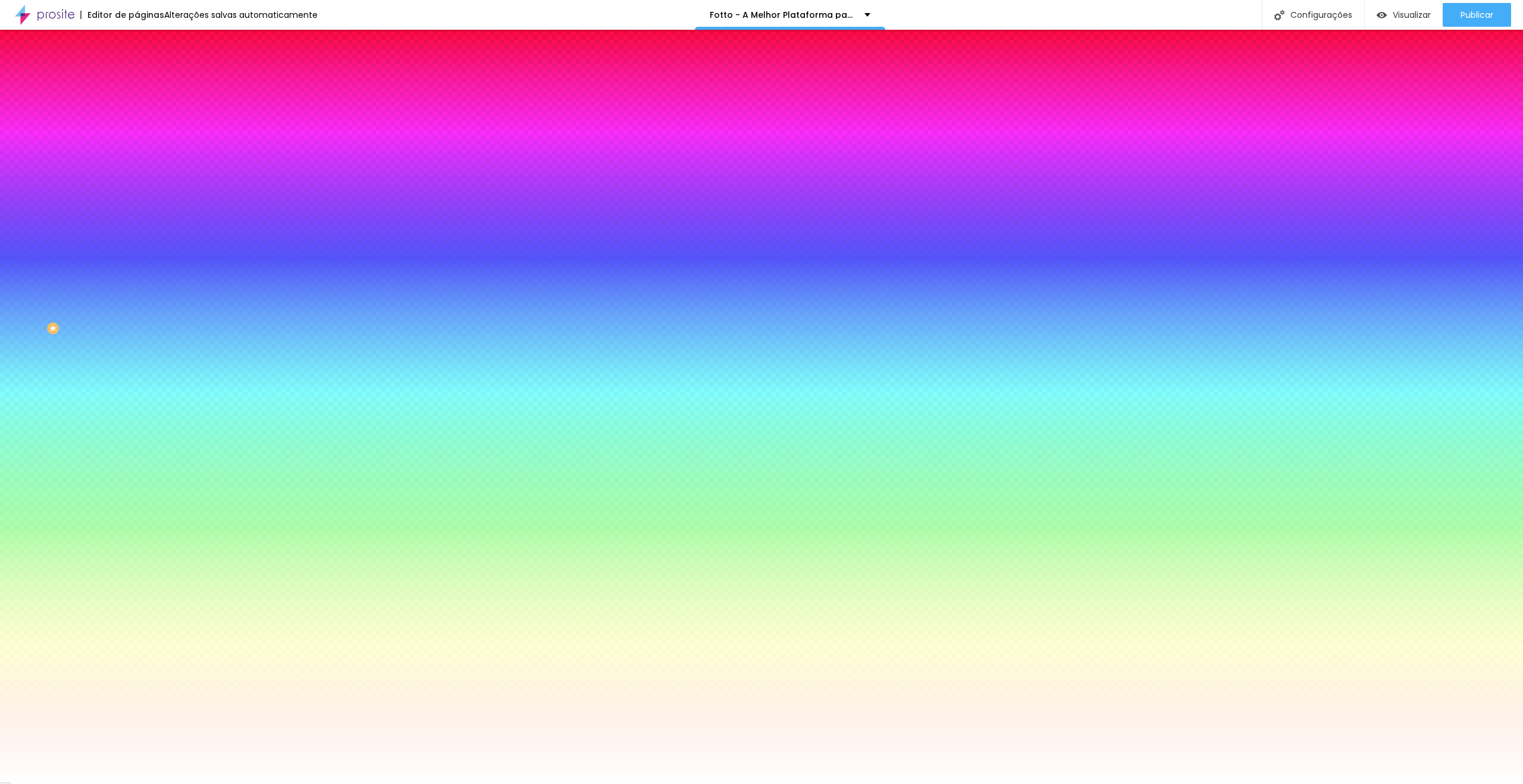
type input "#FFFFFF"
drag, startPoint x: 197, startPoint y: 467, endPoint x: 123, endPoint y: 395, distance: 103.2
click at [48, 783] on div at bounding box center [762, 784] width 1523 height 0
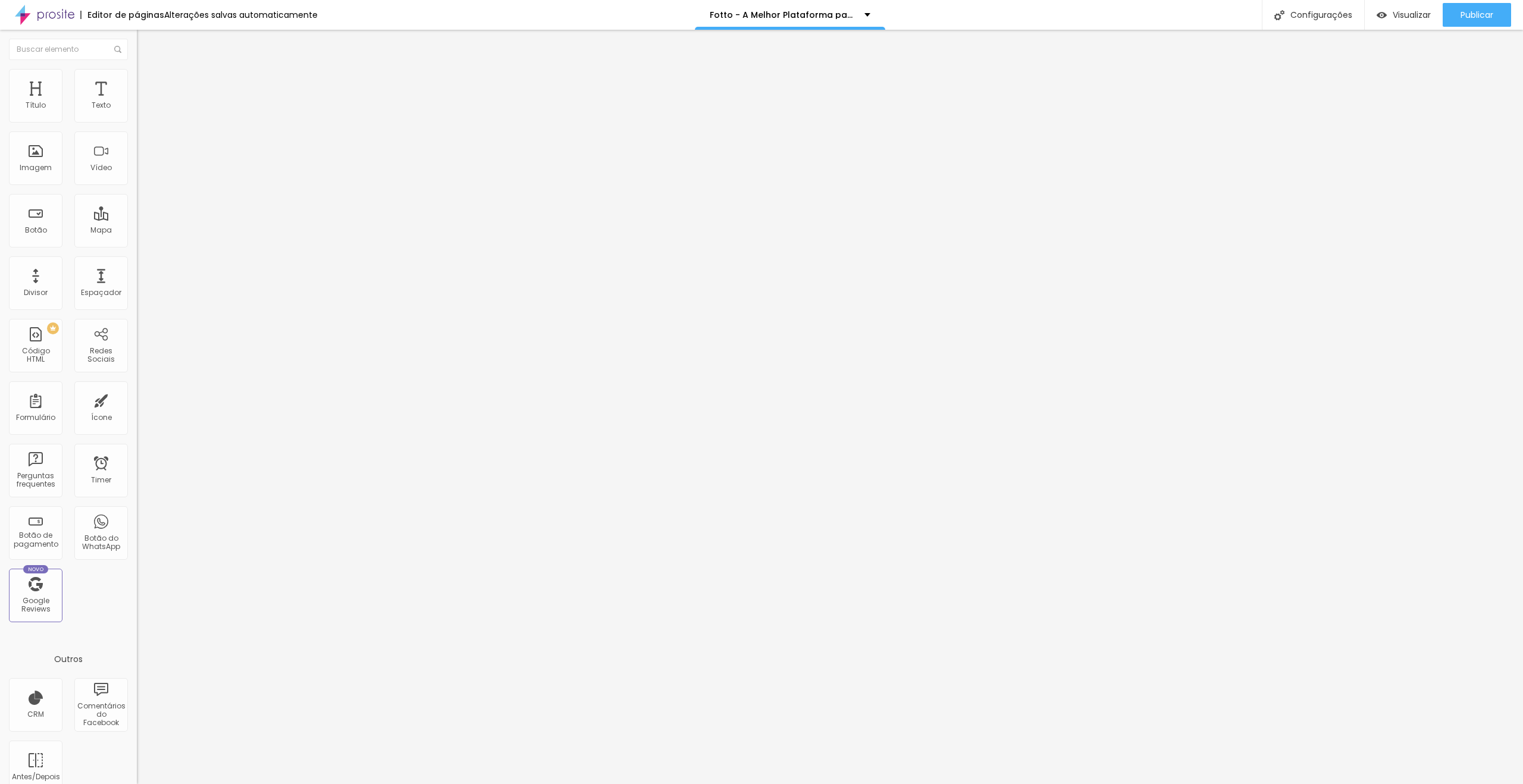
click at [147, 82] on span "Estilo" at bounding box center [156, 77] width 19 height 10
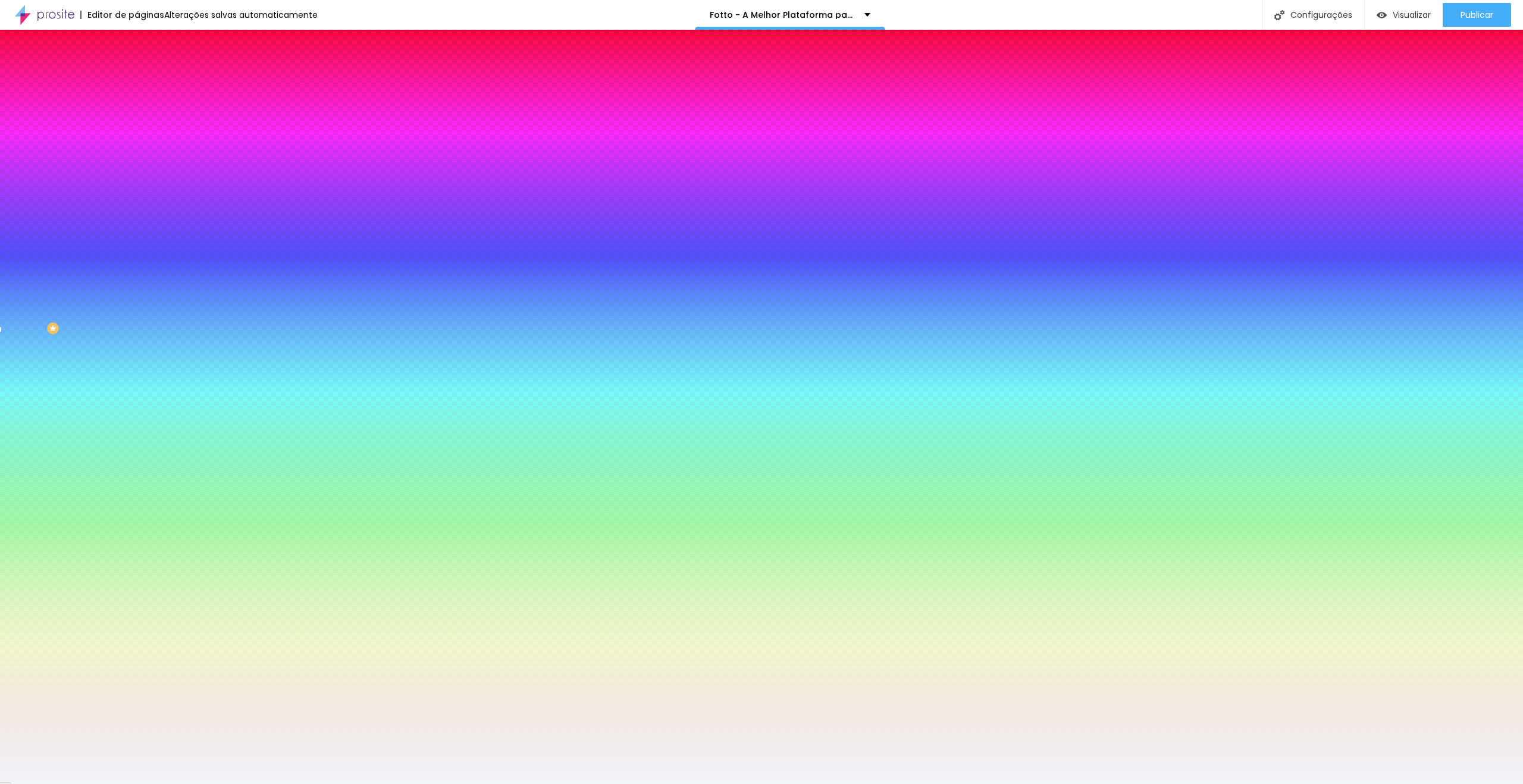
click at [137, 174] on input "#F1F5F9" at bounding box center [208, 168] width 143 height 12
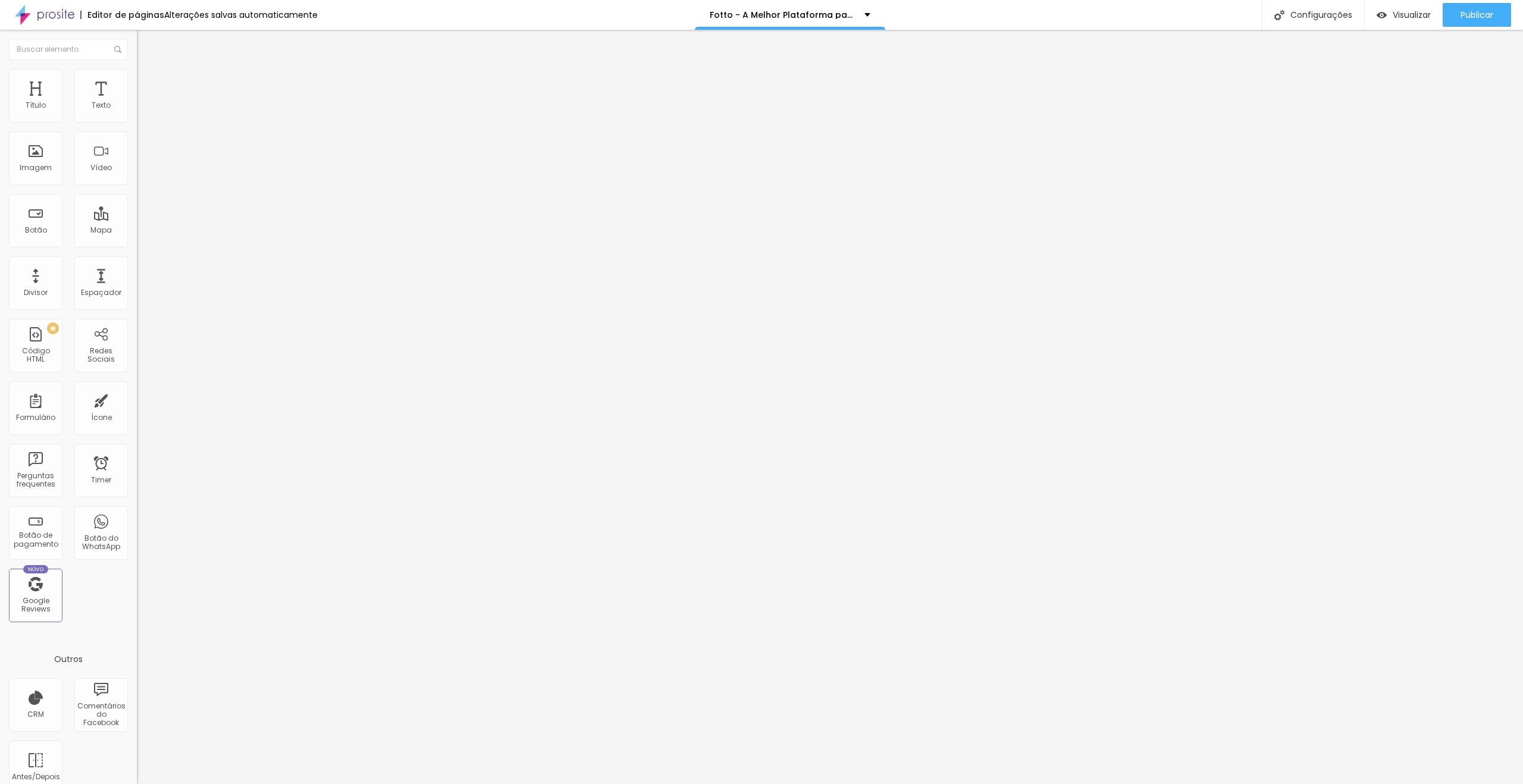
click at [137, 78] on li "Estilo" at bounding box center [205, 75] width 137 height 12
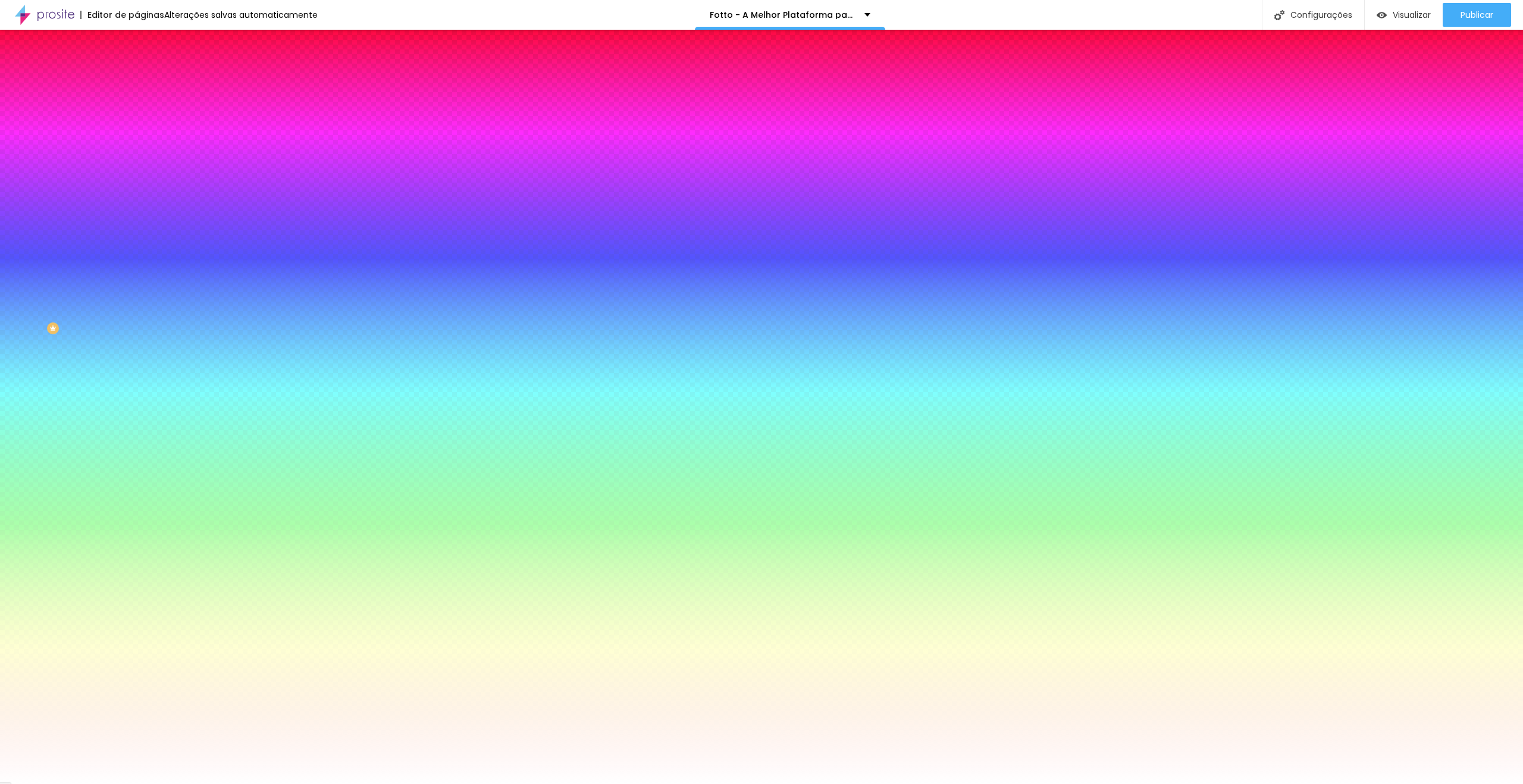
click at [142, 243] on icon "button" at bounding box center [145, 239] width 7 height 7
paste input "1F5F9"
type input "#F1F5F9"
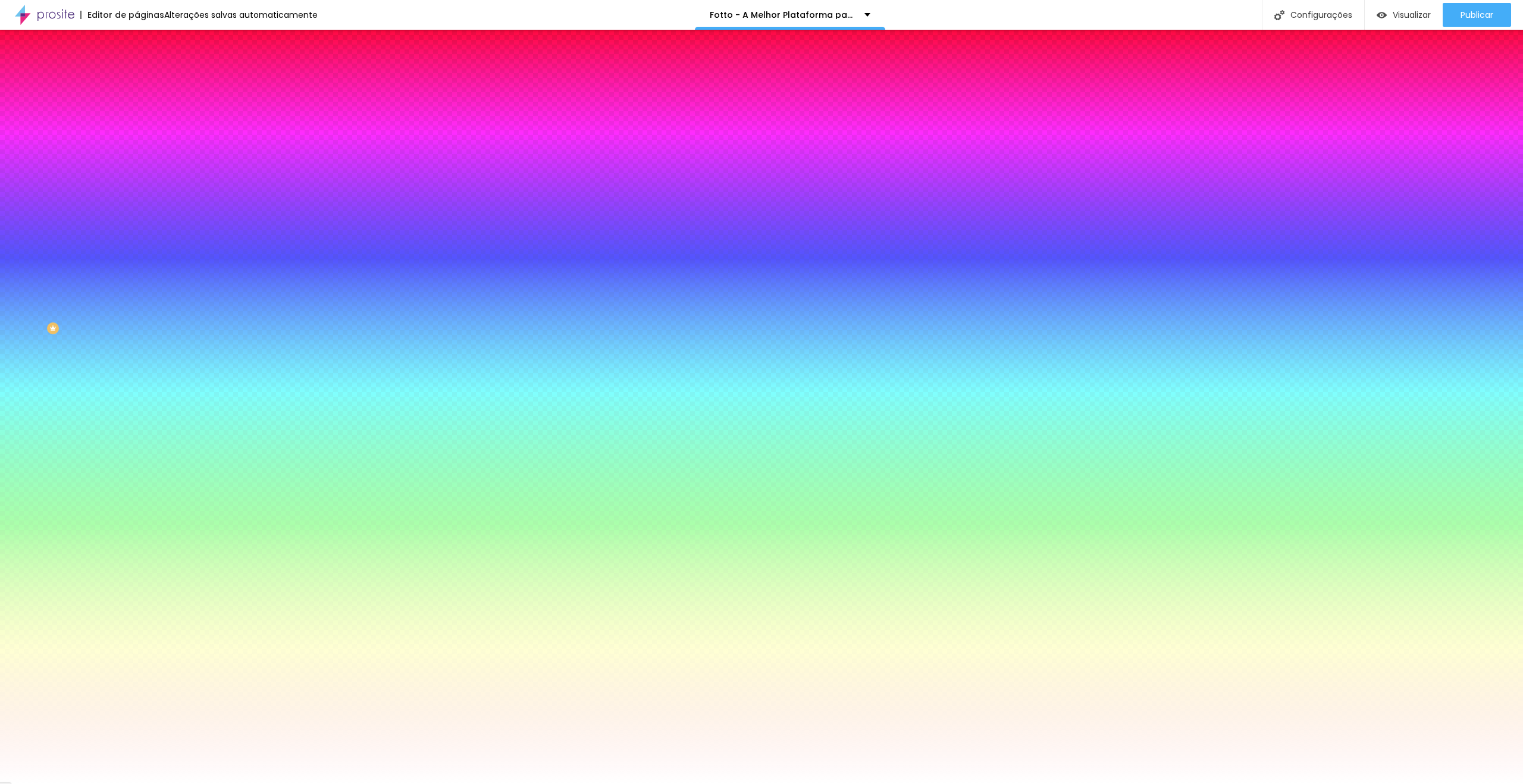
click at [1309, 783] on div at bounding box center [762, 784] width 1523 height 0
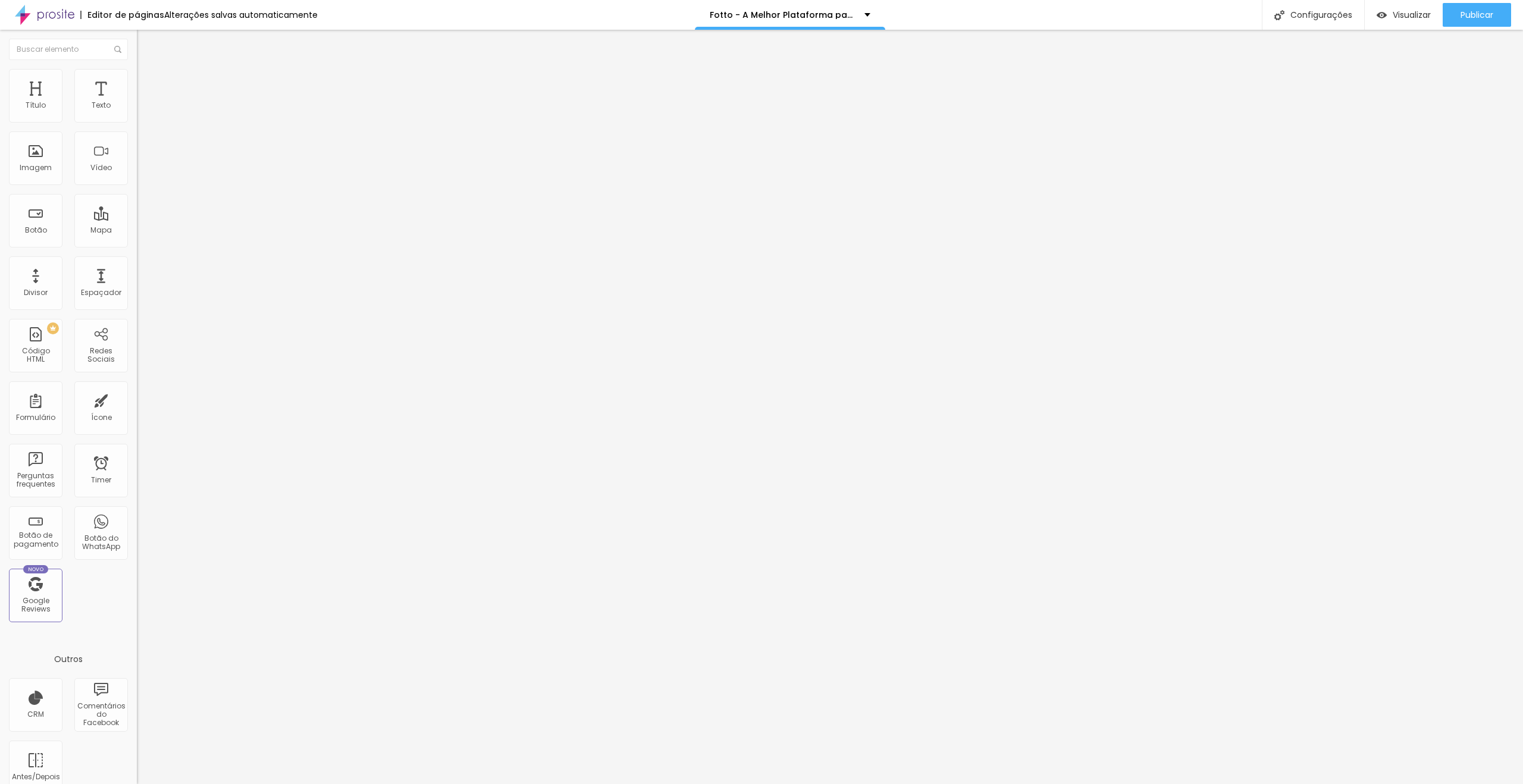
click at [137, 74] on img at bounding box center [142, 74] width 10 height 10
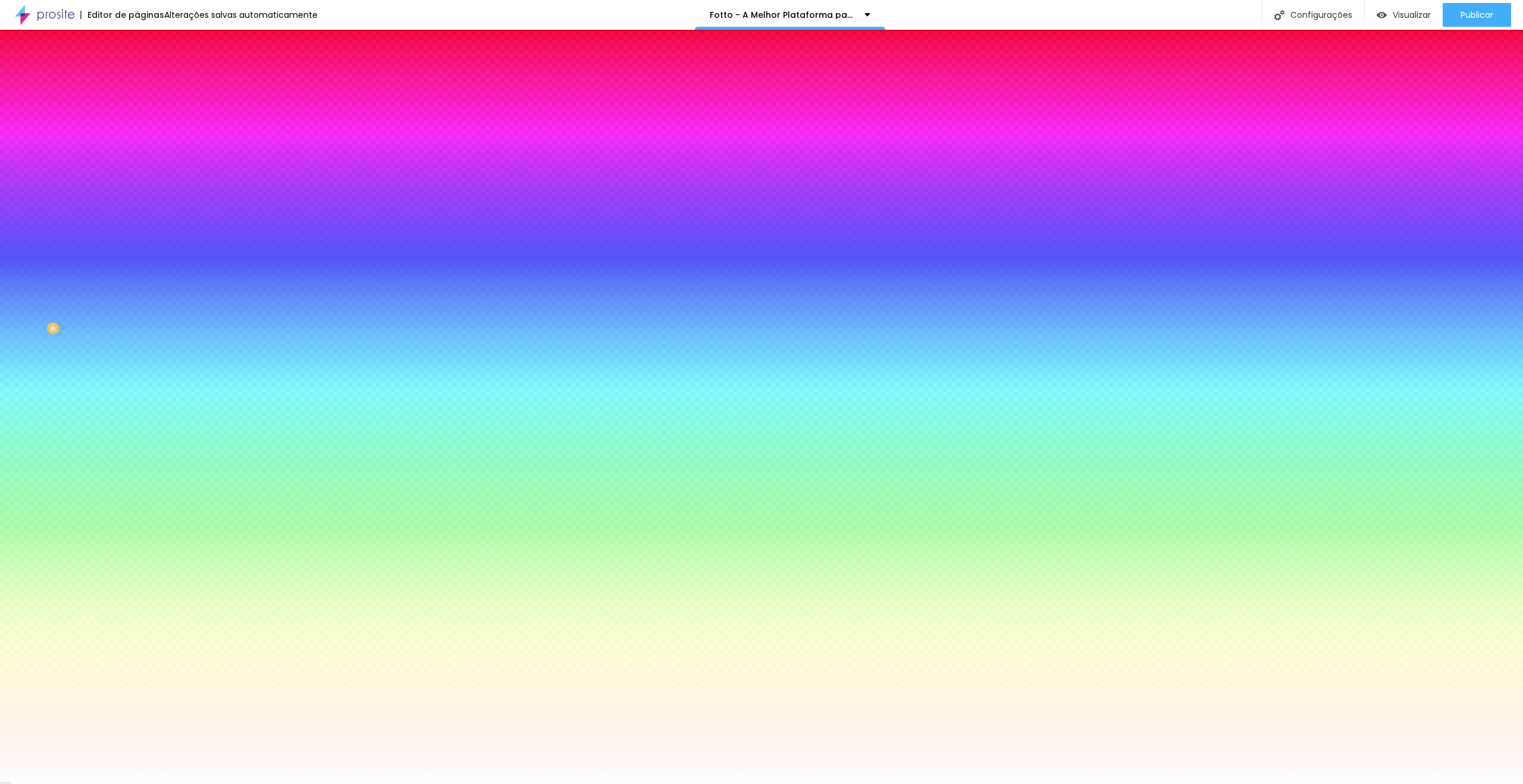
drag, startPoint x: 110, startPoint y: 118, endPoint x: 97, endPoint y: 118, distance: 13.0
click at [137, 118] on input "#FFFFFF" at bounding box center [208, 119] width 143 height 12
click at [137, 114] on div at bounding box center [205, 114] width 137 height 0
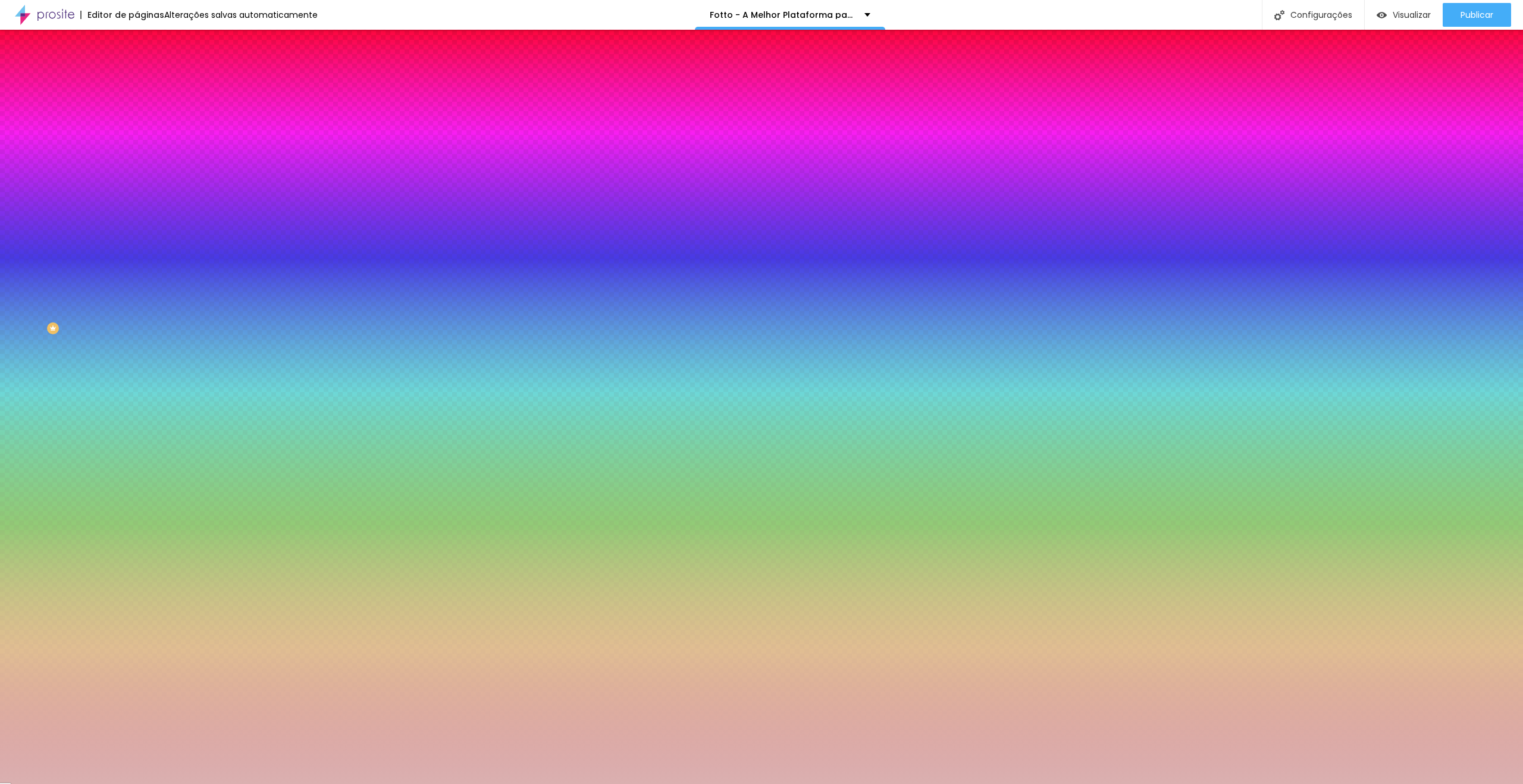
type input "#FFFFFF"
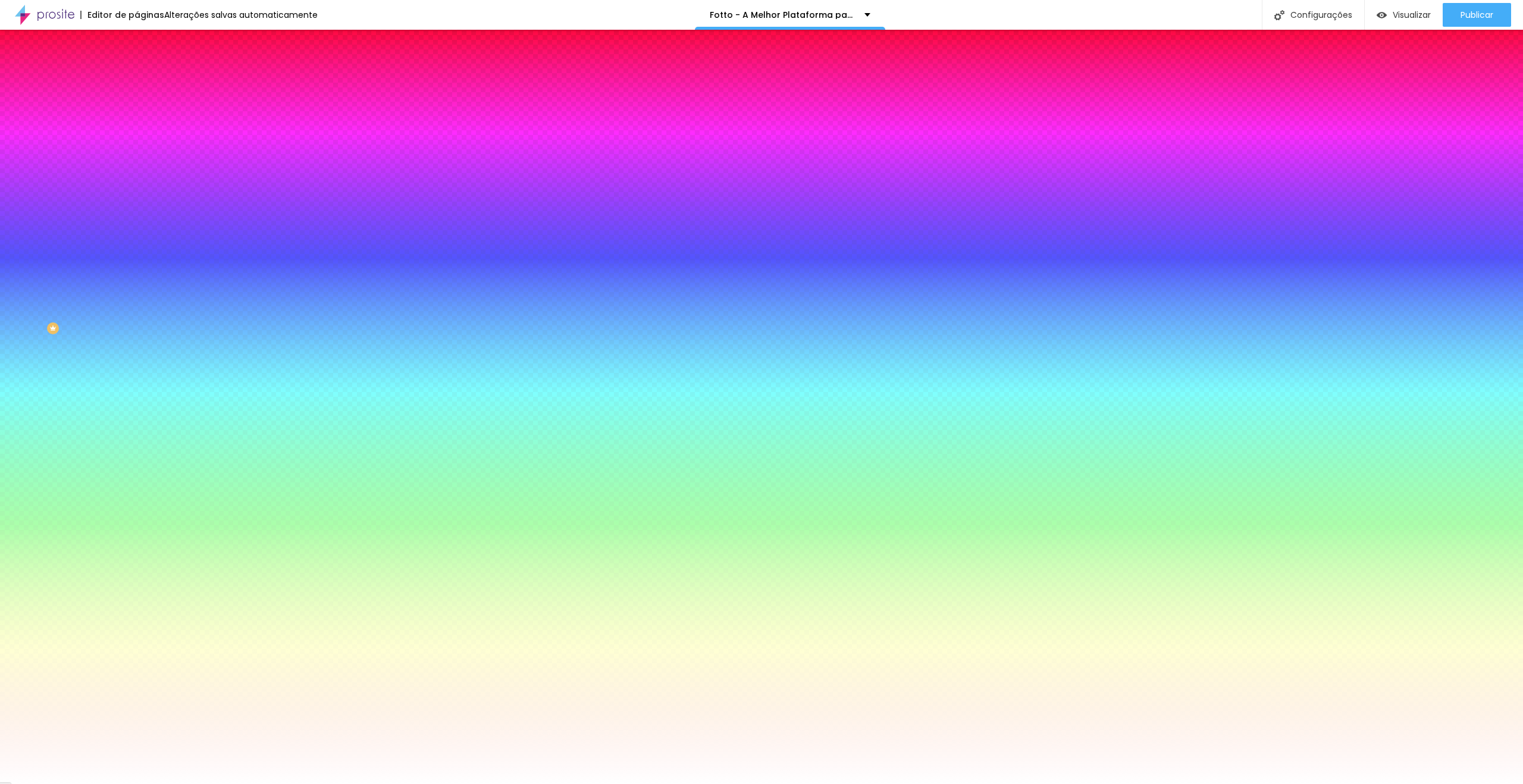
drag, startPoint x: 24, startPoint y: 138, endPoint x: 0, endPoint y: 115, distance: 33.2
click at [137, 115] on div "Cor de fundo Voltar ao padrão #FFFFFF Sombra DESATIVADO Voltar ao padrão Borda …" at bounding box center [205, 145] width 137 height 106
drag, startPoint x: 78, startPoint y: 323, endPoint x: 129, endPoint y: 323, distance: 51.0
click at [137, 323] on div "Editar Coluna Conteúdo Estilo Avançado Cor de fundo Voltar ao padrão #FFFFFF So…" at bounding box center [205, 407] width 137 height 754
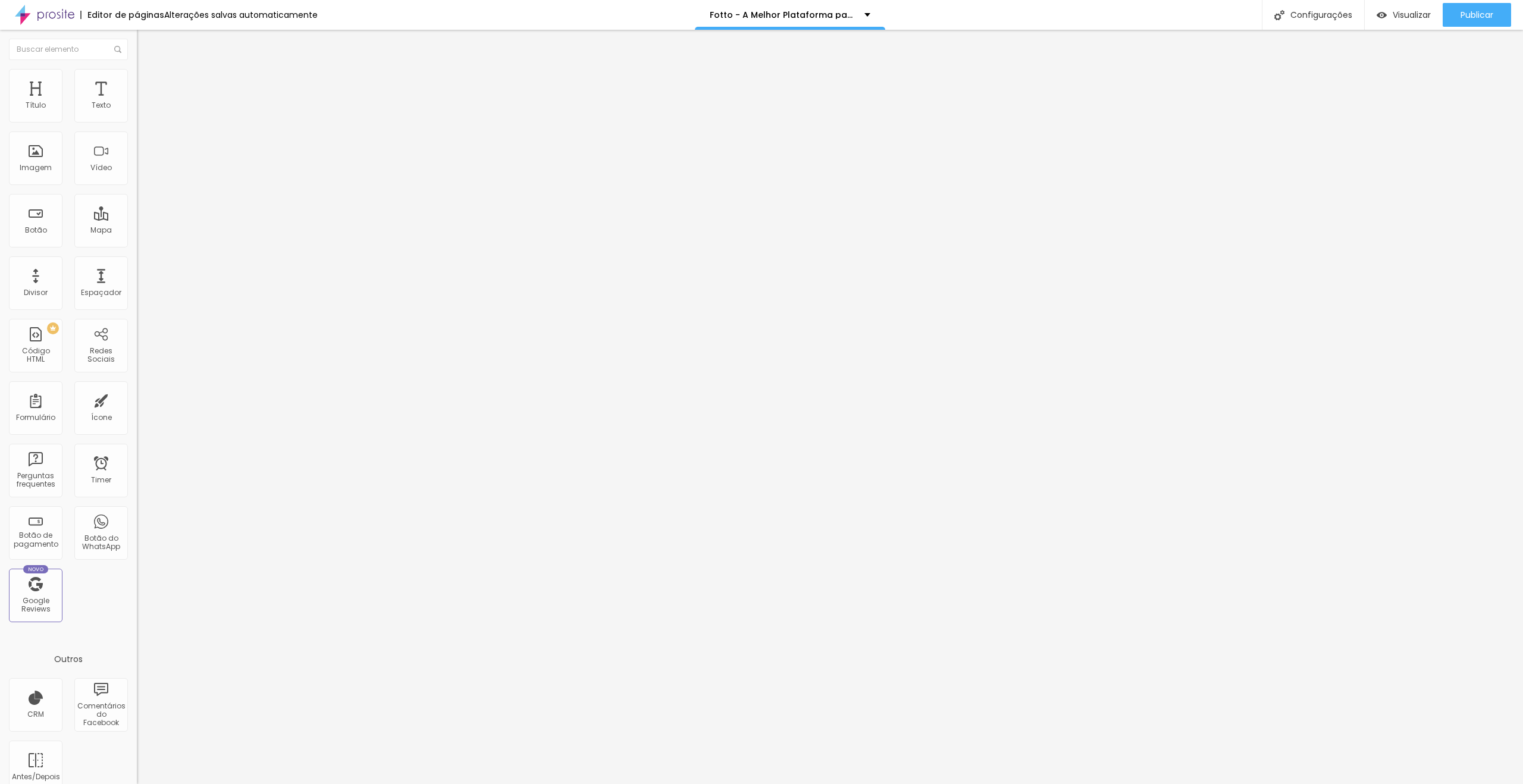
click at [147, 81] on span "Estilo" at bounding box center [156, 77] width 19 height 10
click at [137, 156] on div at bounding box center [205, 152] width 137 height 38
click at [137, 151] on img at bounding box center [141, 147] width 8 height 8
click at [137, 72] on li "Estilo" at bounding box center [205, 75] width 137 height 12
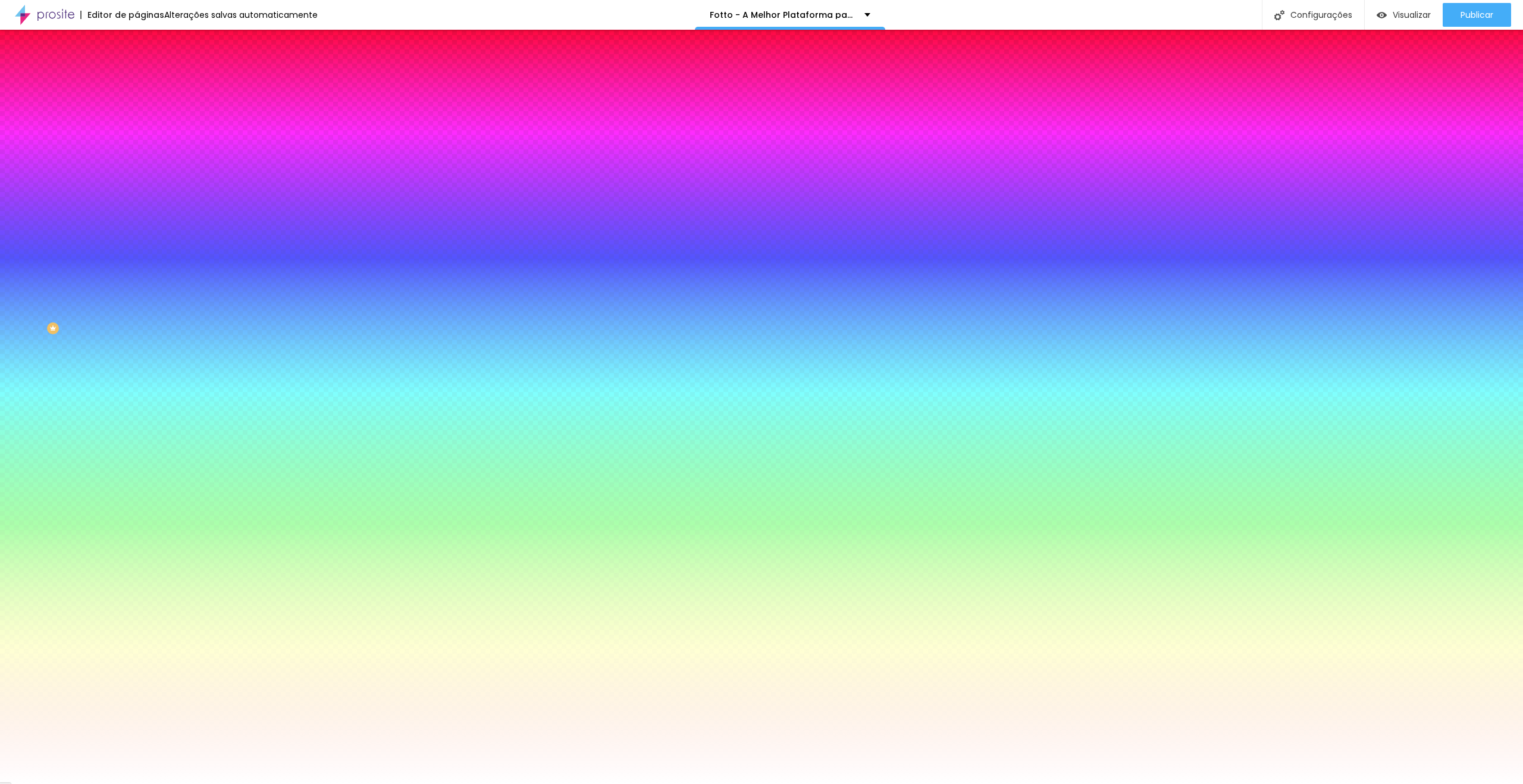
click at [137, 186] on button "button" at bounding box center [145, 193] width 17 height 13
drag, startPoint x: 245, startPoint y: 208, endPoint x: 258, endPoint y: 207, distance: 13.0
type input "1"
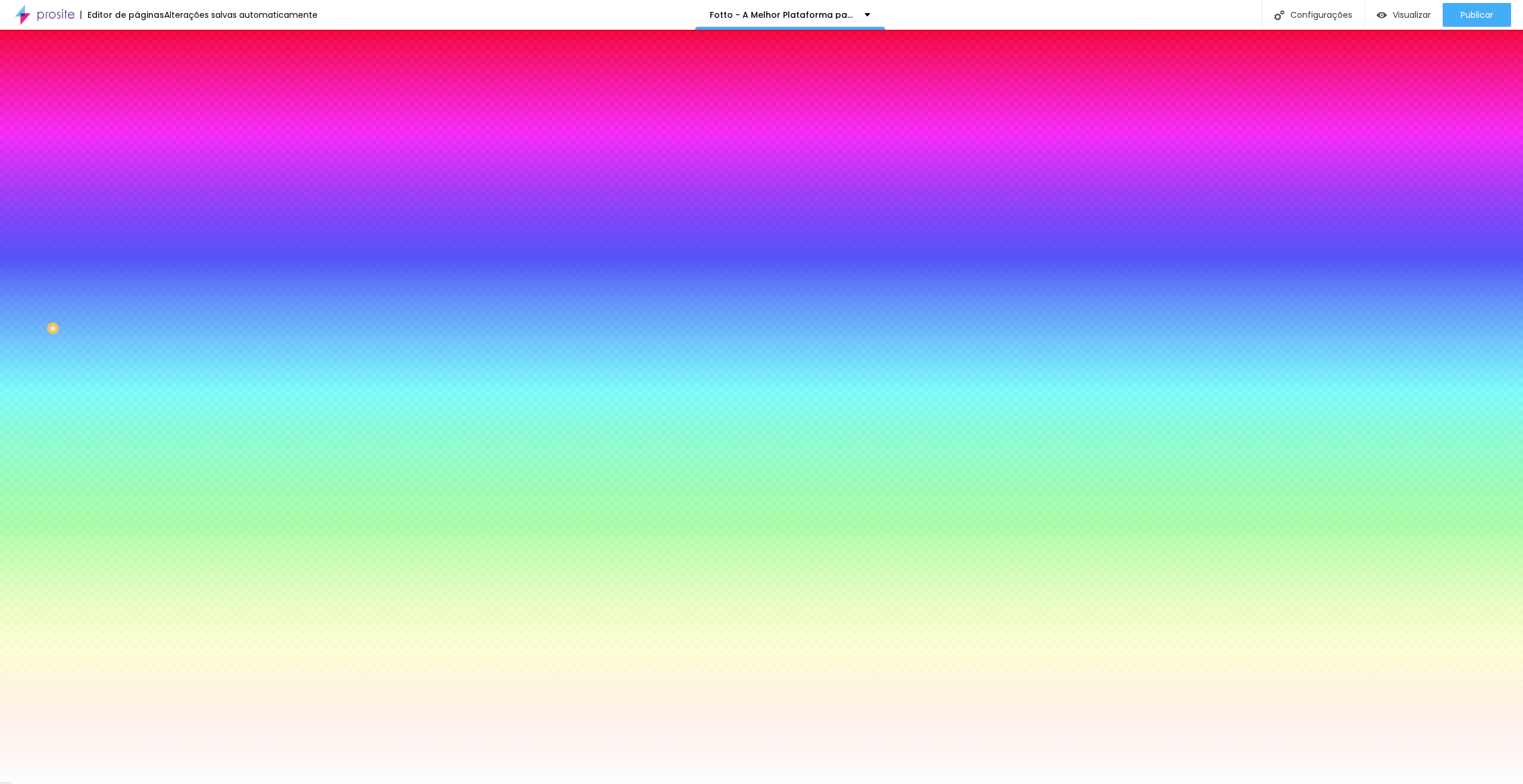
type input "15"
click at [1031, 783] on div at bounding box center [762, 784] width 1523 height 0
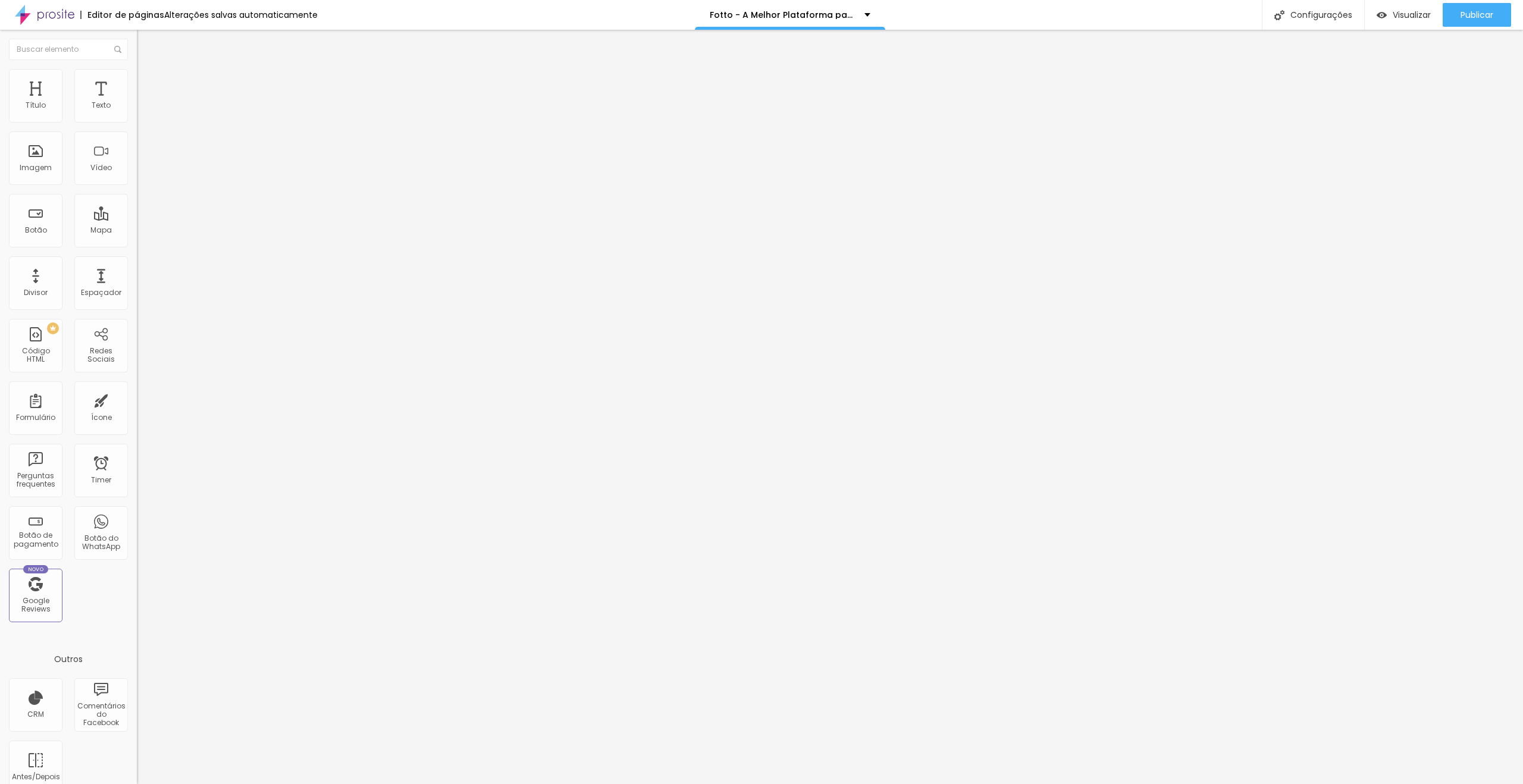
click at [137, 77] on img at bounding box center [142, 74] width 10 height 10
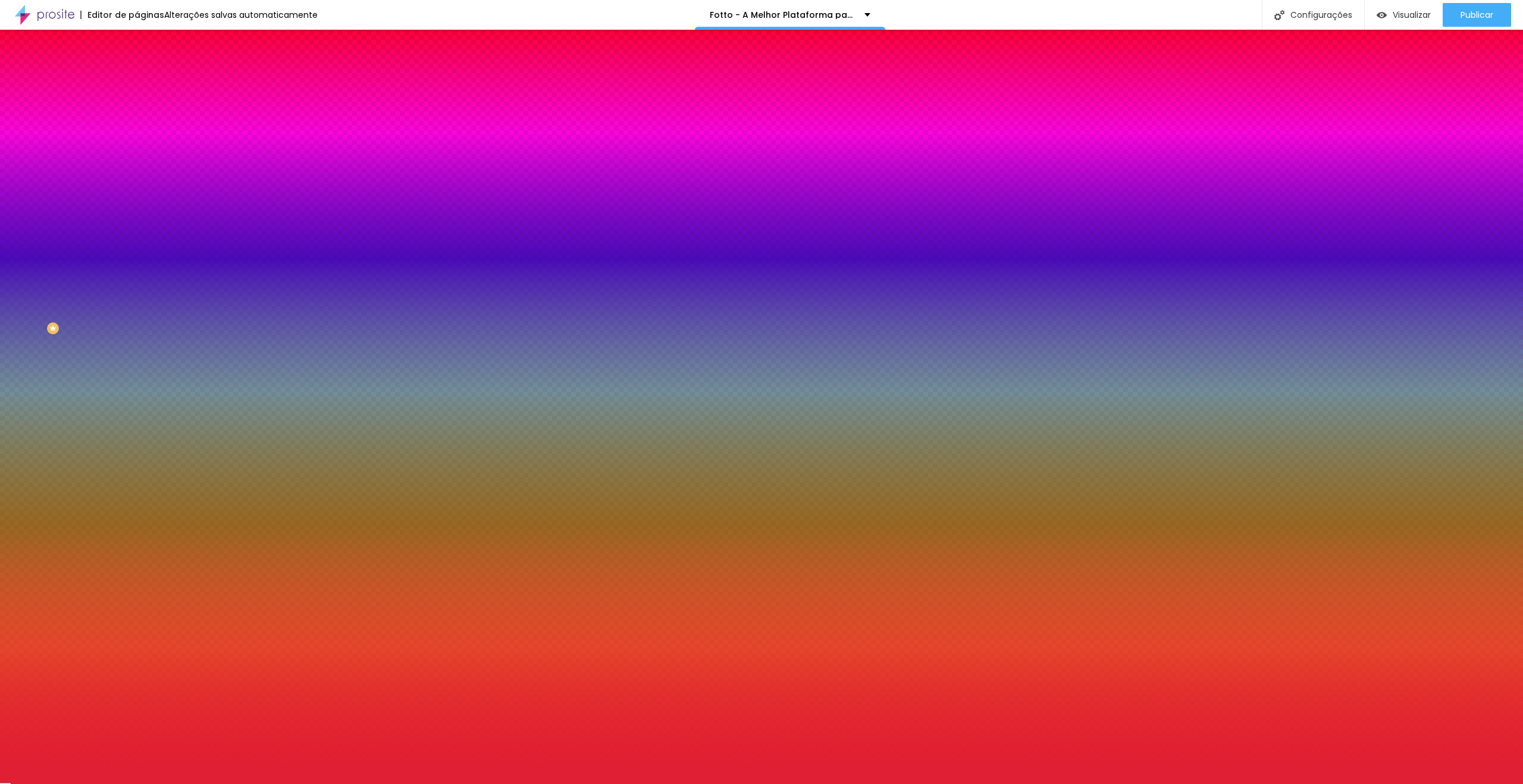
click at [137, 174] on input "#E01F34" at bounding box center [208, 168] width 143 height 12
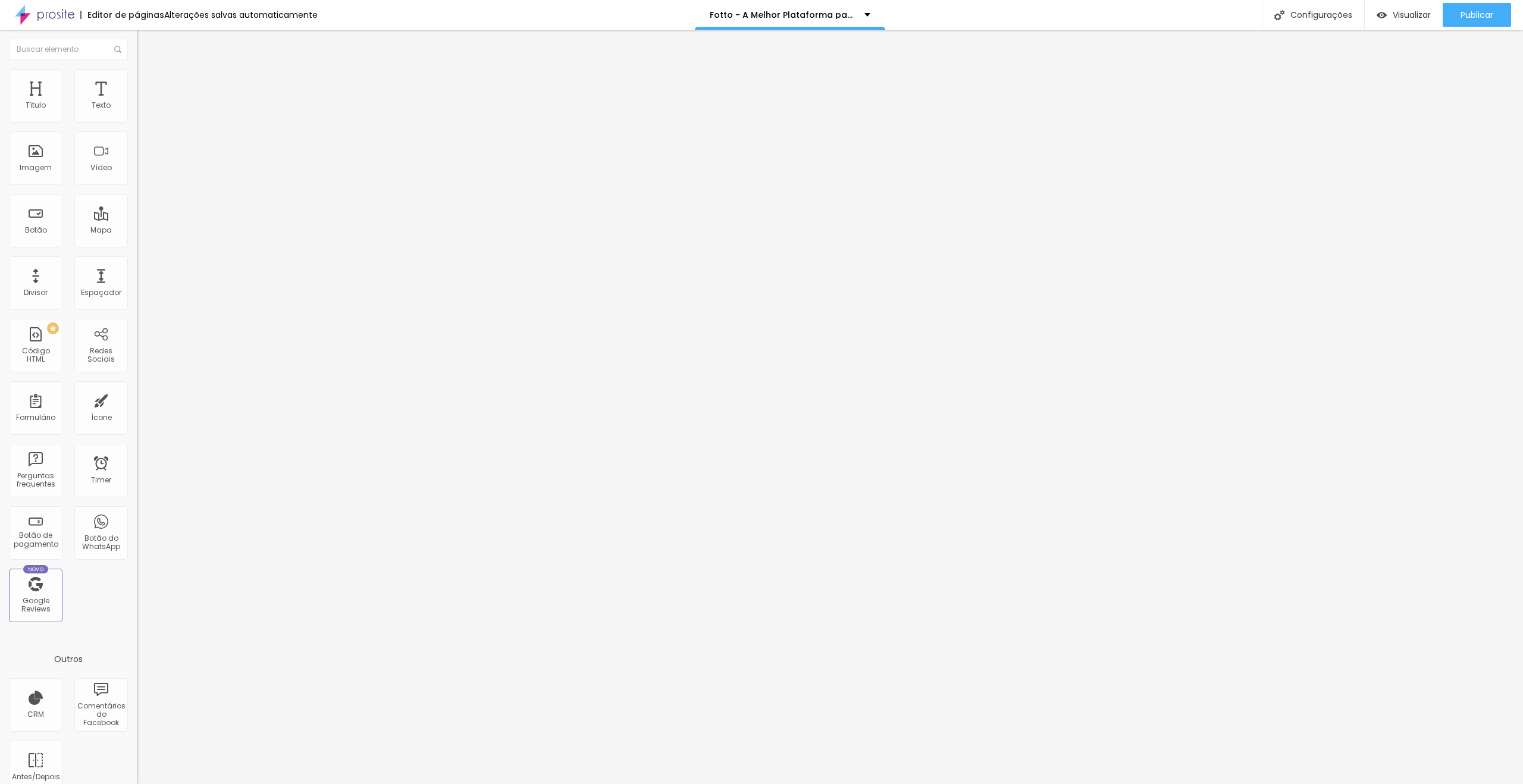
click at [143, 172] on icon "button" at bounding box center [145, 169] width 5 height 5
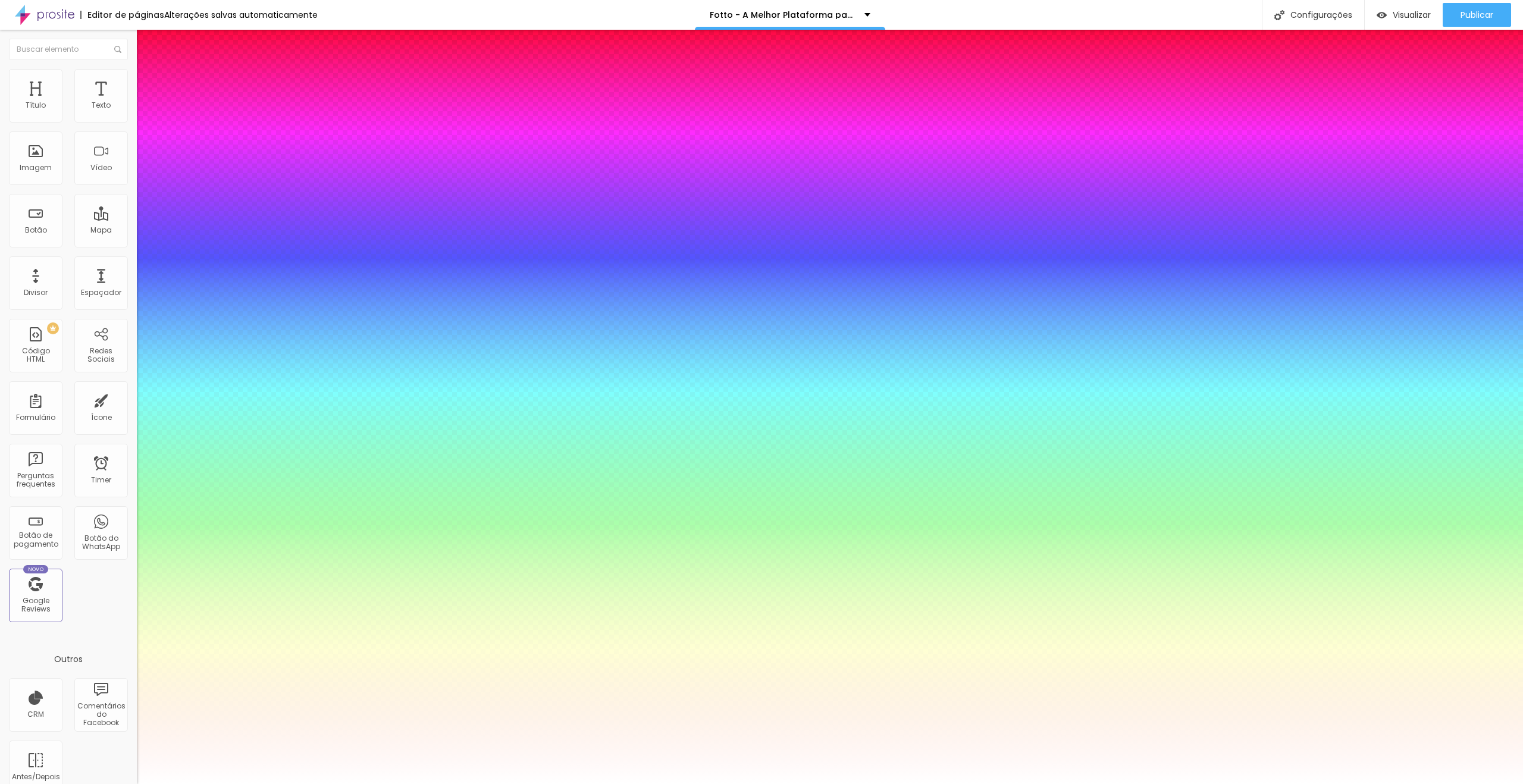
paste input "E01F34"
type input "1"
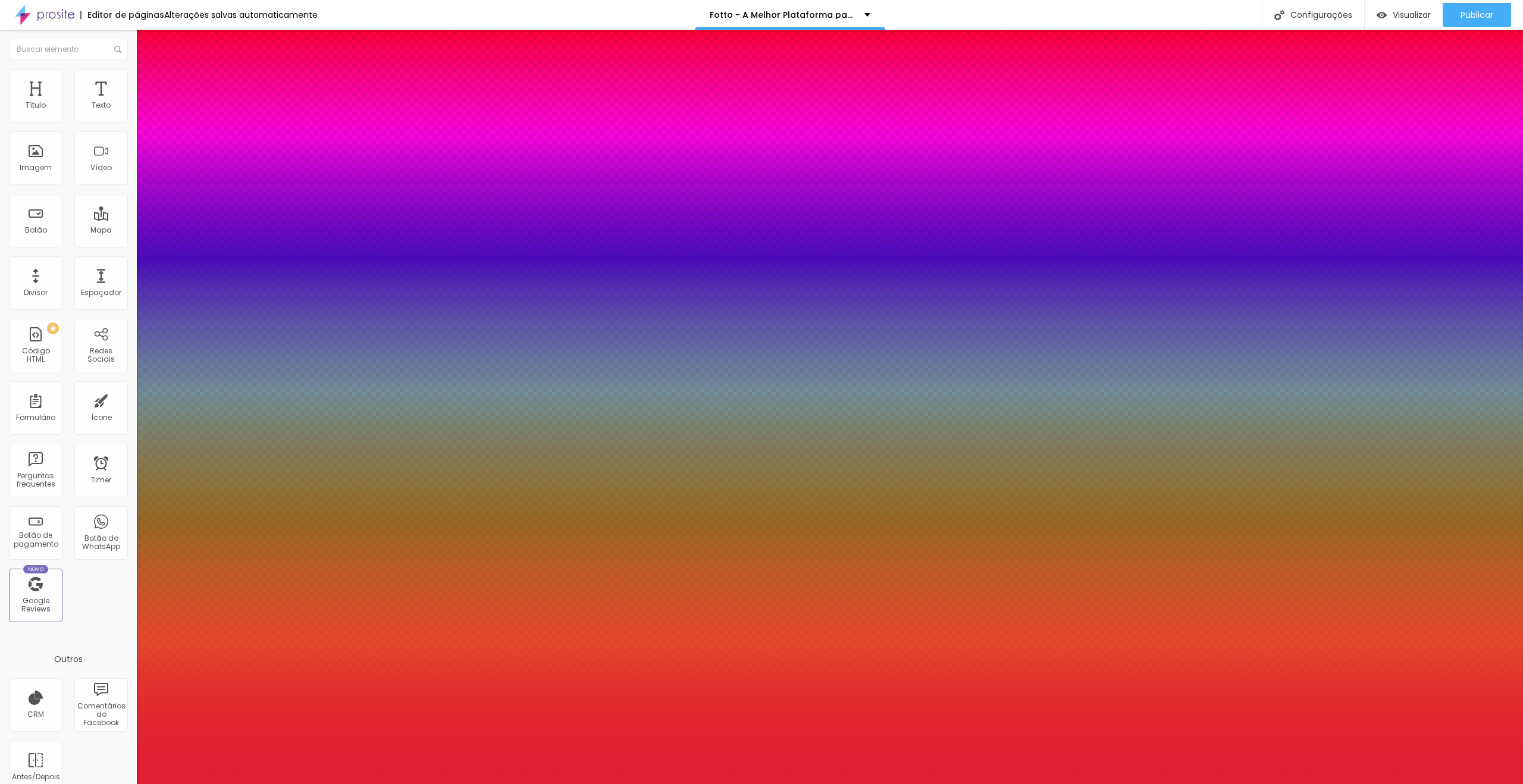
type input "#E01F34"
click at [814, 783] on div at bounding box center [762, 784] width 1523 height 0
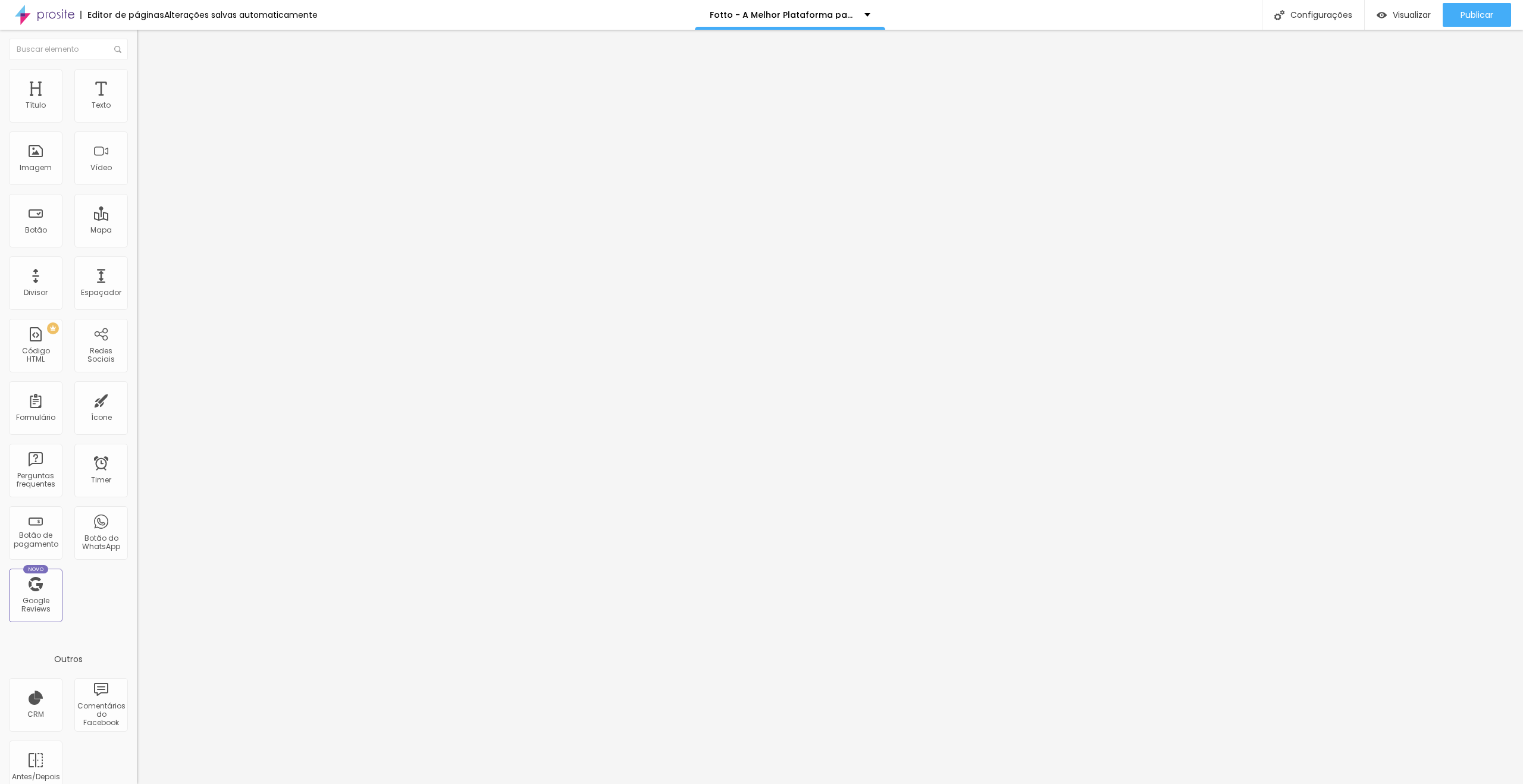
click at [137, 176] on button "button" at bounding box center [145, 170] width 17 height 13
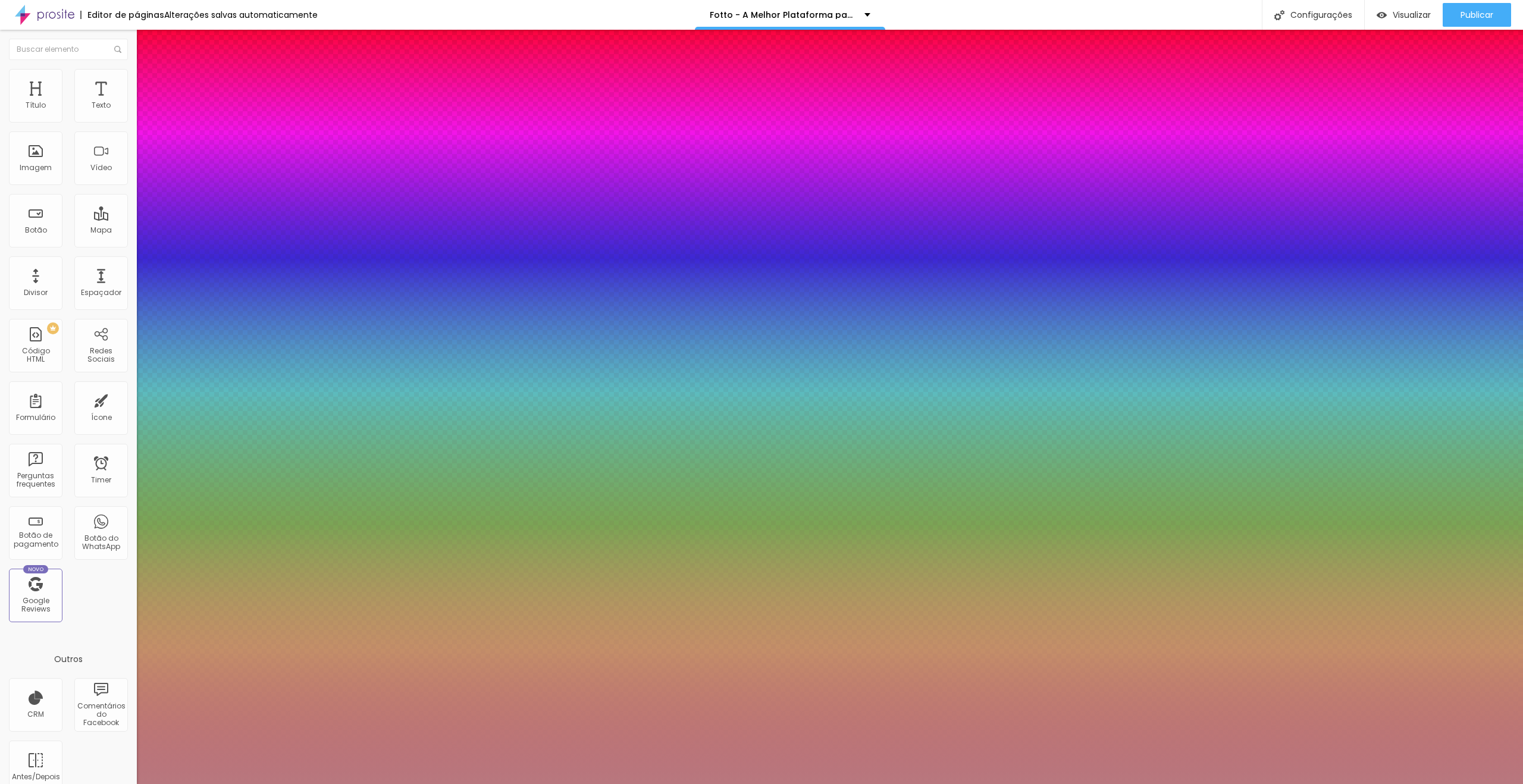
type input "1"
type input "#B1757C"
type input "1"
type input "#6F5D5F"
type input "1"
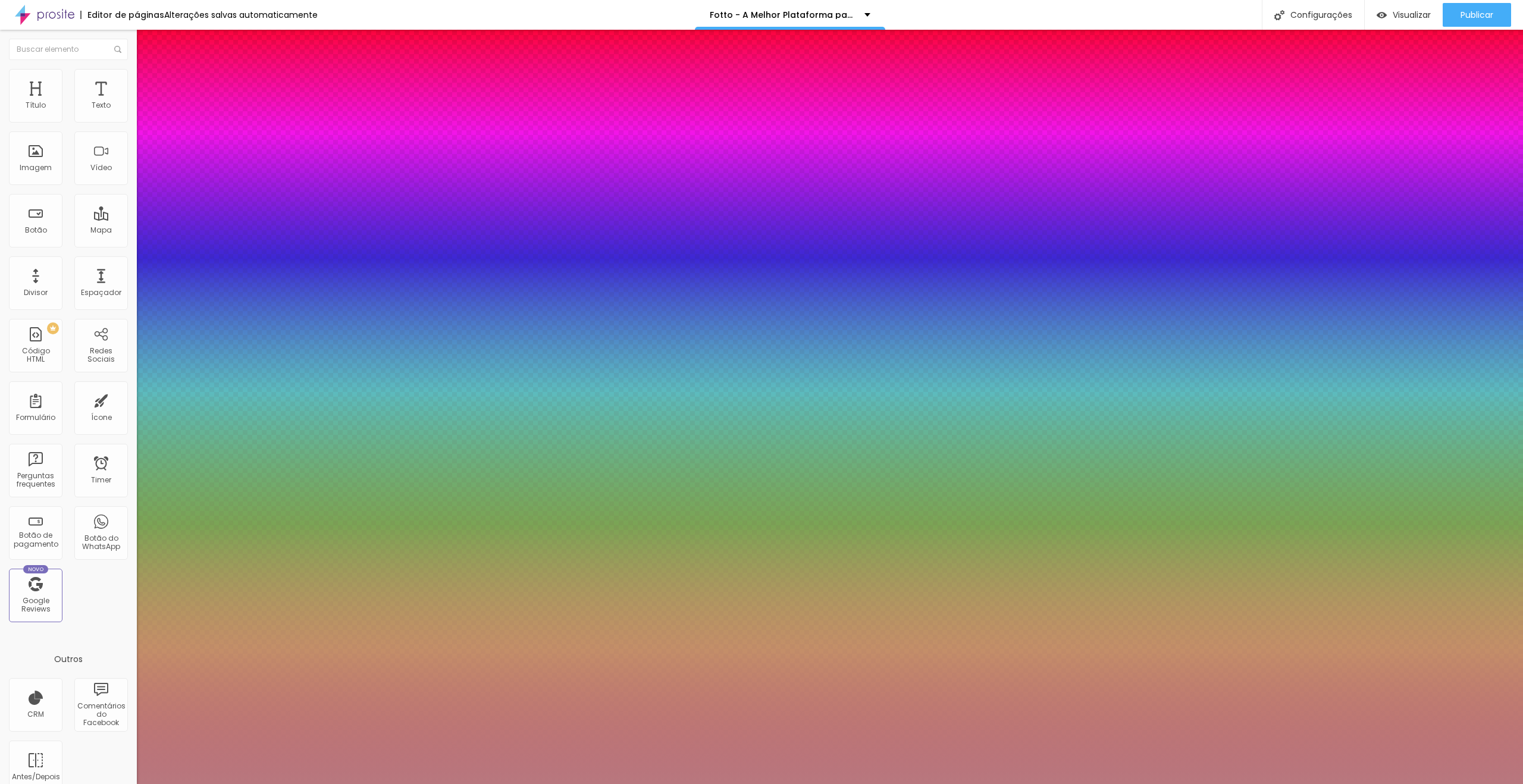
type input "#2E2E2E"
type input "1"
type input "#090909"
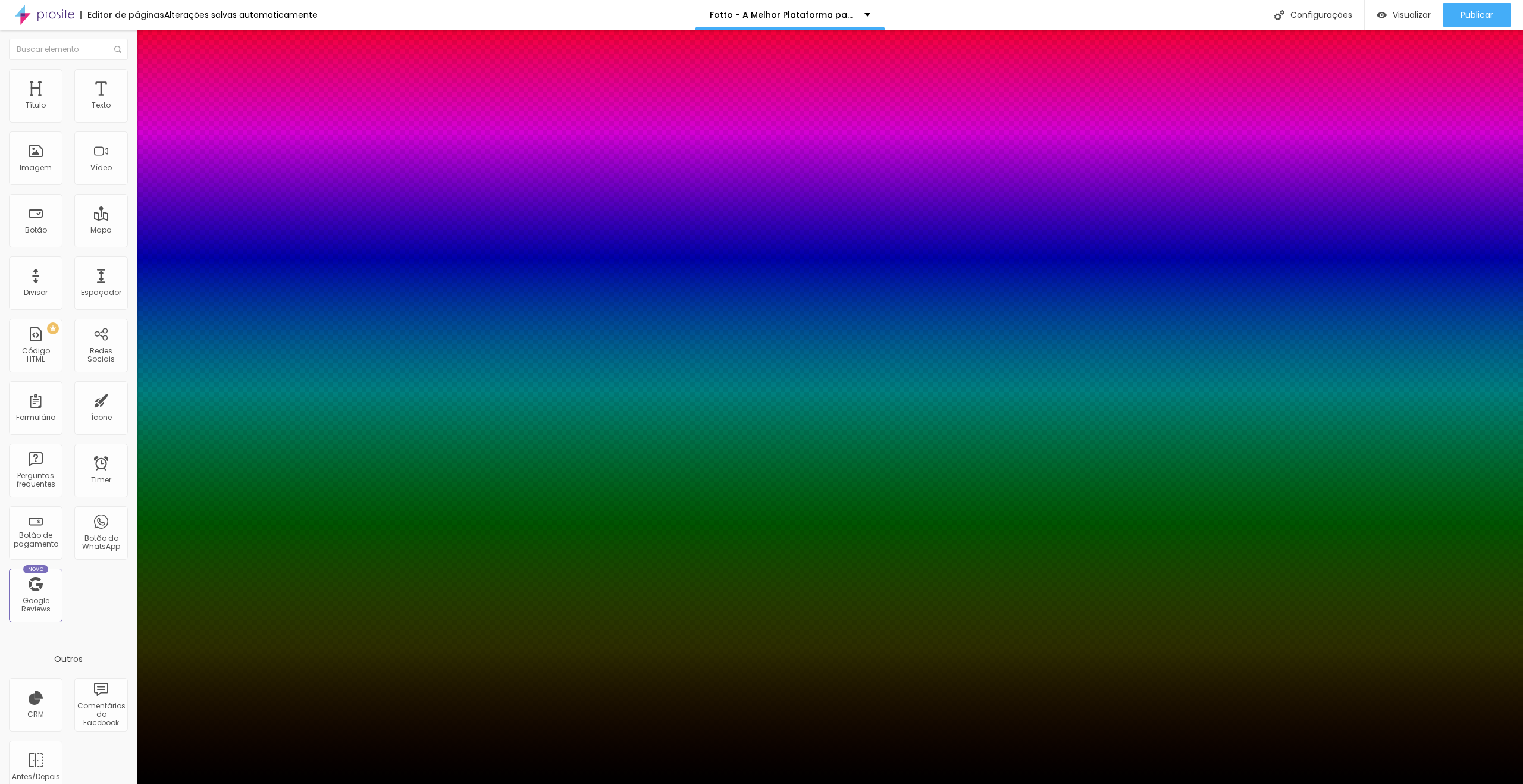
type input "1"
type input "#000000"
type input "1"
drag, startPoint x: 192, startPoint y: 482, endPoint x: 146, endPoint y: 555, distance: 86.3
click at [146, 555] on body "Editor de páginas Alterações [PERSON_NAME] automaticamente [PERSON_NAME] - A Me…" at bounding box center [762, 392] width 1523 height 784
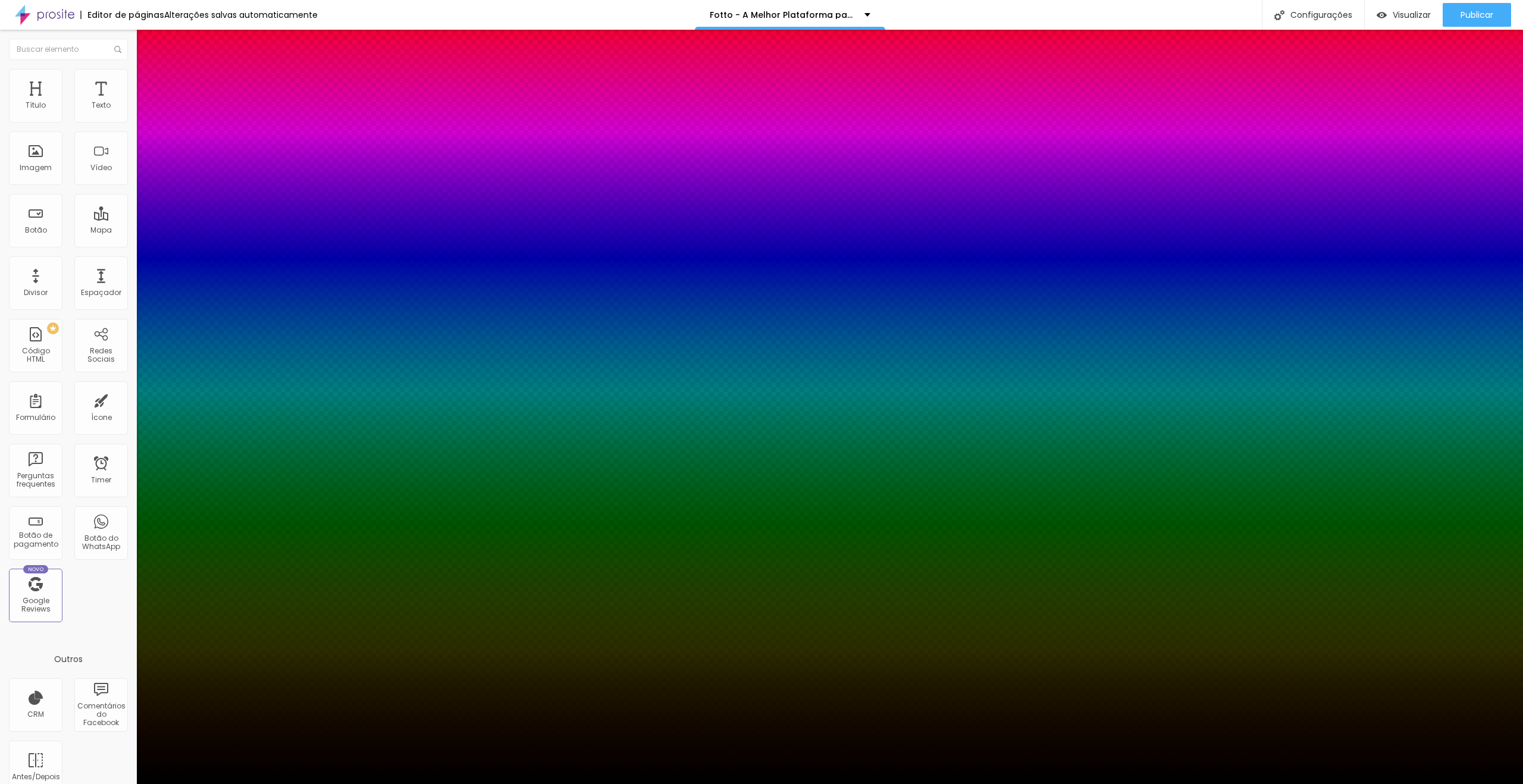
click at [797, 783] on div at bounding box center [762, 784] width 1523 height 0
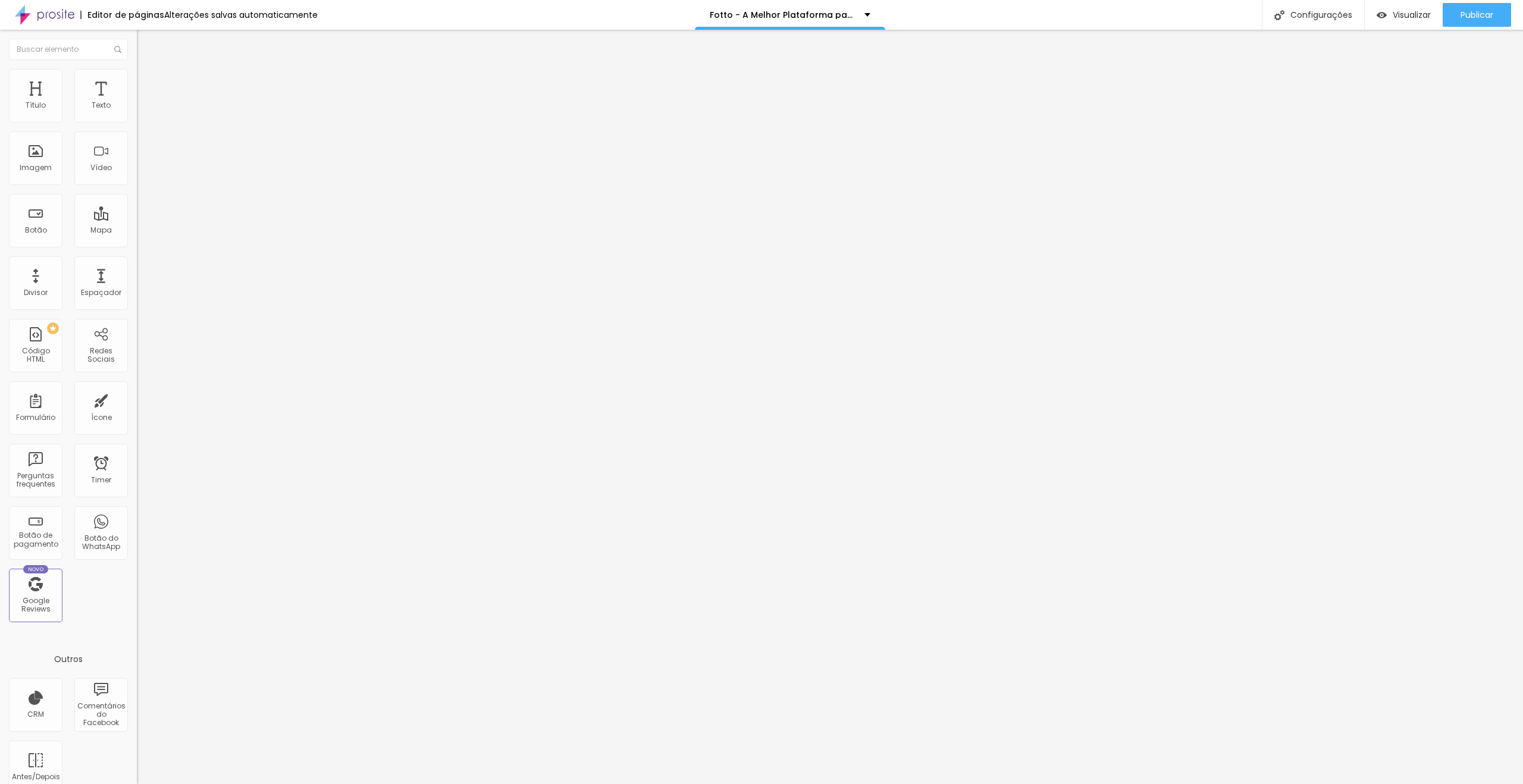
click at [147, 82] on span "Avançado" at bounding box center [167, 77] width 39 height 10
click at [137, 71] on ul "Estilo Avançado" at bounding box center [205, 69] width 137 height 24
click at [147, 70] on span "Estilo" at bounding box center [156, 65] width 19 height 10
click at [137, 114] on button "button" at bounding box center [145, 108] width 17 height 13
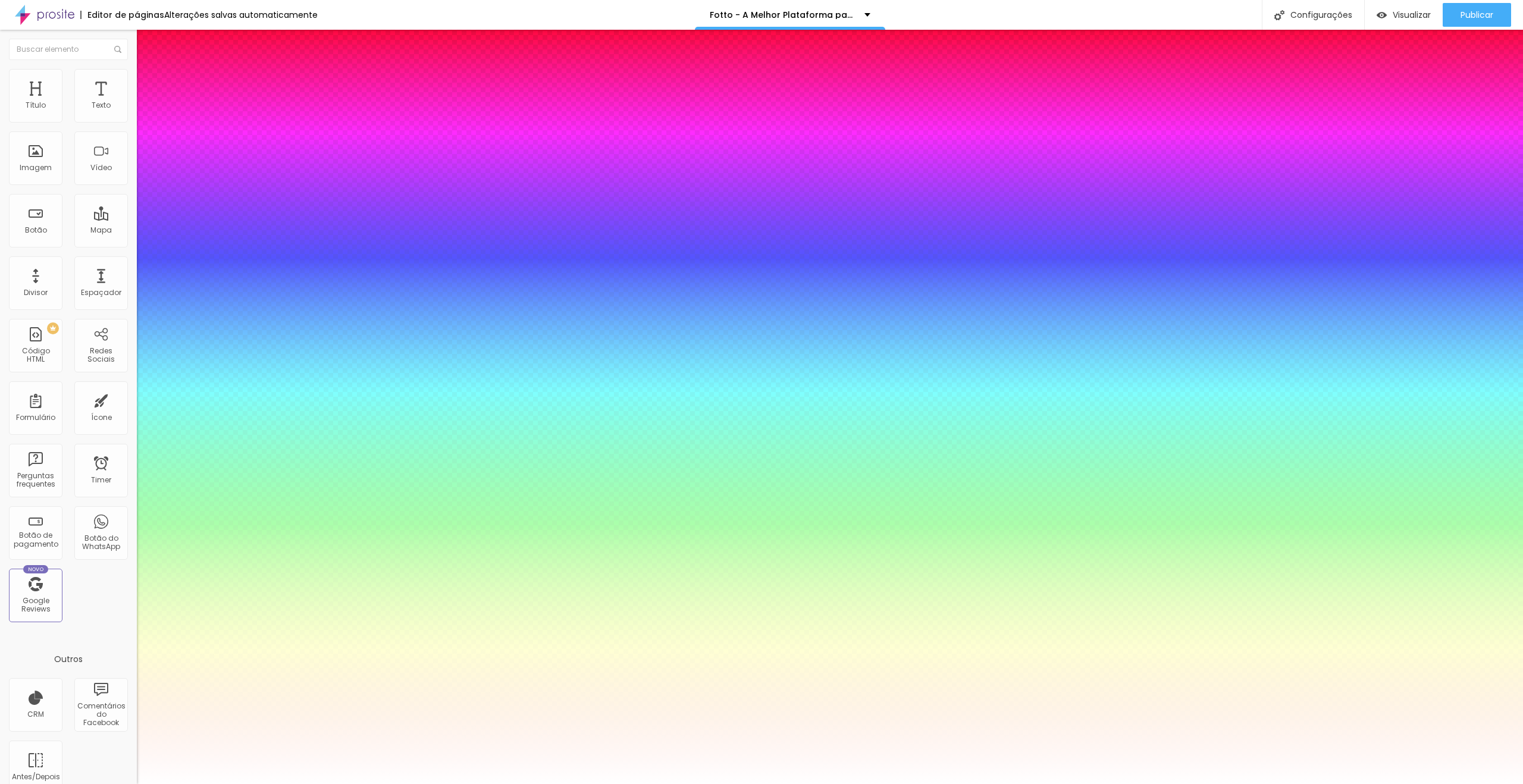
type input "1"
type input "#240A0A"
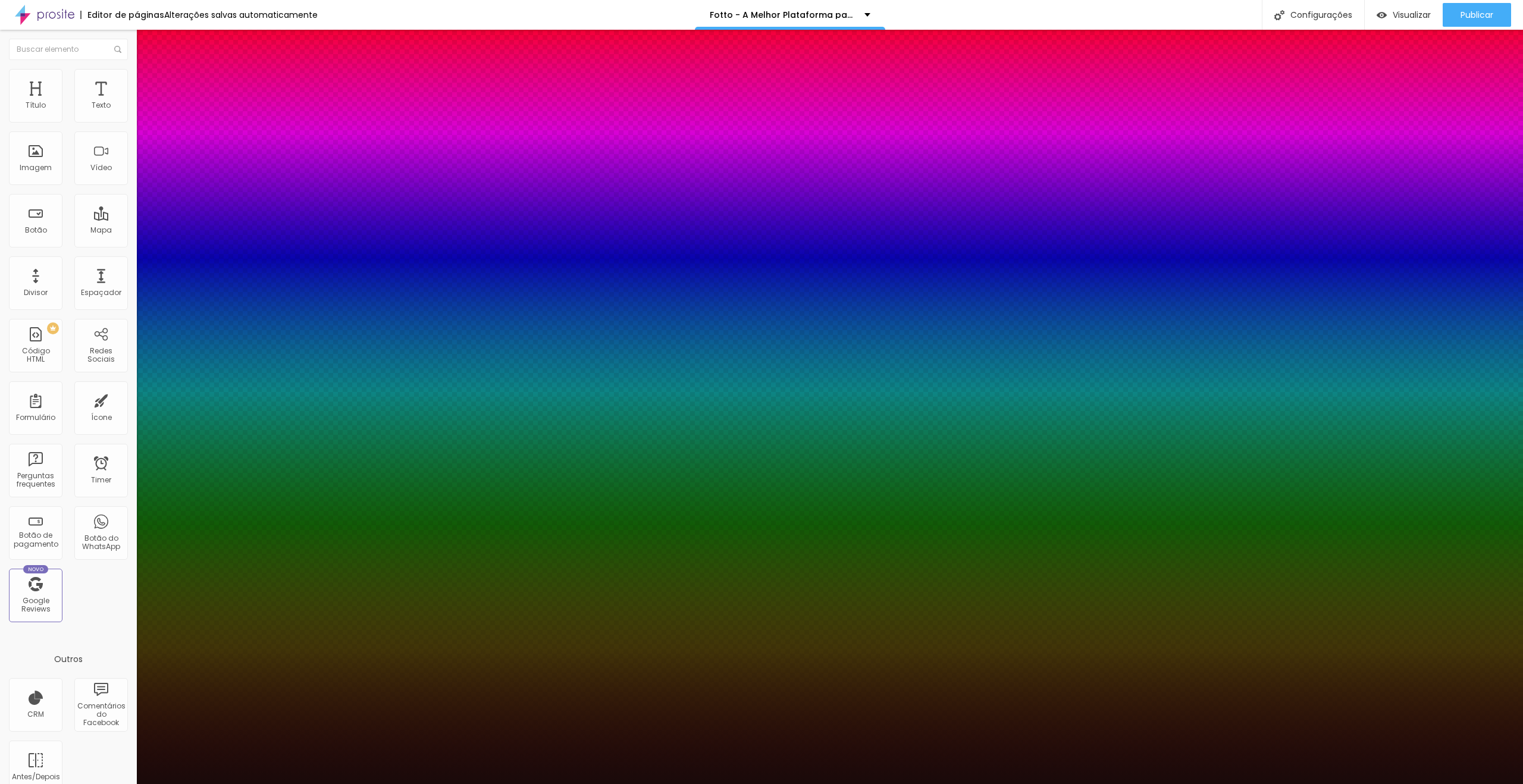
type input "1"
type input "#1A0A0A"
type input "1"
type input "#000000"
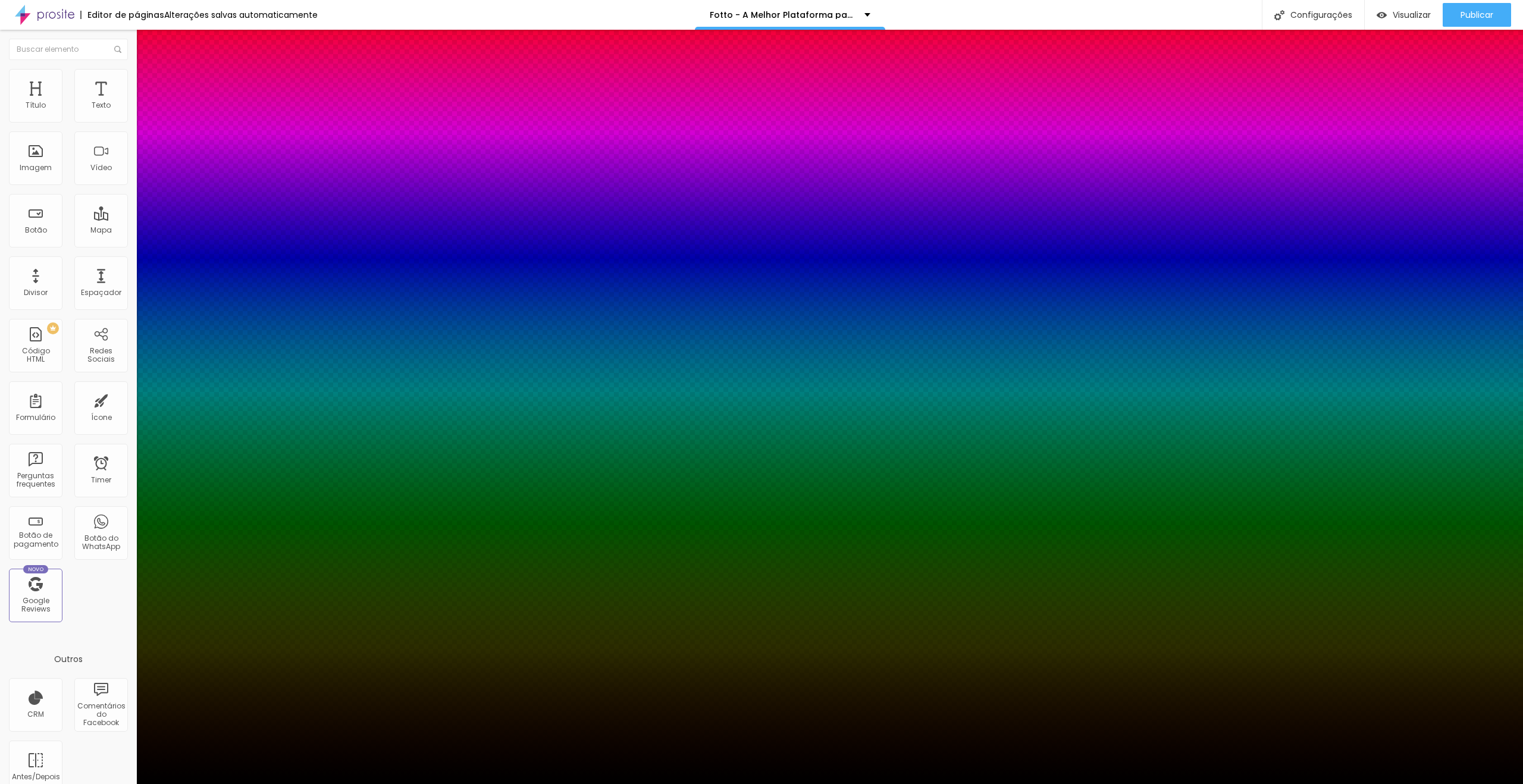
drag, startPoint x: 204, startPoint y: 409, endPoint x: 137, endPoint y: 421, distance: 68.1
click at [137, 421] on body "Editor de páginas Alterações [PERSON_NAME] automaticamente [PERSON_NAME] - A Me…" at bounding box center [762, 392] width 1523 height 784
type input "1"
click at [793, 783] on div at bounding box center [762, 784] width 1523 height 0
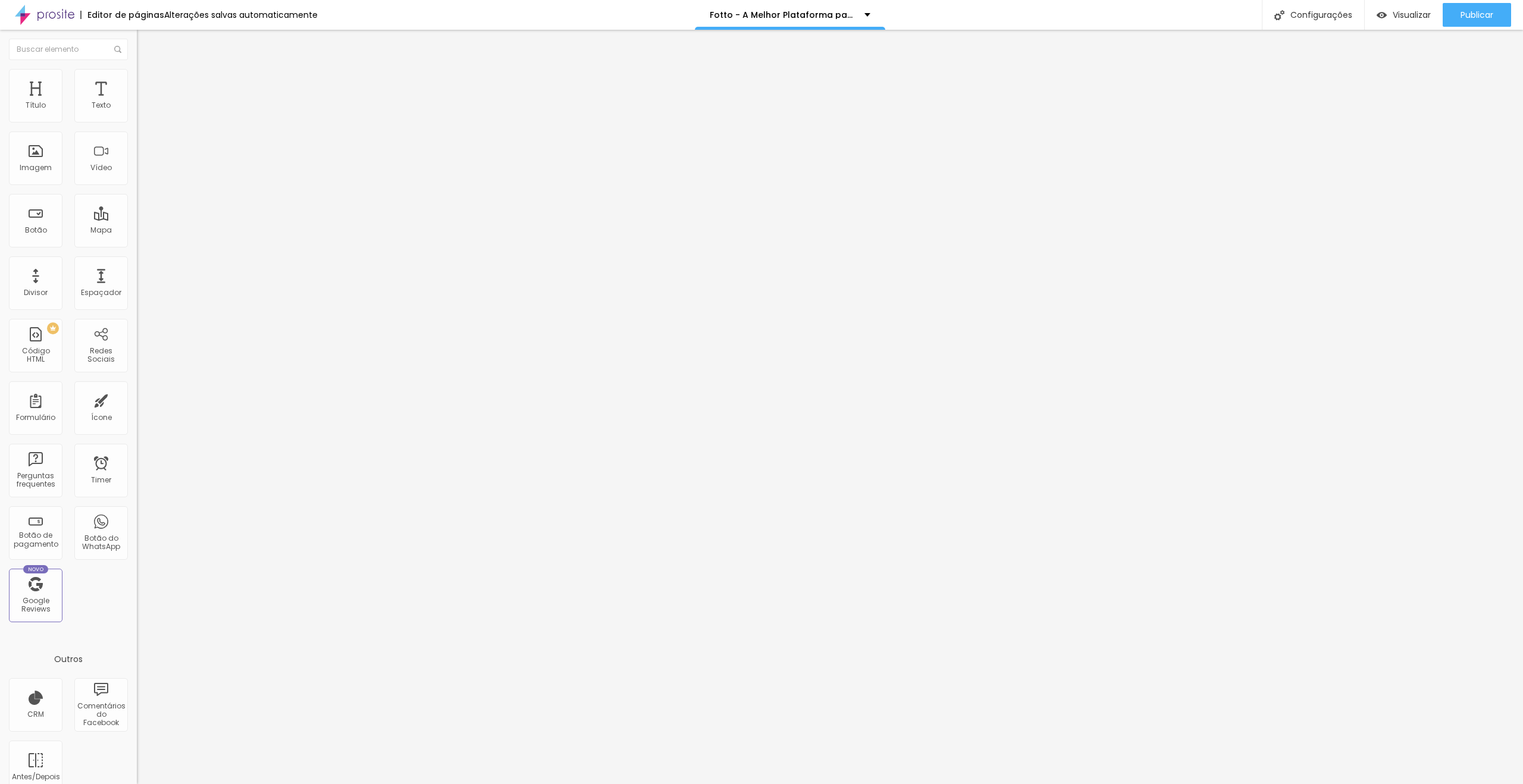
click at [137, 176] on button "button" at bounding box center [145, 170] width 17 height 13
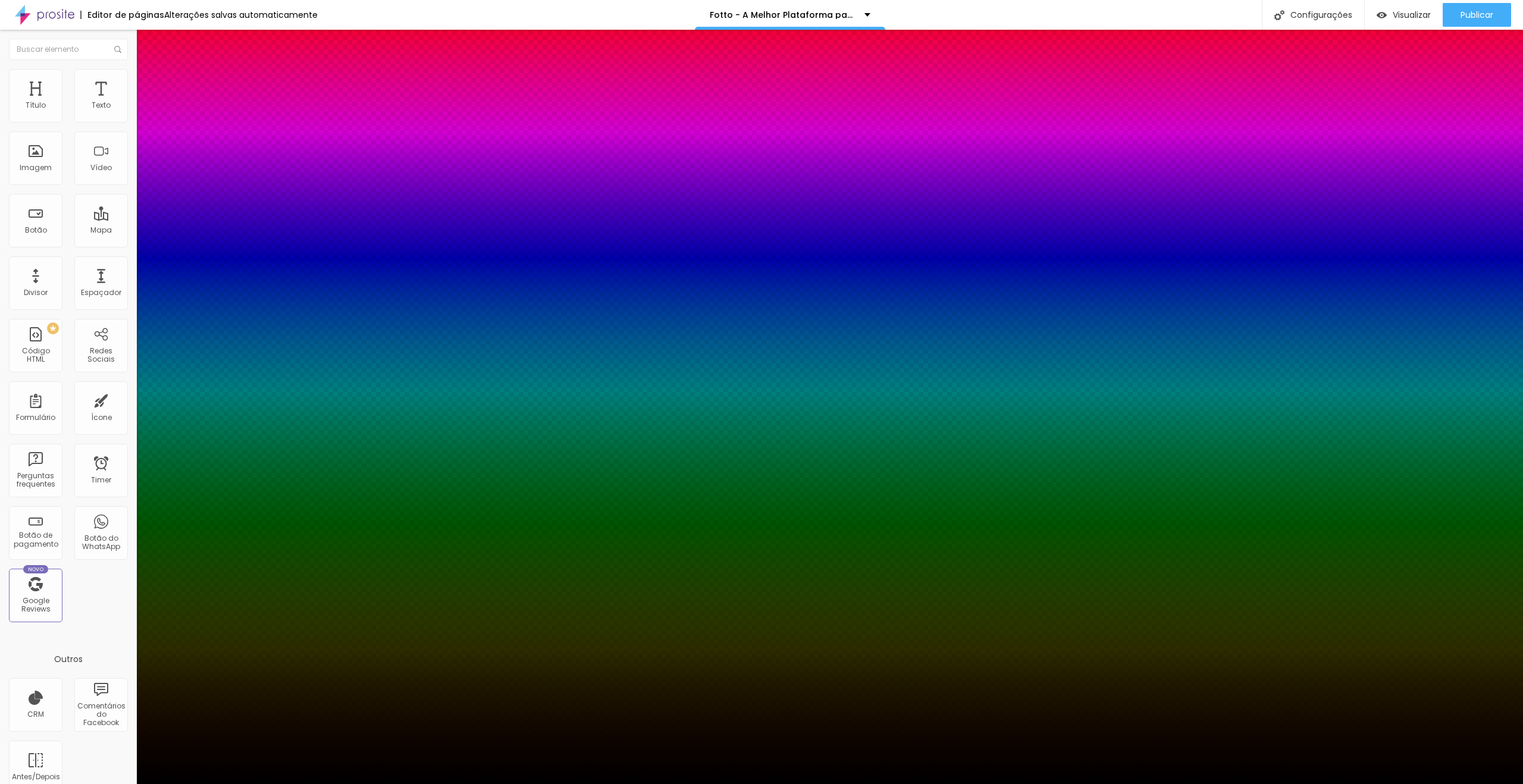
type input "1"
drag, startPoint x: 263, startPoint y: 335, endPoint x: 275, endPoint y: 335, distance: 12.0
type input "8"
type input "4"
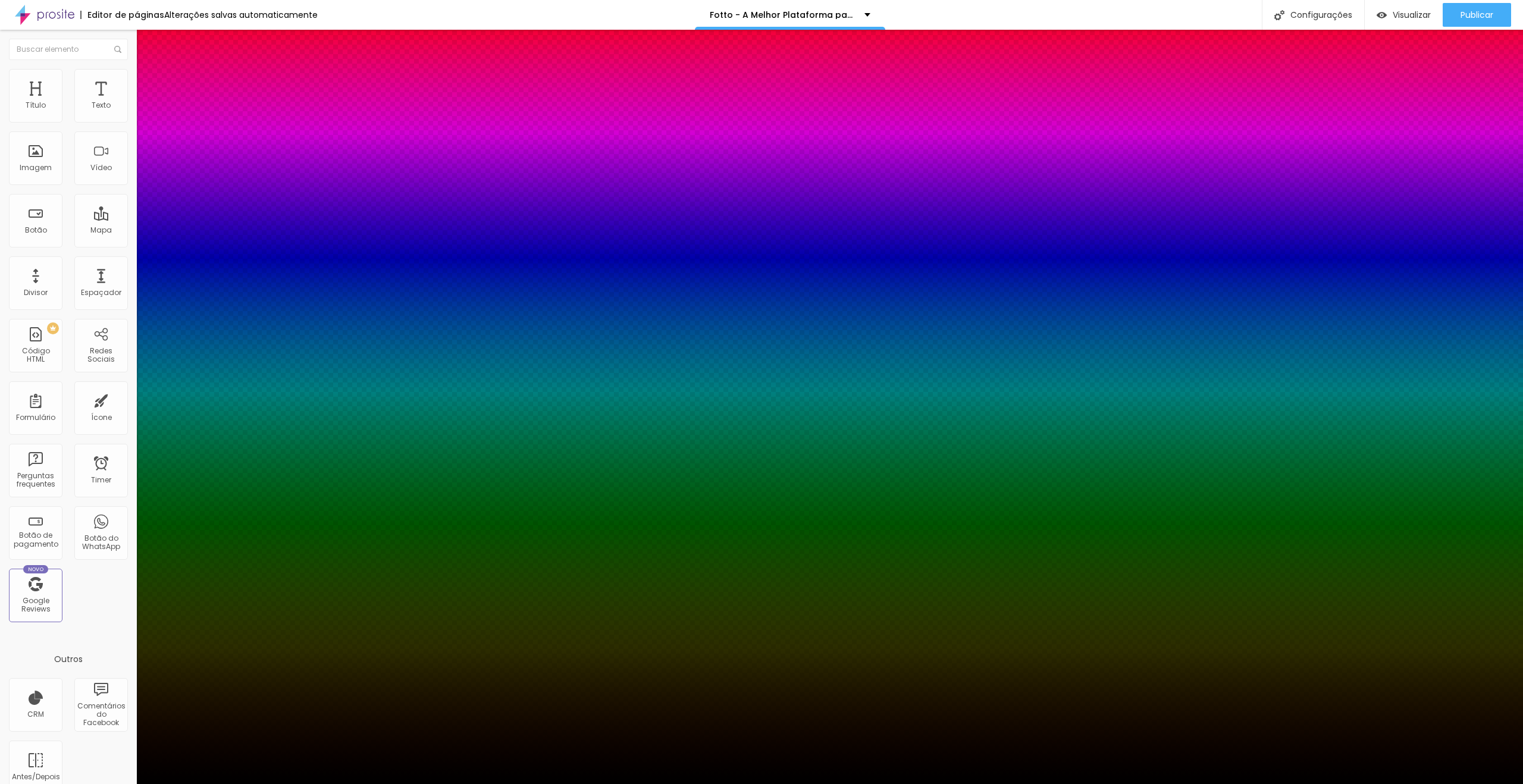
type input "1"
type input "45"
type input "1"
type input "45"
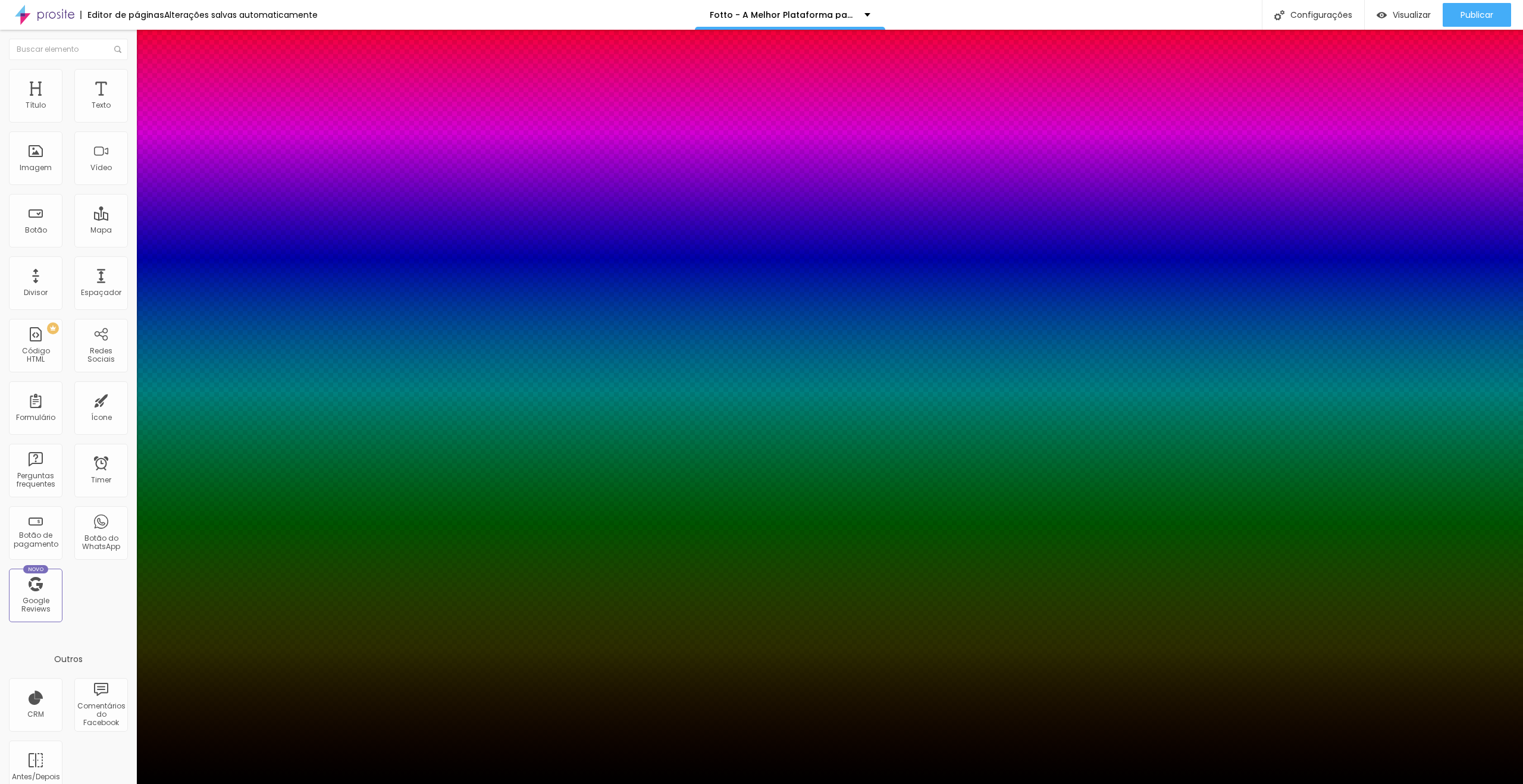
click at [843, 783] on div at bounding box center [762, 784] width 1523 height 0
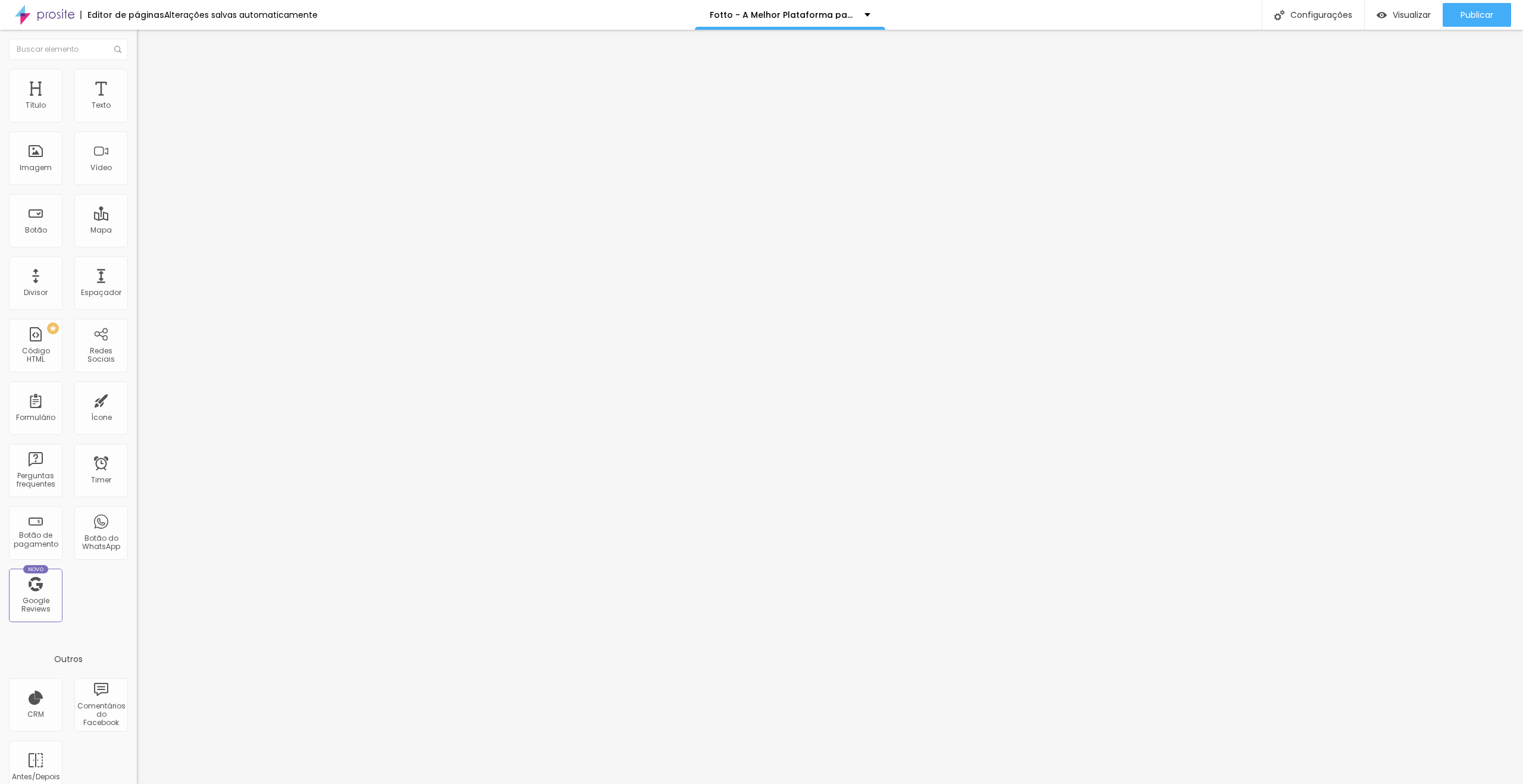
click at [137, 74] on li "Avançado" at bounding box center [205, 75] width 137 height 12
type input "0"
drag, startPoint x: 37, startPoint y: 139, endPoint x: 0, endPoint y: 138, distance: 37.0
type input "0"
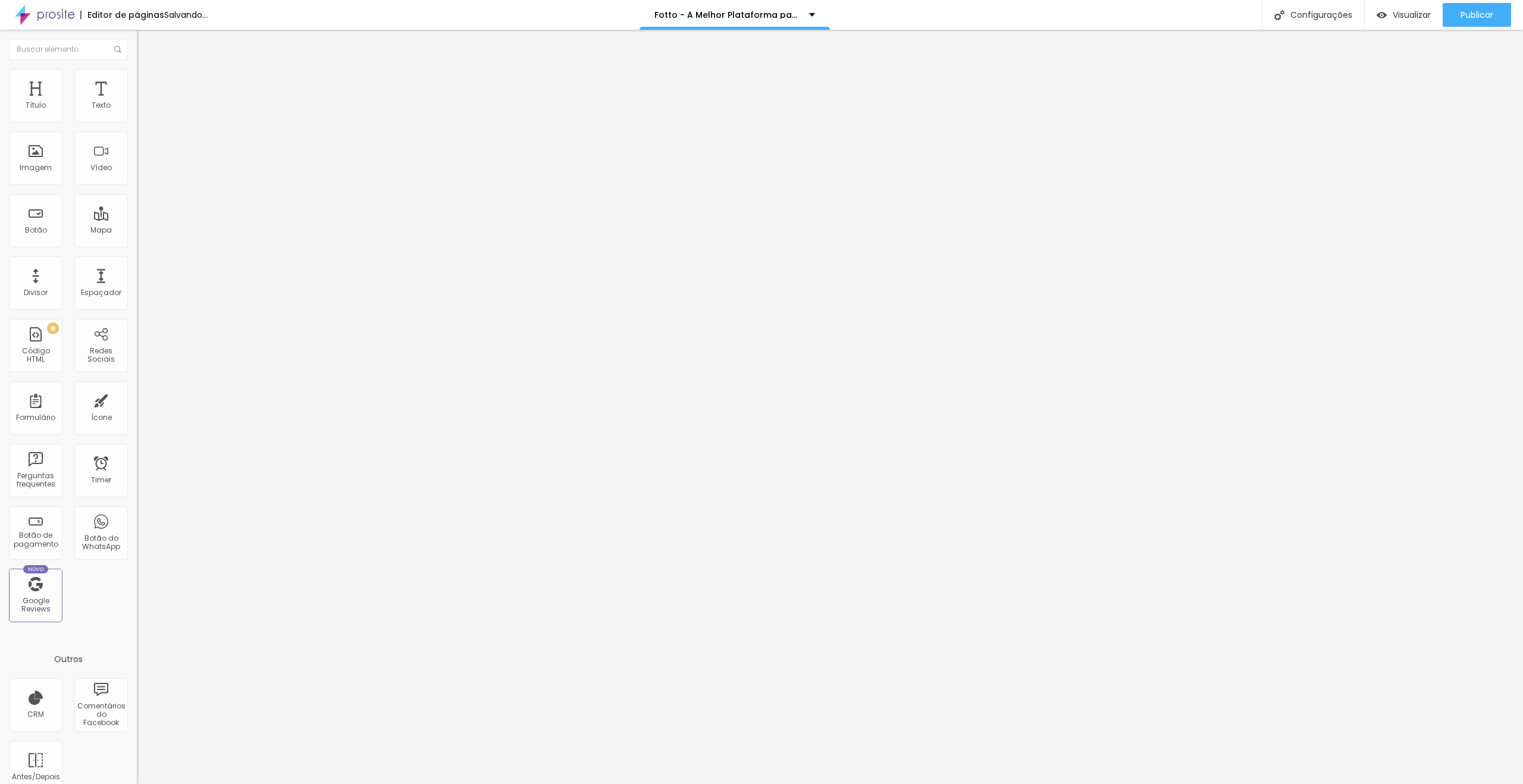
click at [137, 388] on input "range" at bounding box center [175, 392] width 77 height 10
click at [137, 78] on li "Avançado" at bounding box center [205, 75] width 137 height 12
type input "0"
drag, startPoint x: 35, startPoint y: 117, endPoint x: 2, endPoint y: 117, distance: 33.0
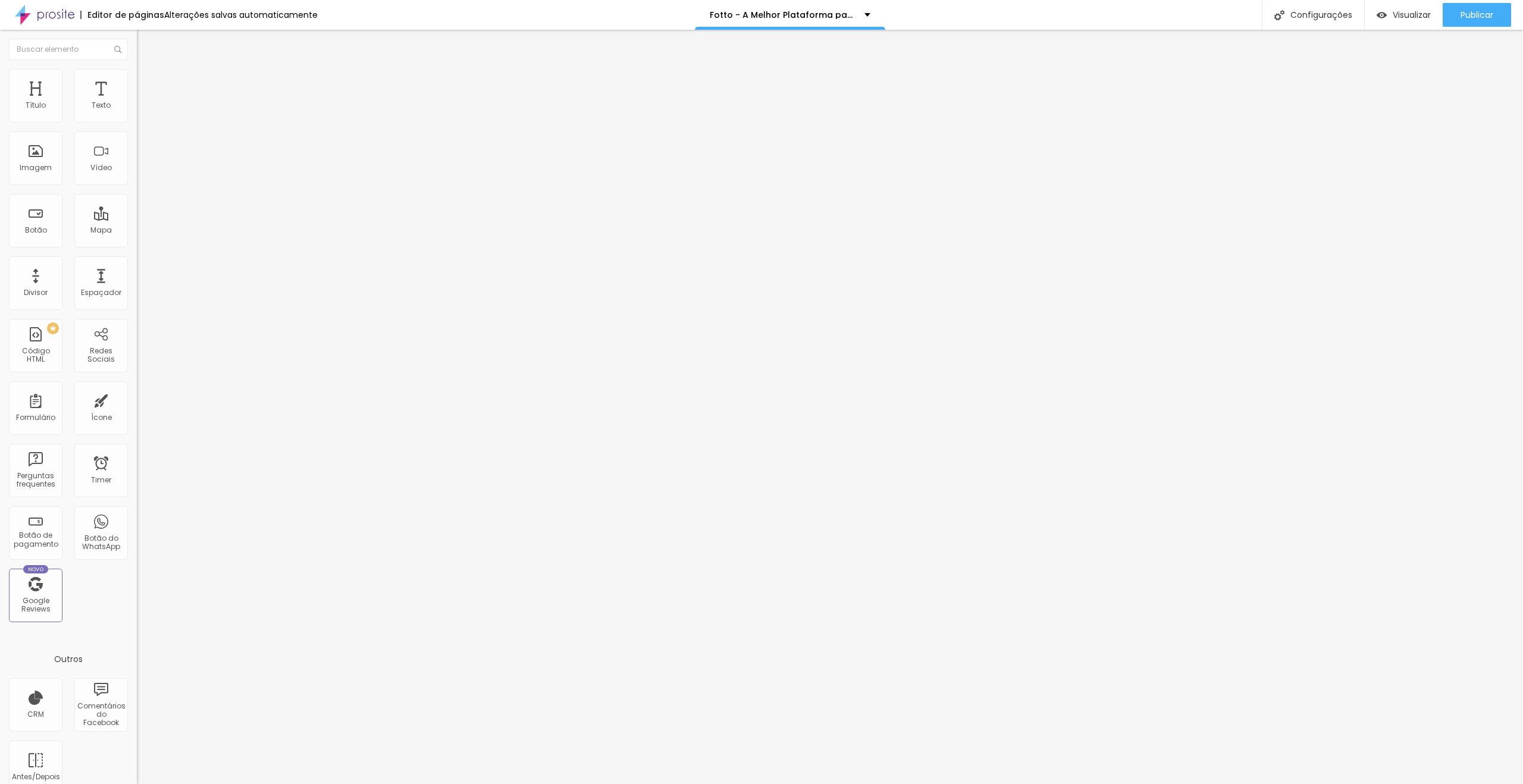
type input "0"
click at [137, 219] on input "range" at bounding box center [175, 224] width 77 height 10
click at [147, 82] on span "Avançado" at bounding box center [167, 77] width 39 height 10
click at [137, 110] on div "0 Espaço de cima" at bounding box center [205, 164] width 137 height 168
type input "1"
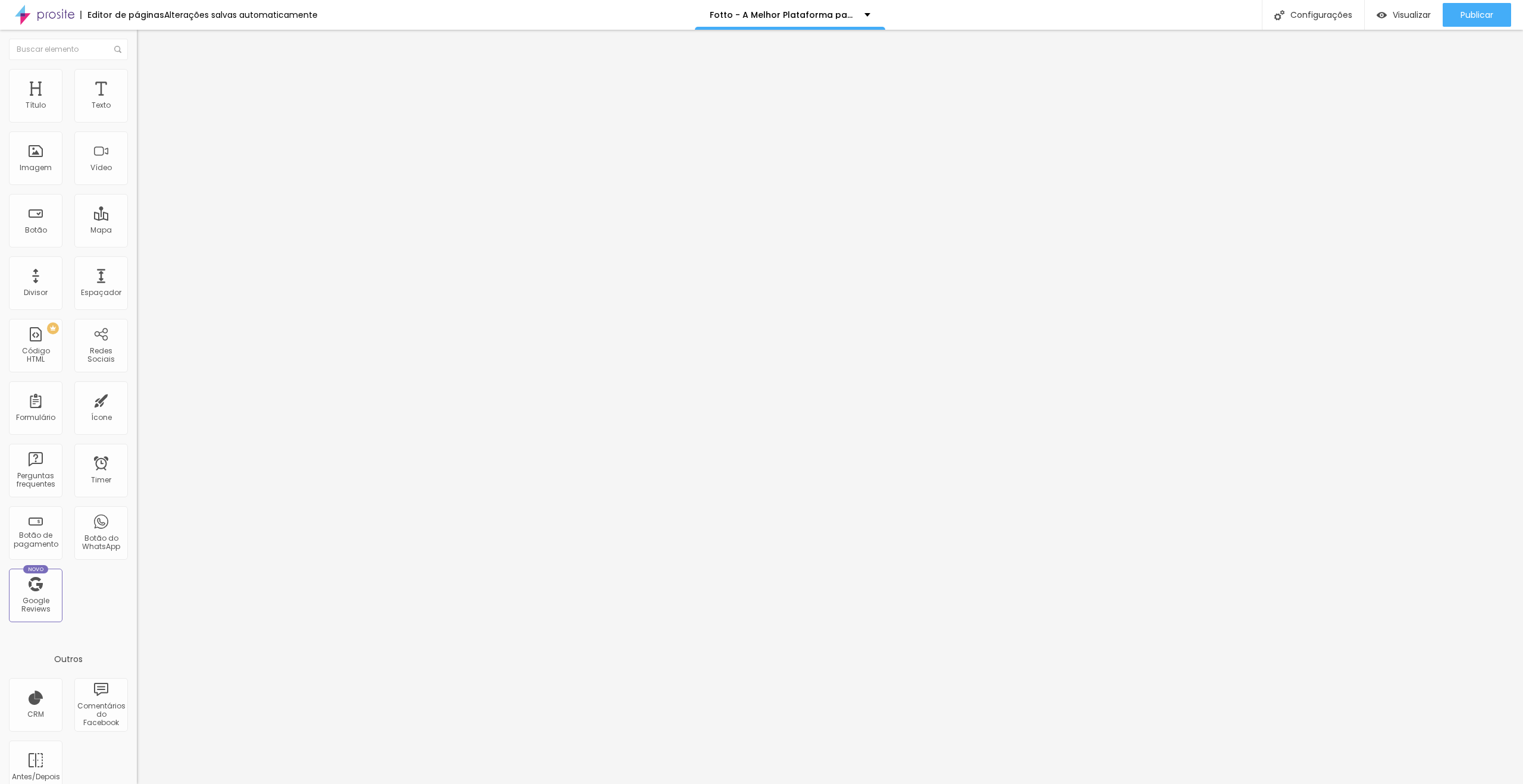
type input "1"
type input "10"
click at [147, 84] on span "Avançado" at bounding box center [167, 89] width 39 height 10
type input "0"
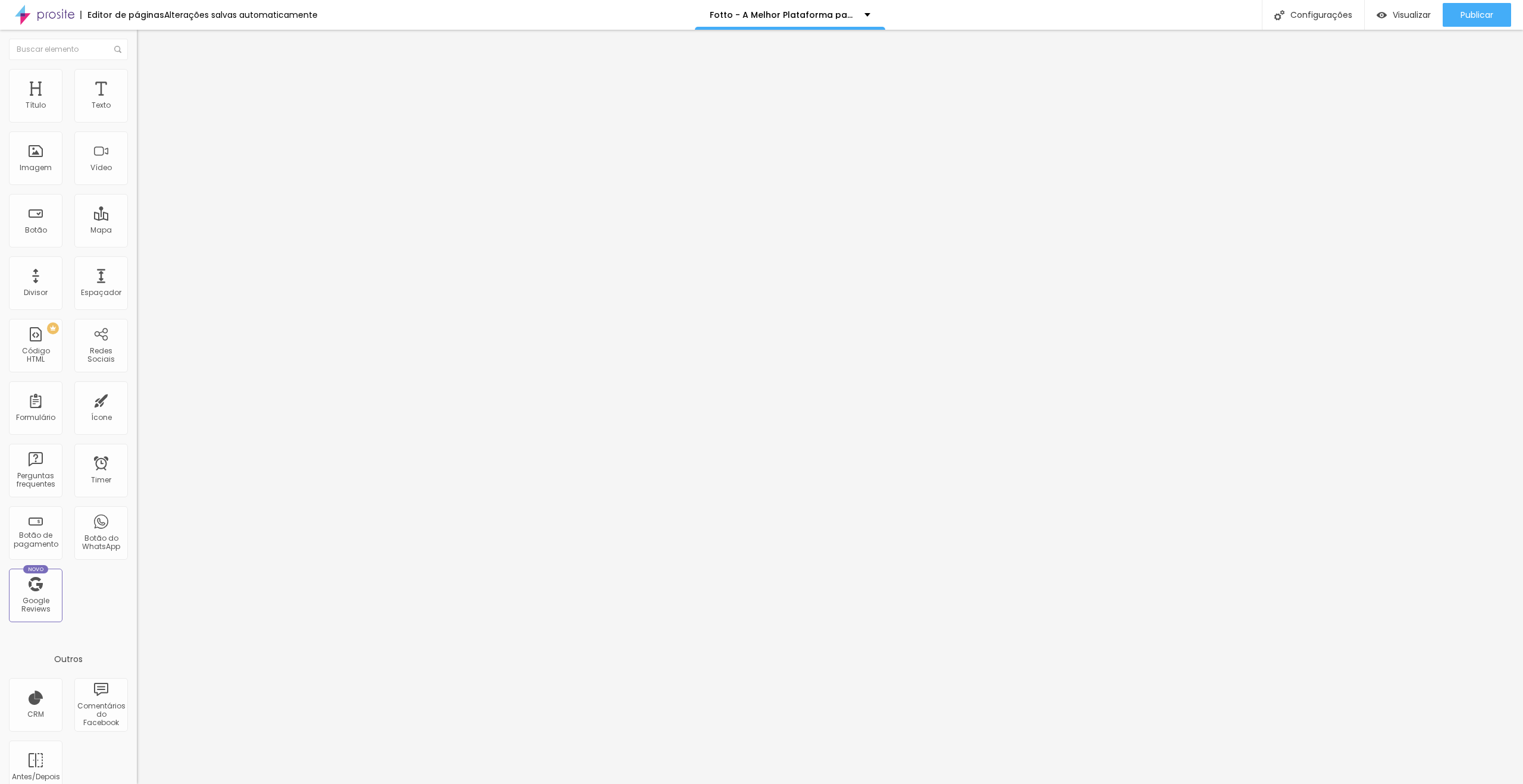
type input "0"
drag, startPoint x: 24, startPoint y: 138, endPoint x: 3, endPoint y: 138, distance: 21.0
type input "0"
click at [137, 399] on input "range" at bounding box center [175, 404] width 77 height 10
click at [137, 81] on li "Avançado" at bounding box center [205, 86] width 137 height 12
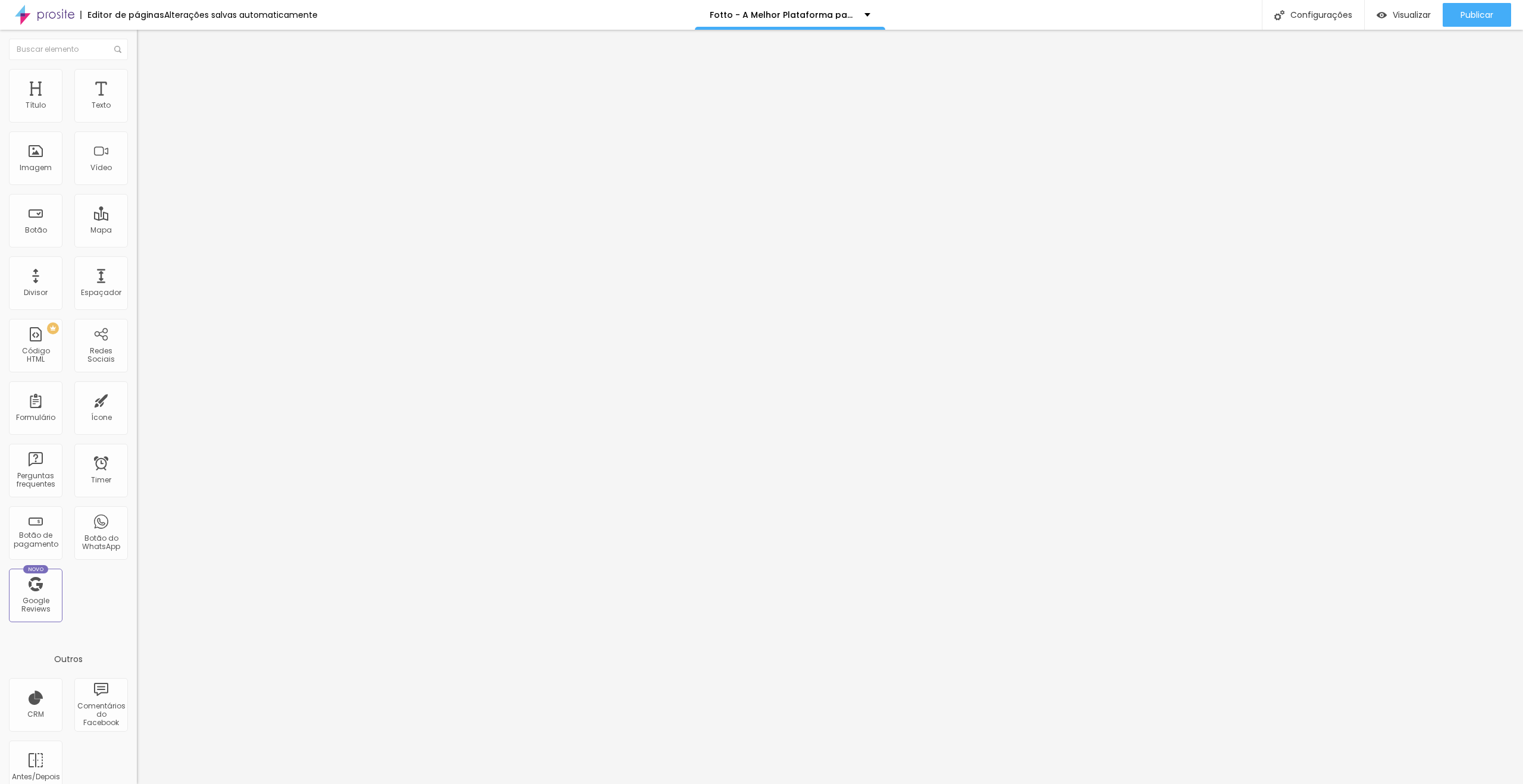
click at [137, 512] on div at bounding box center [205, 512] width 137 height 0
click at [137, 519] on div at bounding box center [205, 519] width 137 height 0
click at [137, 81] on li "Avançado" at bounding box center [205, 86] width 137 height 12
drag, startPoint x: 117, startPoint y: 260, endPoint x: 118, endPoint y: 288, distance: 28.0
click at [137, 512] on div at bounding box center [205, 512] width 137 height 0
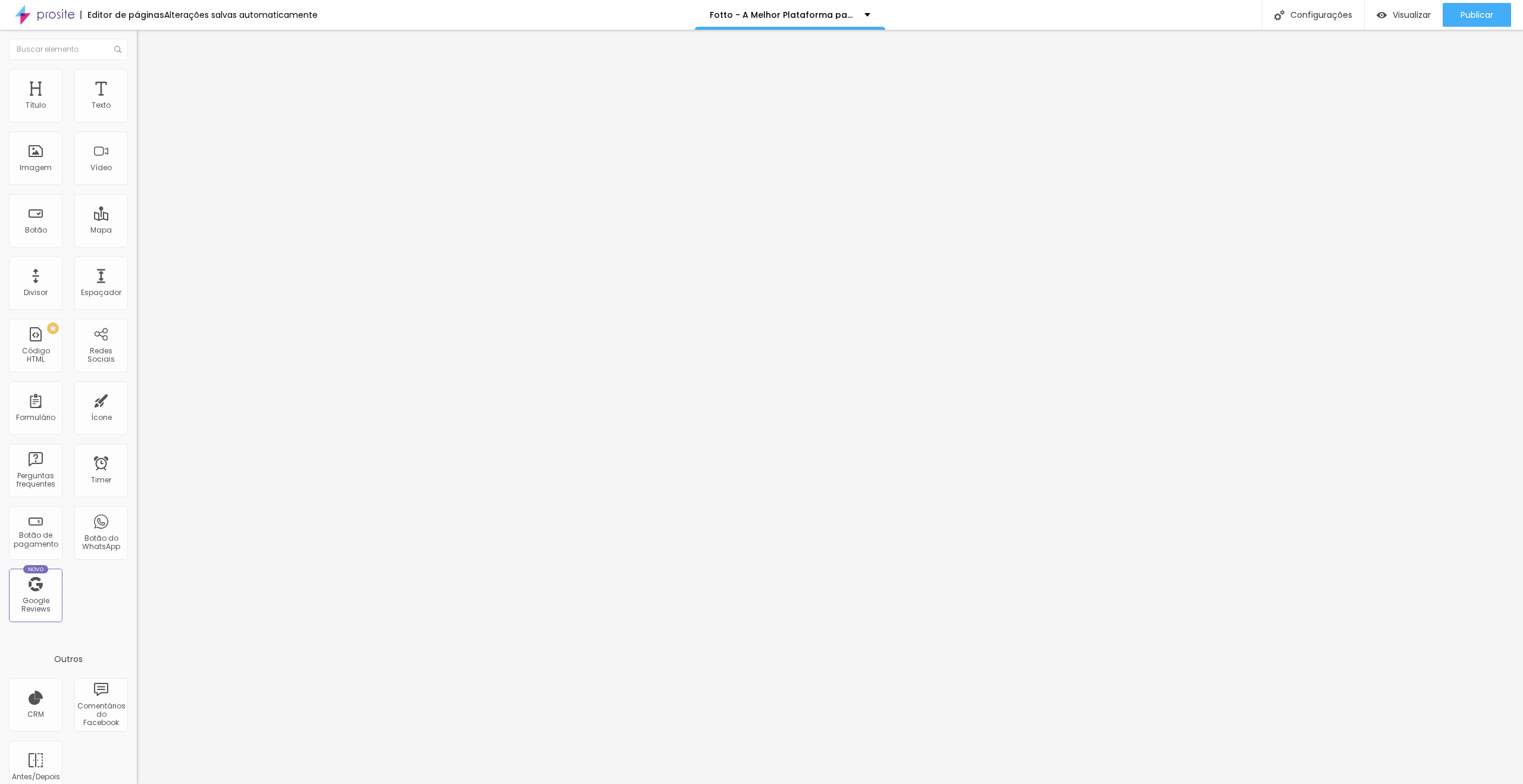
click at [137, 519] on div at bounding box center [205, 519] width 137 height 0
drag, startPoint x: 117, startPoint y: 77, endPoint x: 135, endPoint y: 263, distance: 186.9
click at [137, 81] on li "Avançado" at bounding box center [205, 86] width 137 height 12
drag, startPoint x: 117, startPoint y: 264, endPoint x: 114, endPoint y: 276, distance: 12.4
click at [137, 512] on div at bounding box center [205, 512] width 137 height 0
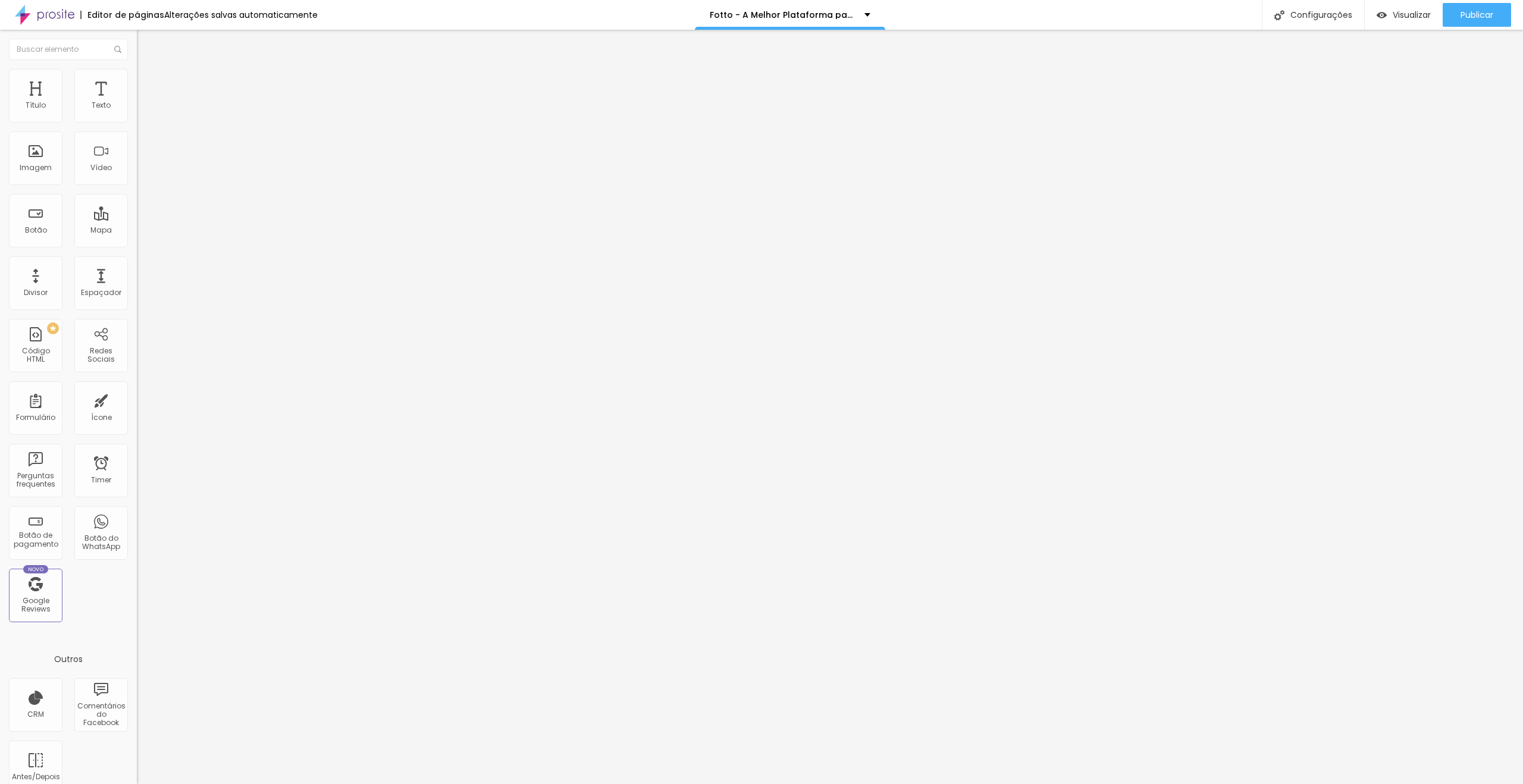
click at [137, 519] on div at bounding box center [205, 519] width 137 height 0
click at [137, 81] on li "Avançado" at bounding box center [205, 86] width 137 height 12
type input "0"
drag, startPoint x: 27, startPoint y: 138, endPoint x: 10, endPoint y: 138, distance: 17.0
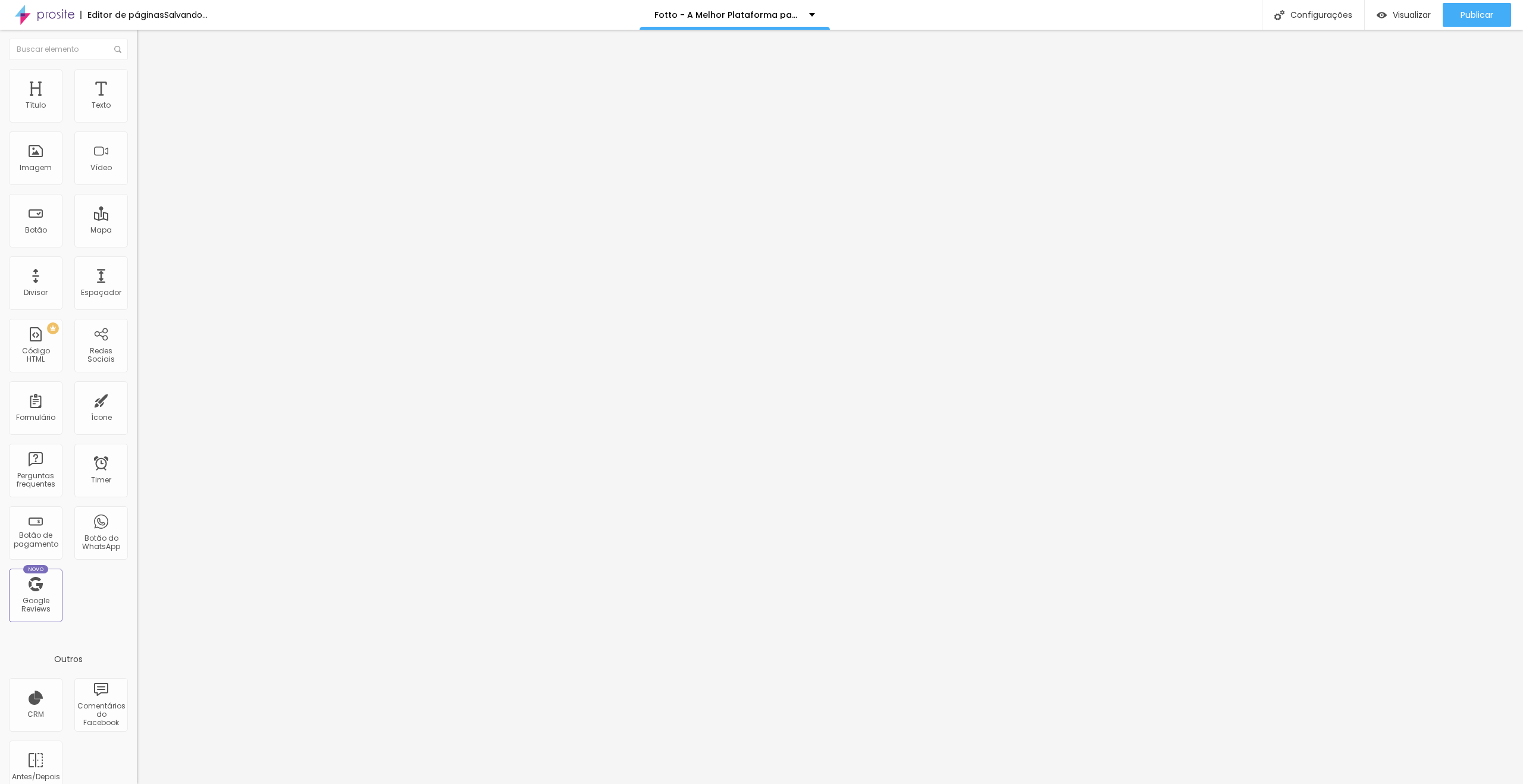
type input "0"
click at [137, 399] on input "range" at bounding box center [175, 404] width 77 height 10
drag, startPoint x: 109, startPoint y: 66, endPoint x: 75, endPoint y: 105, distance: 51.7
click at [137, 69] on li "Avançado" at bounding box center [205, 75] width 137 height 12
type input "0"
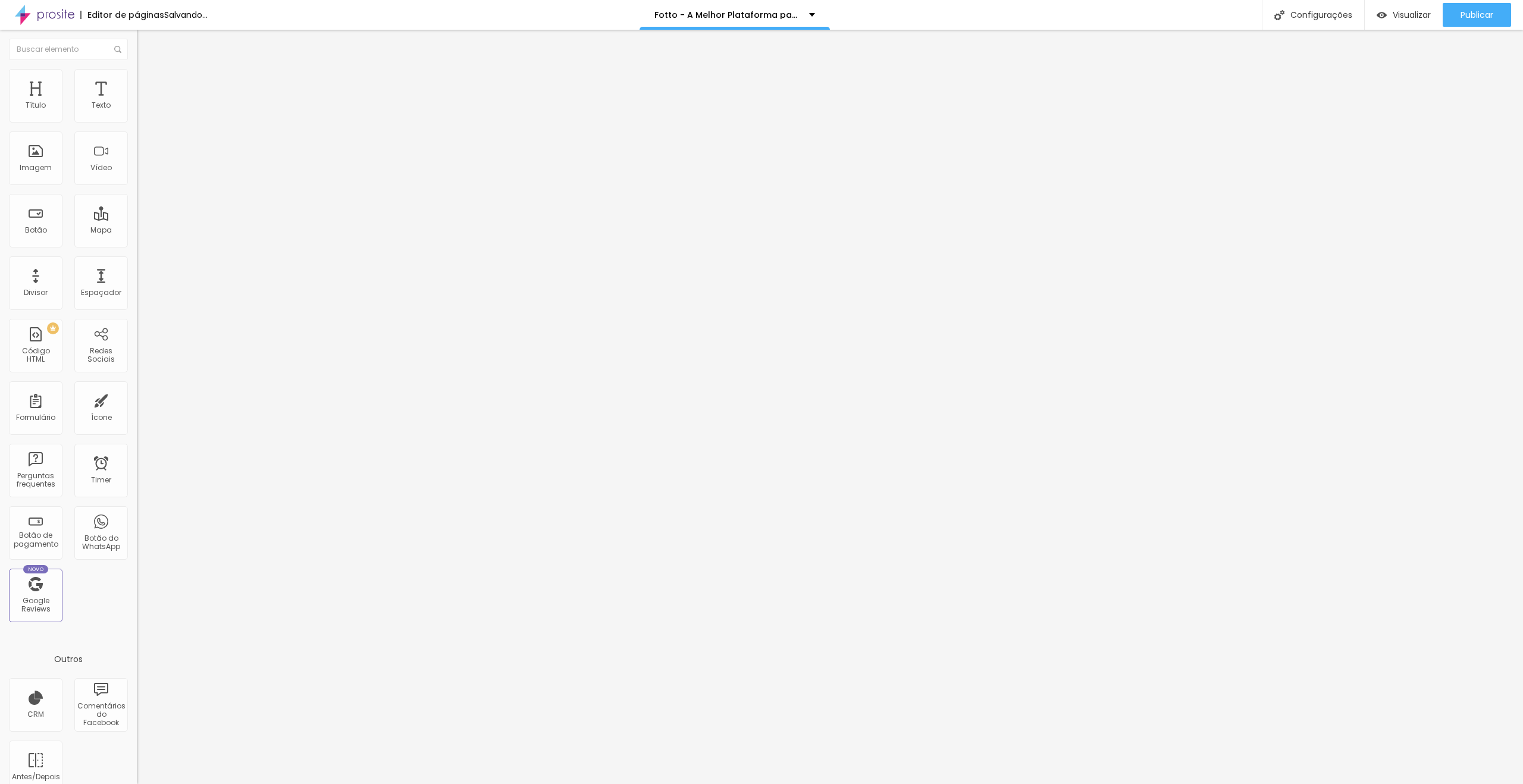
type input "0"
drag, startPoint x: 32, startPoint y: 142, endPoint x: 5, endPoint y: 142, distance: 27.0
type input "0"
click at [137, 388] on input "range" at bounding box center [175, 392] width 77 height 10
click at [147, 85] on span "Avançado" at bounding box center [167, 89] width 39 height 10
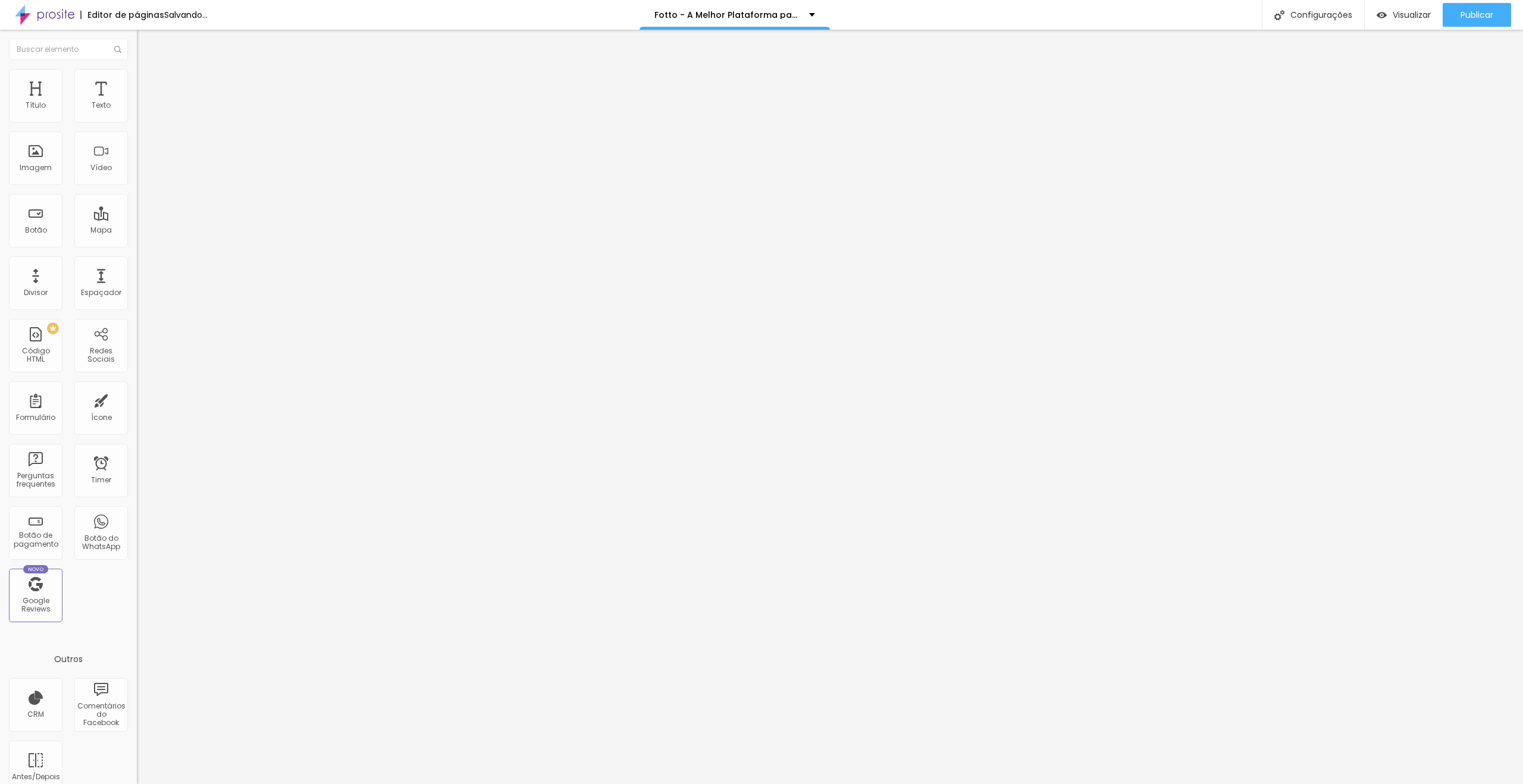
type input "16"
type input "6"
type input "5"
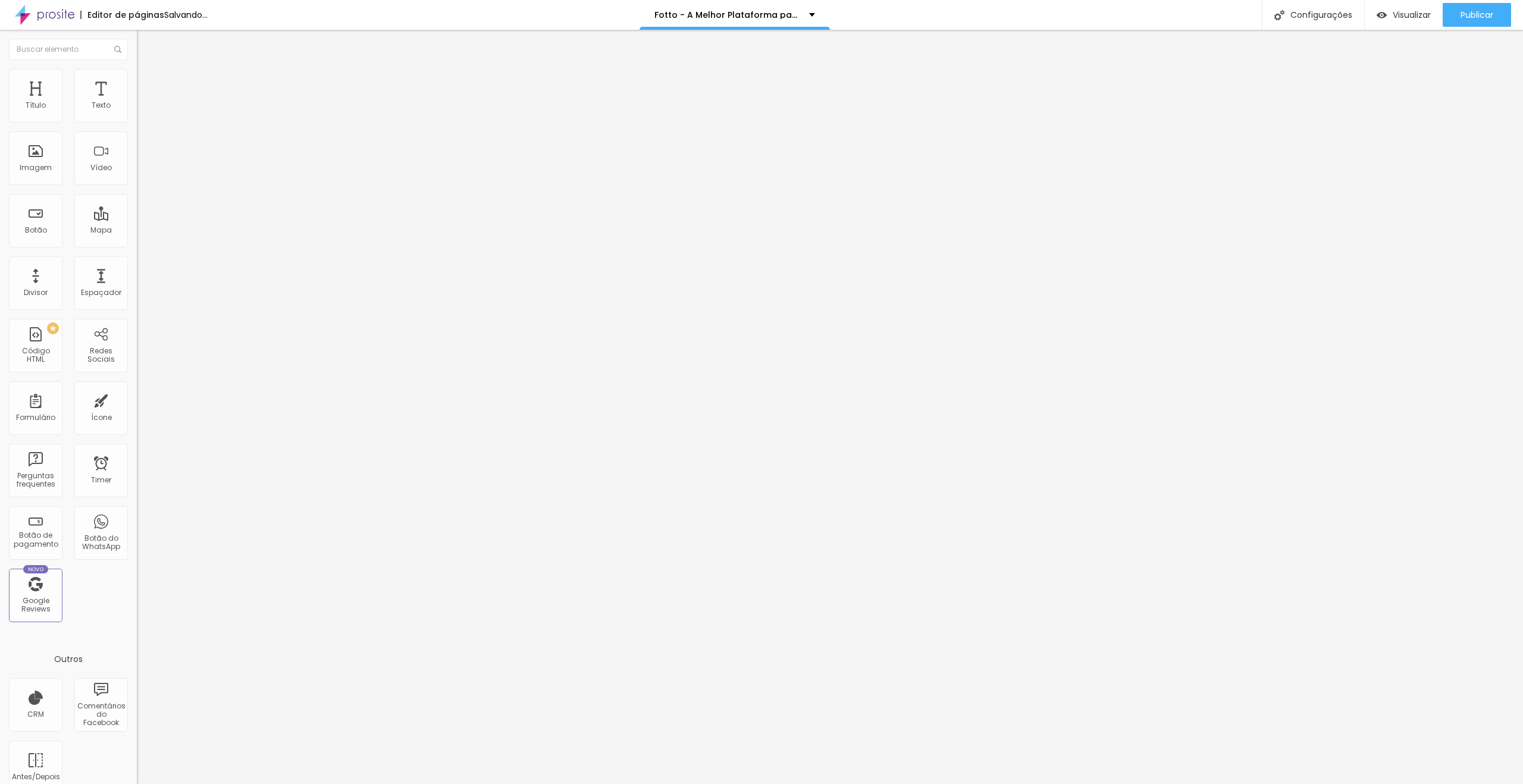
type input "5"
type input "4"
type input "3"
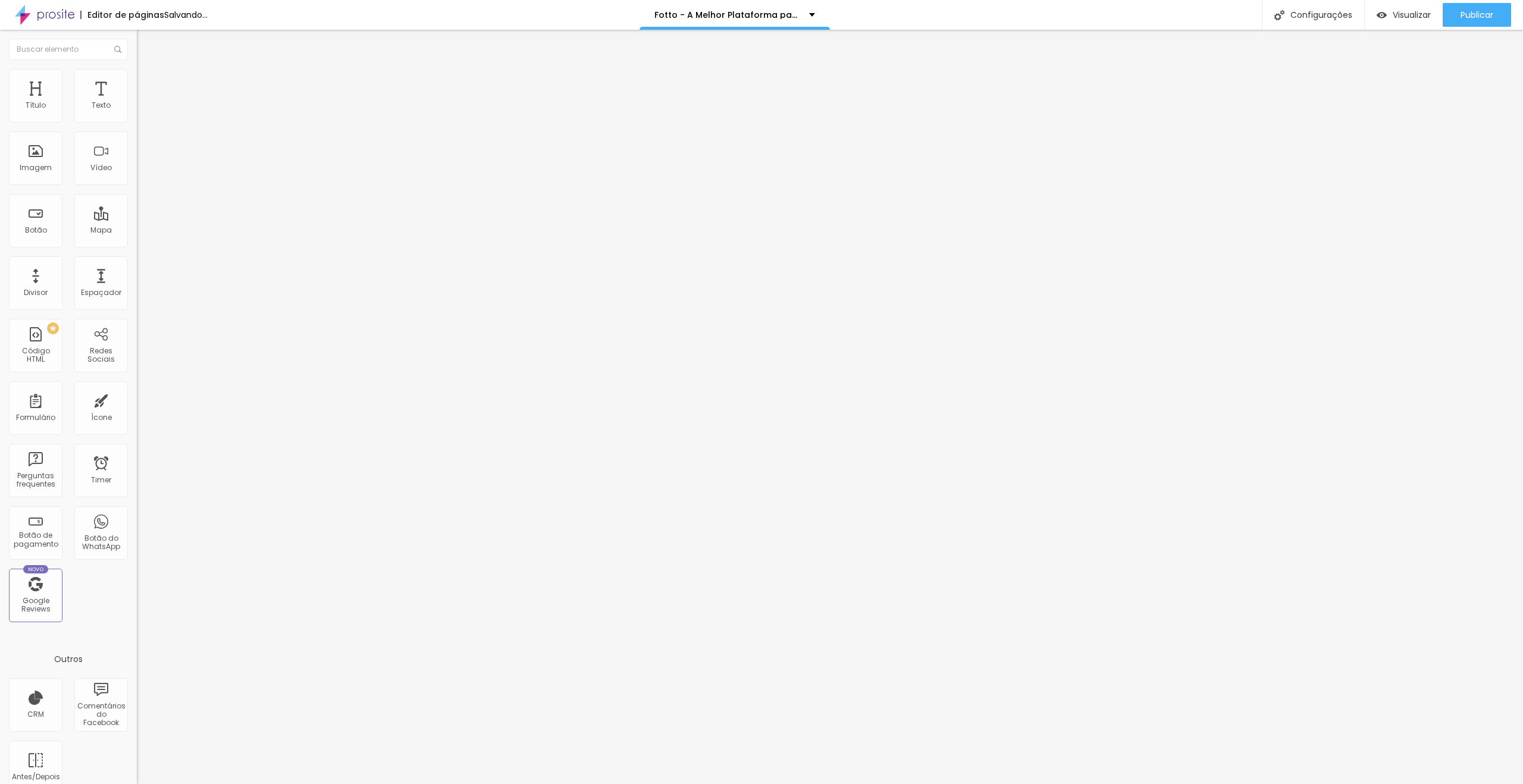
type input "2"
type input "1"
type input "0"
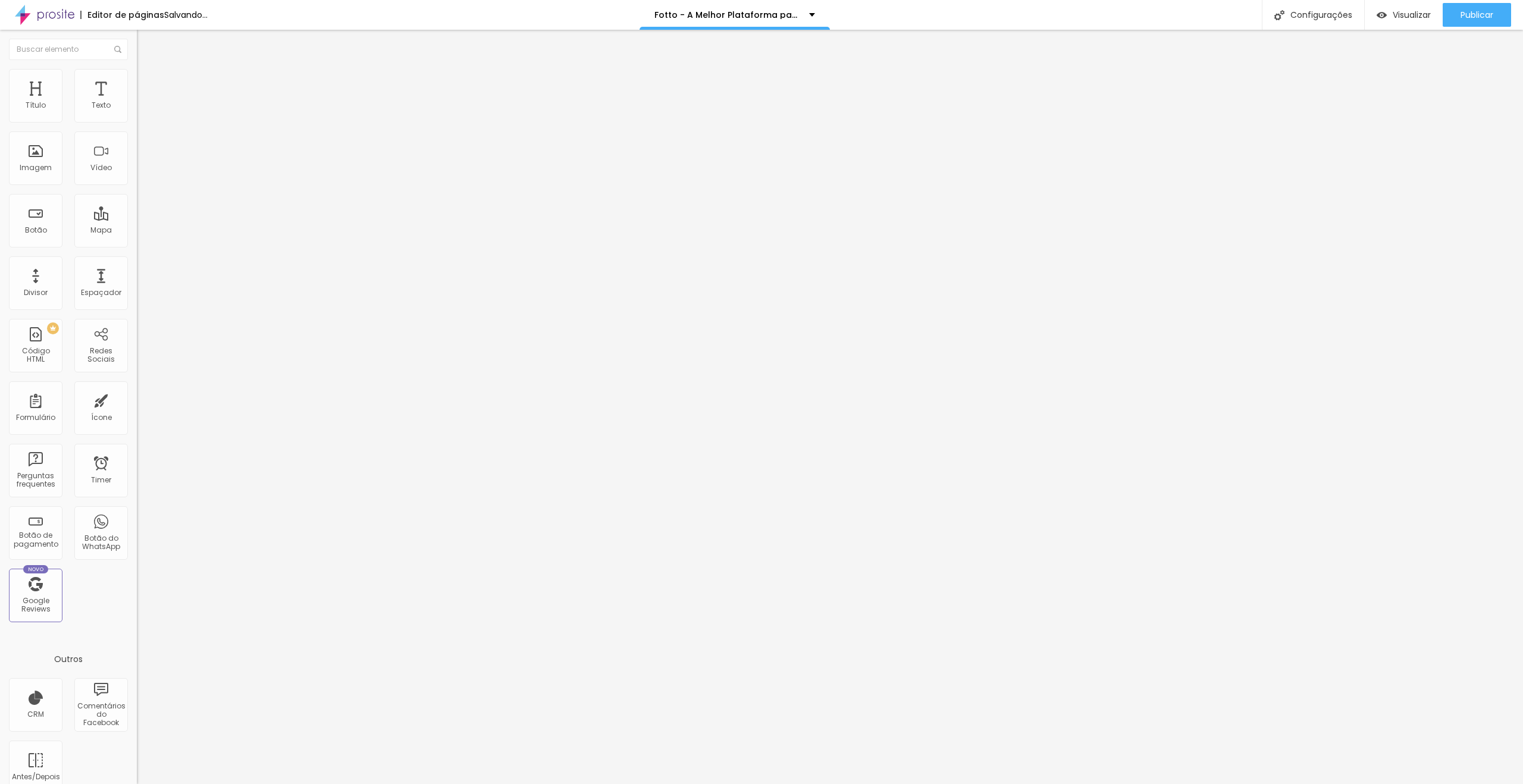
type input "0"
drag, startPoint x: 43, startPoint y: 113, endPoint x: 23, endPoint y: 111, distance: 20.1
type input "0"
click at [137, 231] on input "range" at bounding box center [175, 236] width 77 height 10
click at [147, 84] on span "Avançado" at bounding box center [167, 89] width 39 height 10
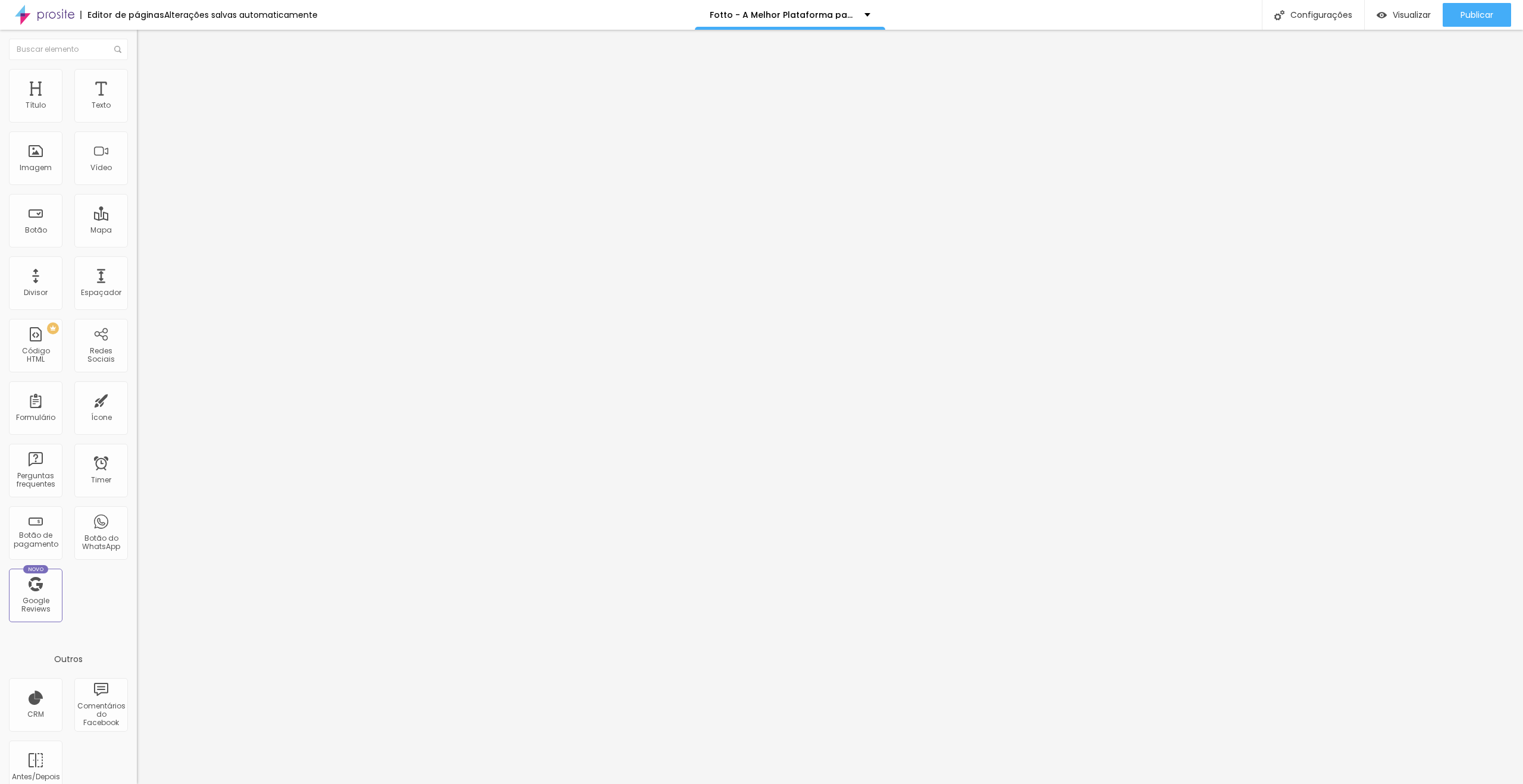
click at [137, 343] on div at bounding box center [205, 343] width 137 height 0
click at [137, 351] on div at bounding box center [205, 351] width 137 height 0
drag, startPoint x: 107, startPoint y: 81, endPoint x: 108, endPoint y: 89, distance: 8.1
click at [147, 84] on span "Avançado" at bounding box center [167, 89] width 39 height 10
click at [137, 343] on div at bounding box center [205, 343] width 137 height 0
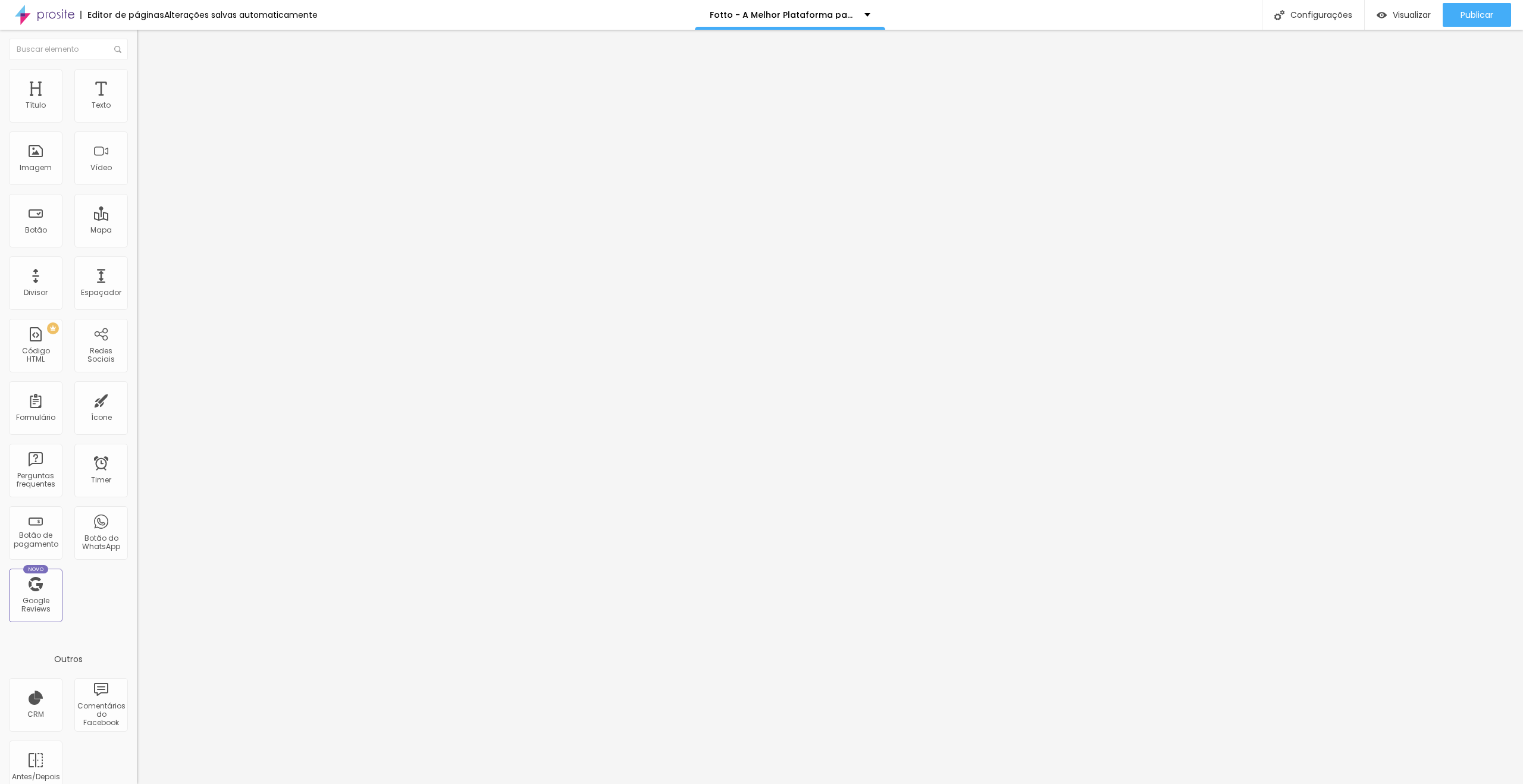
click at [137, 351] on div at bounding box center [205, 351] width 137 height 0
click at [137, 160] on div at bounding box center [205, 149] width 137 height 93
click at [142, 172] on icon "button" at bounding box center [145, 168] width 7 height 7
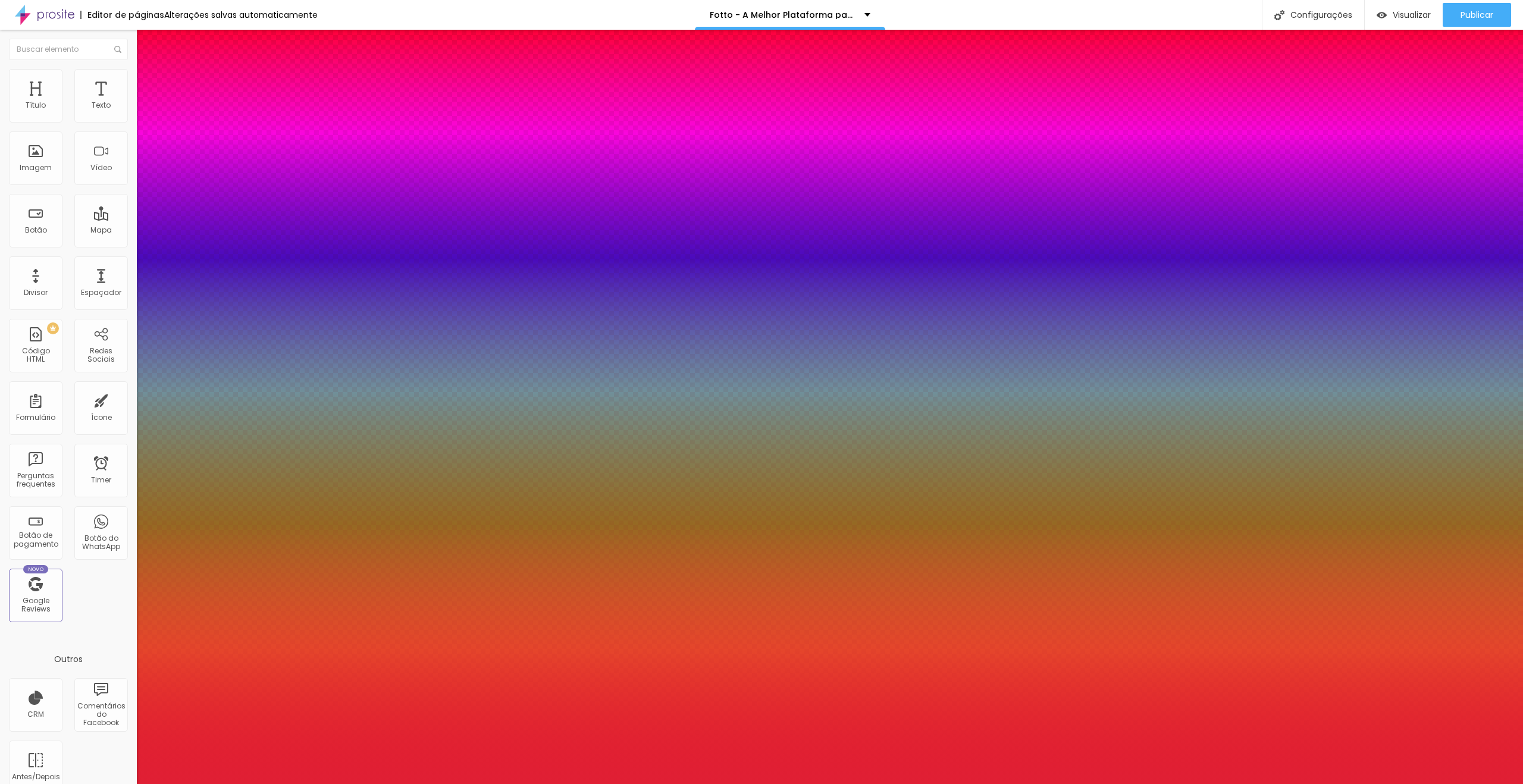
type input "1"
